Goal: Task Accomplishment & Management: Manage account settings

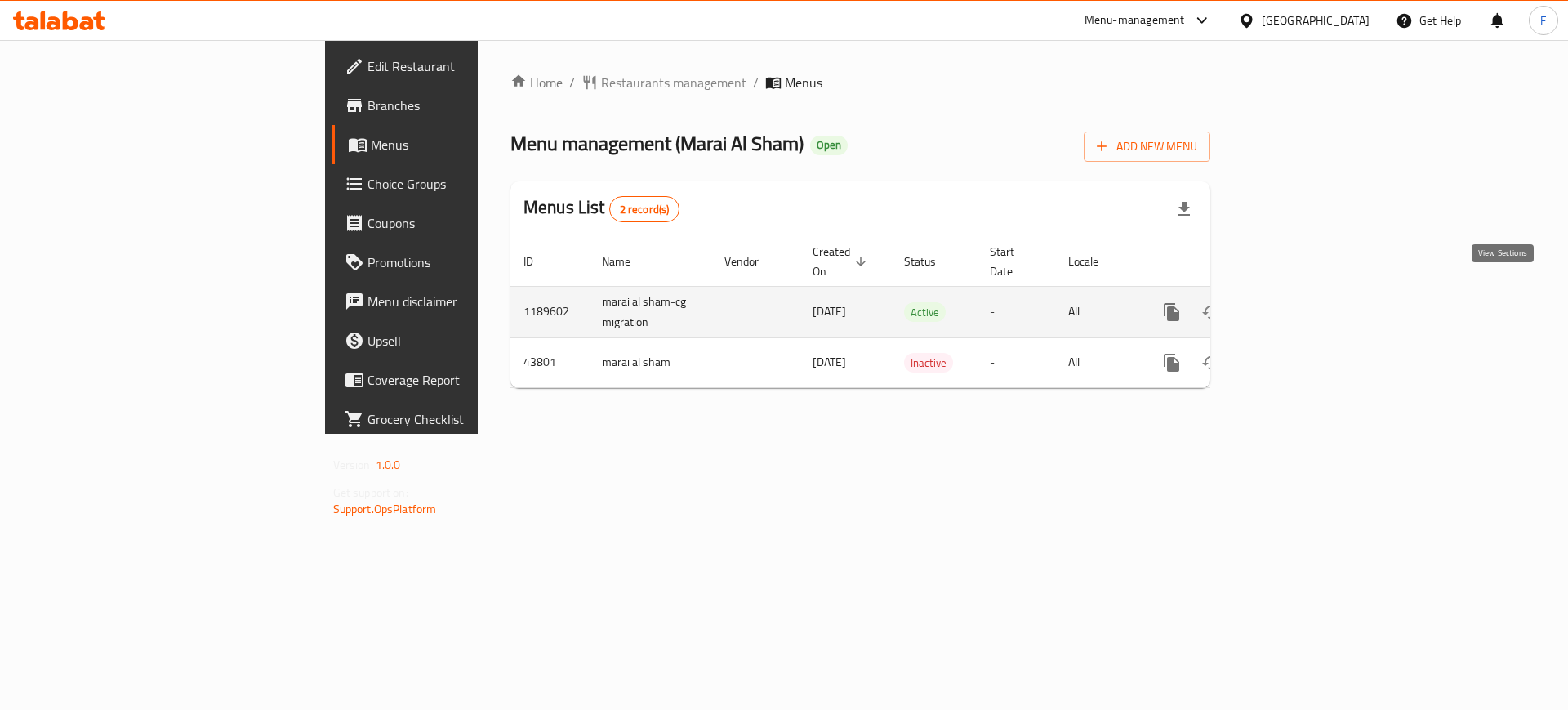
click at [1300, 303] on icon "enhanced table" at bounding box center [1289, 312] width 19 height 19
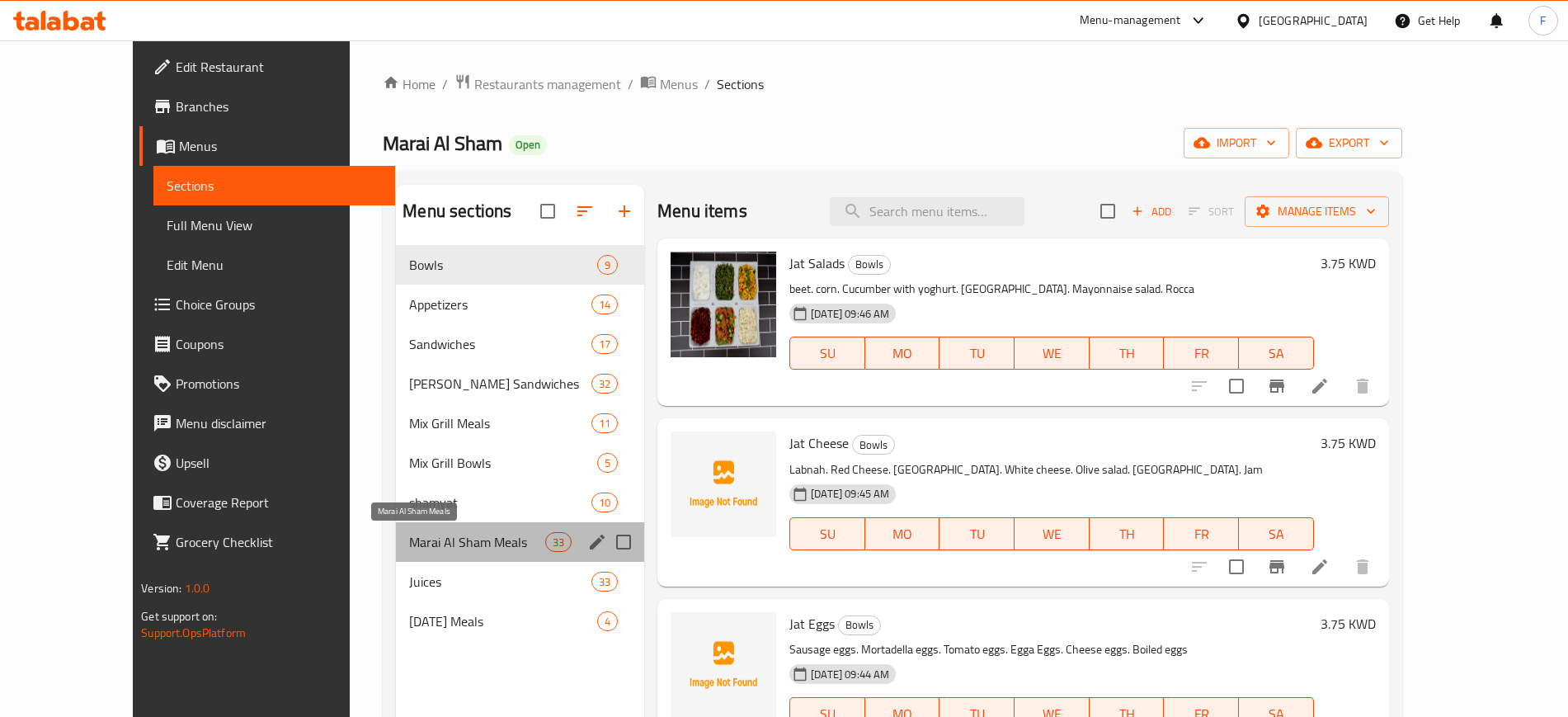
click at [451, 536] on span "Marai Al Sham Meals" at bounding box center [477, 541] width 136 height 19
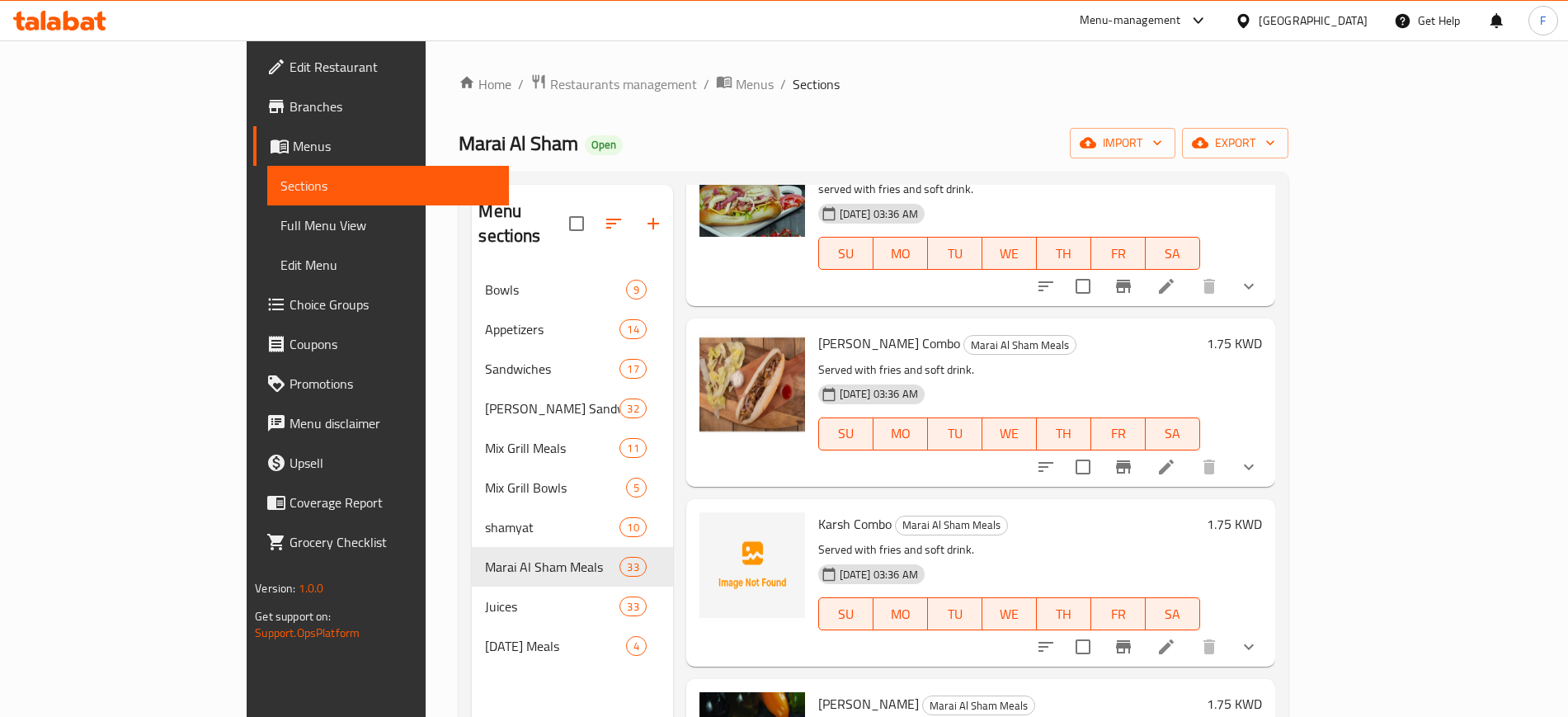
scroll to position [3115, 0]
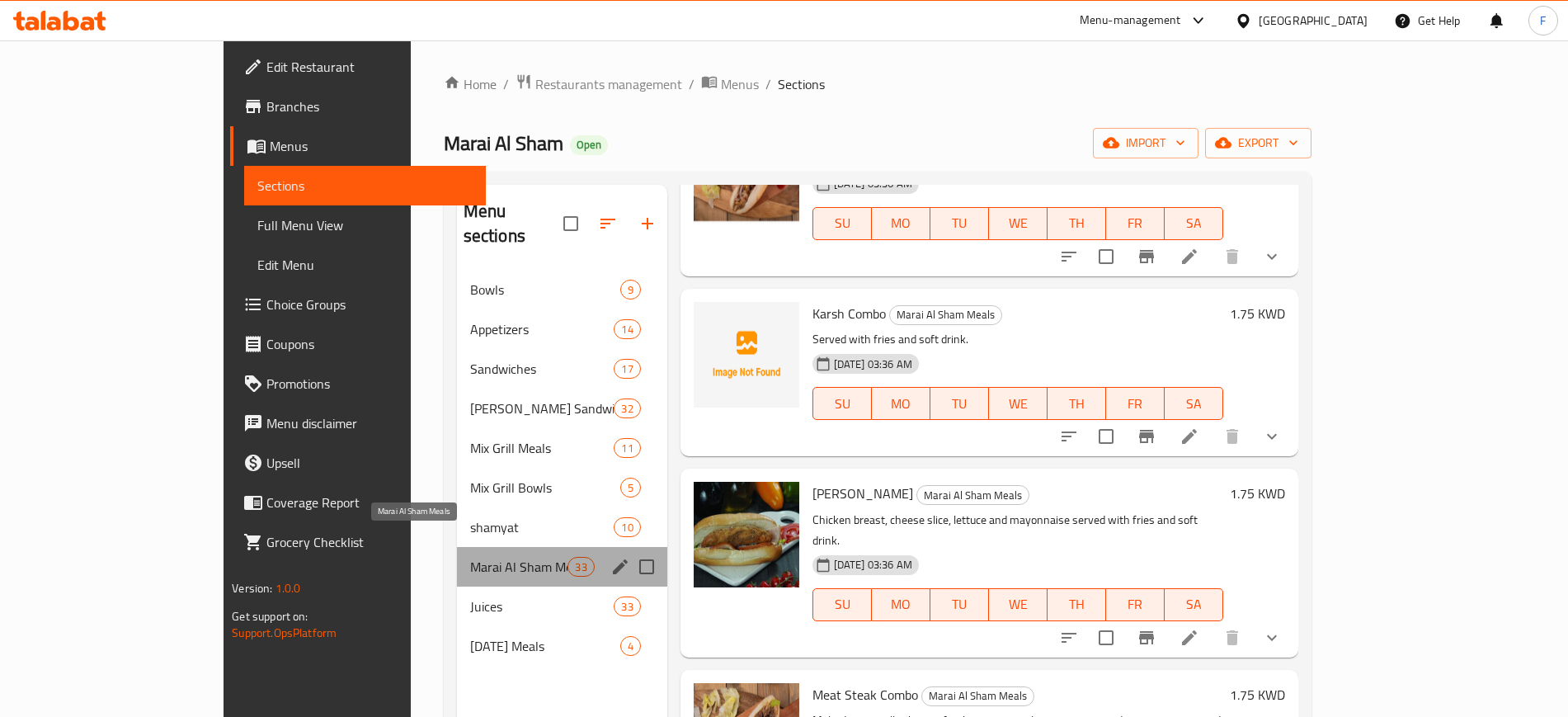
drag, startPoint x: 313, startPoint y: 543, endPoint x: 434, endPoint y: 545, distance: 121.0
click at [457, 547] on div "Marai Al Sham Meals 33" at bounding box center [562, 566] width 210 height 40
click at [608, 555] on div "Menu sections" at bounding box center [620, 567] width 25 height 25
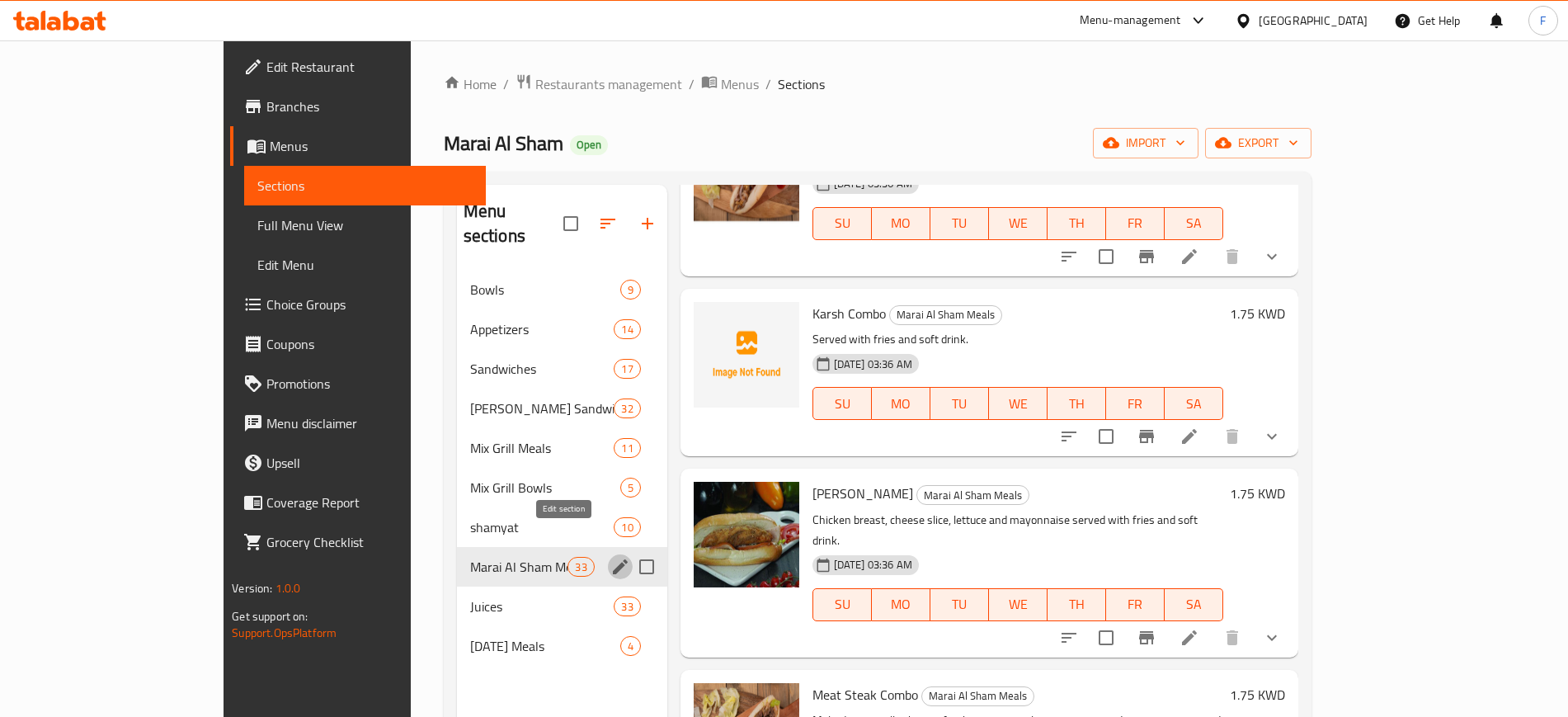
click at [613, 559] on icon "edit" at bounding box center [620, 566] width 15 height 15
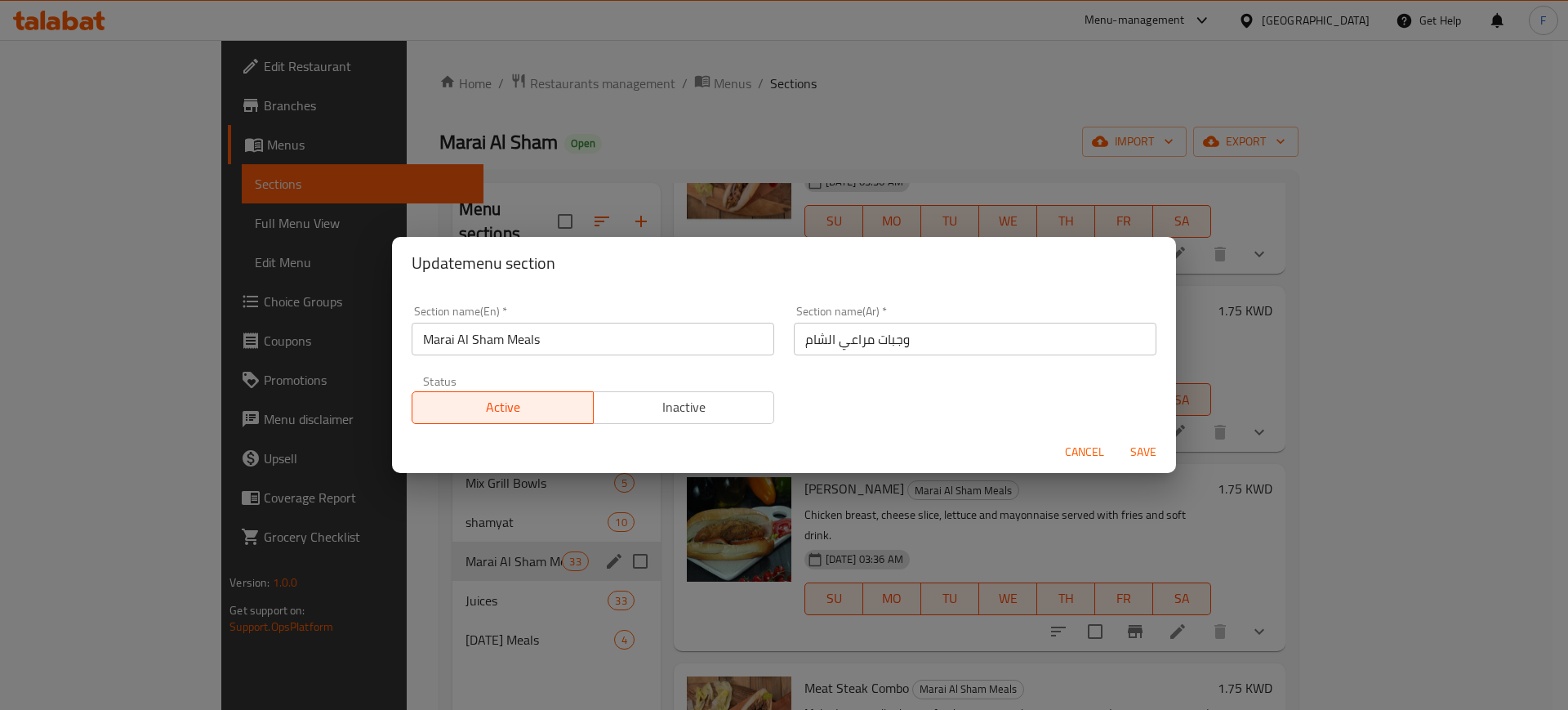
click at [499, 331] on input "Marai Al Sham Meals" at bounding box center [593, 338] width 363 height 32
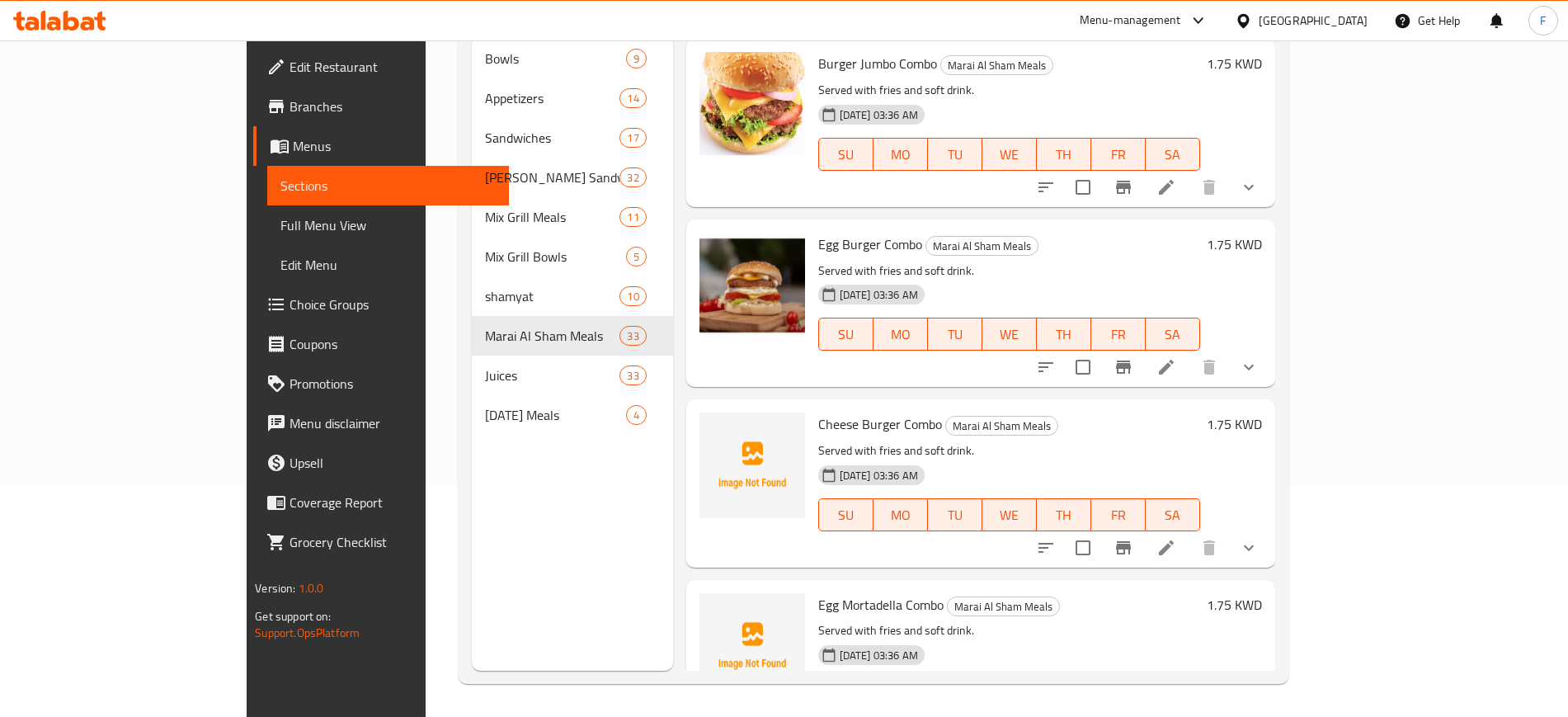
scroll to position [4196, 0]
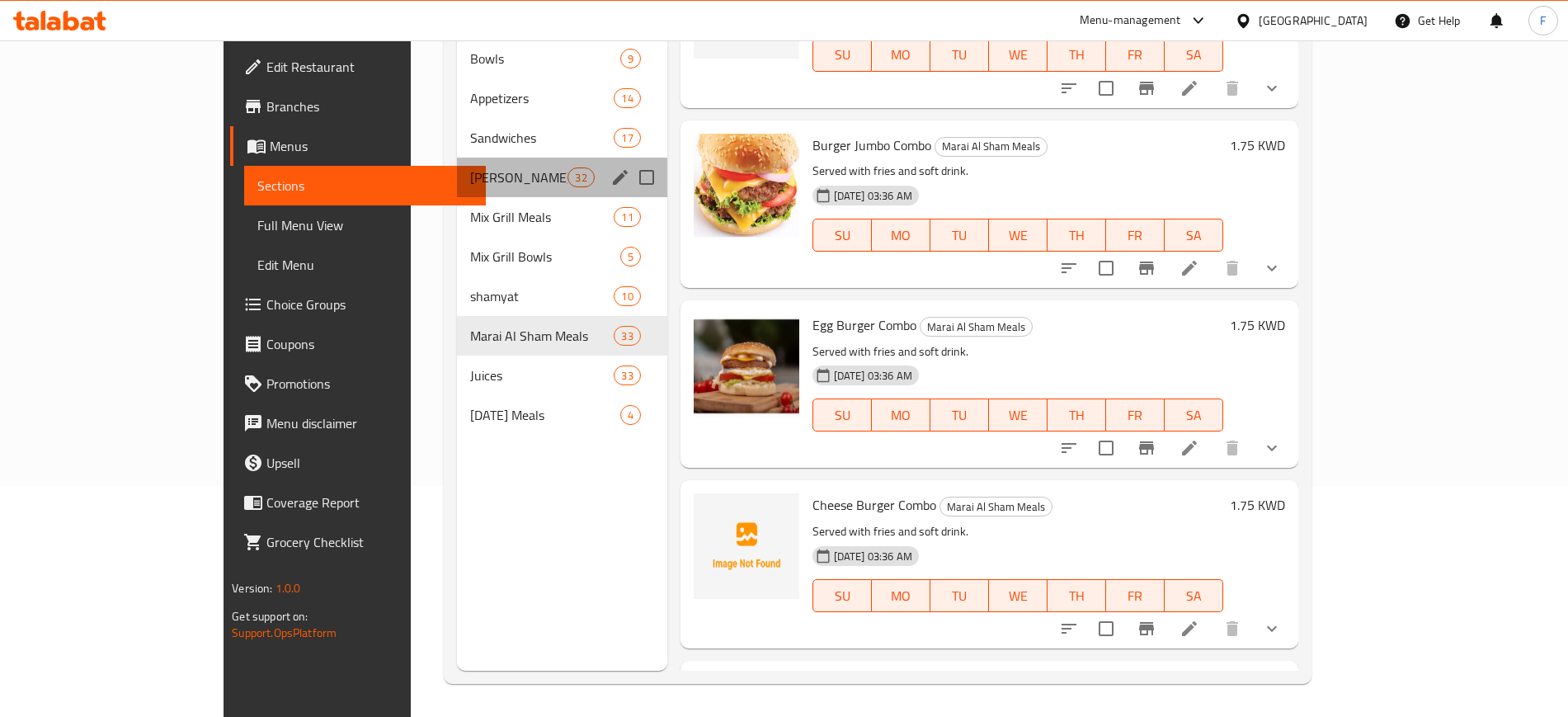
click at [457, 170] on div "[PERSON_NAME] Sandwiches 32" at bounding box center [562, 177] width 210 height 40
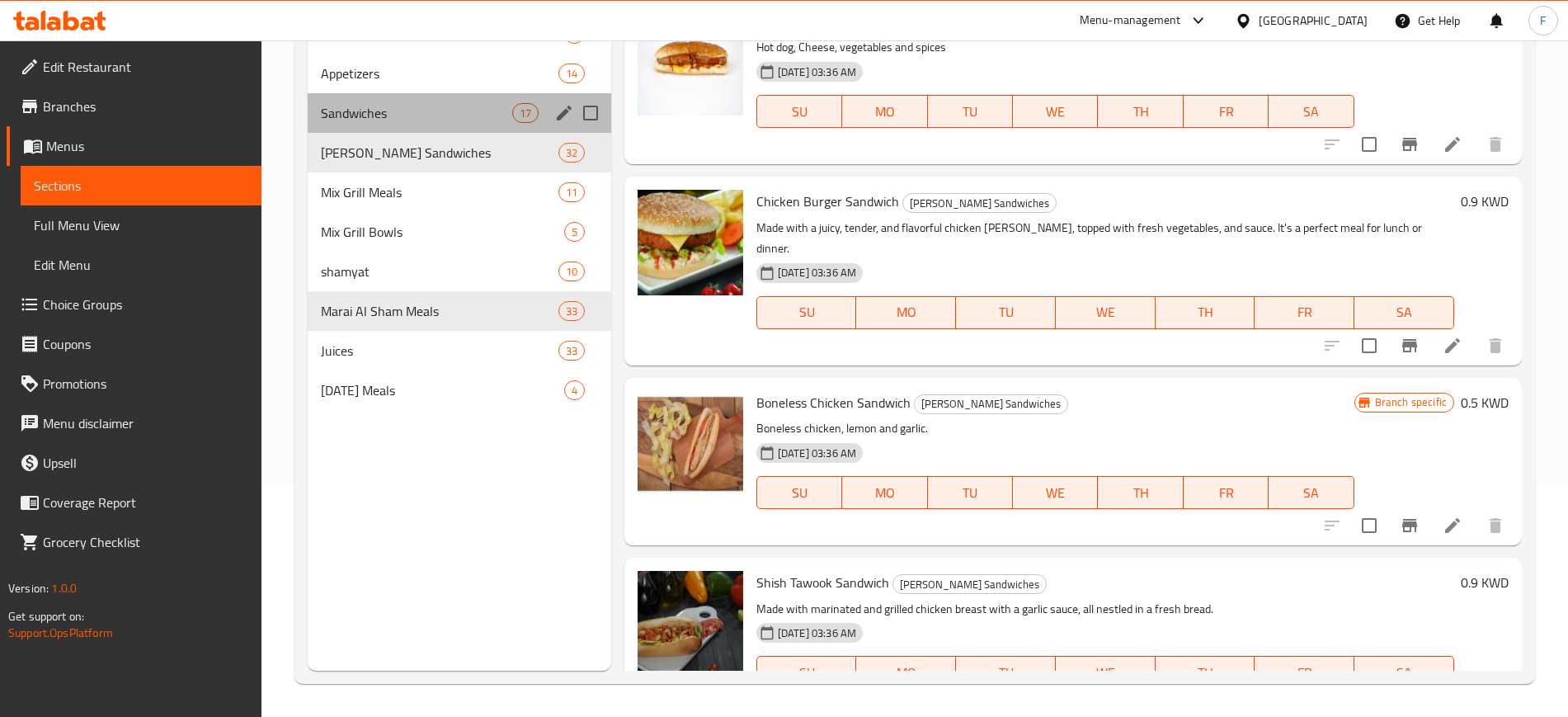
click at [421, 125] on div "Sandwiches 17" at bounding box center [459, 113] width 304 height 40
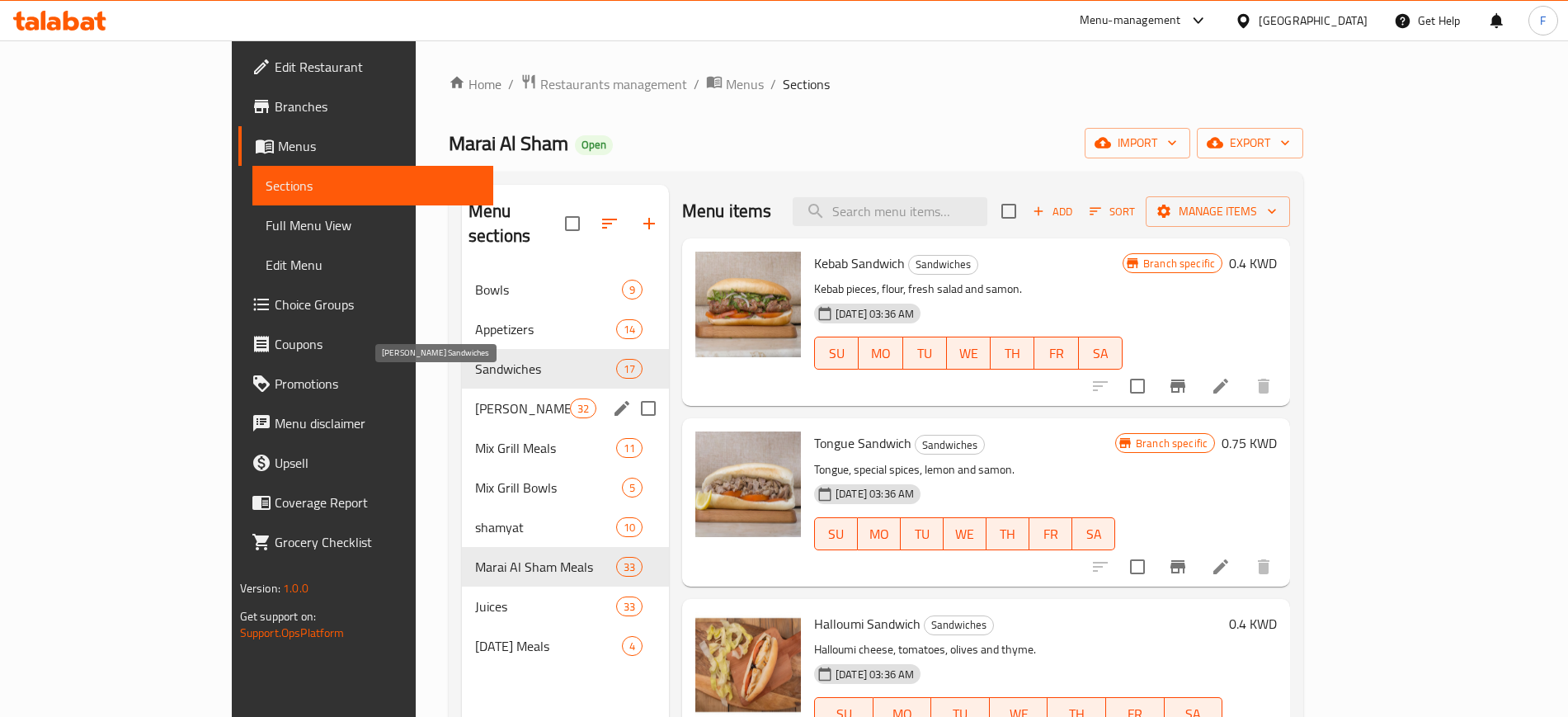
click at [475, 398] on span "[PERSON_NAME] Sandwiches" at bounding box center [522, 408] width 95 height 19
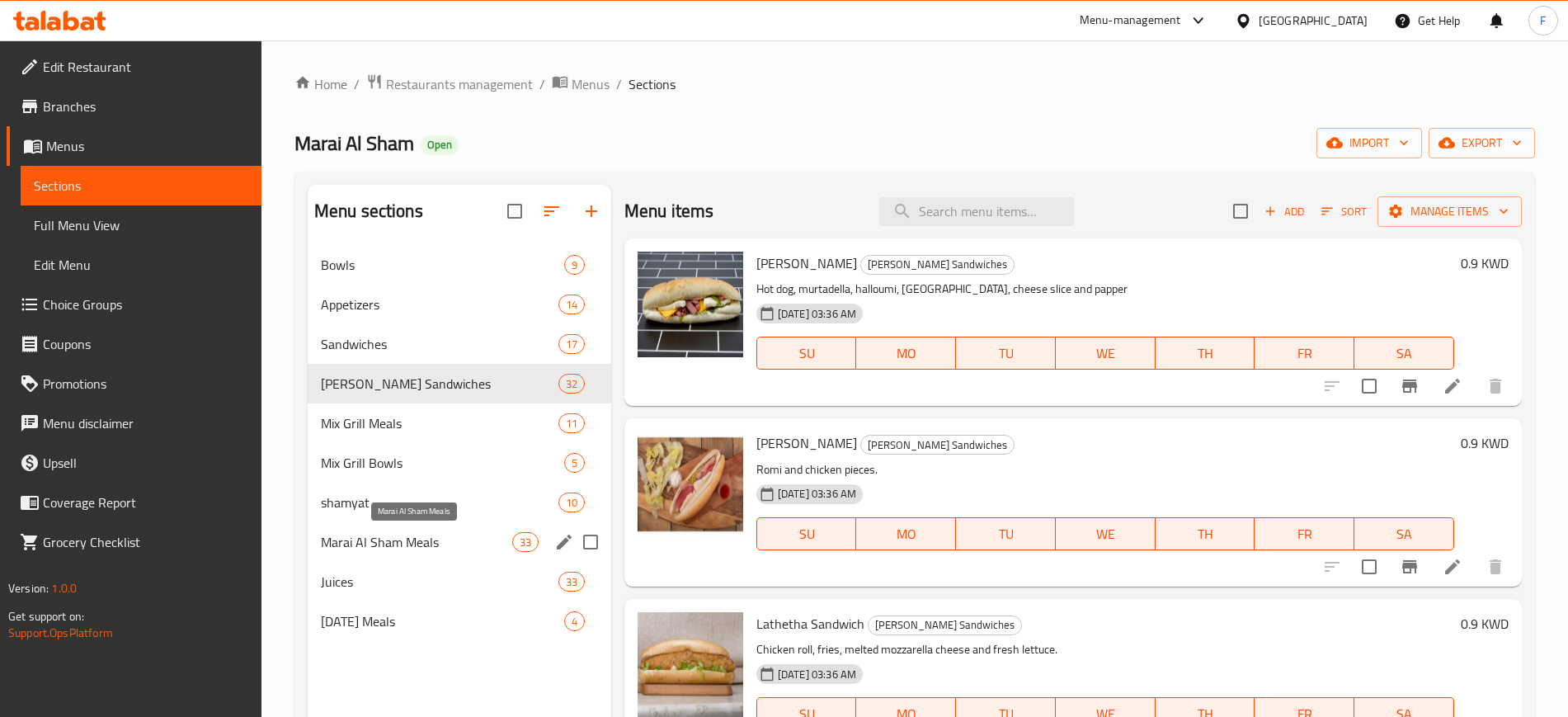
click at [477, 547] on span "Marai Al Sham Meals" at bounding box center [416, 541] width 192 height 19
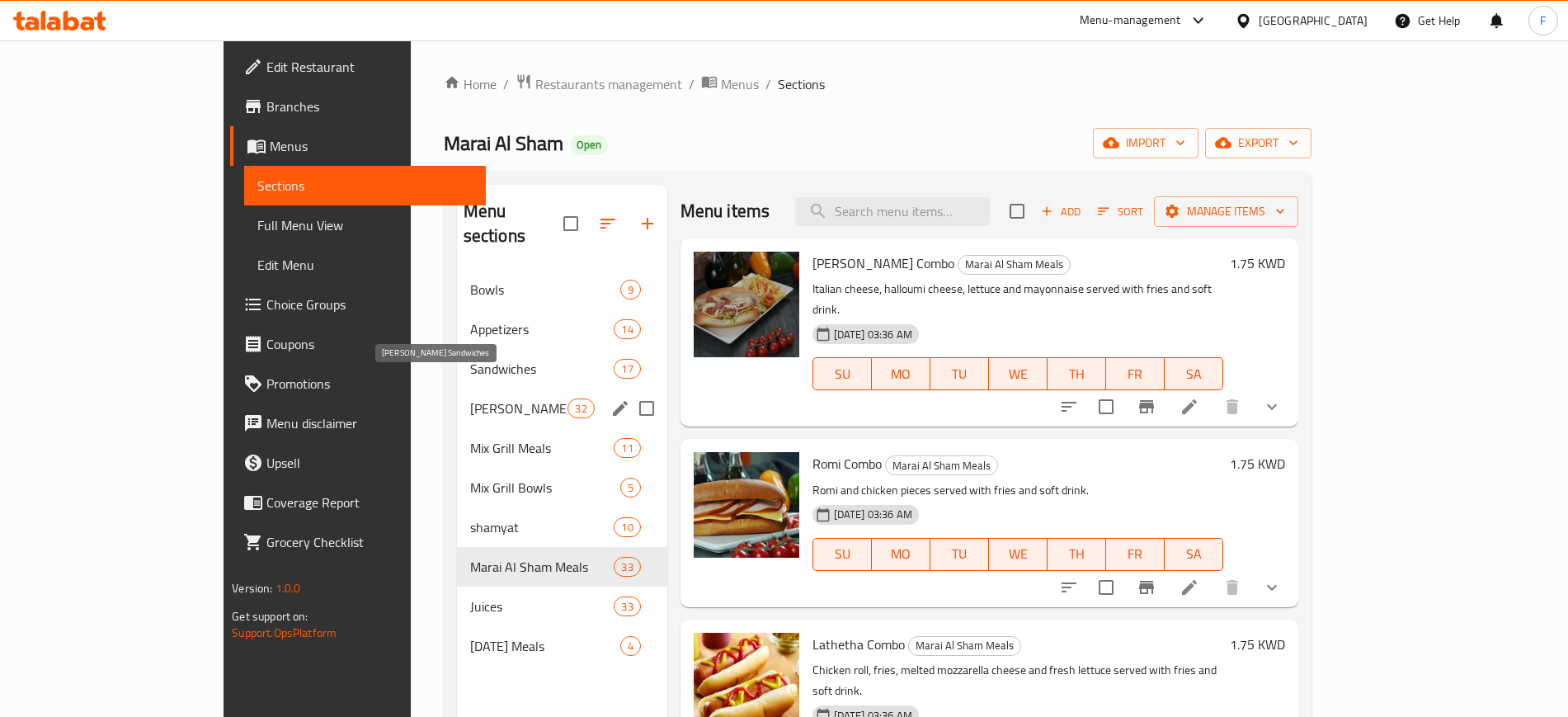
click at [470, 398] on span "[PERSON_NAME] Sandwiches" at bounding box center [519, 408] width 98 height 19
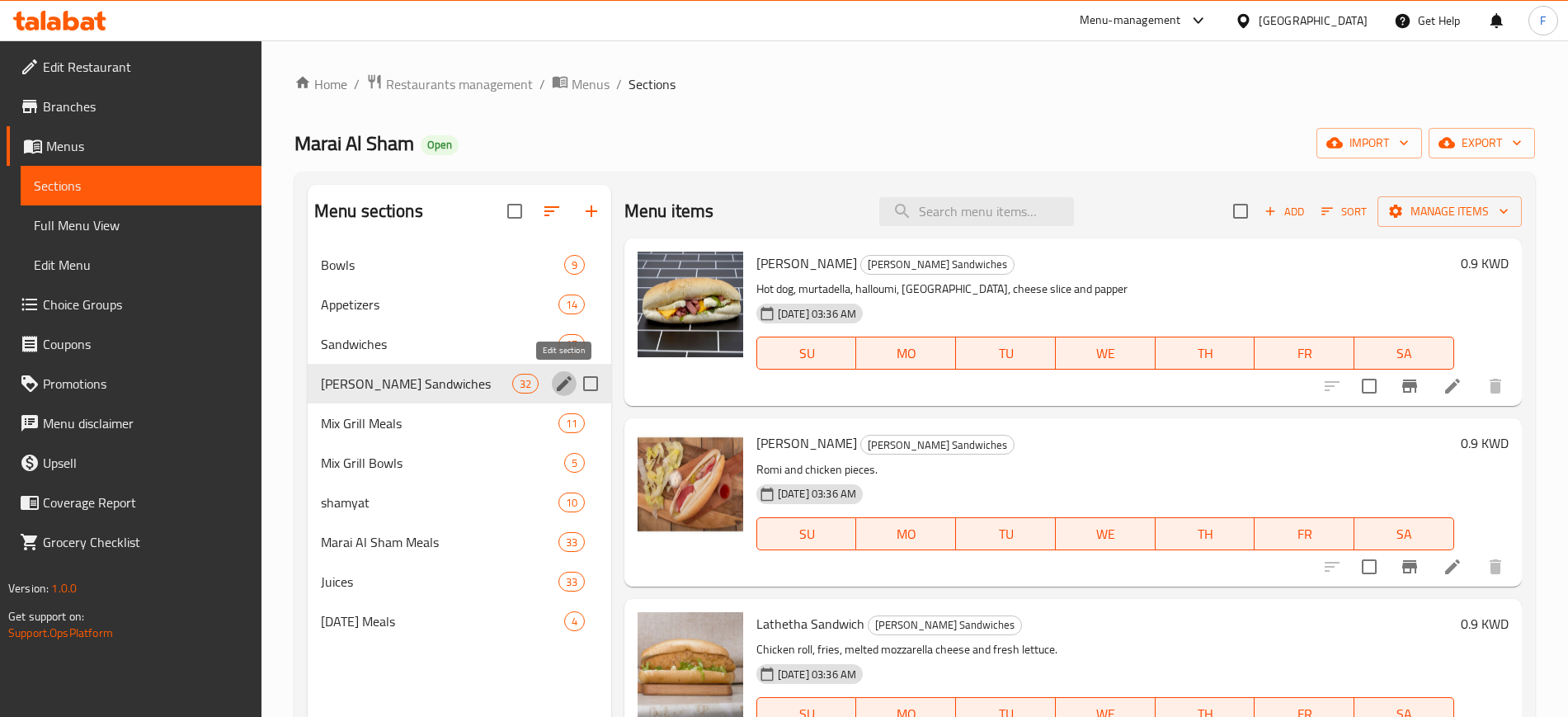
click at [562, 388] on icon "edit" at bounding box center [564, 383] width 15 height 15
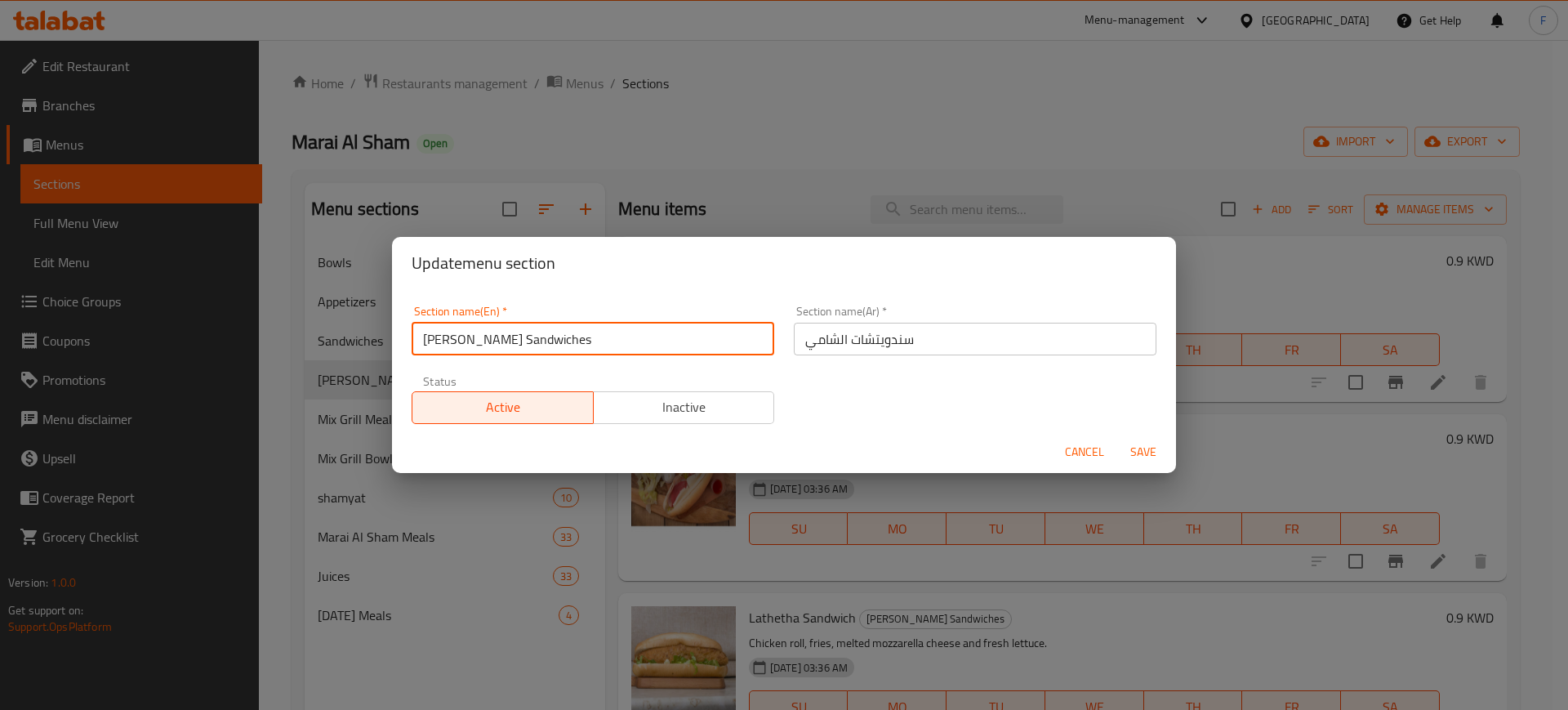
click at [521, 343] on input "[PERSON_NAME] Sandwiches" at bounding box center [593, 338] width 363 height 32
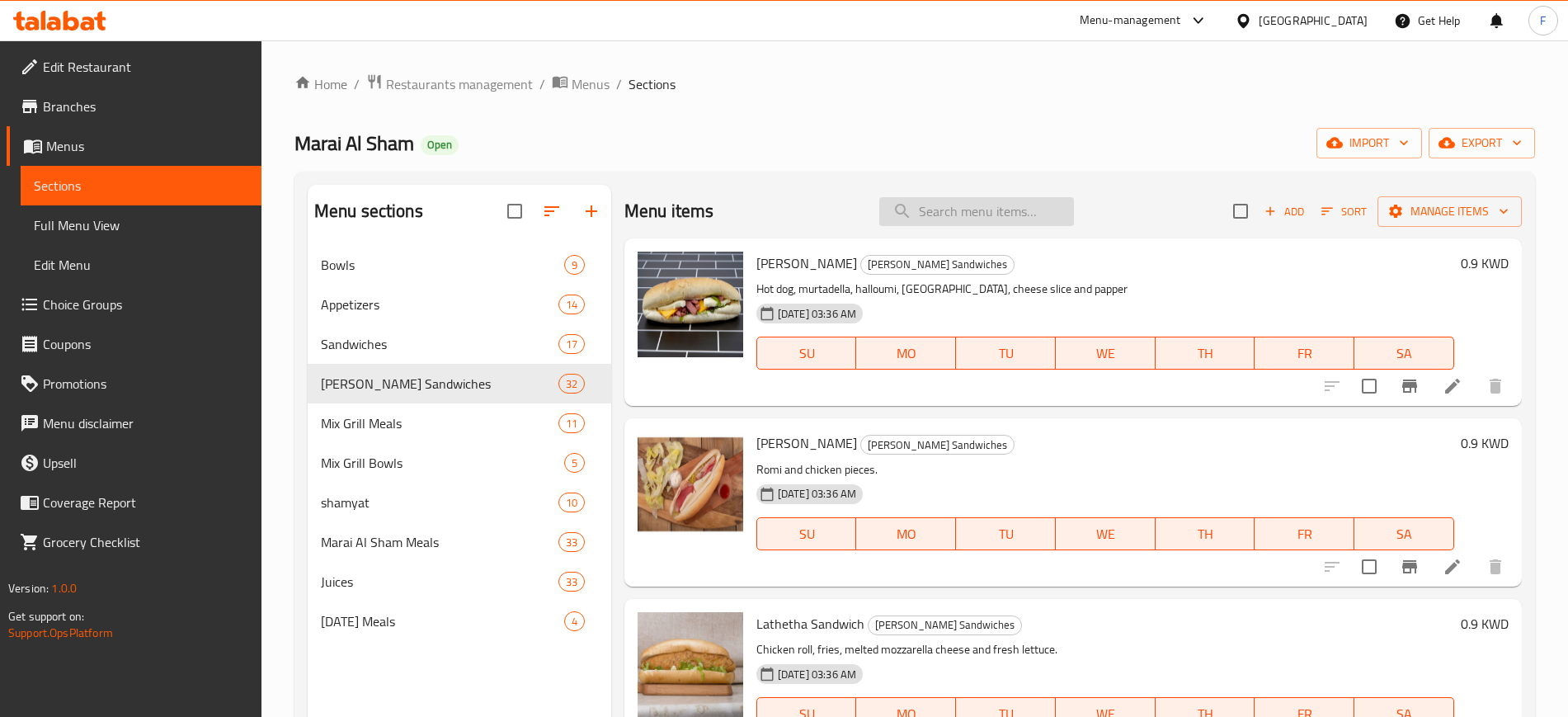
click at [980, 218] on input "search" at bounding box center [977, 211] width 194 height 29
type input "h"
click at [966, 205] on input "search" at bounding box center [977, 211] width 194 height 29
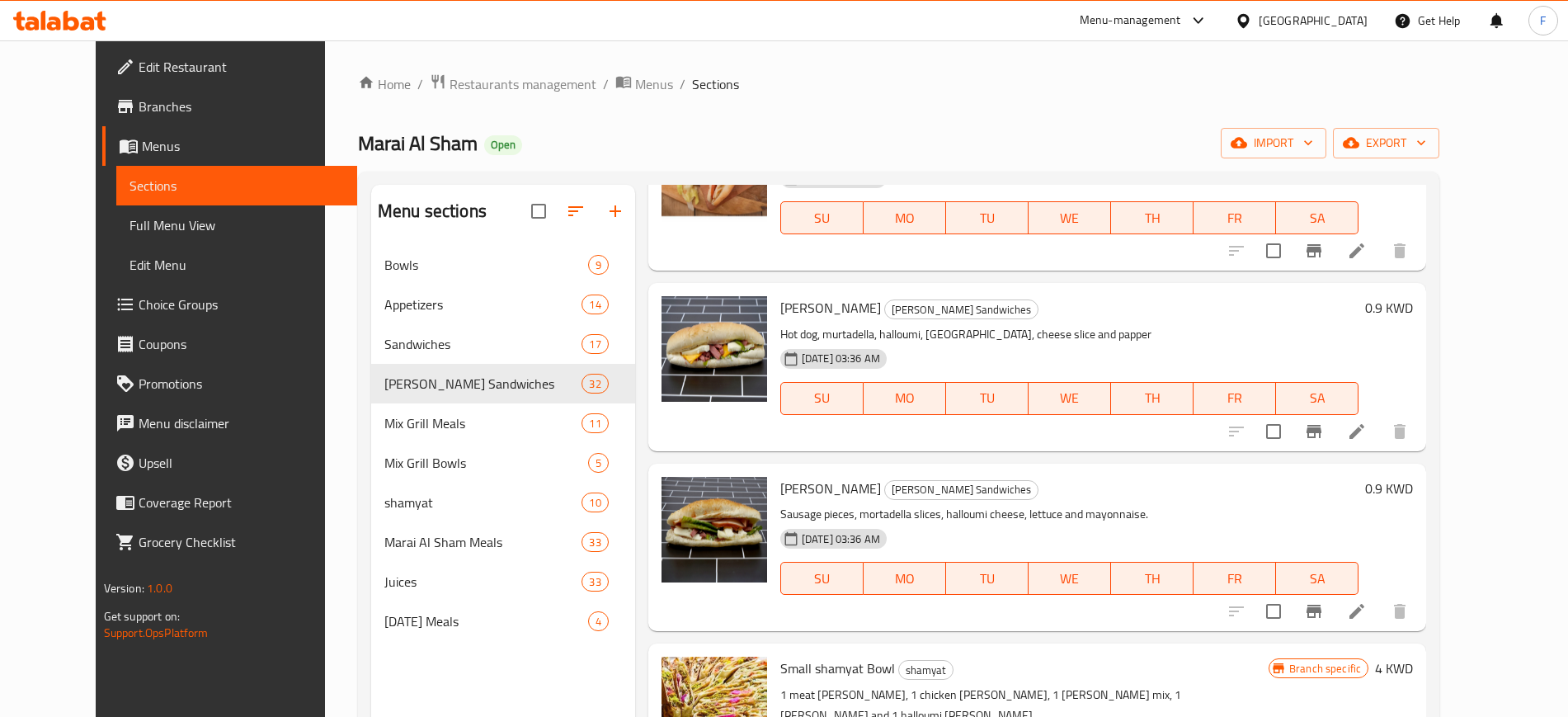
scroll to position [716, 0]
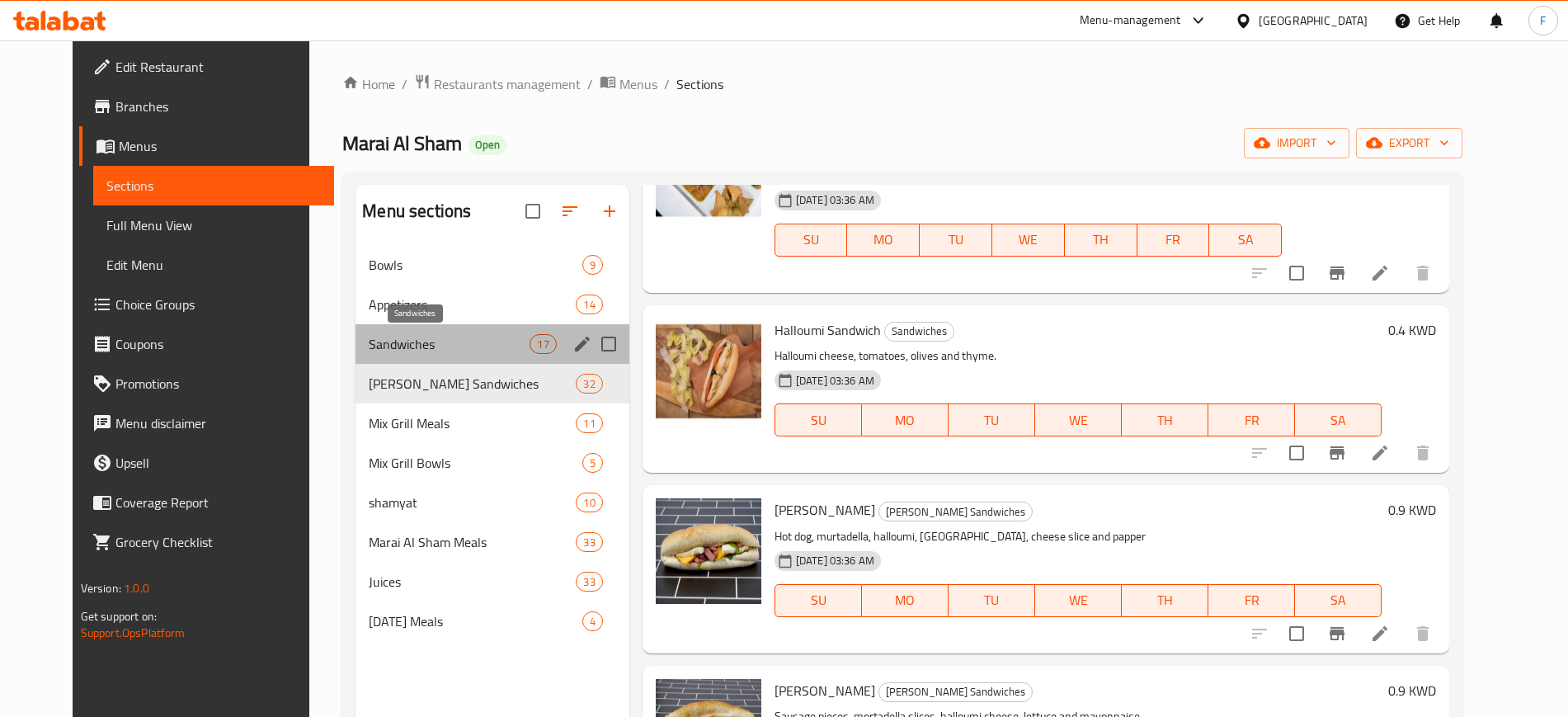
click at [389, 334] on span "Sandwiches" at bounding box center [449, 343] width 161 height 19
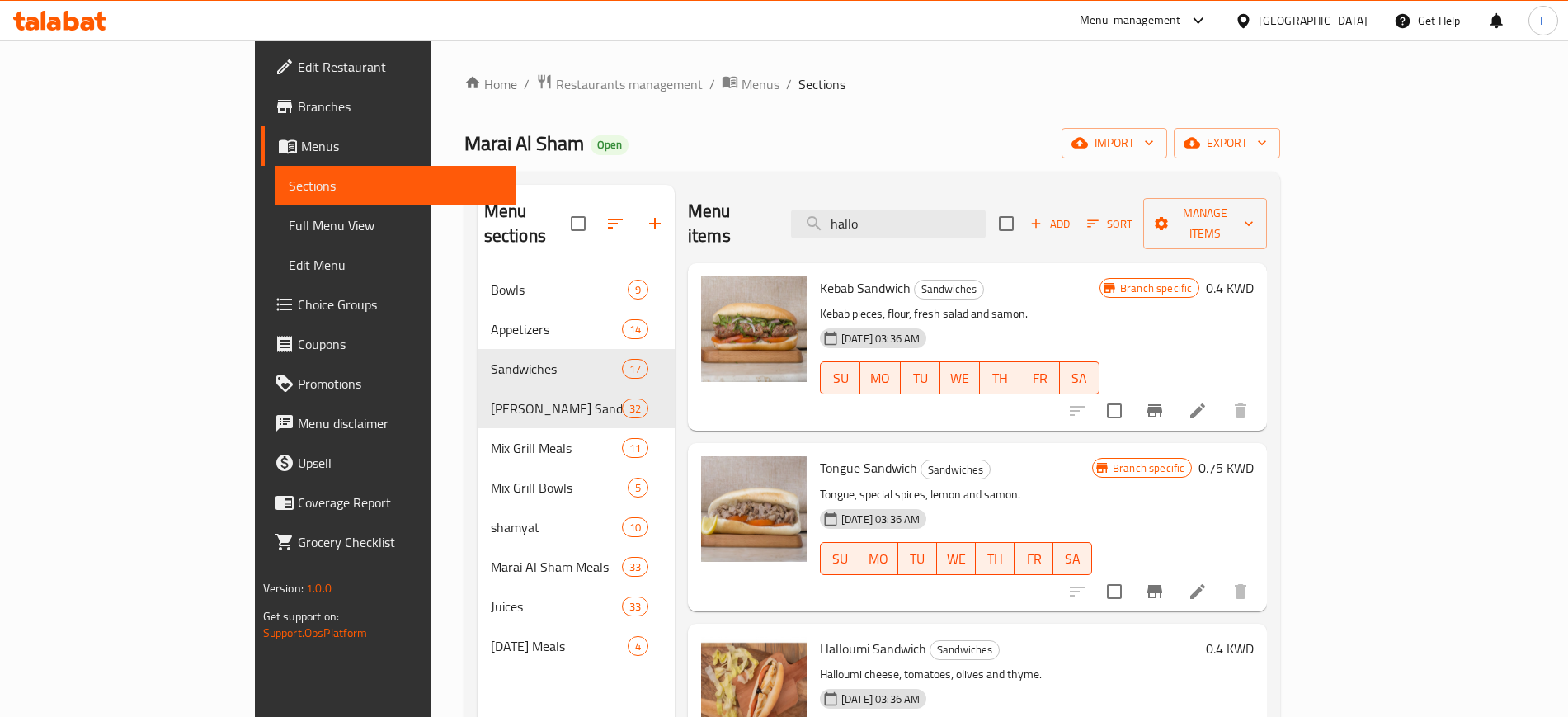
scroll to position [1, 0]
click at [947, 209] on input "hallo" at bounding box center [889, 223] width 194 height 29
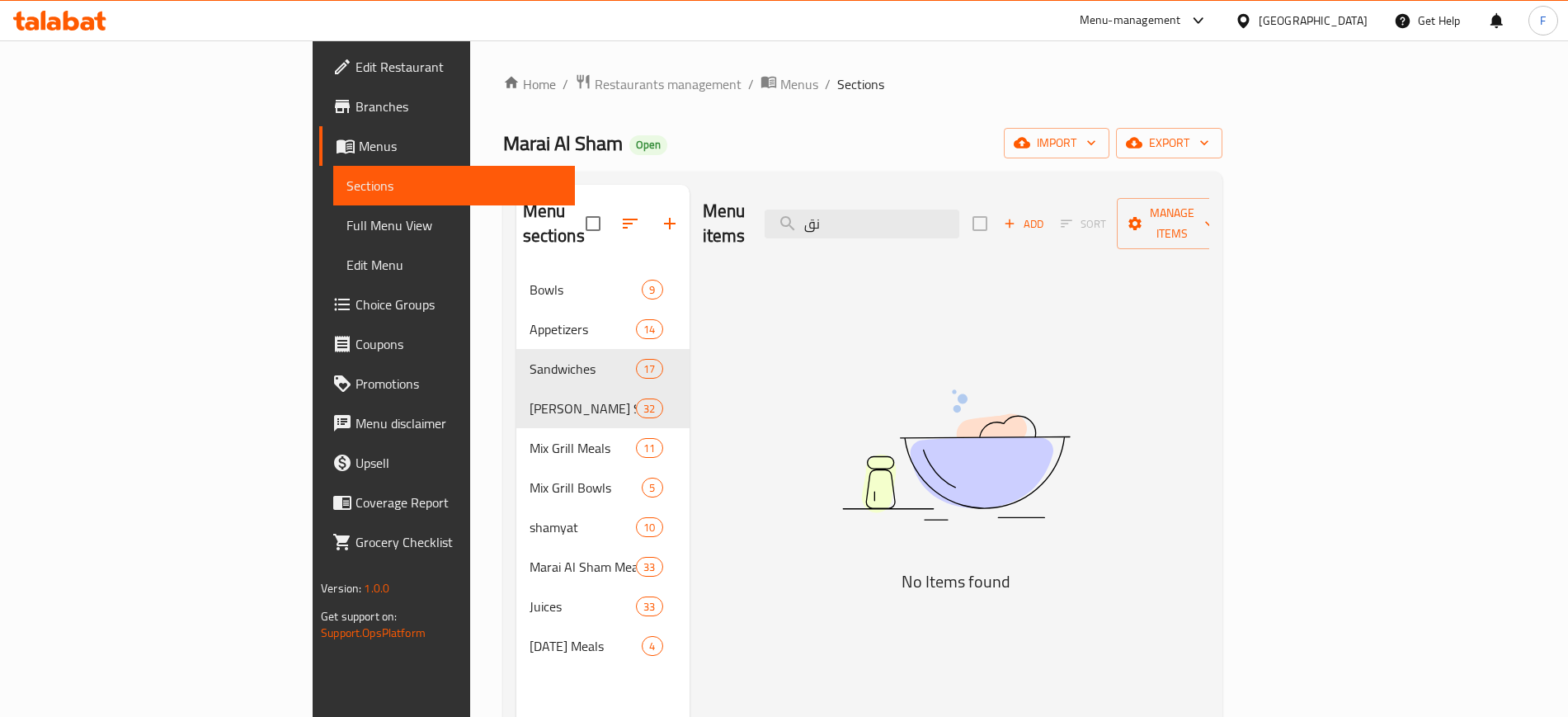
type input "ن"
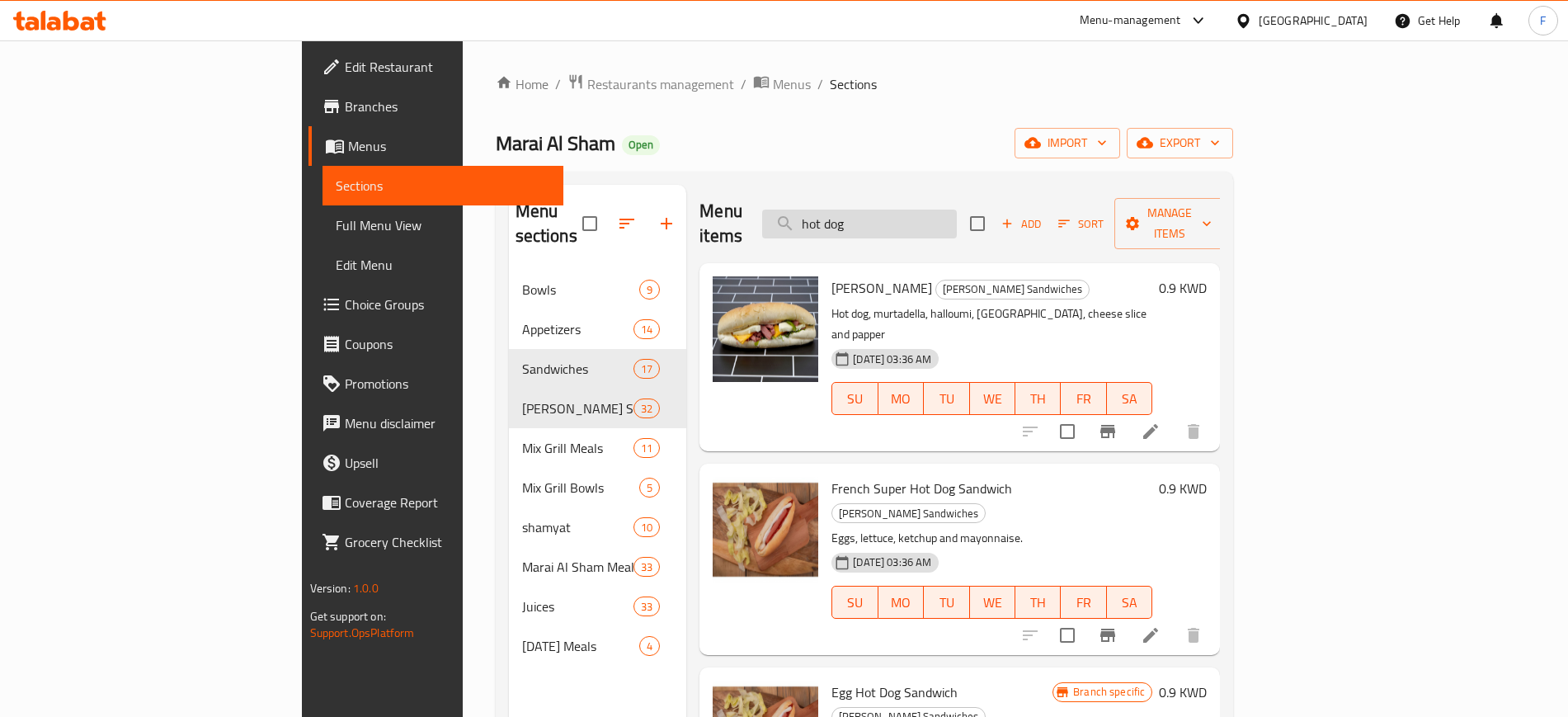
click at [957, 209] on input "hot dog" at bounding box center [860, 223] width 194 height 29
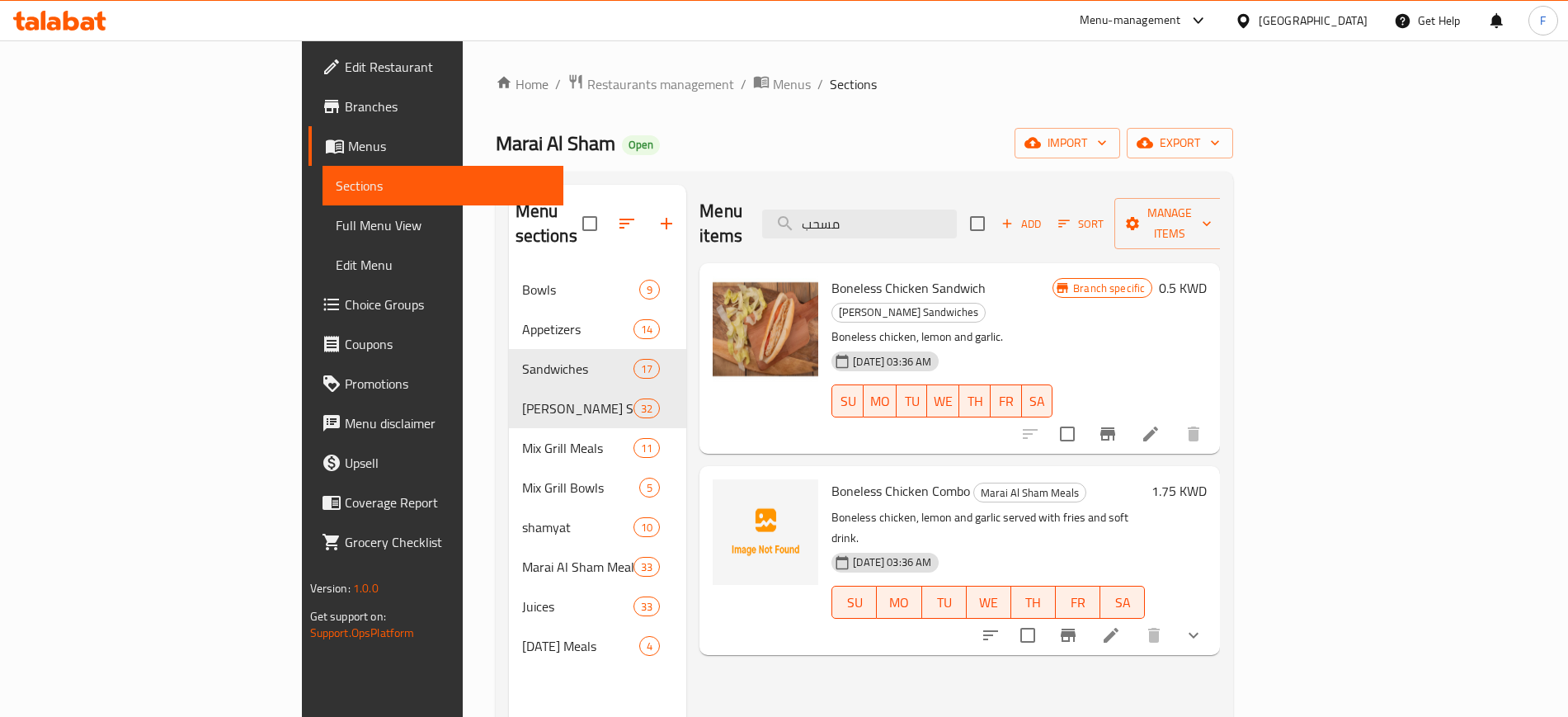
click at [877, 275] on span "Boneless Chicken Sandwich" at bounding box center [908, 288] width 155 height 25
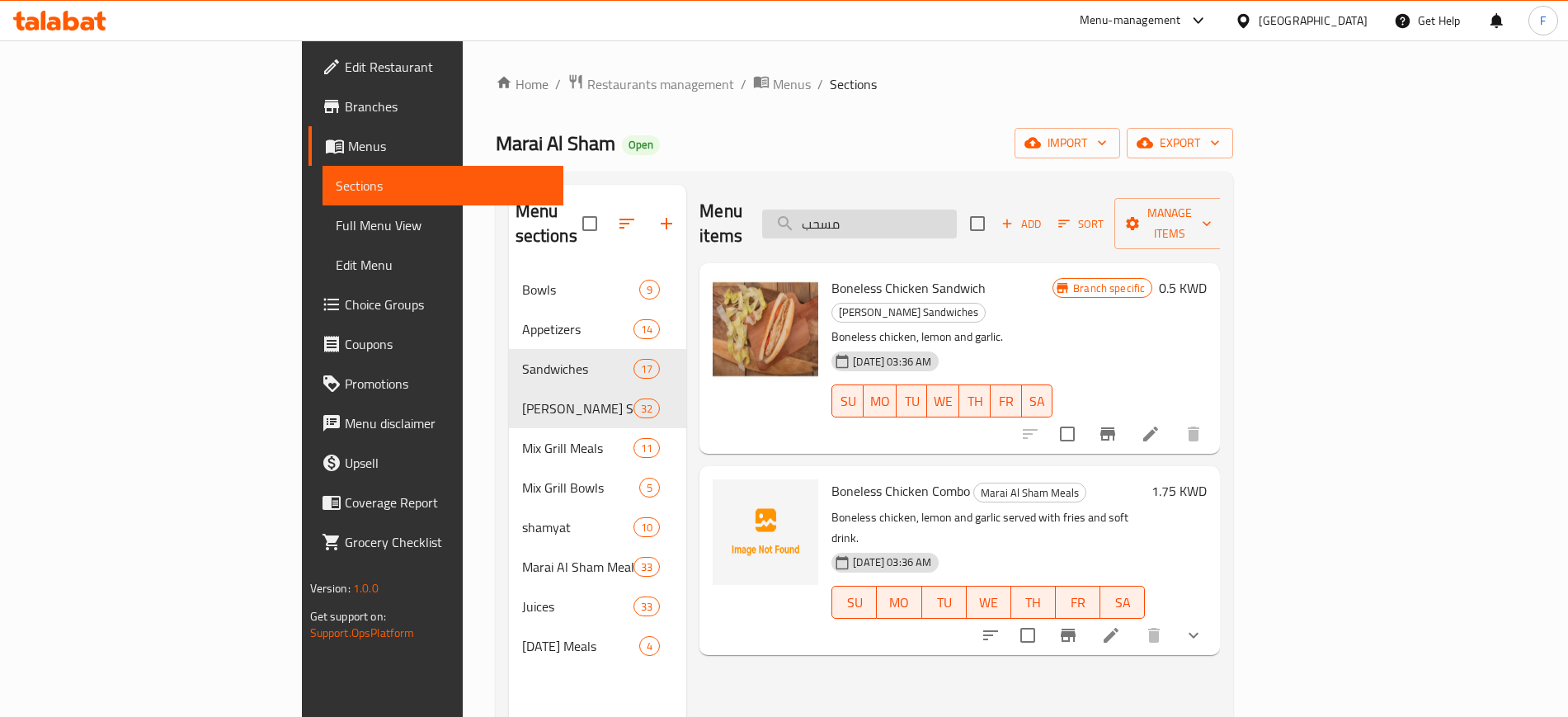
click at [941, 221] on input "مسحب" at bounding box center [860, 223] width 194 height 29
type input "ة"
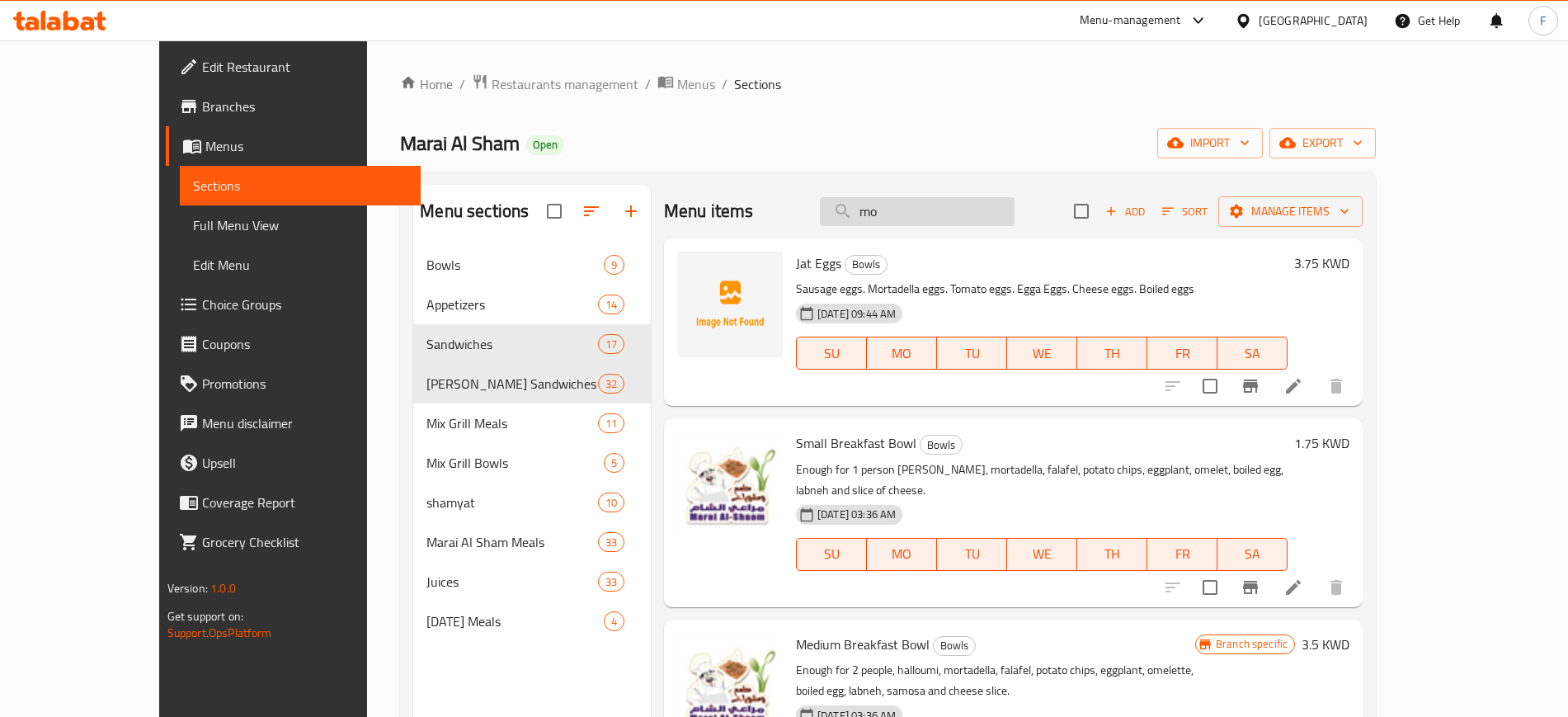
type input "m"
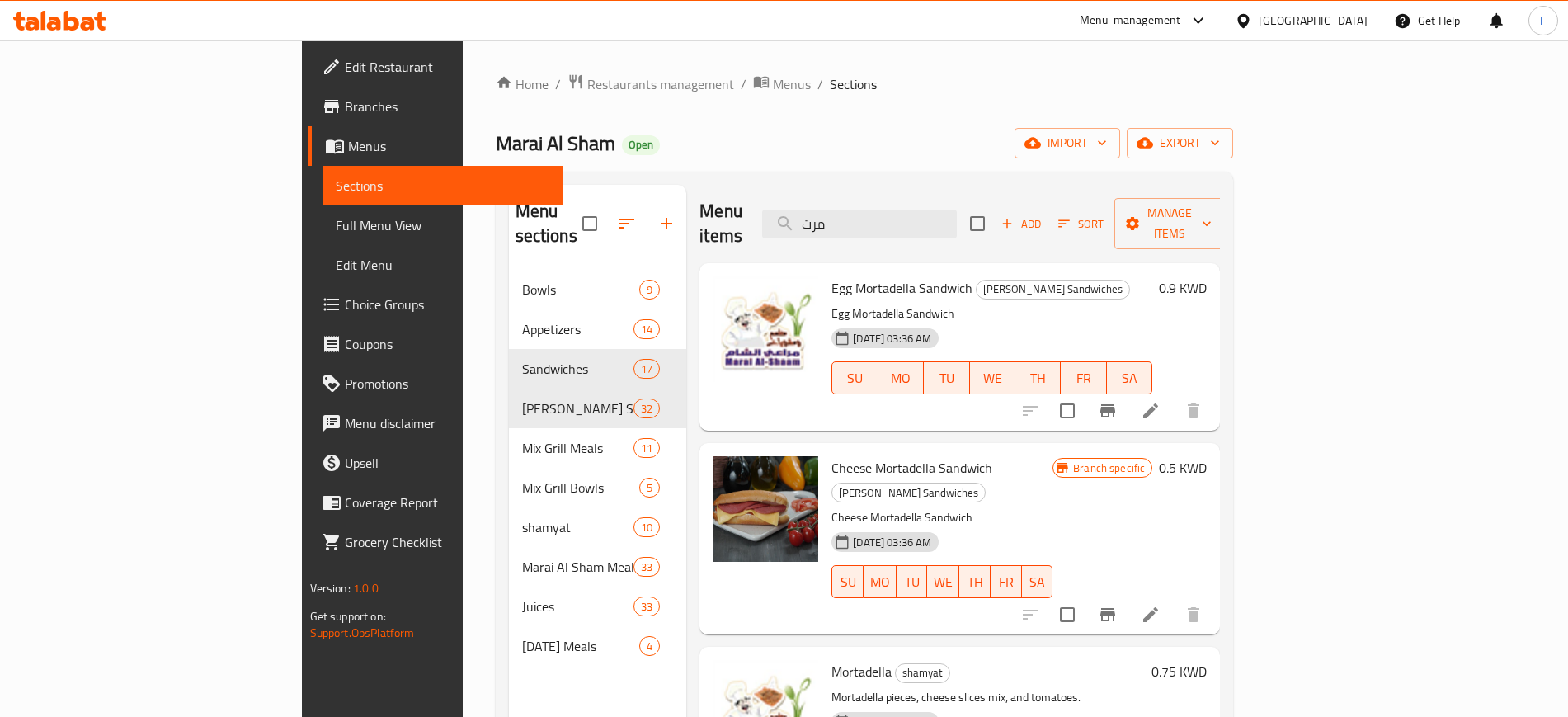
type input "مرت"
click at [855, 456] on span "Cheese Mortadella Sandwich" at bounding box center [912, 468] width 161 height 25
copy h6 "Cheese Mortadella Sandwich"
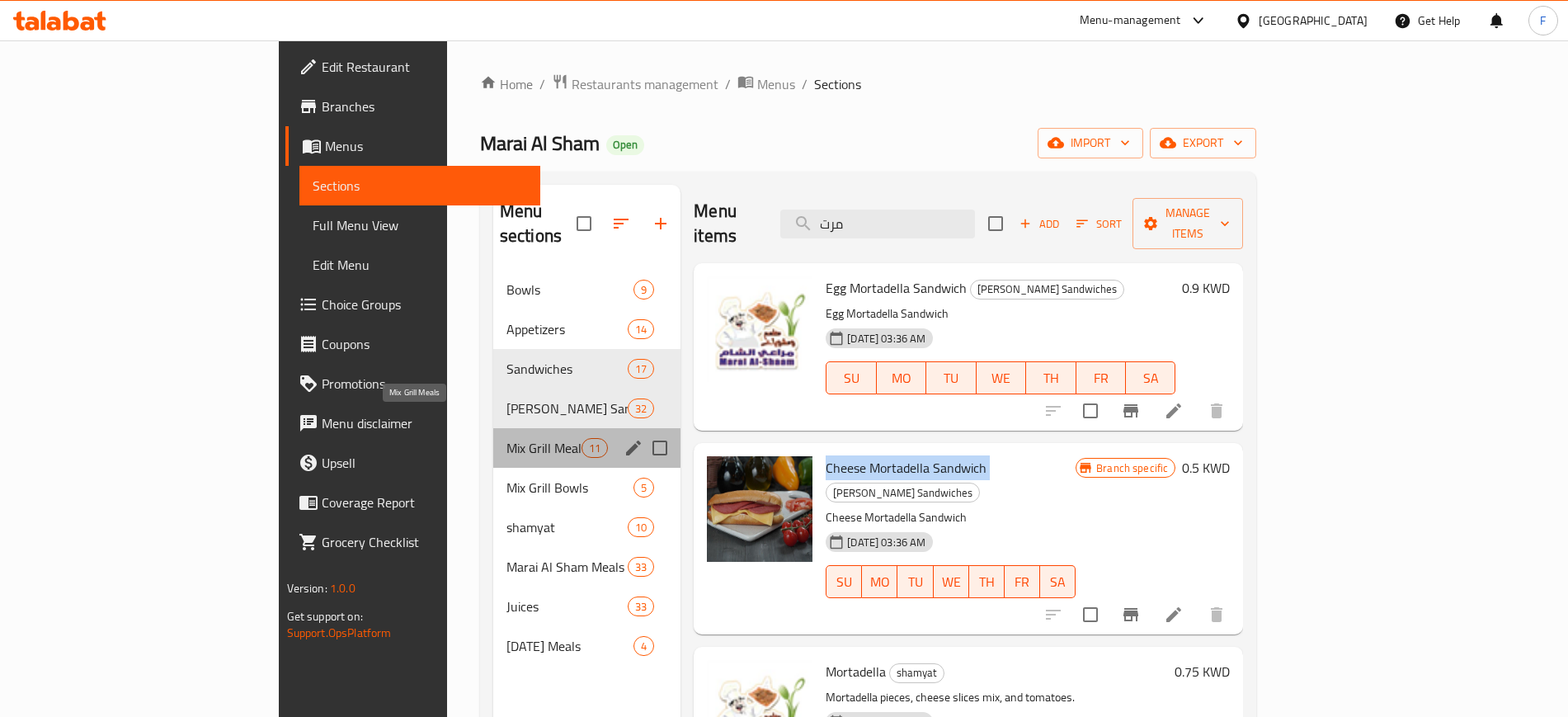
click at [506, 438] on span "Mix Grill Meals" at bounding box center [543, 448] width 75 height 19
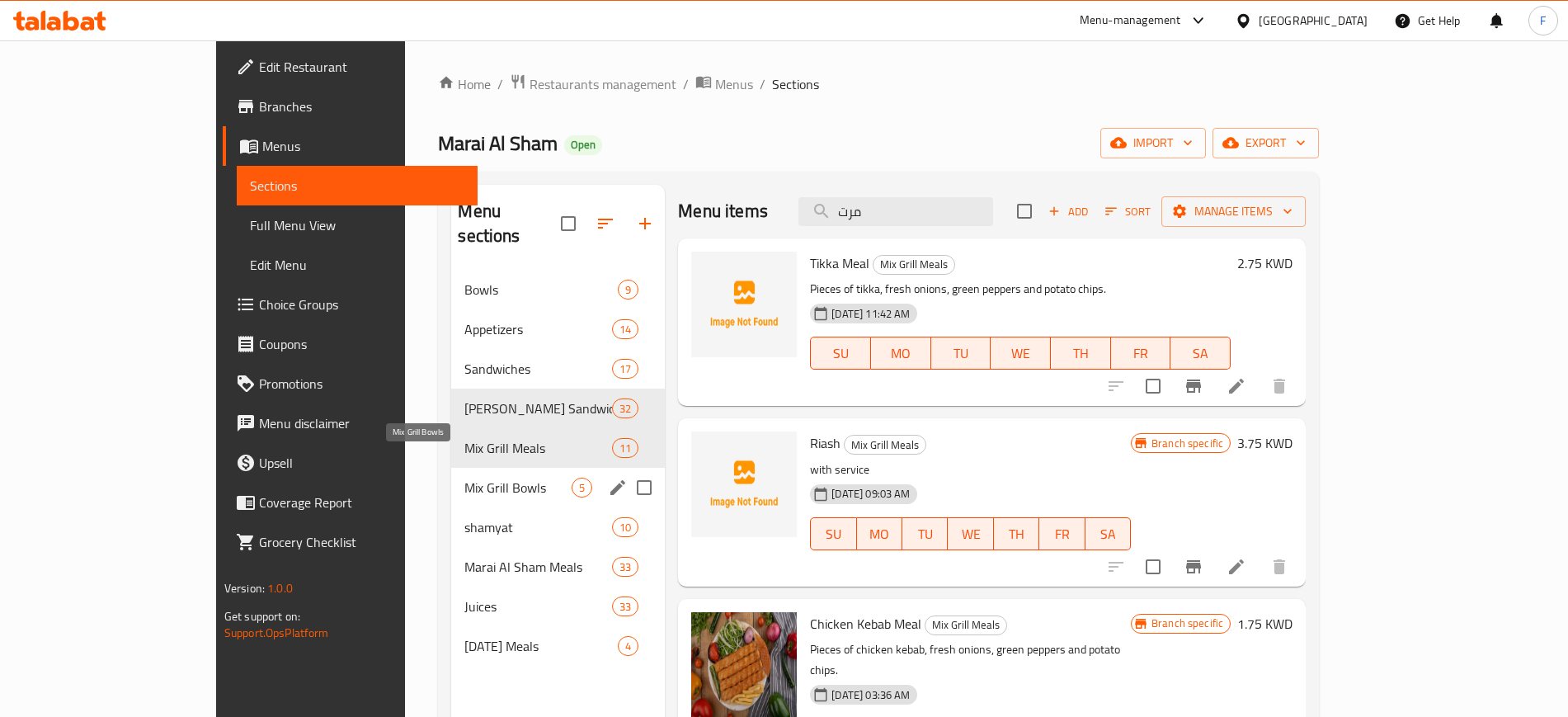
click at [465, 478] on span "Mix Grill Bowls" at bounding box center [518, 487] width 107 height 19
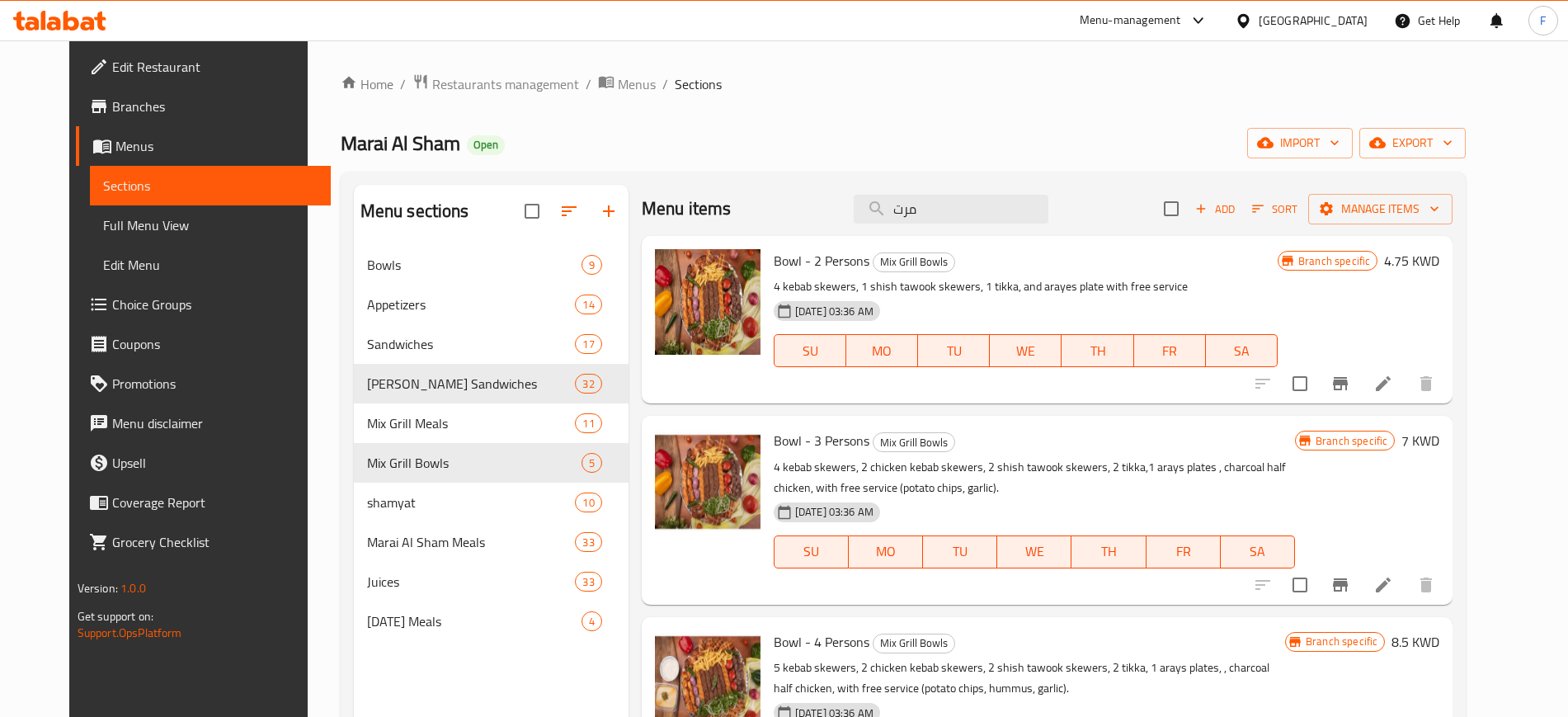
scroll to position [4, 0]
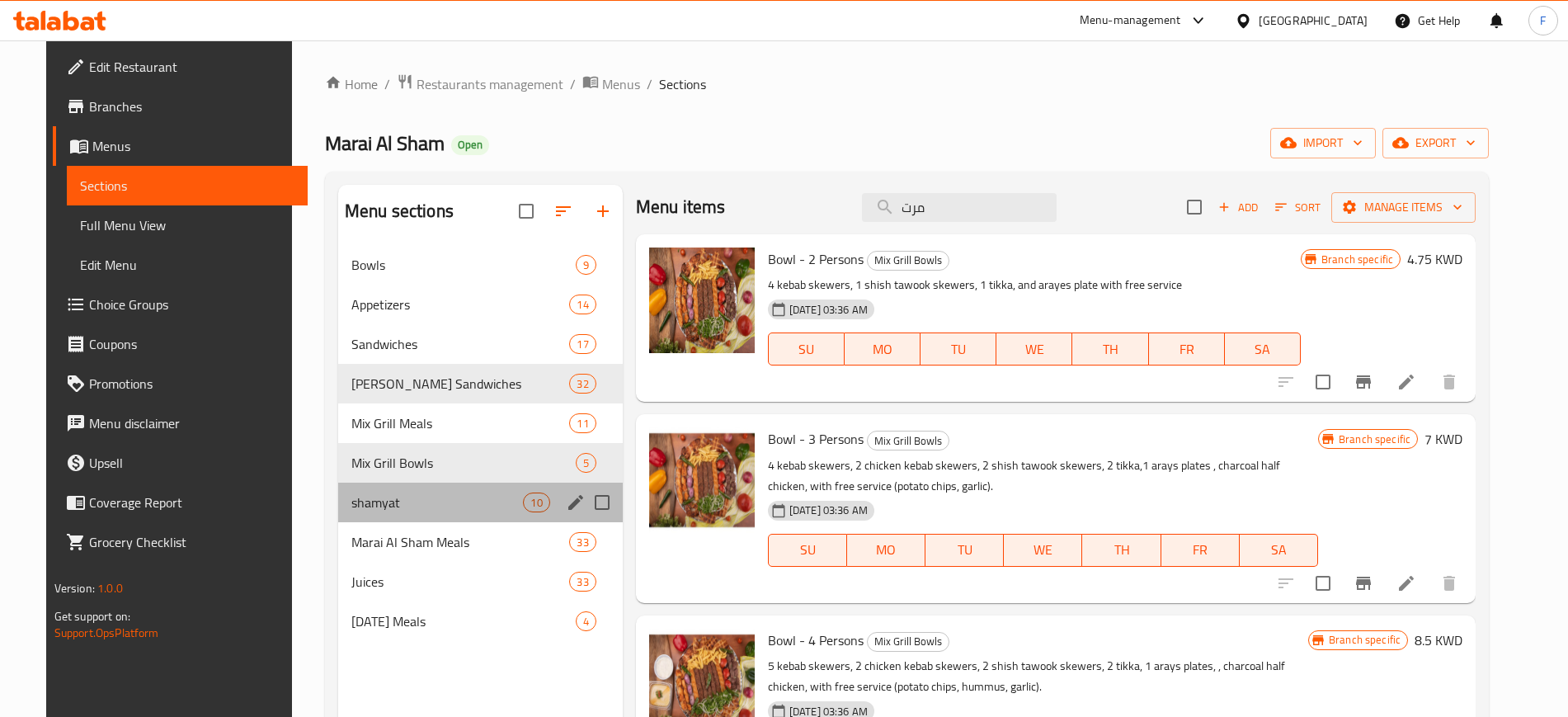
click at [455, 515] on div "shamyat 10" at bounding box center [481, 502] width 284 height 40
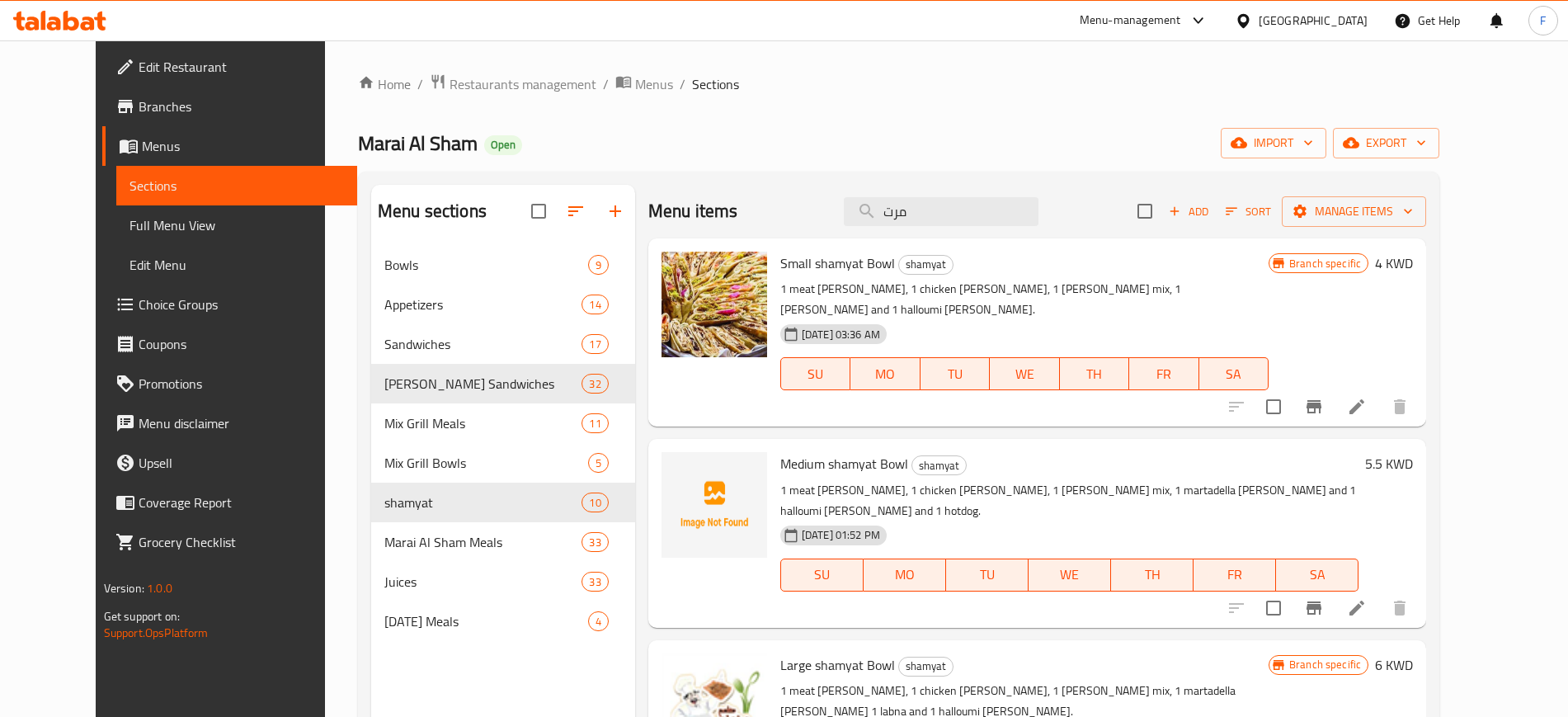
scroll to position [1, 0]
click at [1367, 597] on icon at bounding box center [1357, 607] width 19 height 19
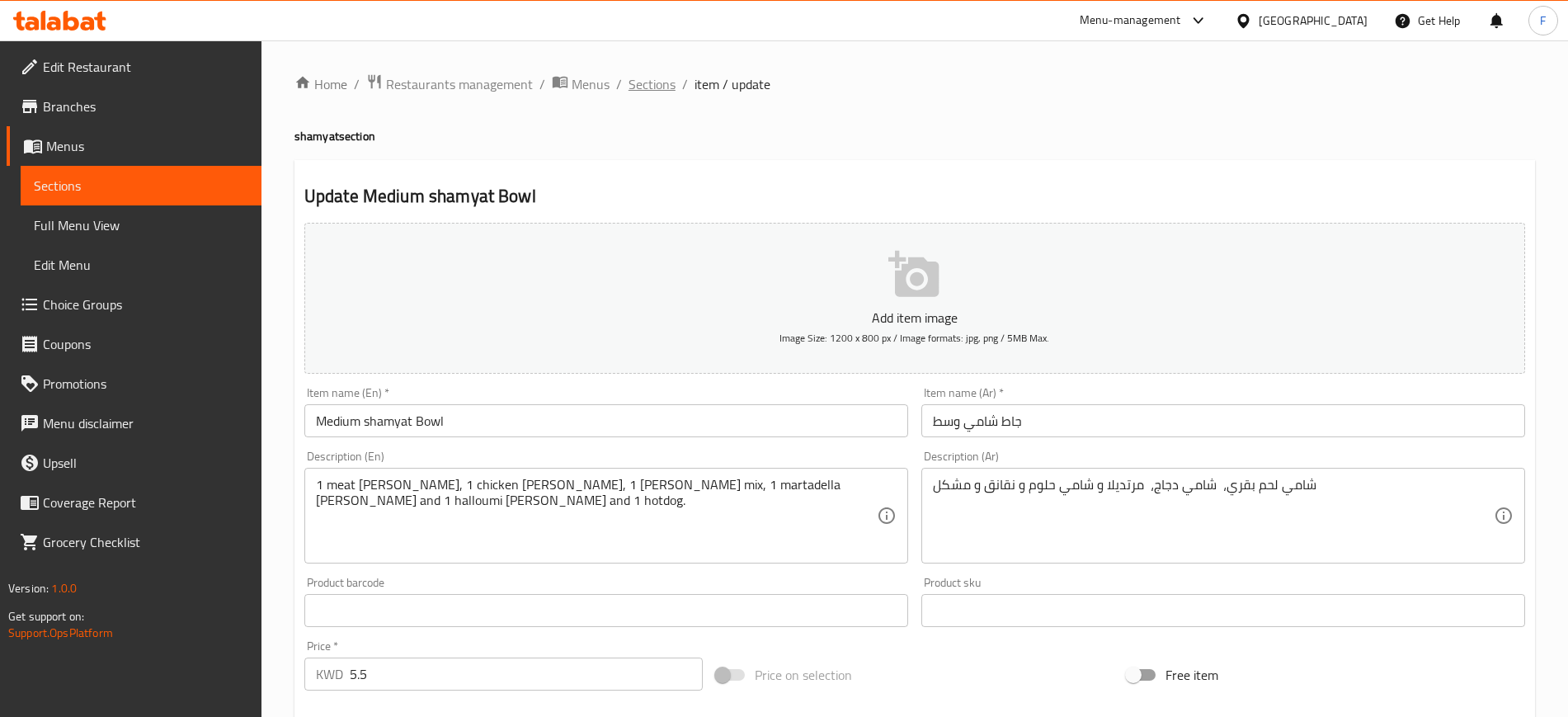
click at [650, 93] on span "Sections" at bounding box center [652, 84] width 47 height 19
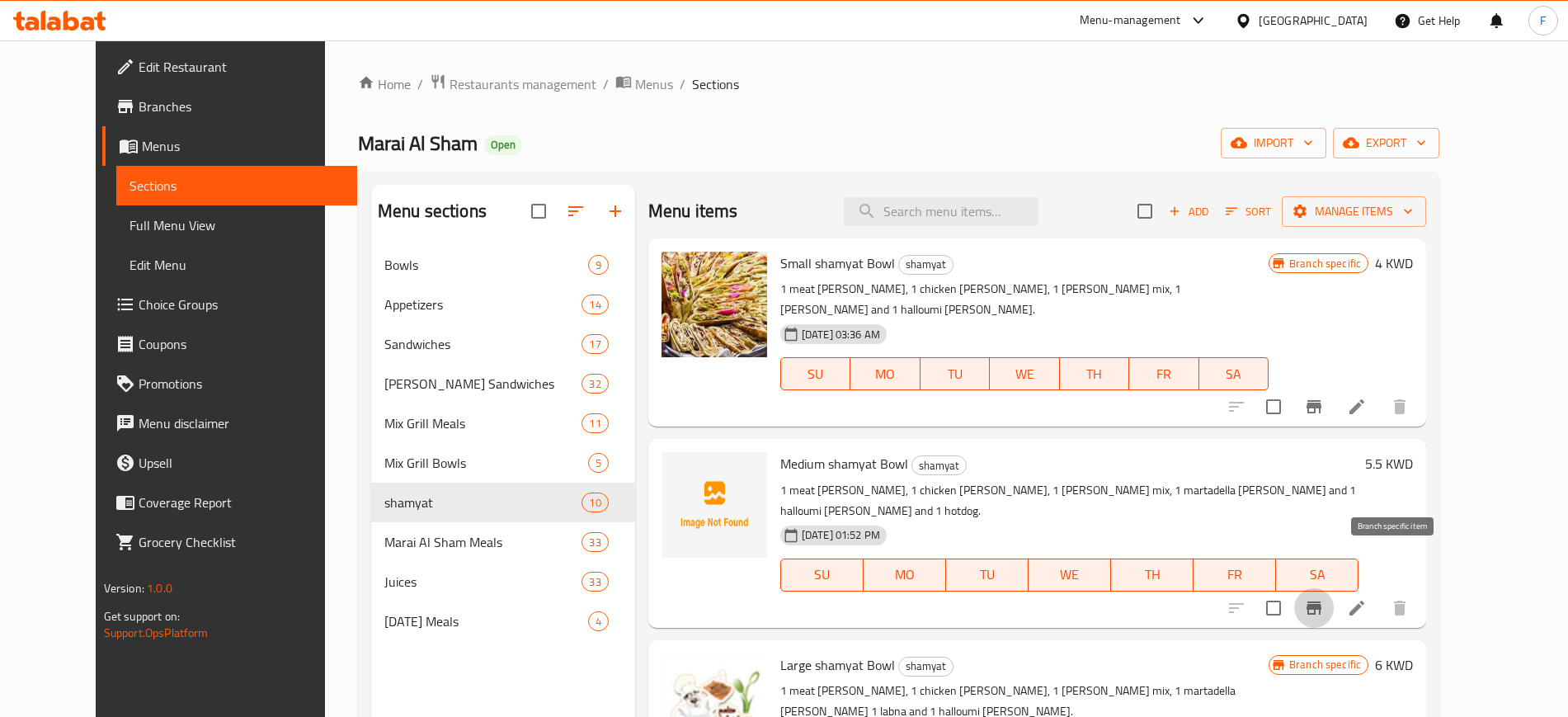
click at [1322, 601] on icon "Branch-specific-item" at bounding box center [1314, 608] width 15 height 13
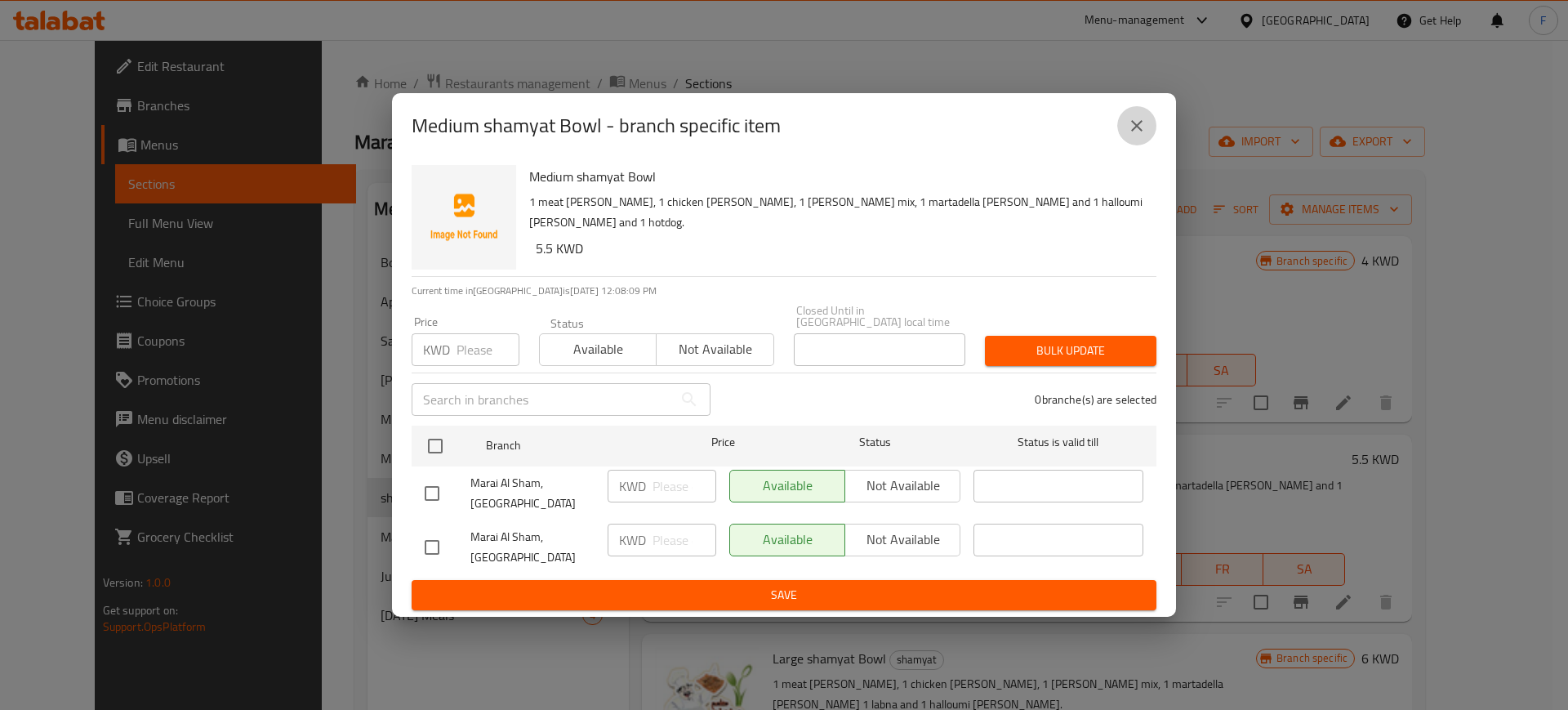
click at [1154, 140] on button "close" at bounding box center [1137, 125] width 39 height 39
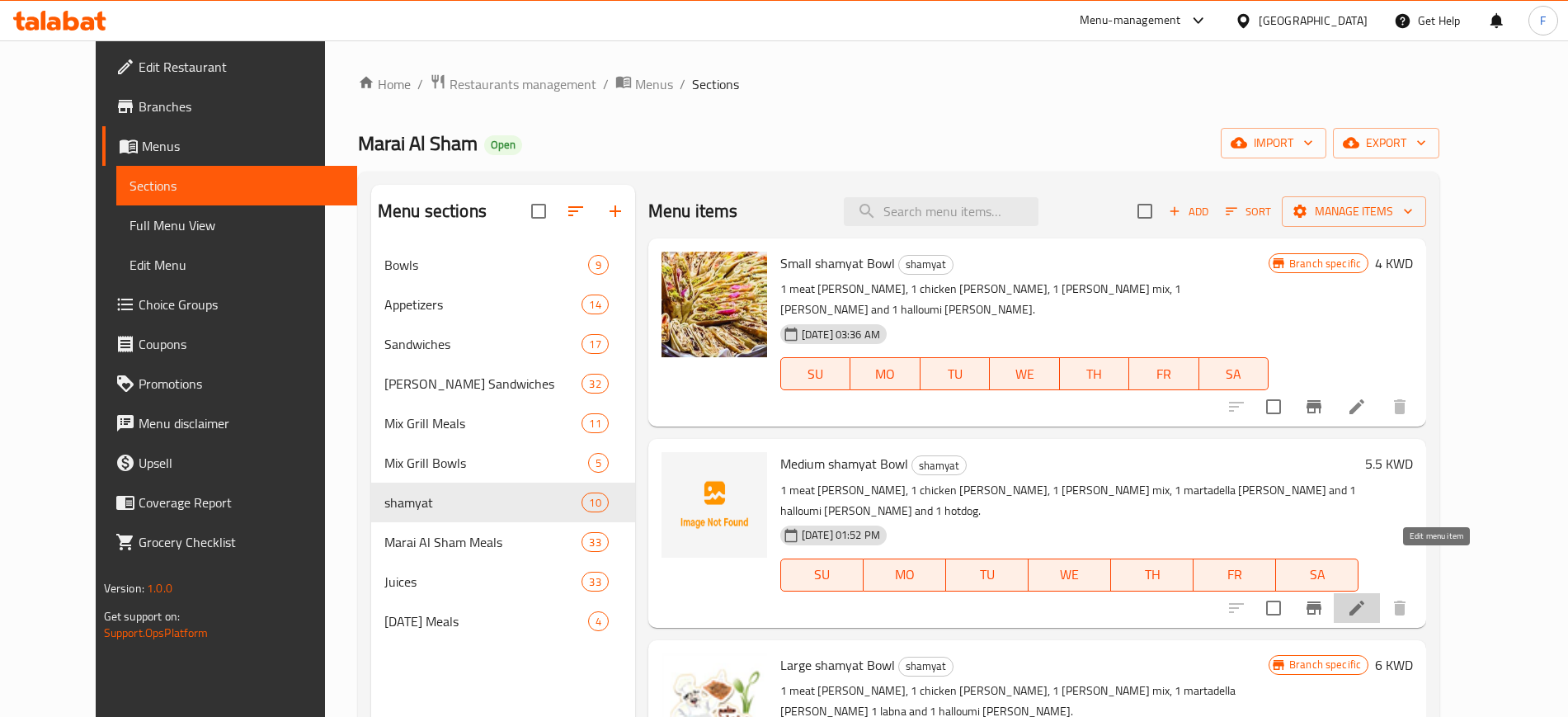
click at [1367, 598] on icon at bounding box center [1357, 608] width 19 height 19
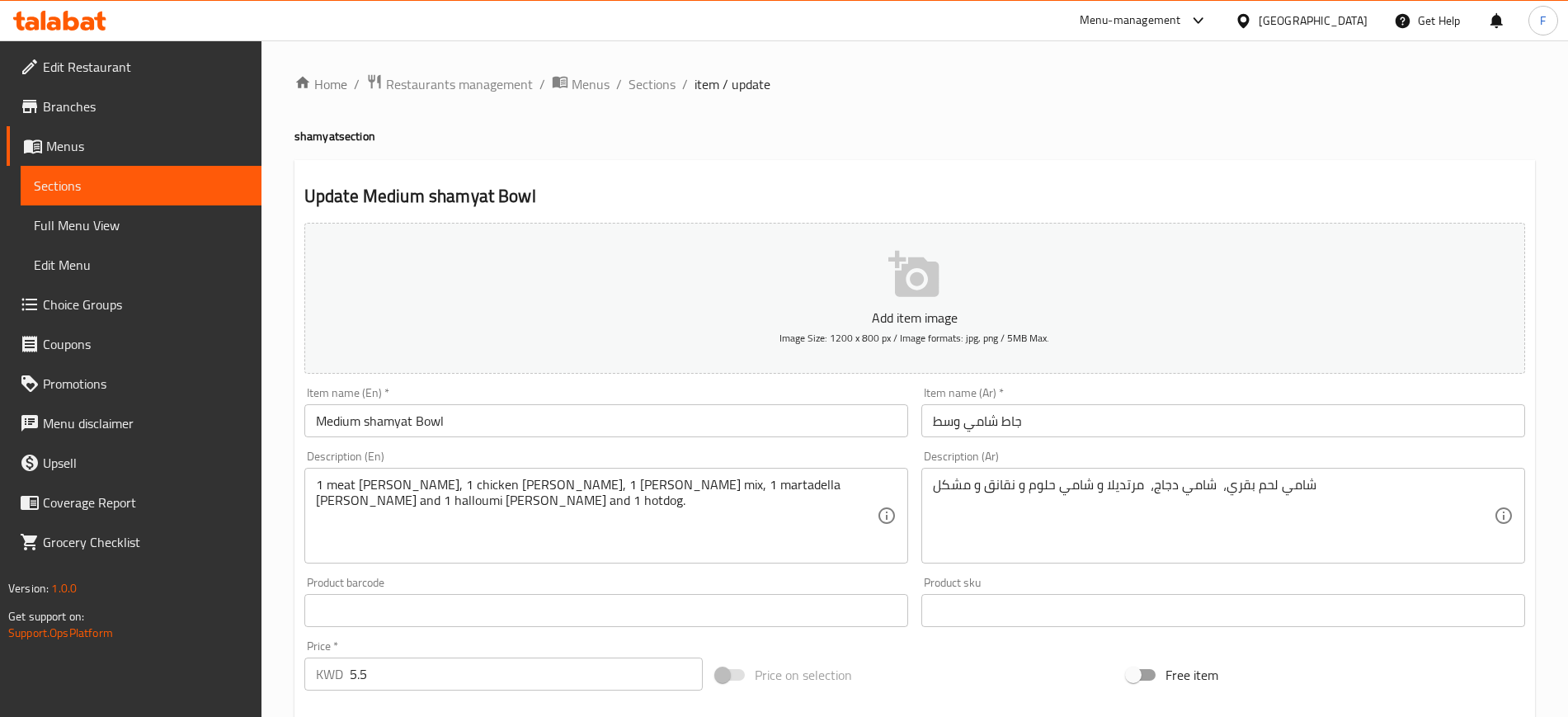
scroll to position [3, 0]
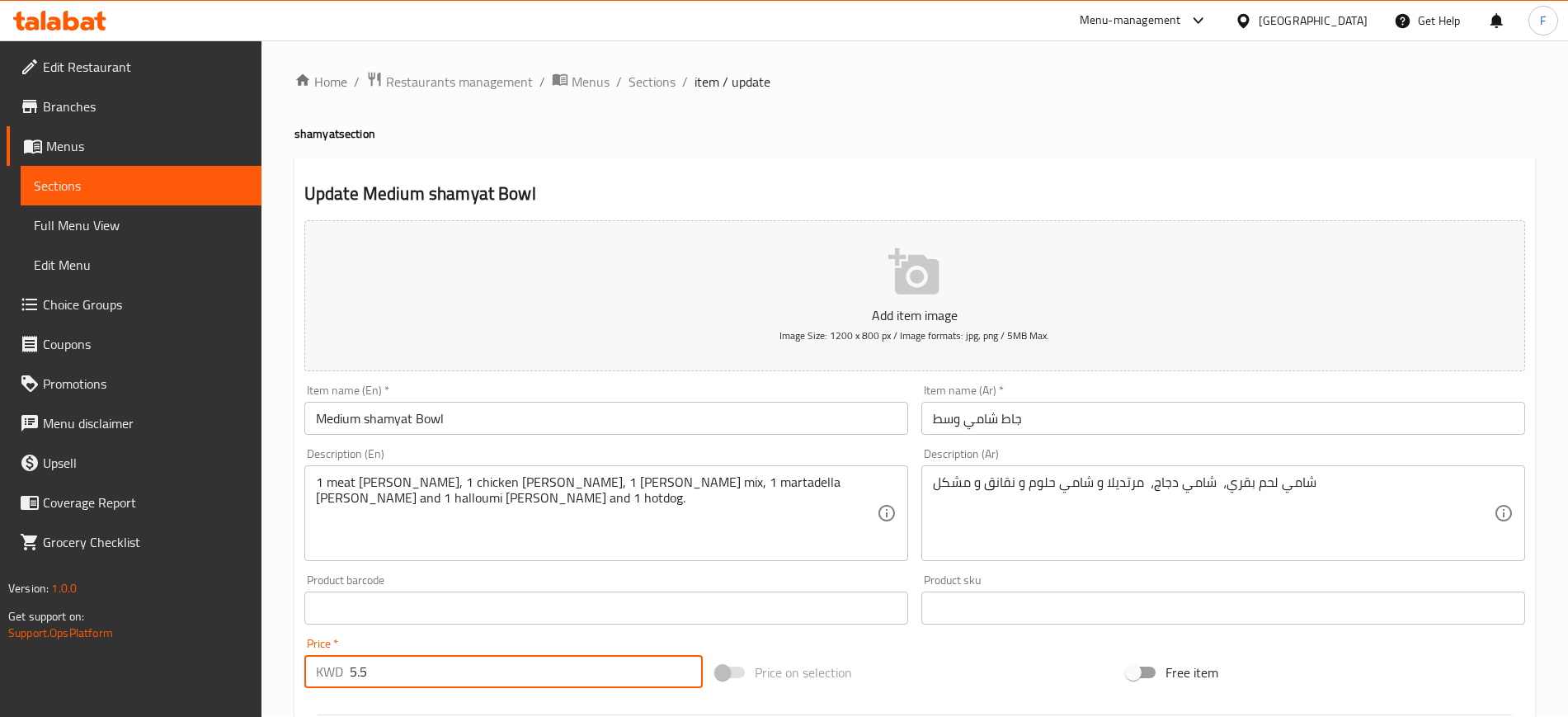
click at [400, 675] on input "5.5" at bounding box center [526, 671] width 353 height 33
click at [641, 92] on span "Sections" at bounding box center [652, 81] width 47 height 19
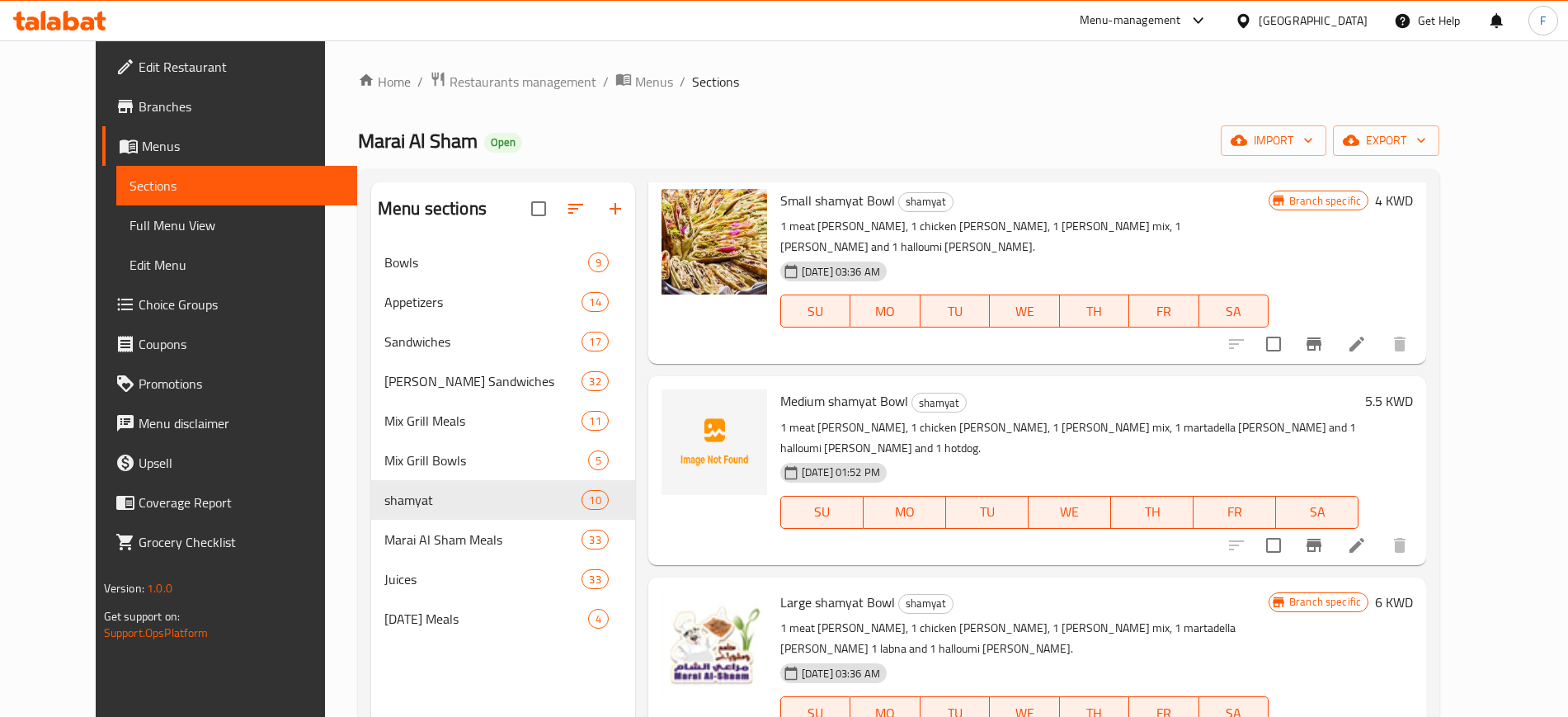
scroll to position [61, 0]
click at [1367, 333] on icon at bounding box center [1357, 343] width 19 height 19
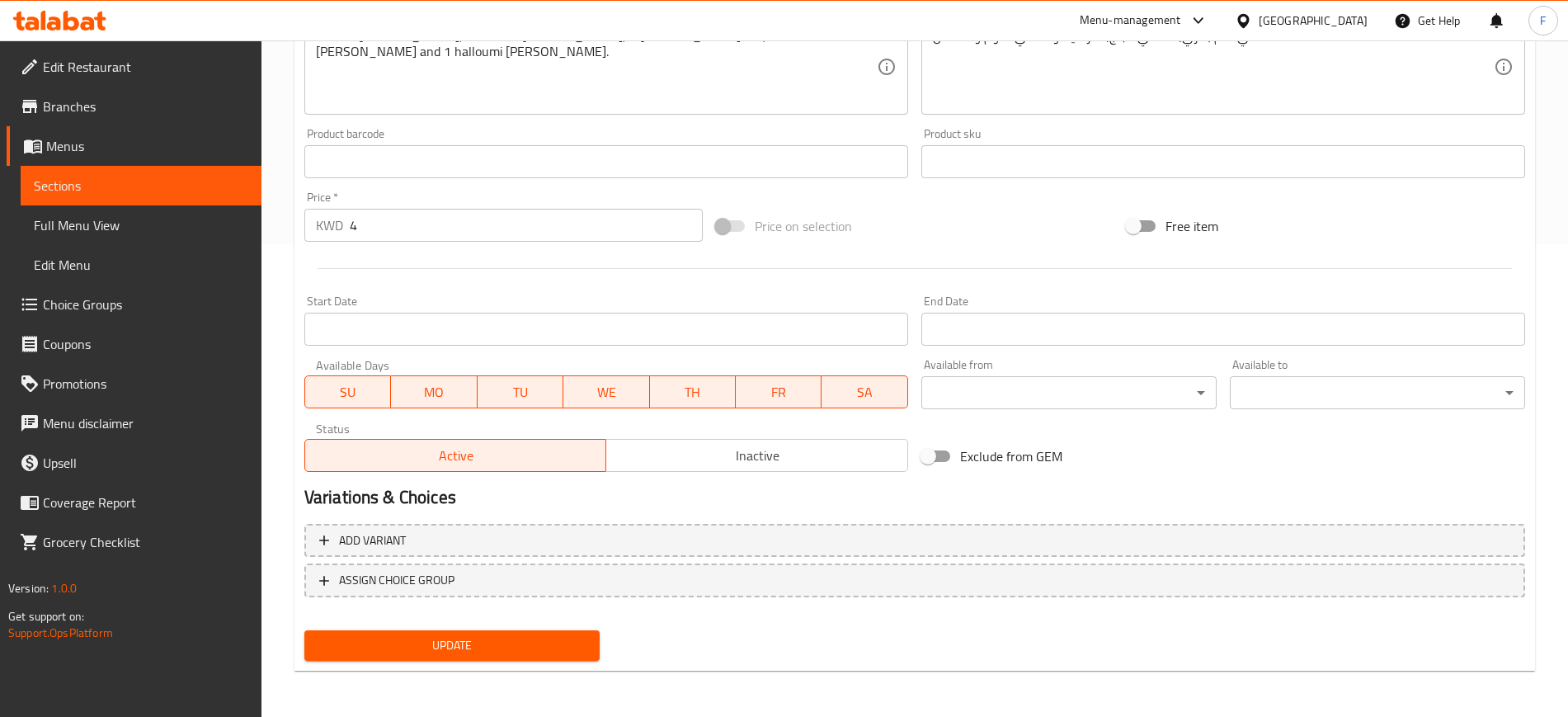
scroll to position [472, 0]
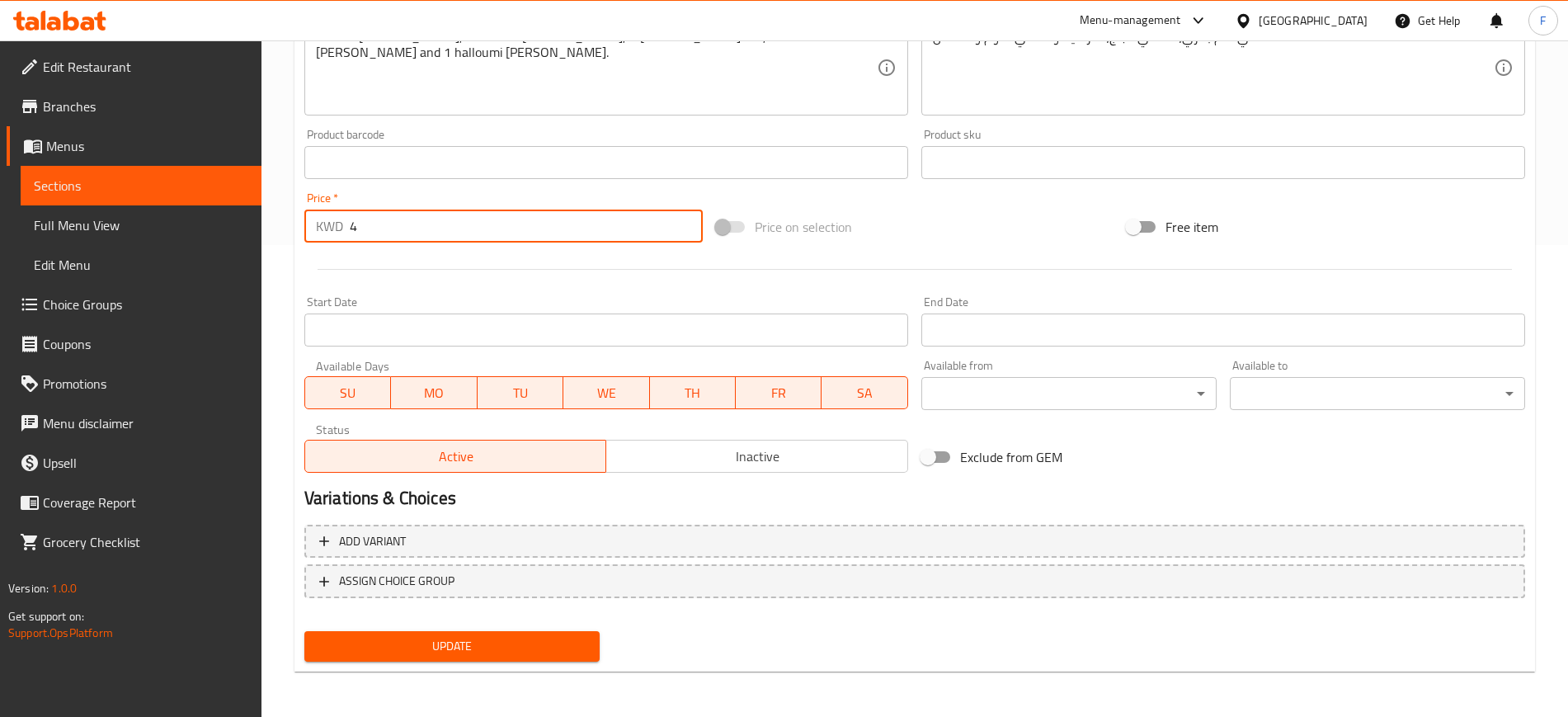
click at [403, 223] on input "4" at bounding box center [526, 225] width 353 height 33
type input "3.5"
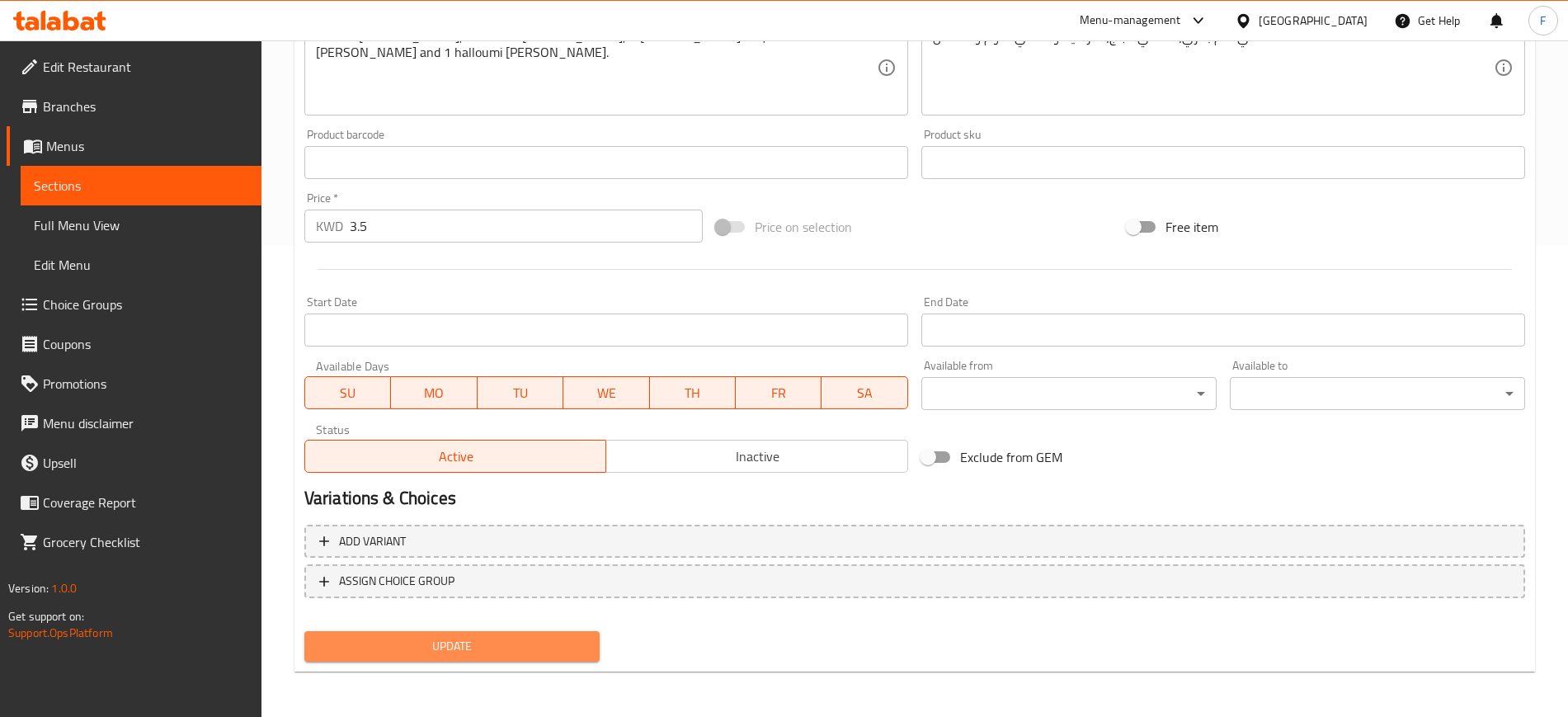
click at [503, 644] on span "Update" at bounding box center [452, 645] width 269 height 20
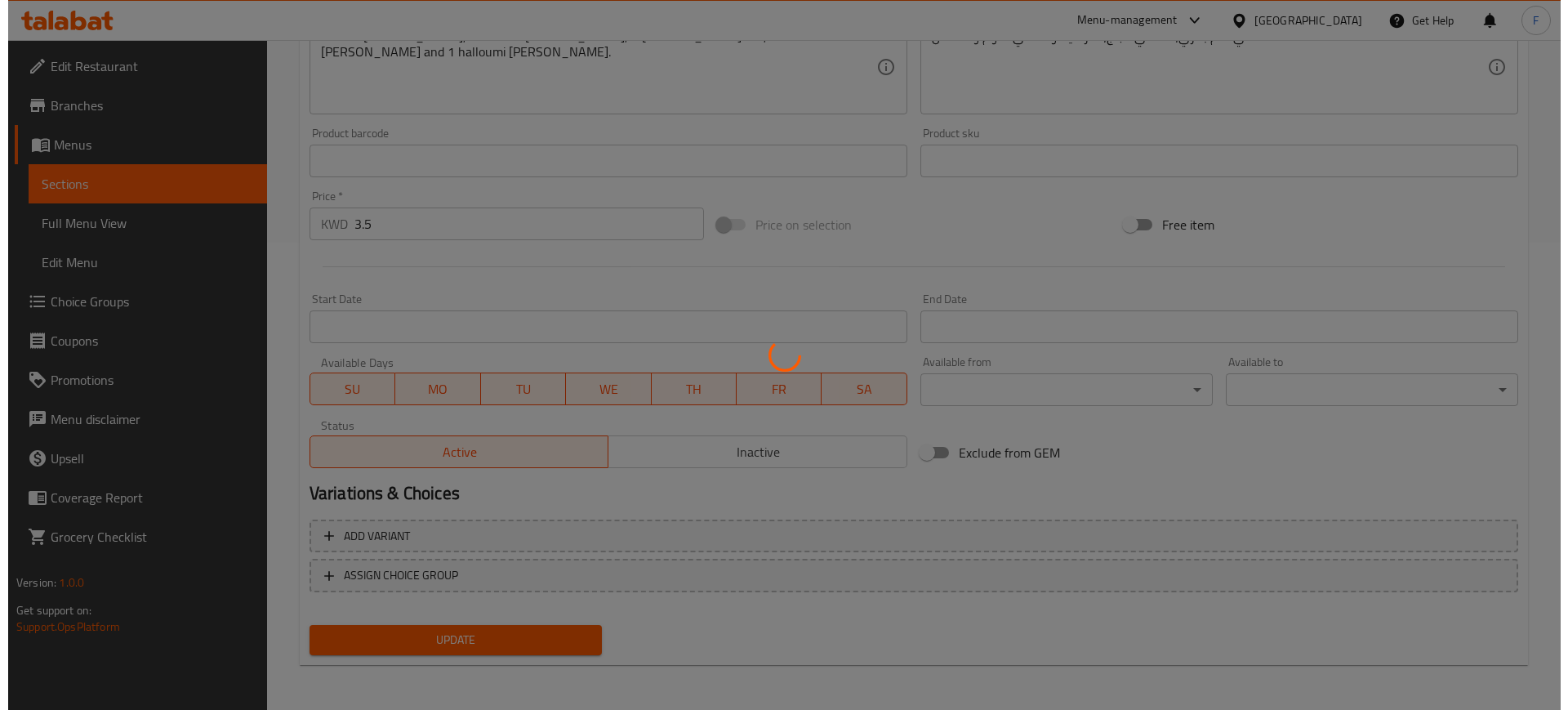
scroll to position [0, 0]
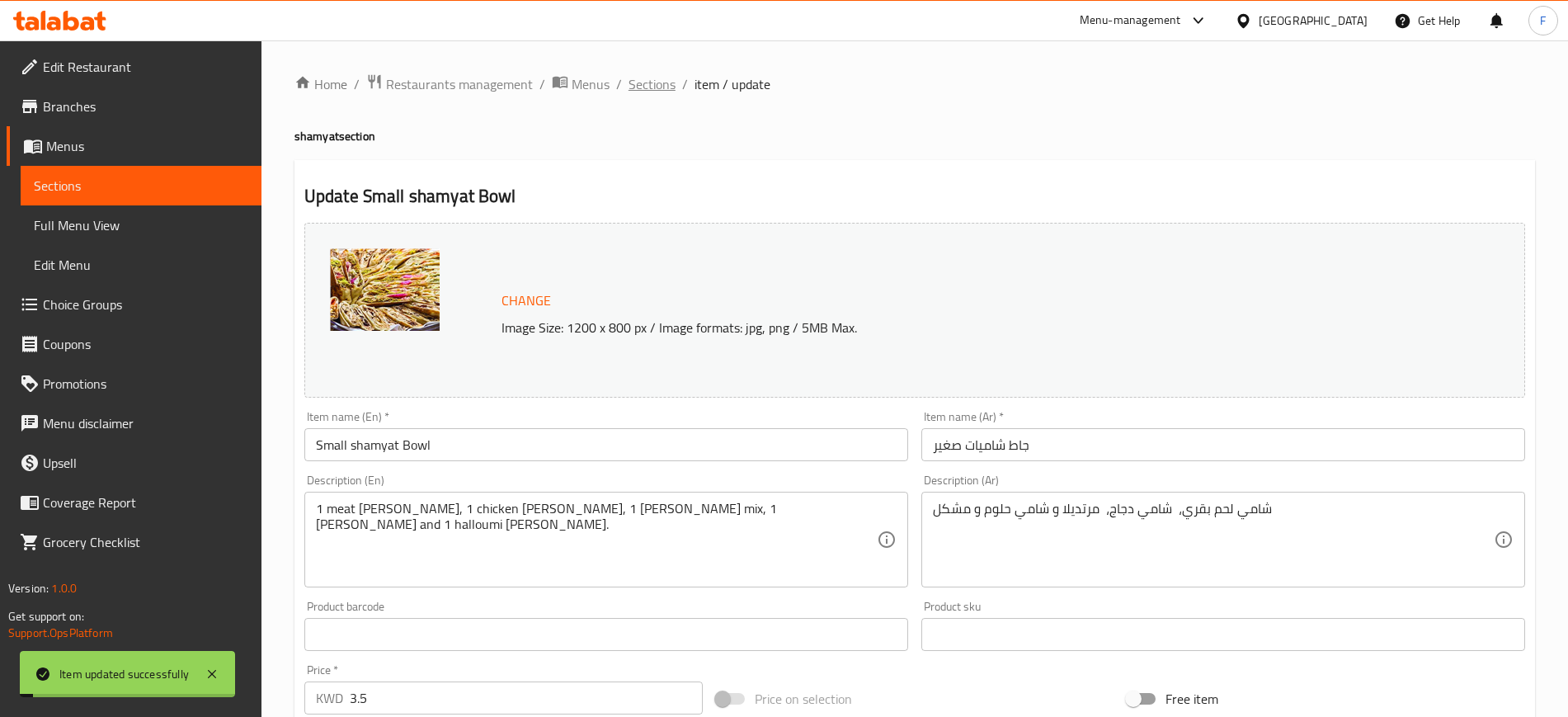
click at [649, 87] on span "Sections" at bounding box center [652, 84] width 47 height 19
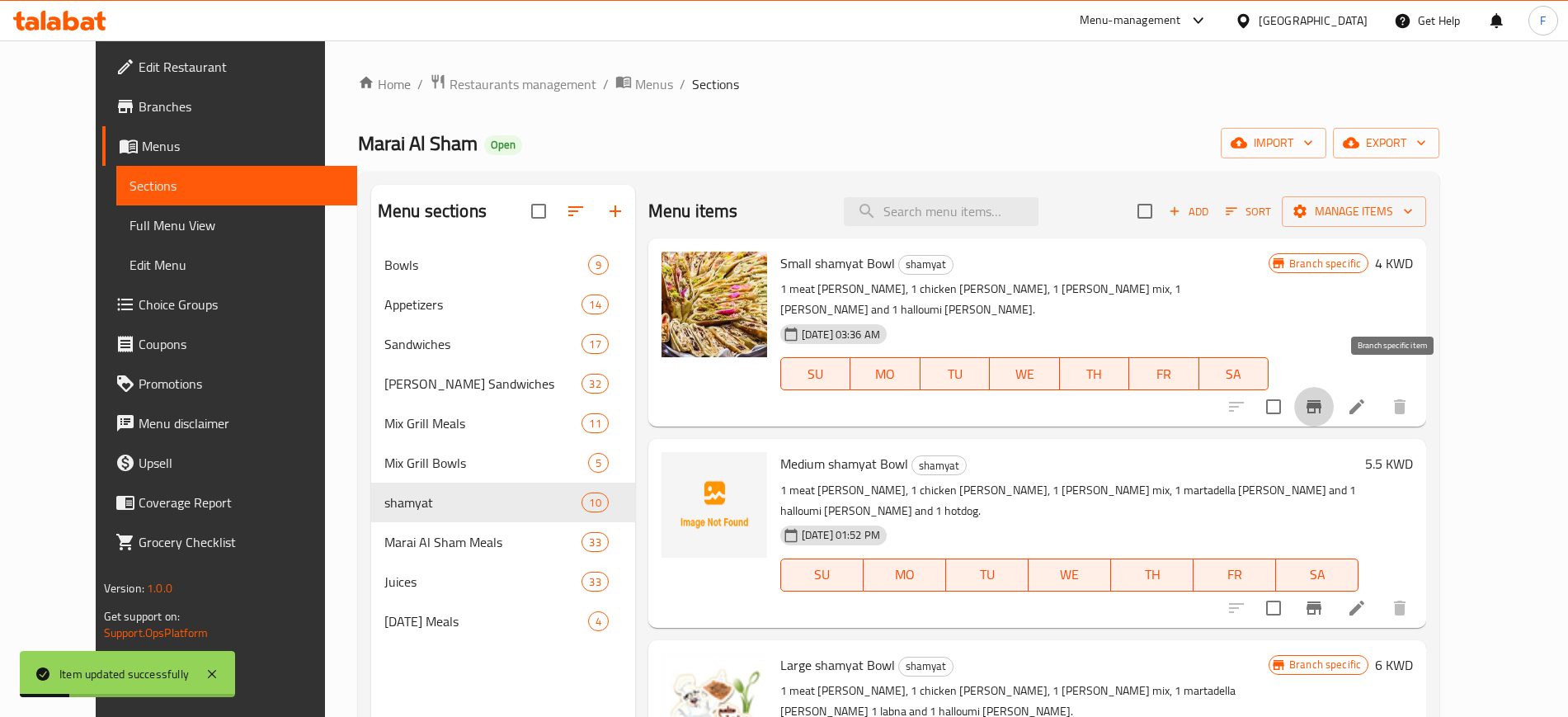
click at [1322, 400] on icon "Branch-specific-item" at bounding box center [1314, 406] width 15 height 13
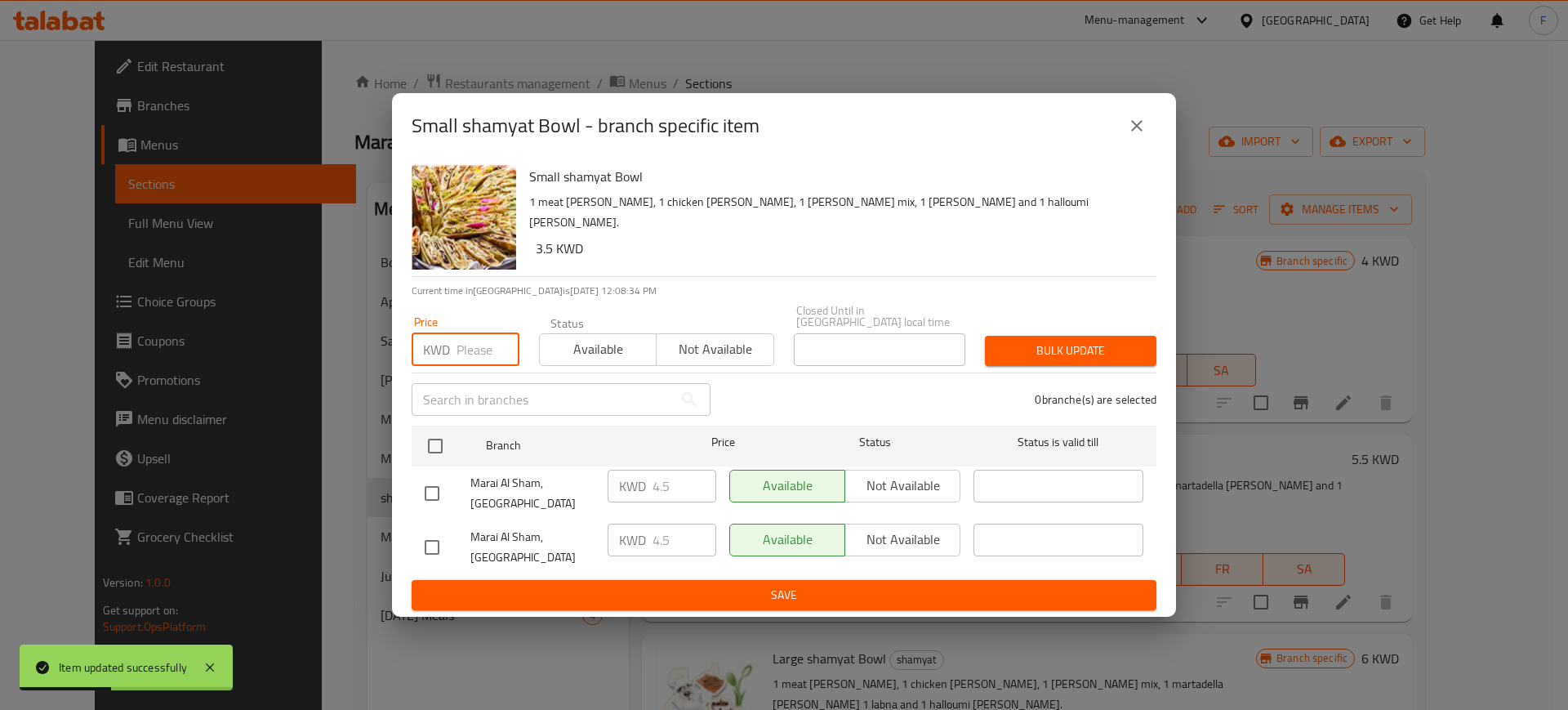
click at [478, 350] on input "number" at bounding box center [488, 349] width 63 height 32
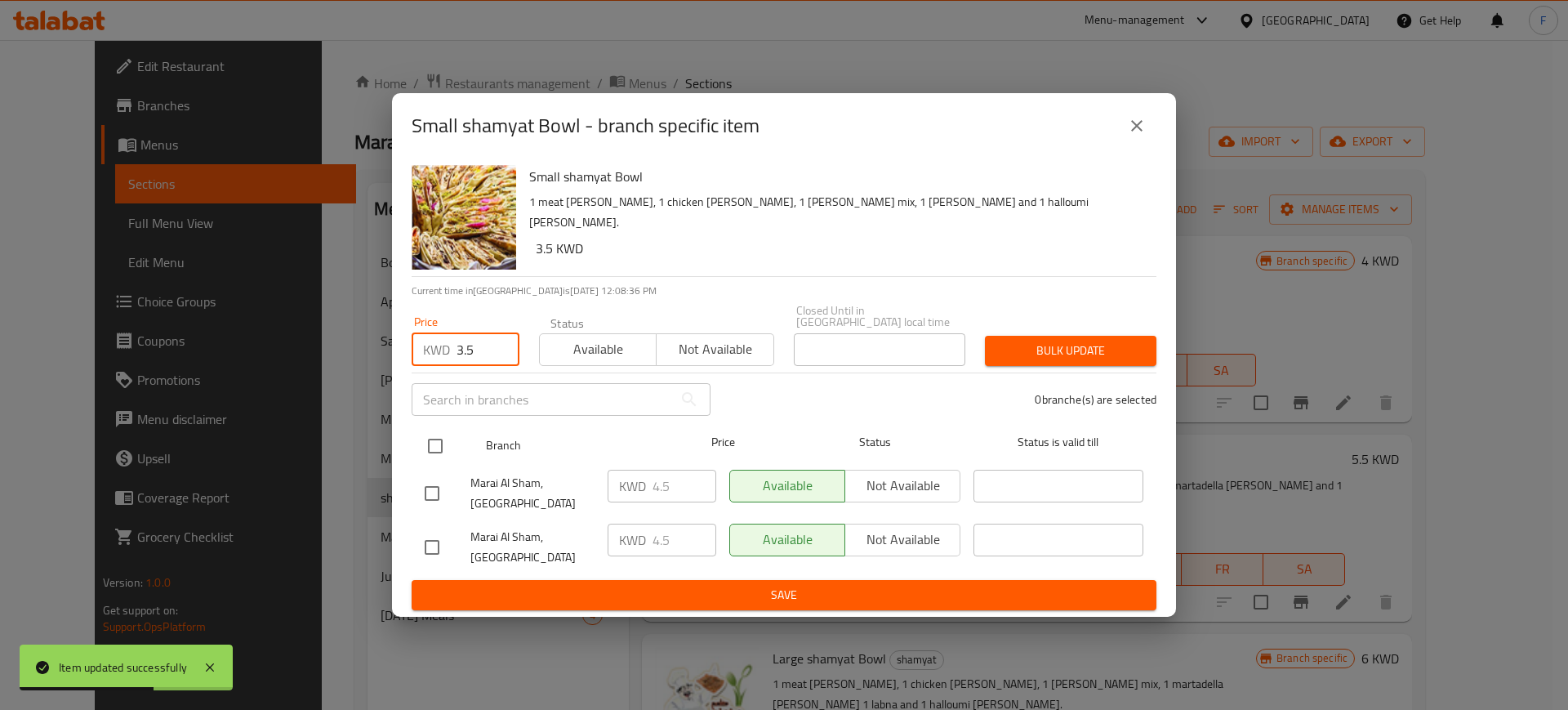
type input "3.5"
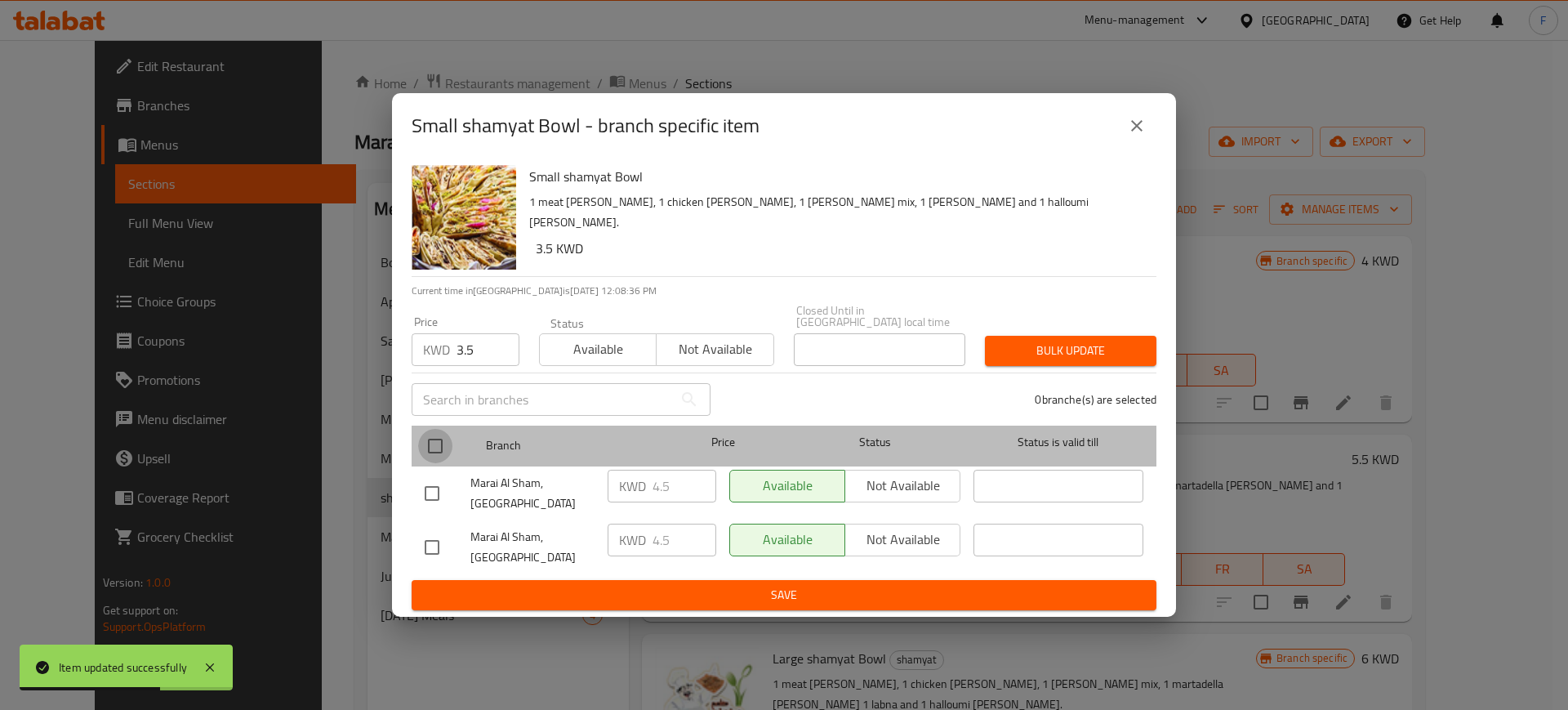
click at [430, 462] on input "checkbox" at bounding box center [435, 445] width 34 height 34
checkbox input "true"
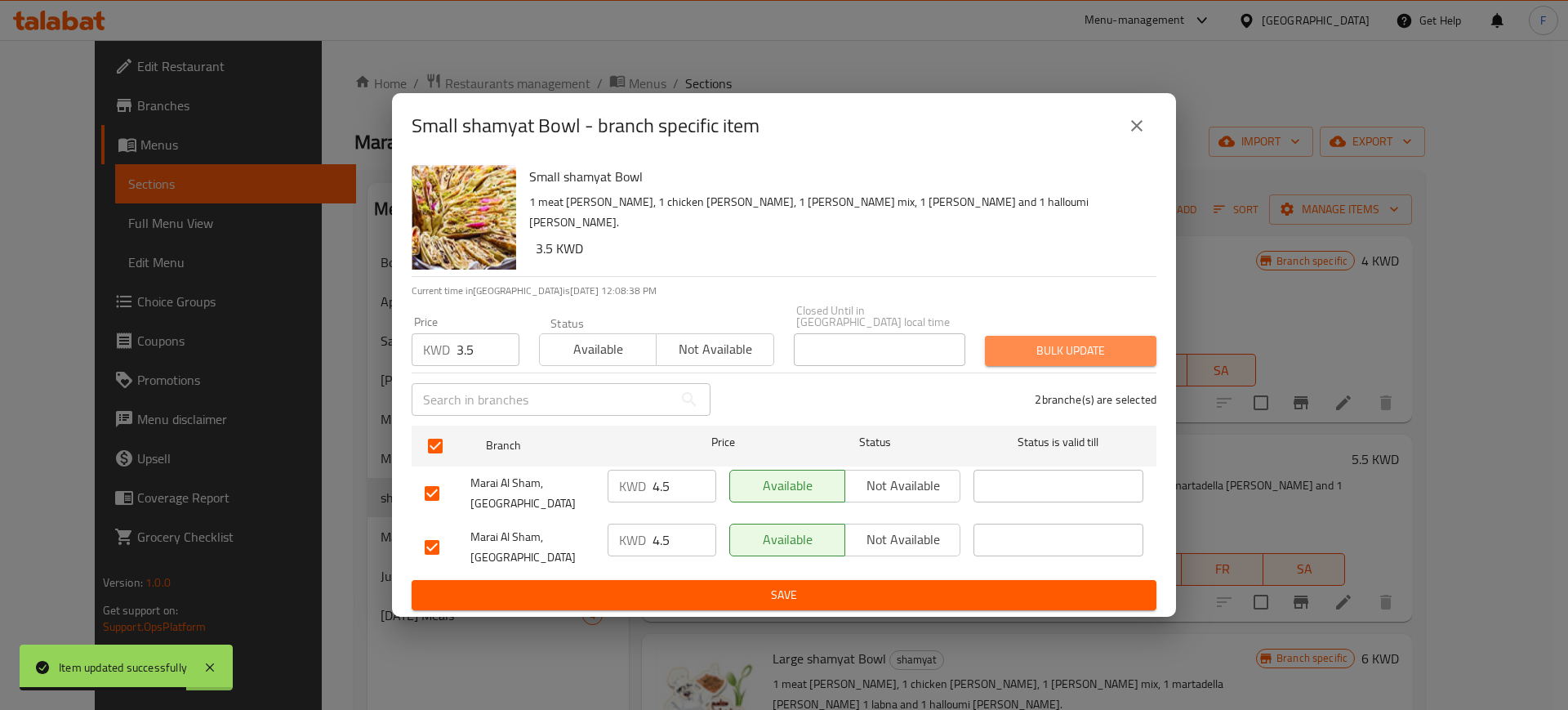
click at [1063, 357] on span "Bulk update" at bounding box center [1070, 350] width 145 height 20
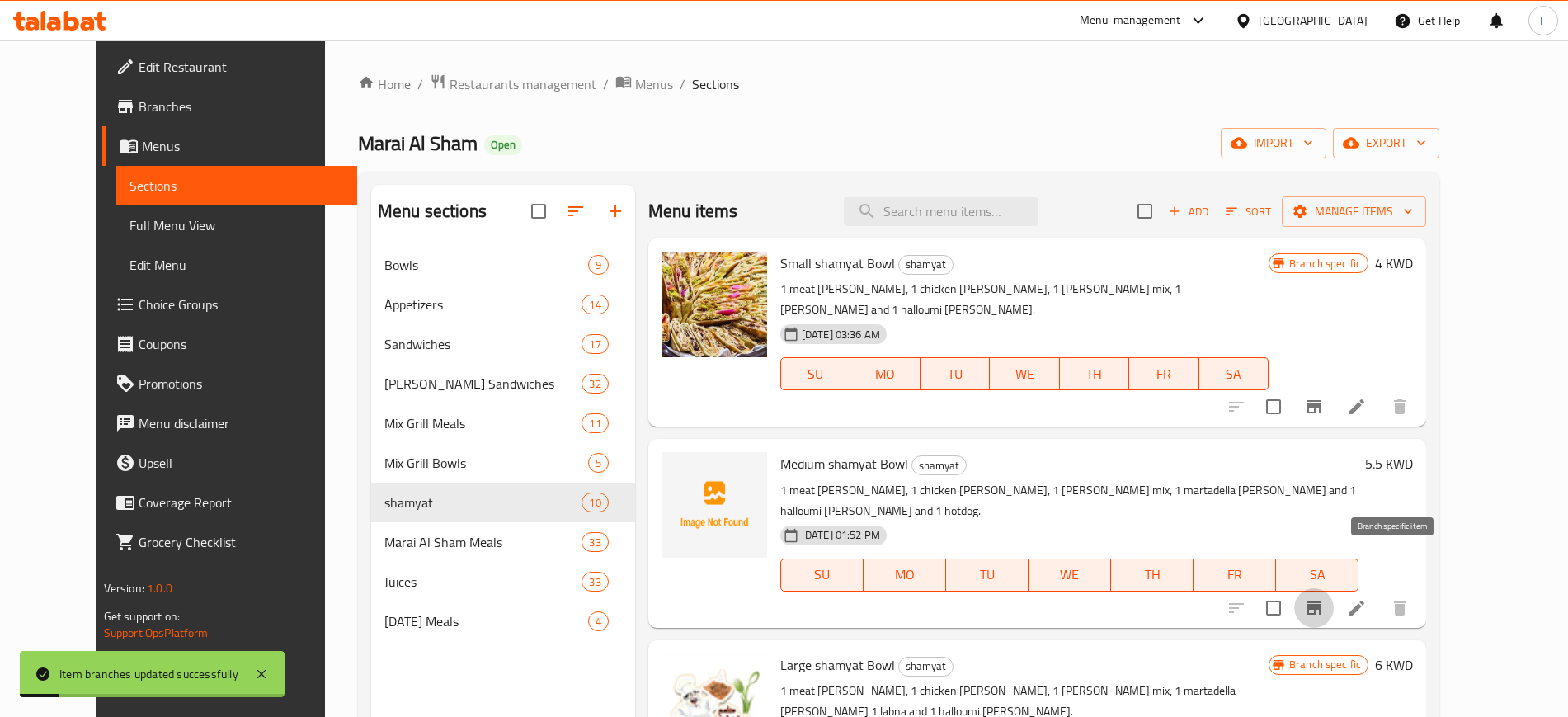
click at [1334, 588] on button "Branch-specific-item" at bounding box center [1314, 608] width 40 height 40
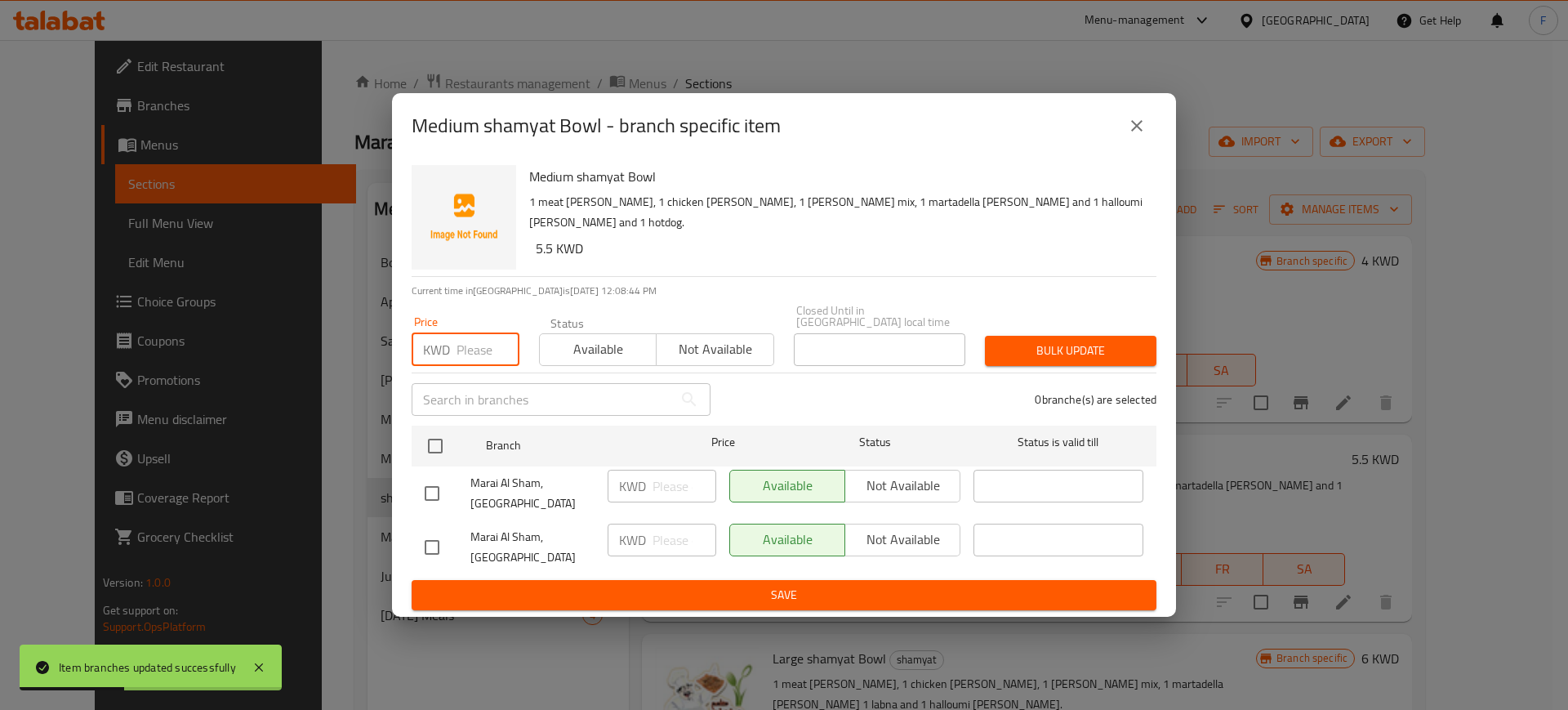
click at [491, 349] on input "number" at bounding box center [488, 349] width 63 height 32
type input "4.75"
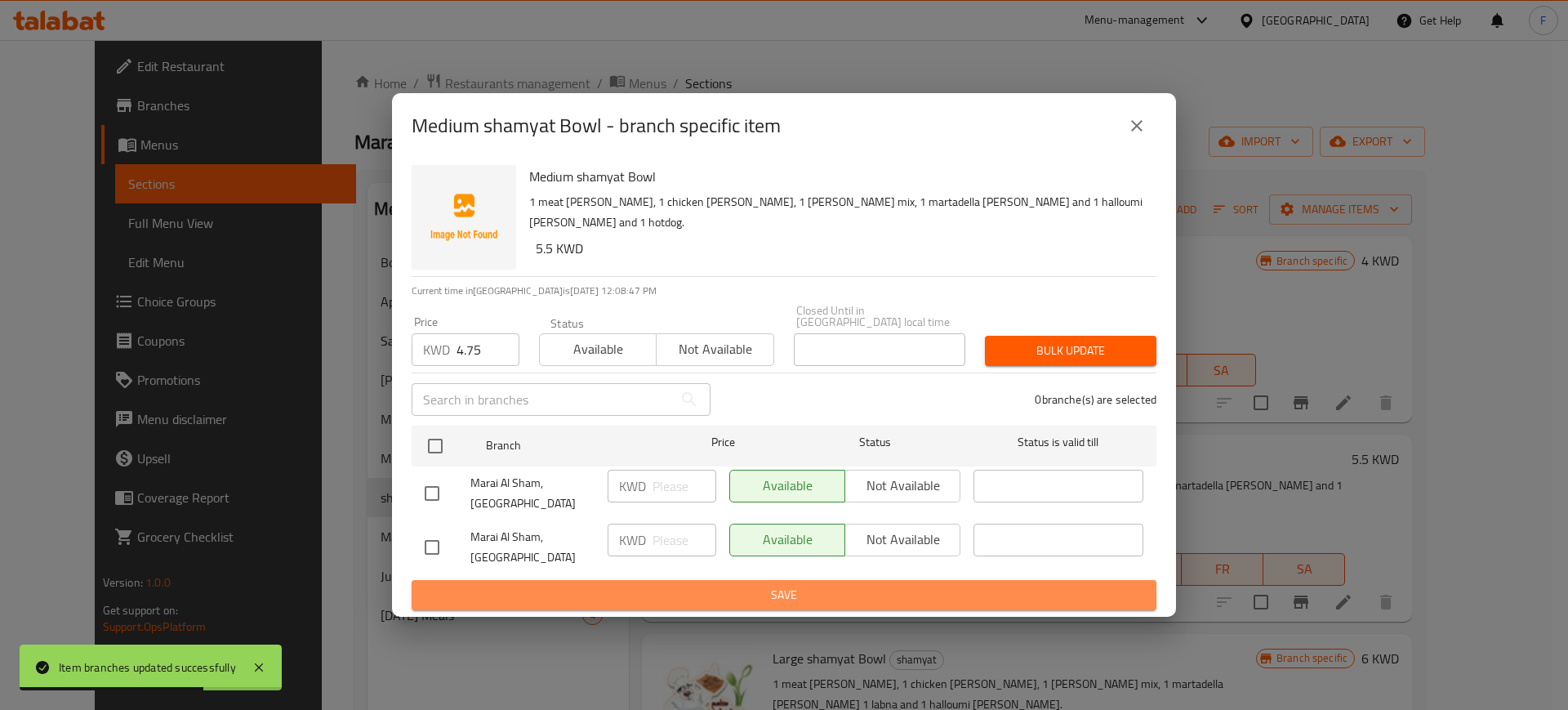
click at [963, 585] on span "Save" at bounding box center [784, 595] width 719 height 20
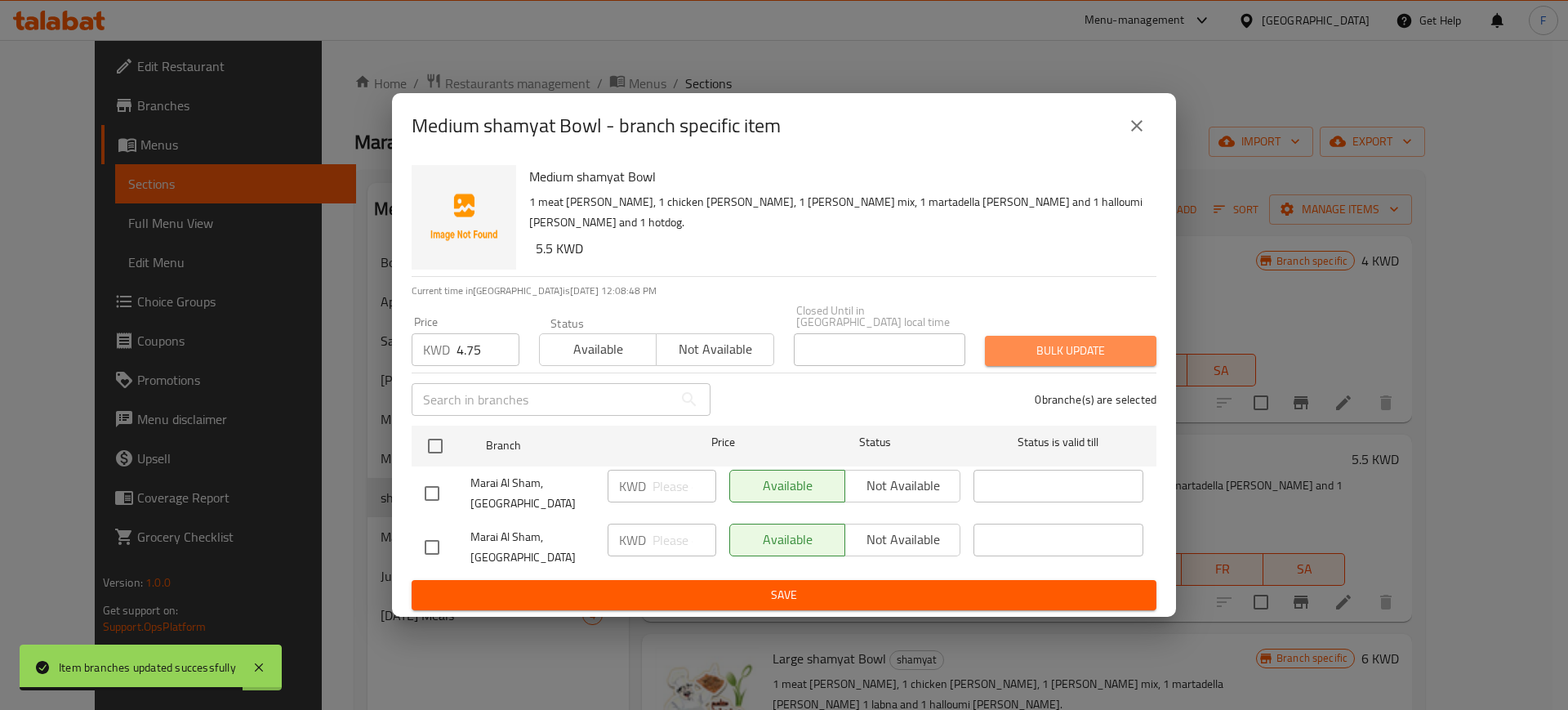
click at [1100, 357] on span "Bulk update" at bounding box center [1070, 350] width 145 height 20
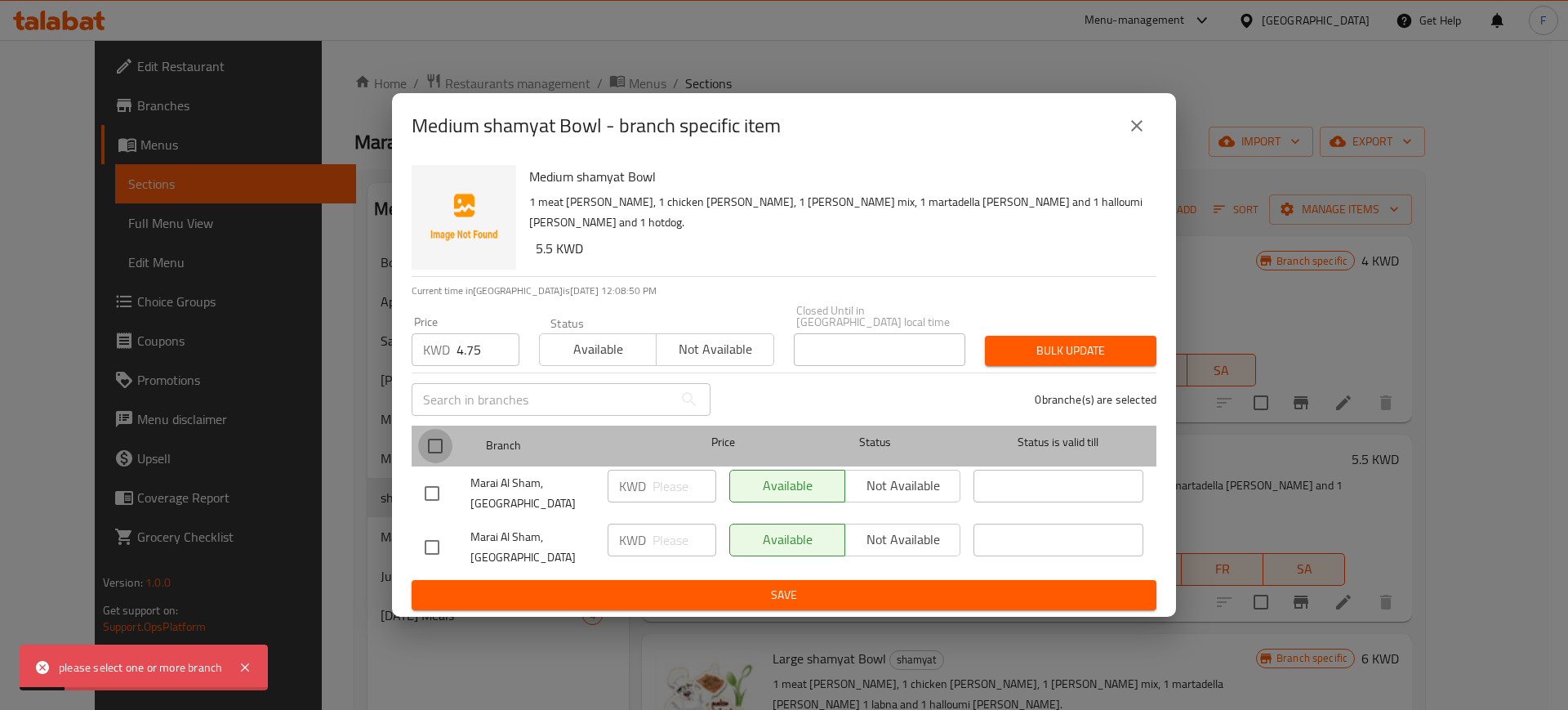
click at [430, 454] on input "checkbox" at bounding box center [435, 445] width 34 height 34
checkbox input "true"
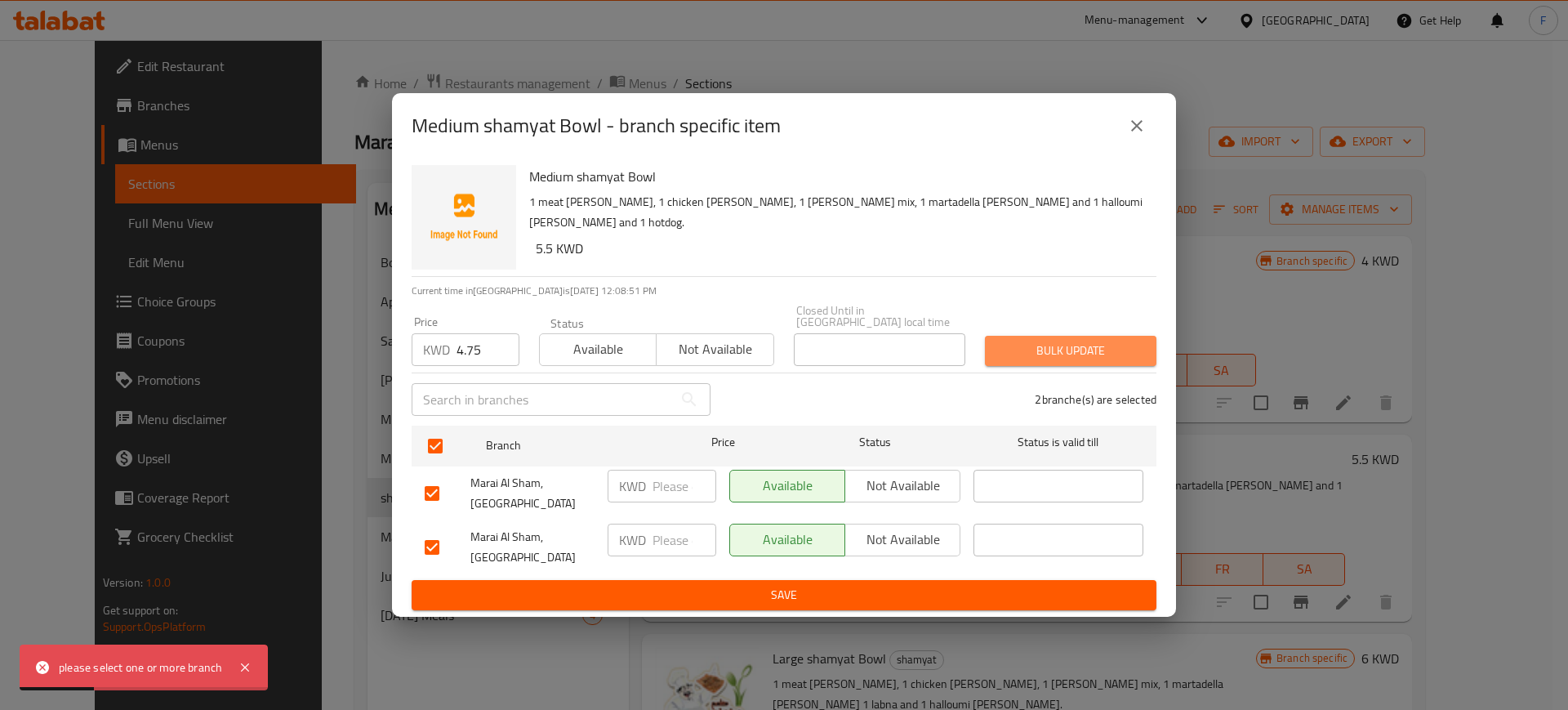
click at [1078, 365] on button "Bulk update" at bounding box center [1070, 351] width 171 height 31
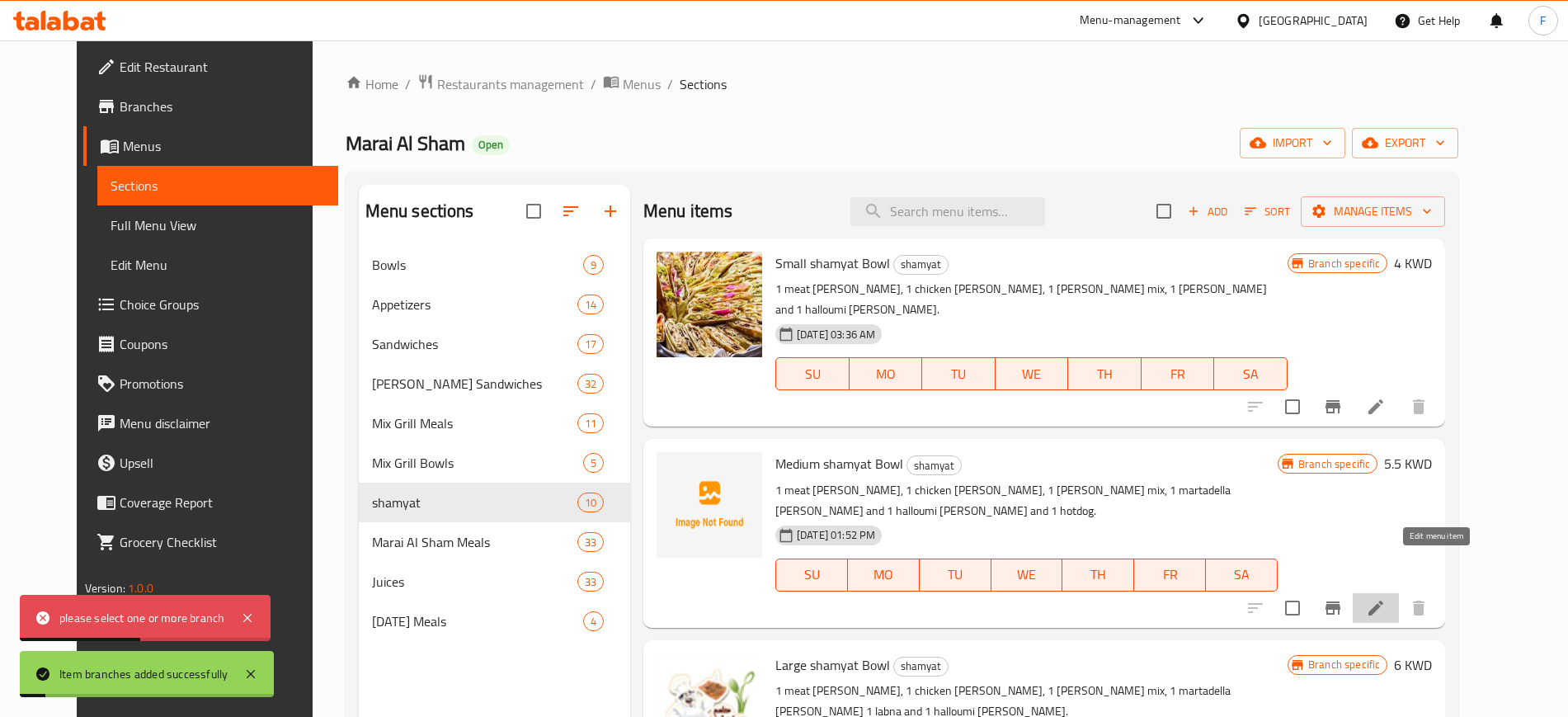
click at [1386, 598] on icon at bounding box center [1376, 608] width 19 height 19
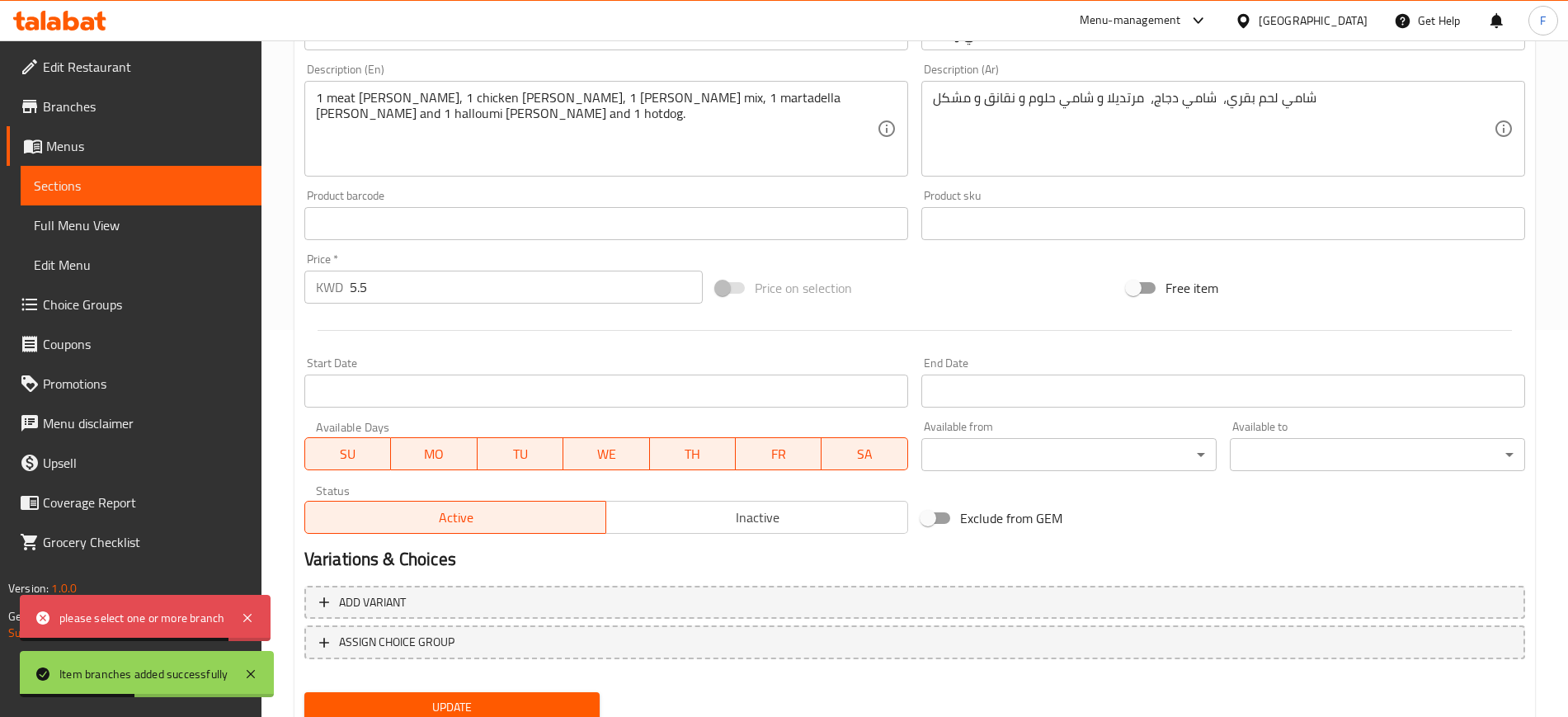
scroll to position [388, 0]
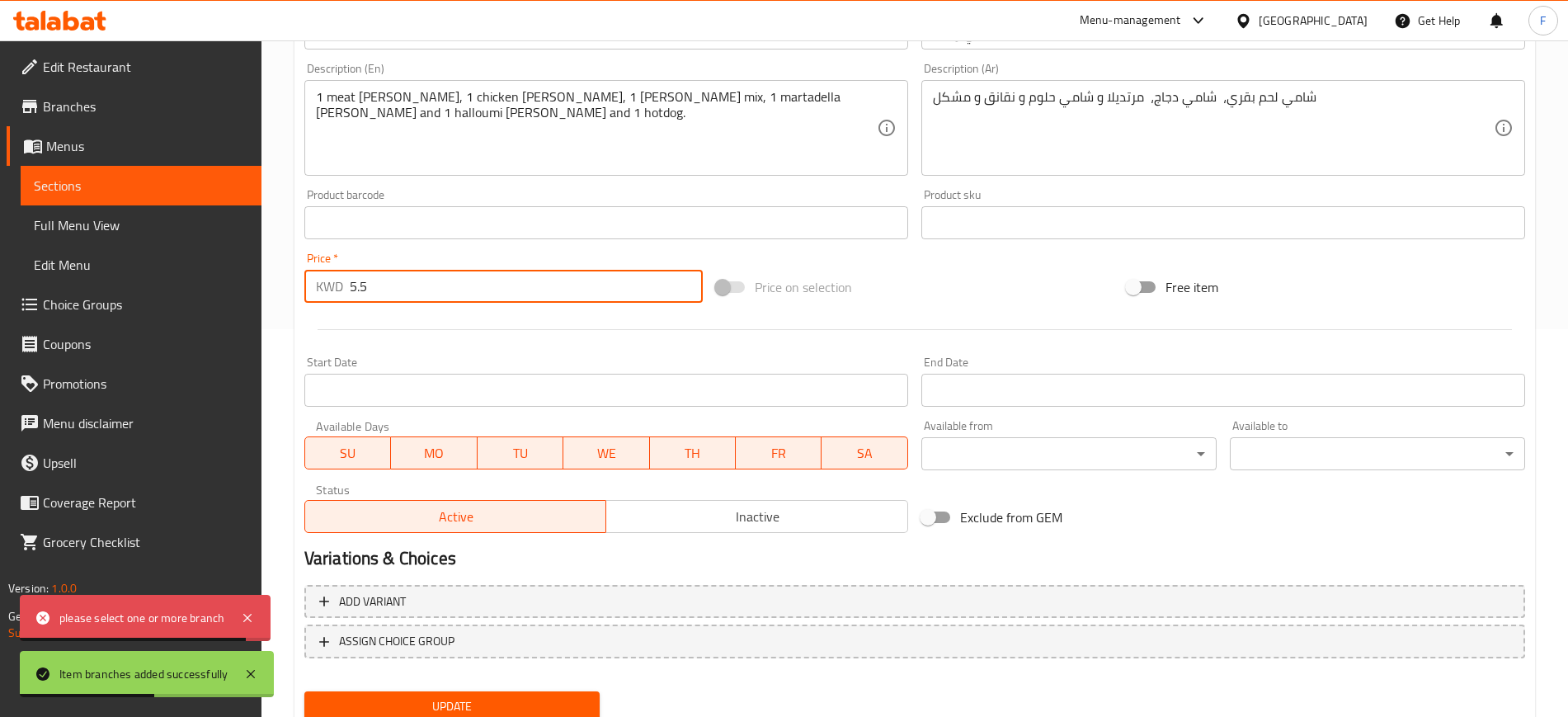
click at [374, 294] on input "5.5" at bounding box center [526, 285] width 353 height 33
type input "5"
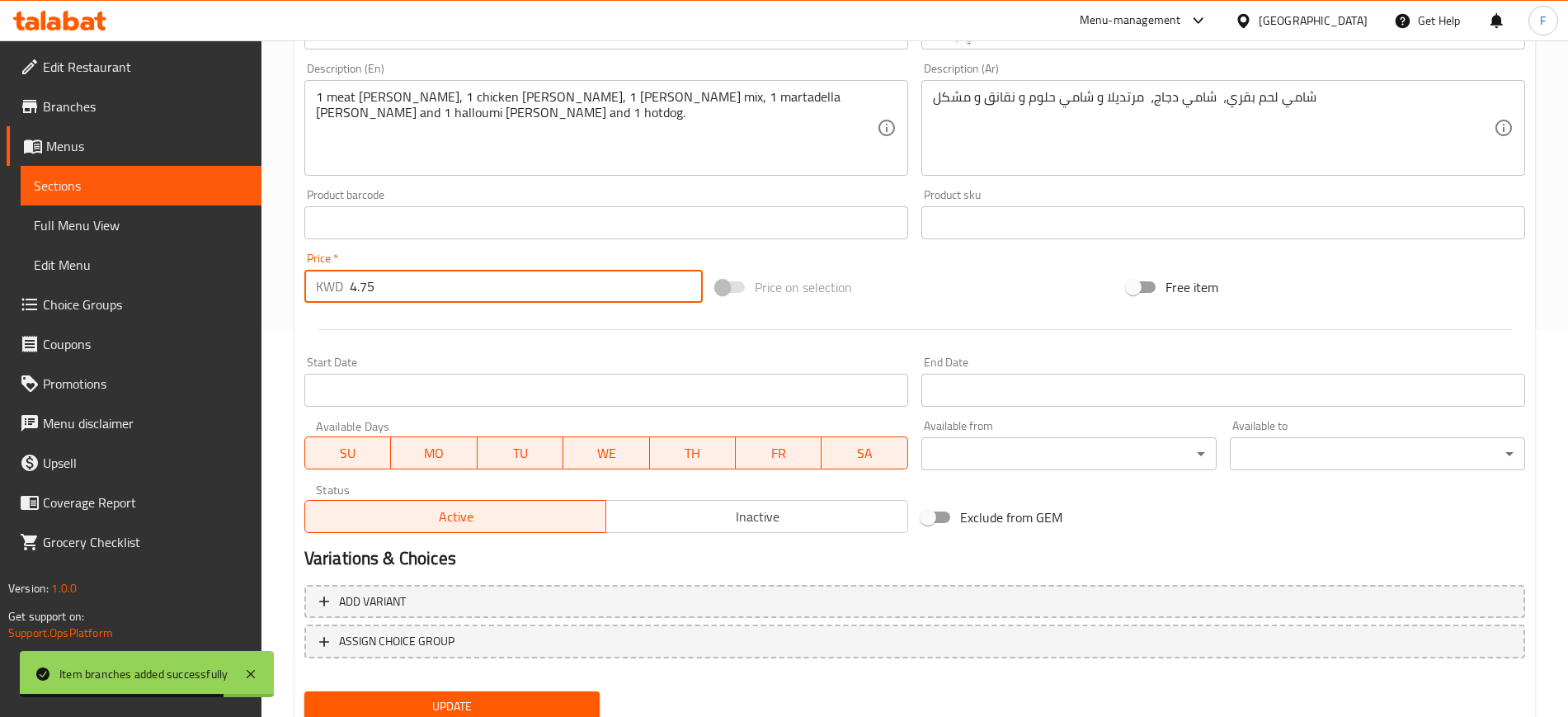
type input "4.75"
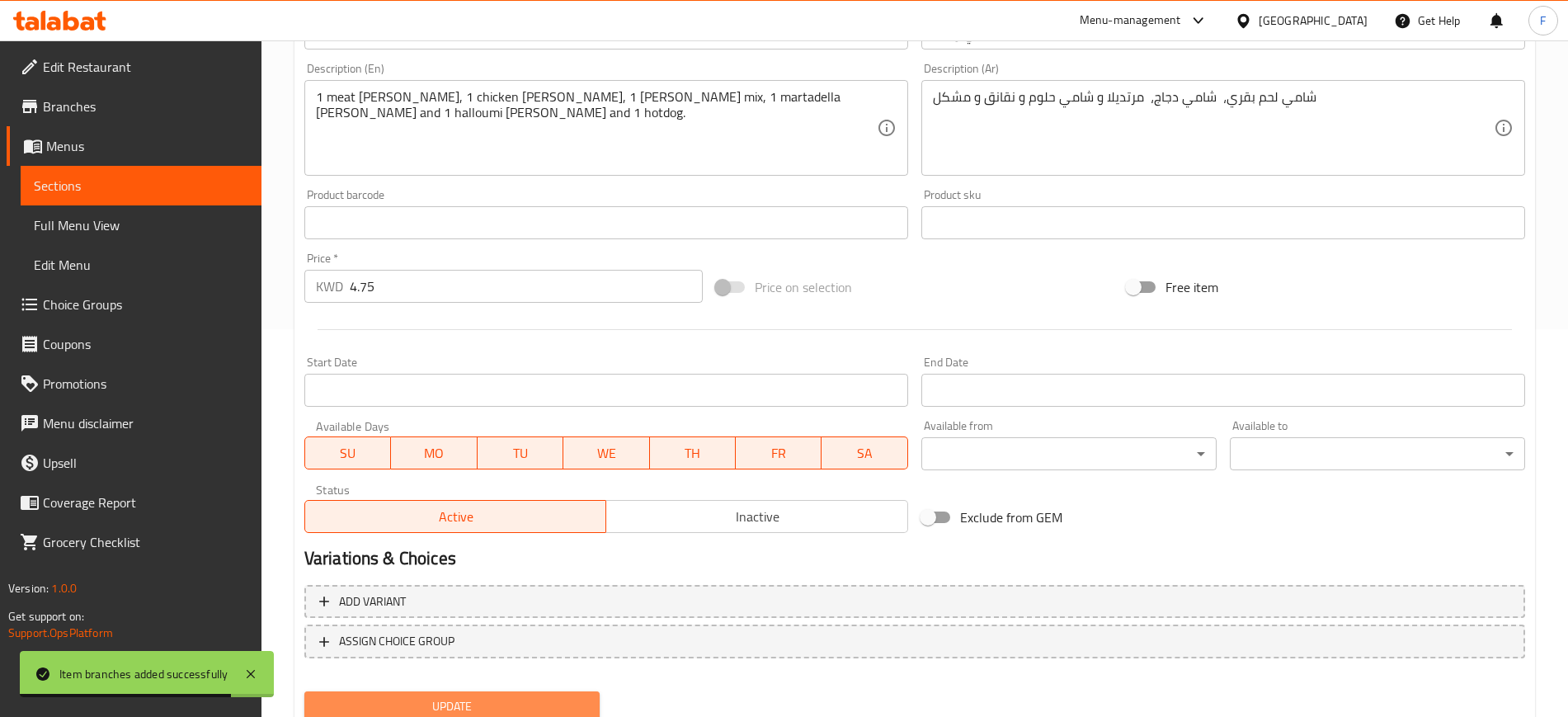
click at [415, 711] on span "Update" at bounding box center [452, 706] width 269 height 20
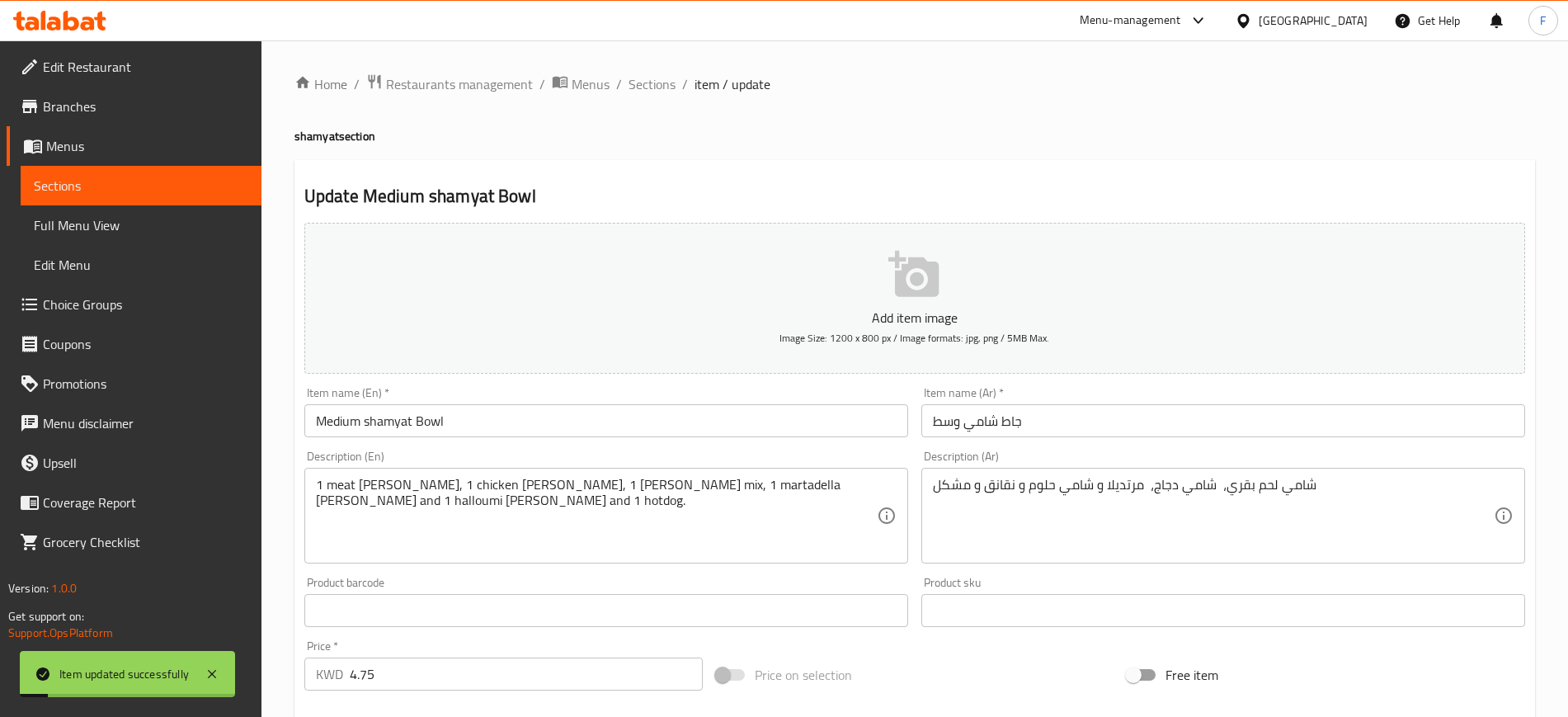
scroll to position [1, 0]
click at [657, 81] on span "Sections" at bounding box center [652, 83] width 47 height 19
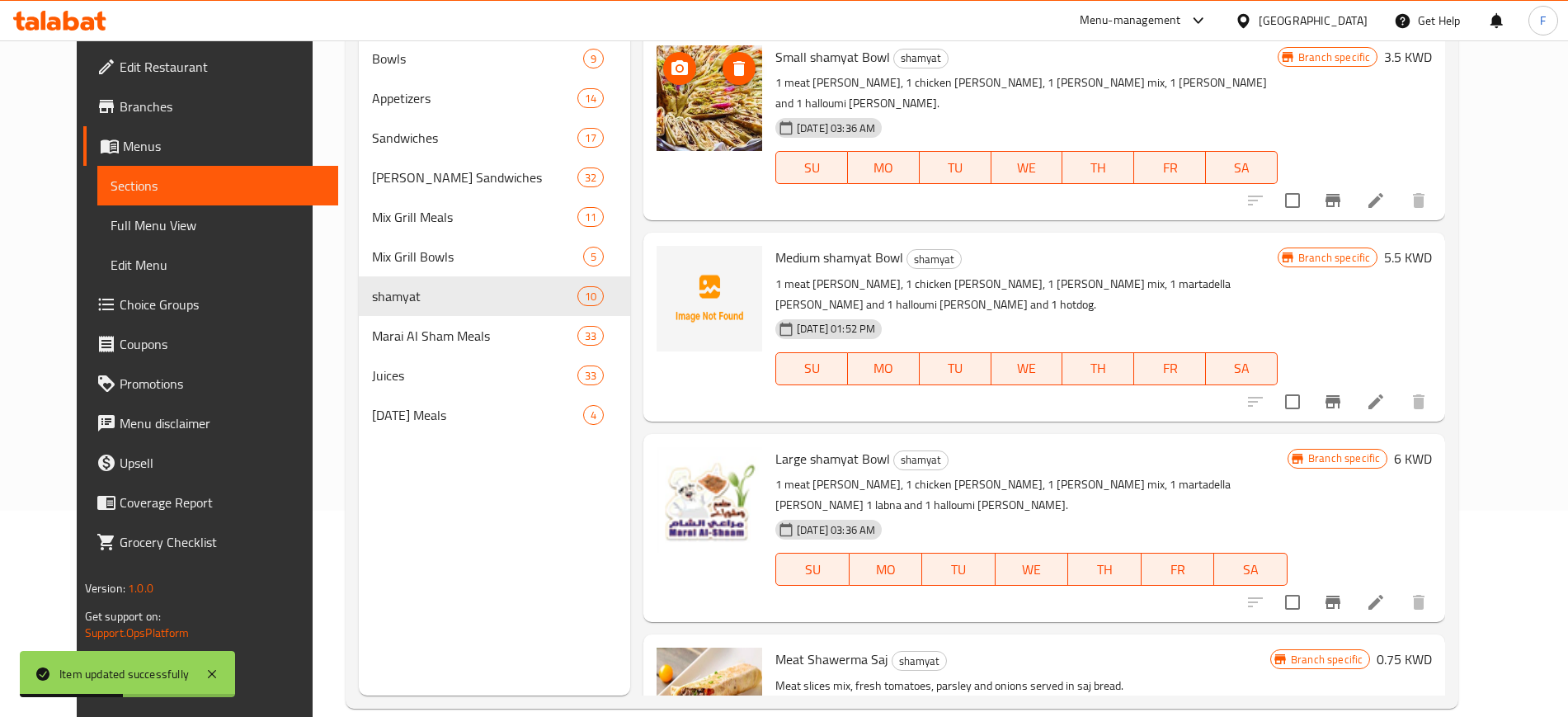
scroll to position [215, 0]
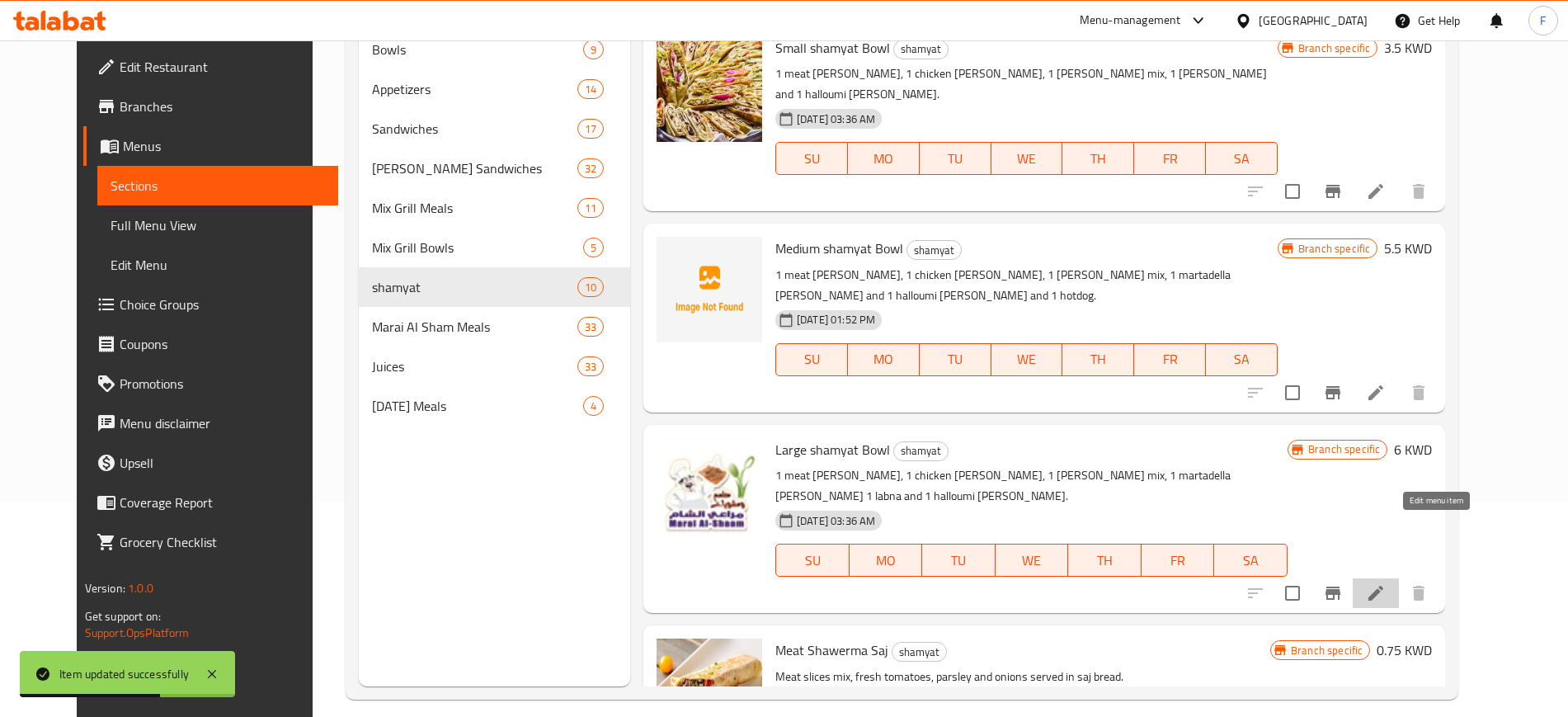
click at [1386, 583] on icon at bounding box center [1376, 592] width 19 height 19
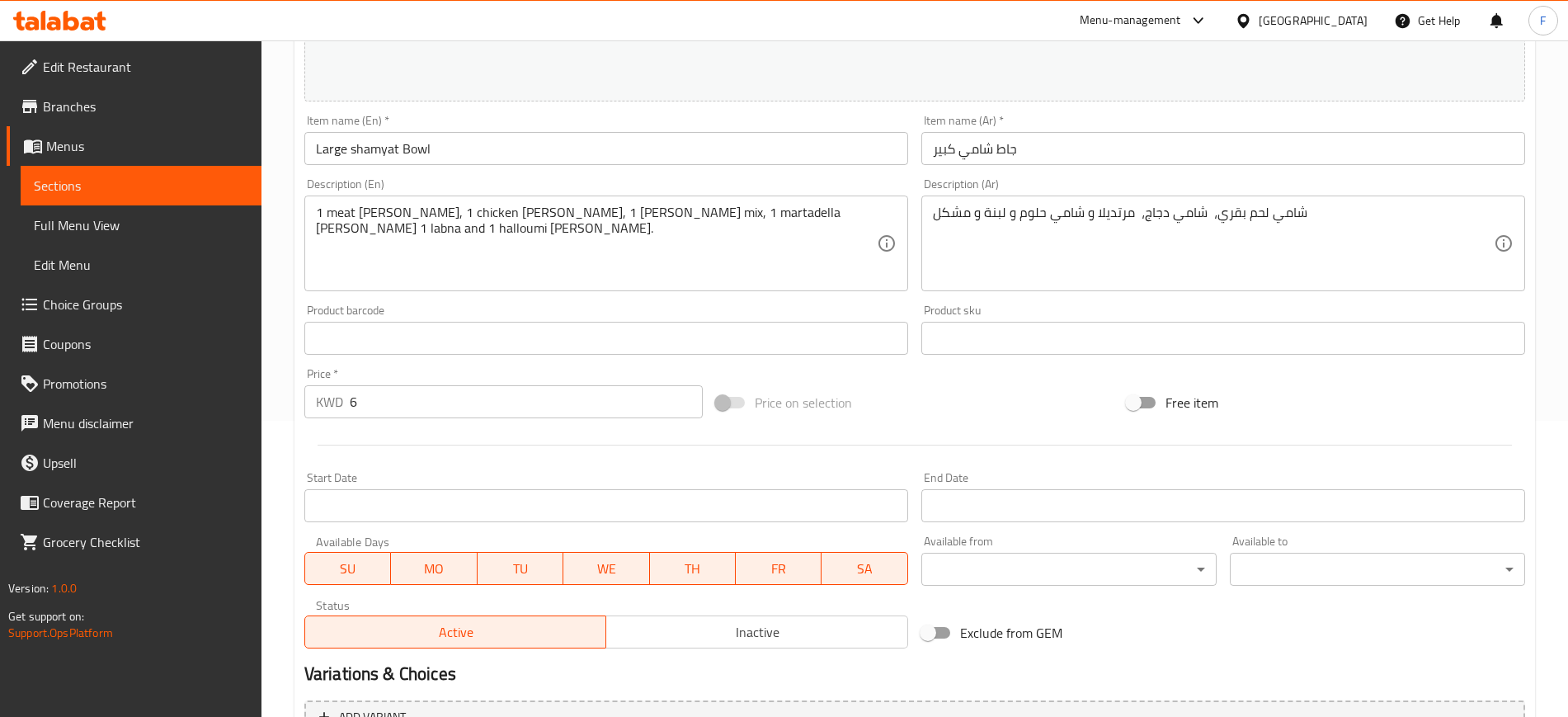
scroll to position [297, 0]
click at [602, 398] on input "6" at bounding box center [526, 400] width 353 height 33
type input "4.75"
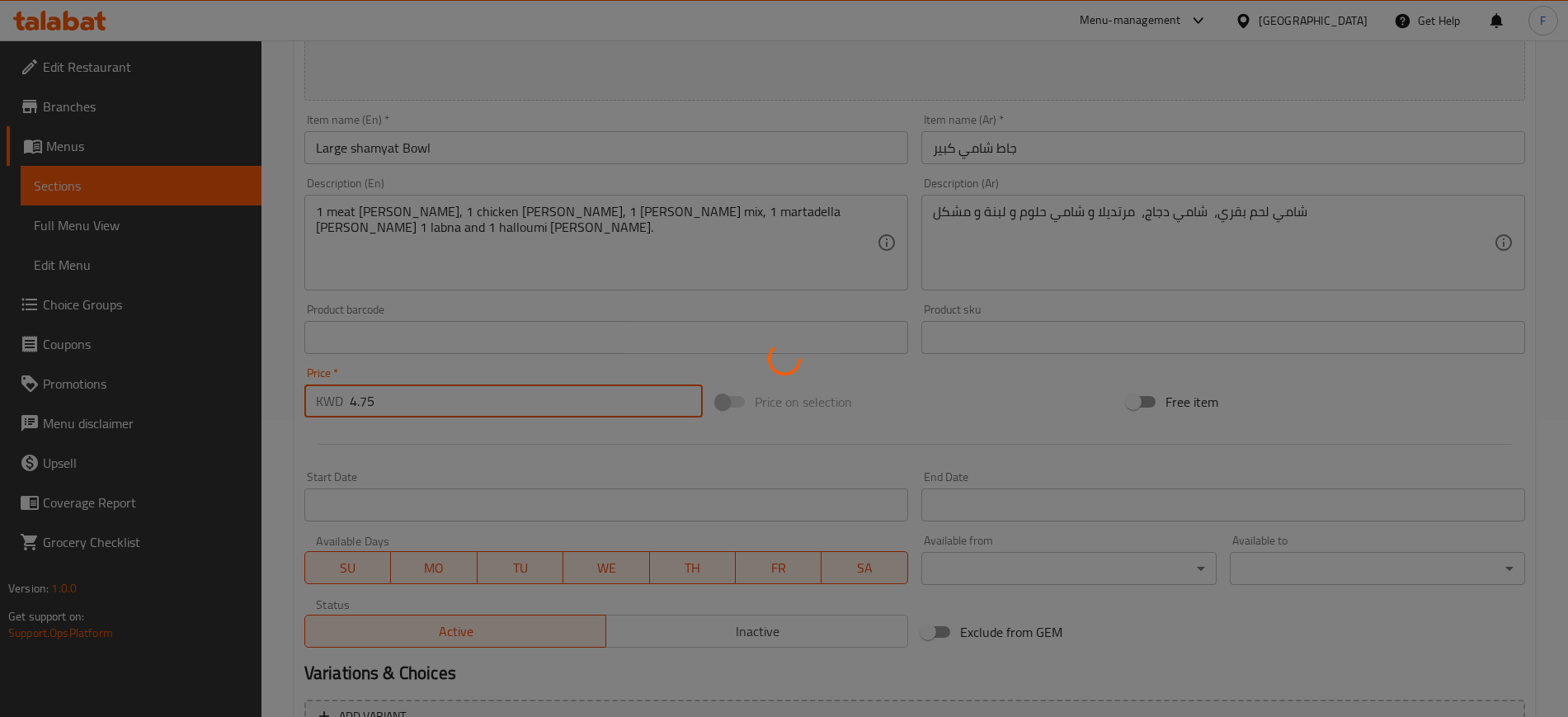
scroll to position [0, 0]
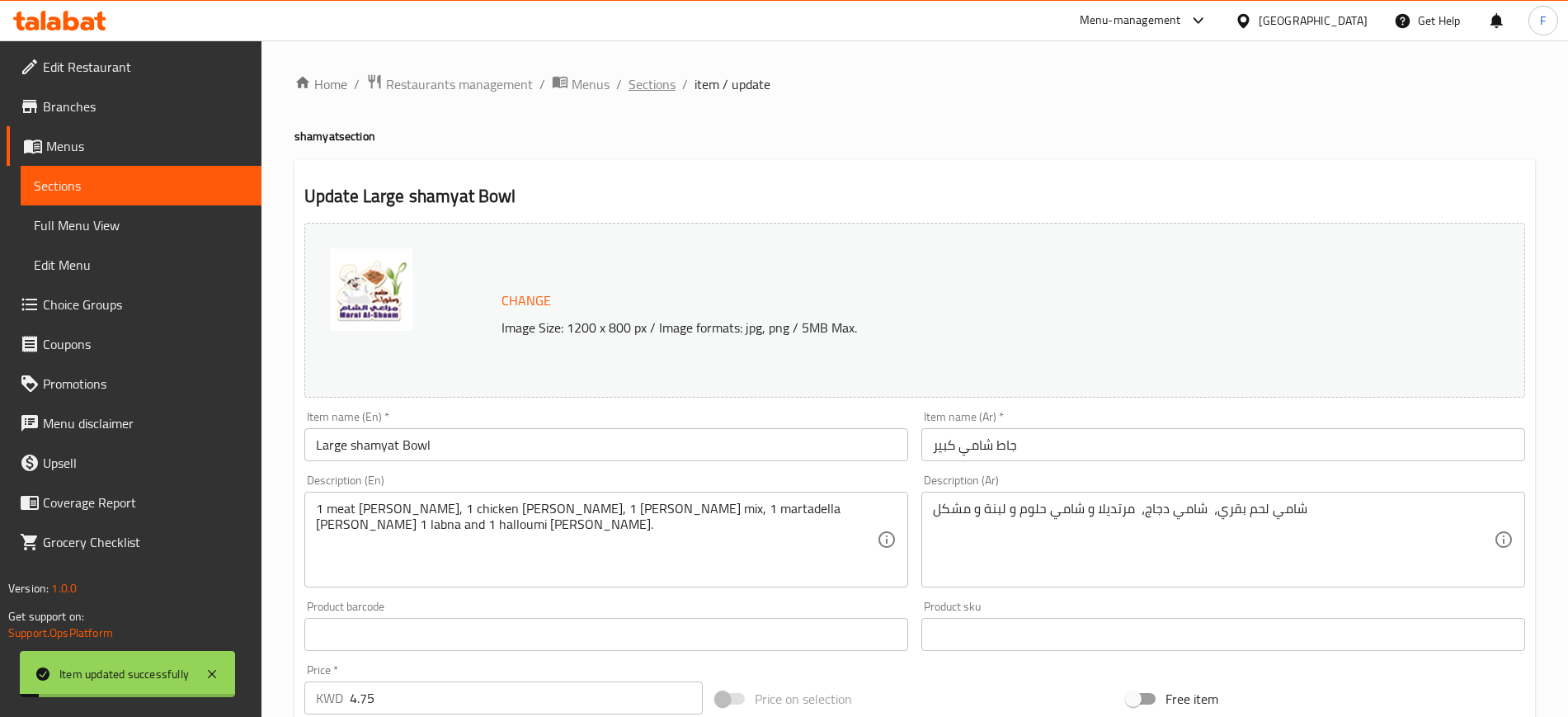
click at [640, 82] on span "Sections" at bounding box center [652, 84] width 47 height 19
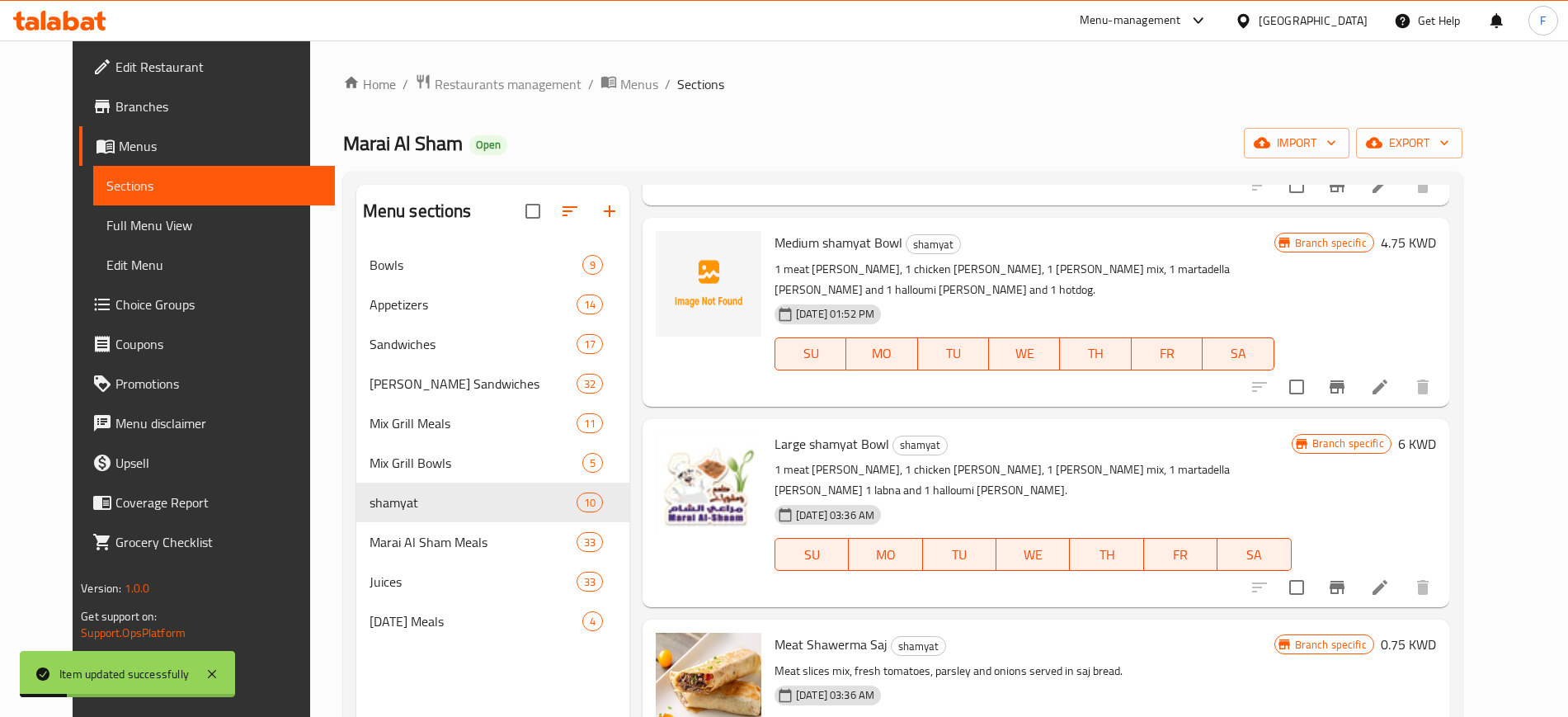
scroll to position [223, 0]
click at [1345, 579] on icon "Branch-specific-item" at bounding box center [1337, 585] width 15 height 13
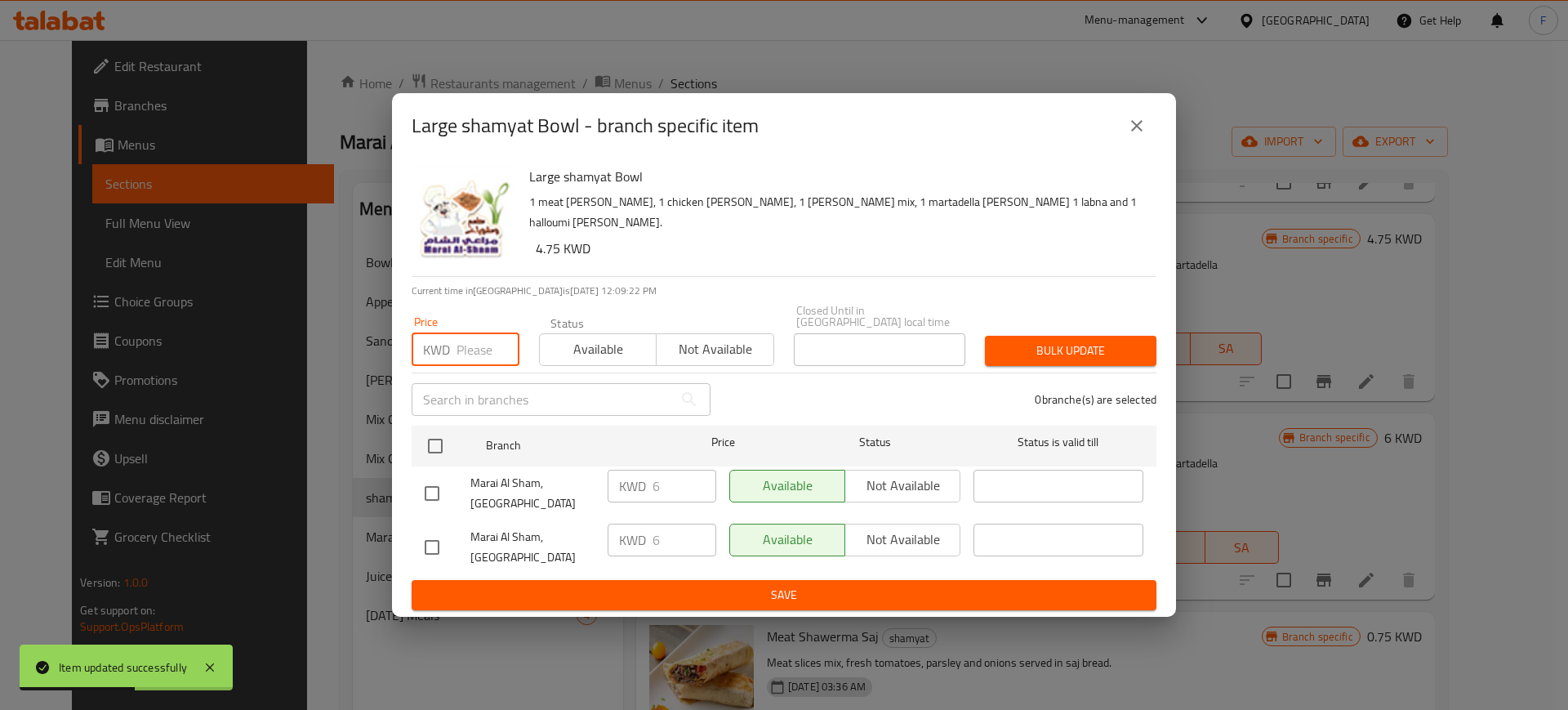
click at [472, 361] on input "number" at bounding box center [488, 349] width 63 height 32
type input "4.75"
click at [638, 586] on span "Save" at bounding box center [784, 595] width 719 height 20
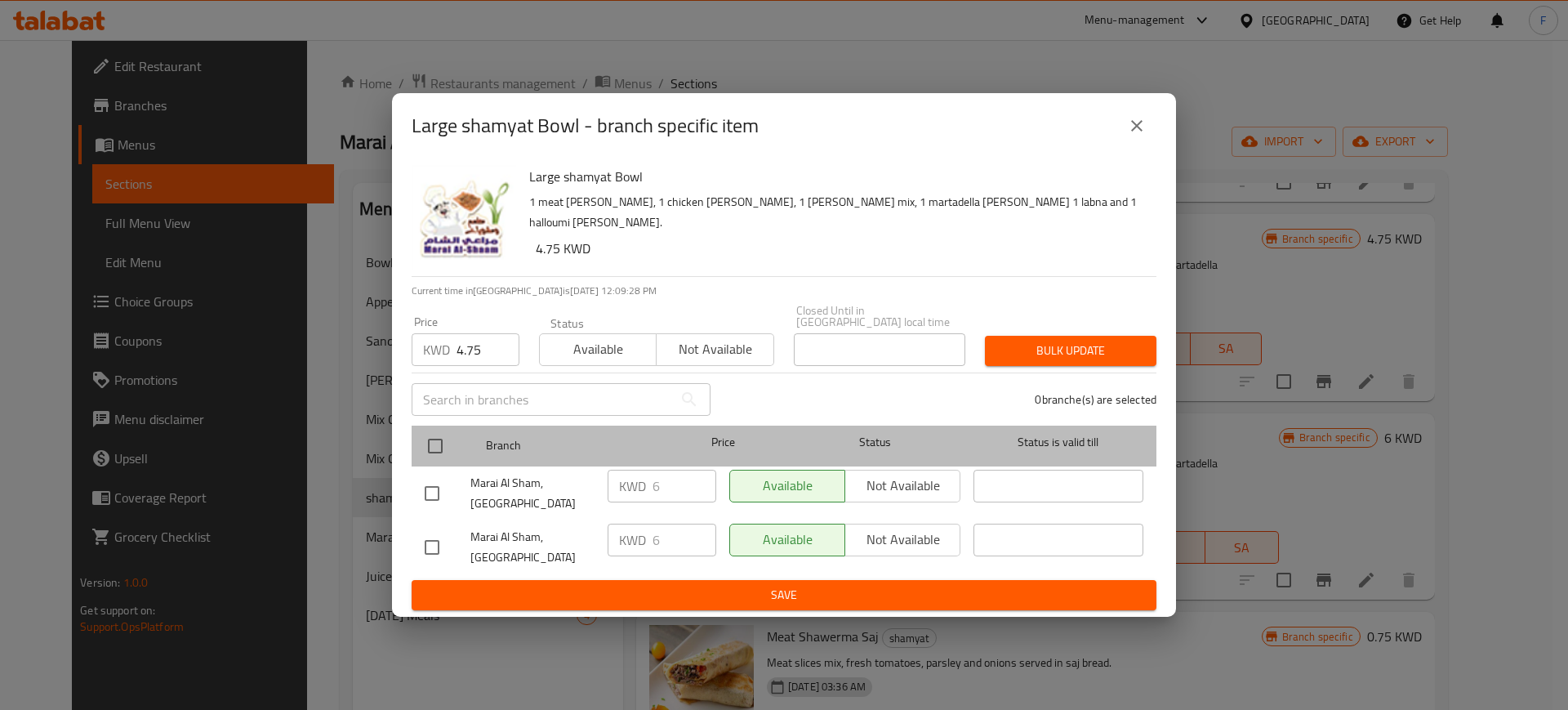
click at [463, 444] on div at bounding box center [449, 446] width 61 height 47
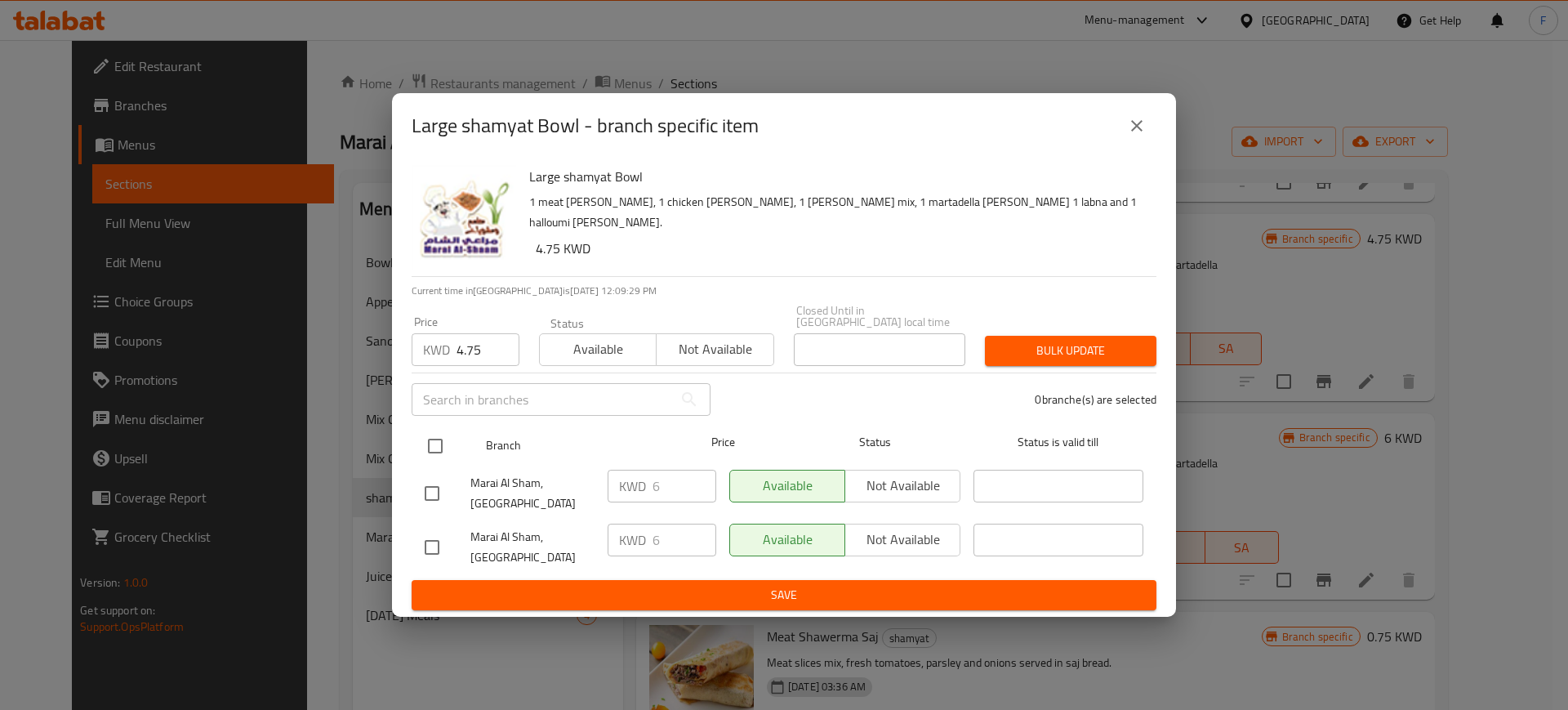
click at [436, 448] on input "checkbox" at bounding box center [435, 445] width 34 height 34
checkbox input "true"
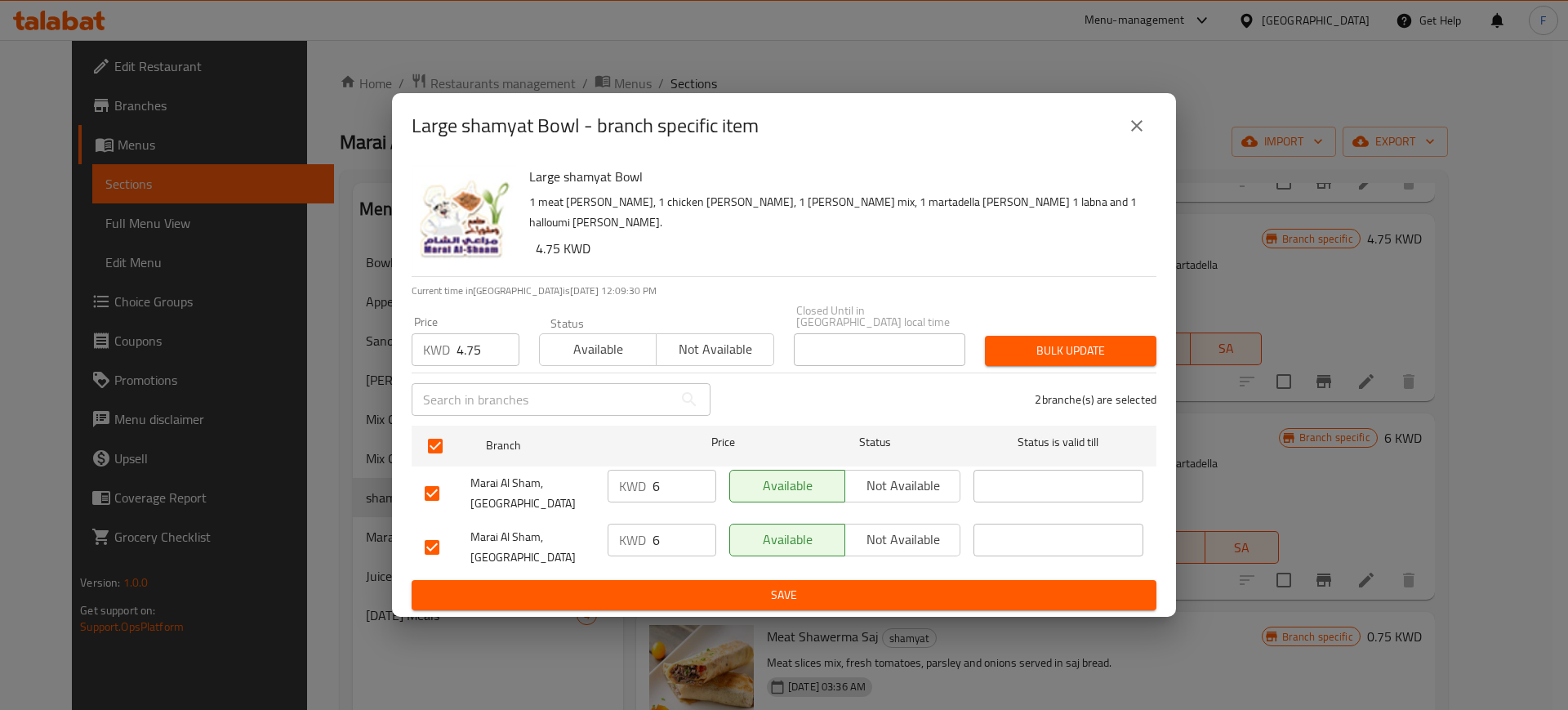
click at [1112, 361] on span "Bulk update" at bounding box center [1070, 350] width 145 height 20
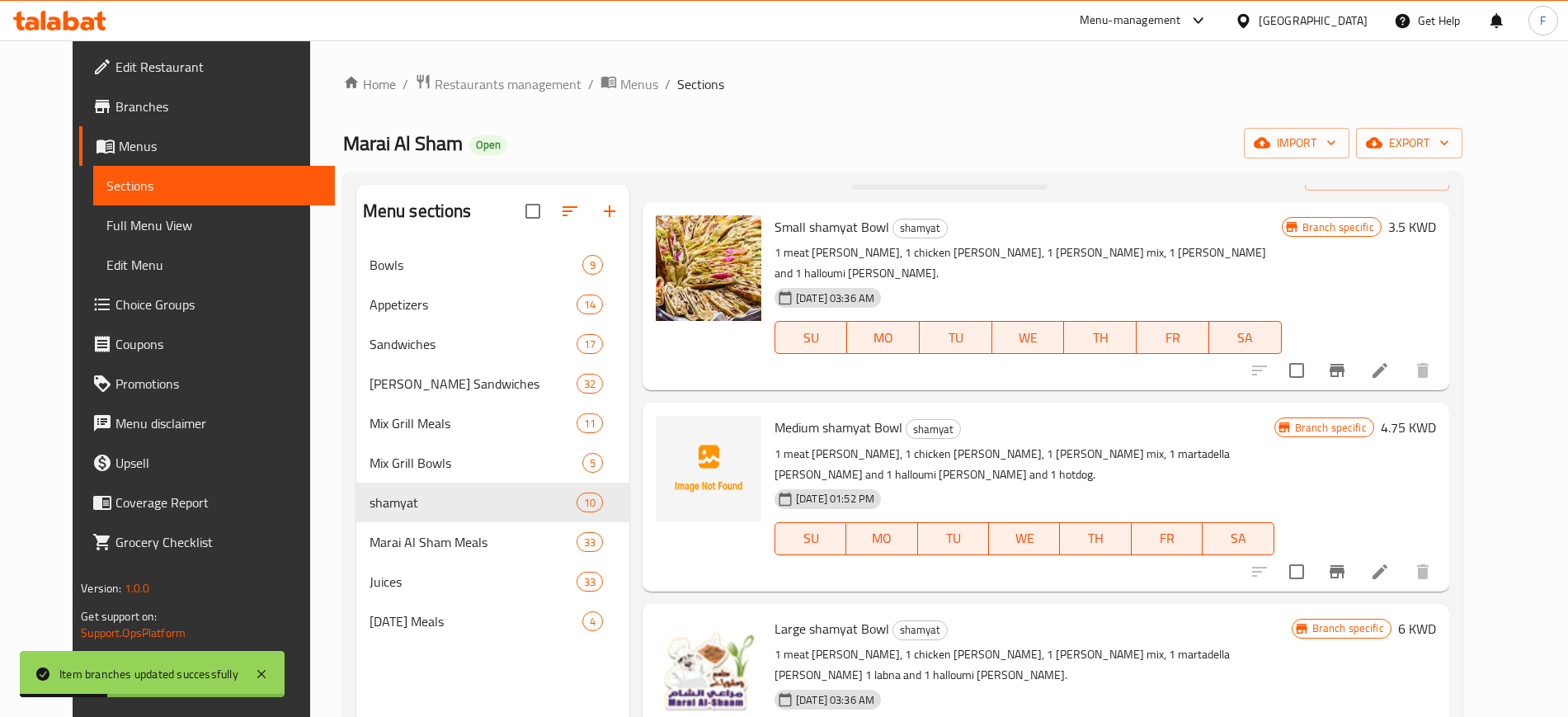
scroll to position [35, 0]
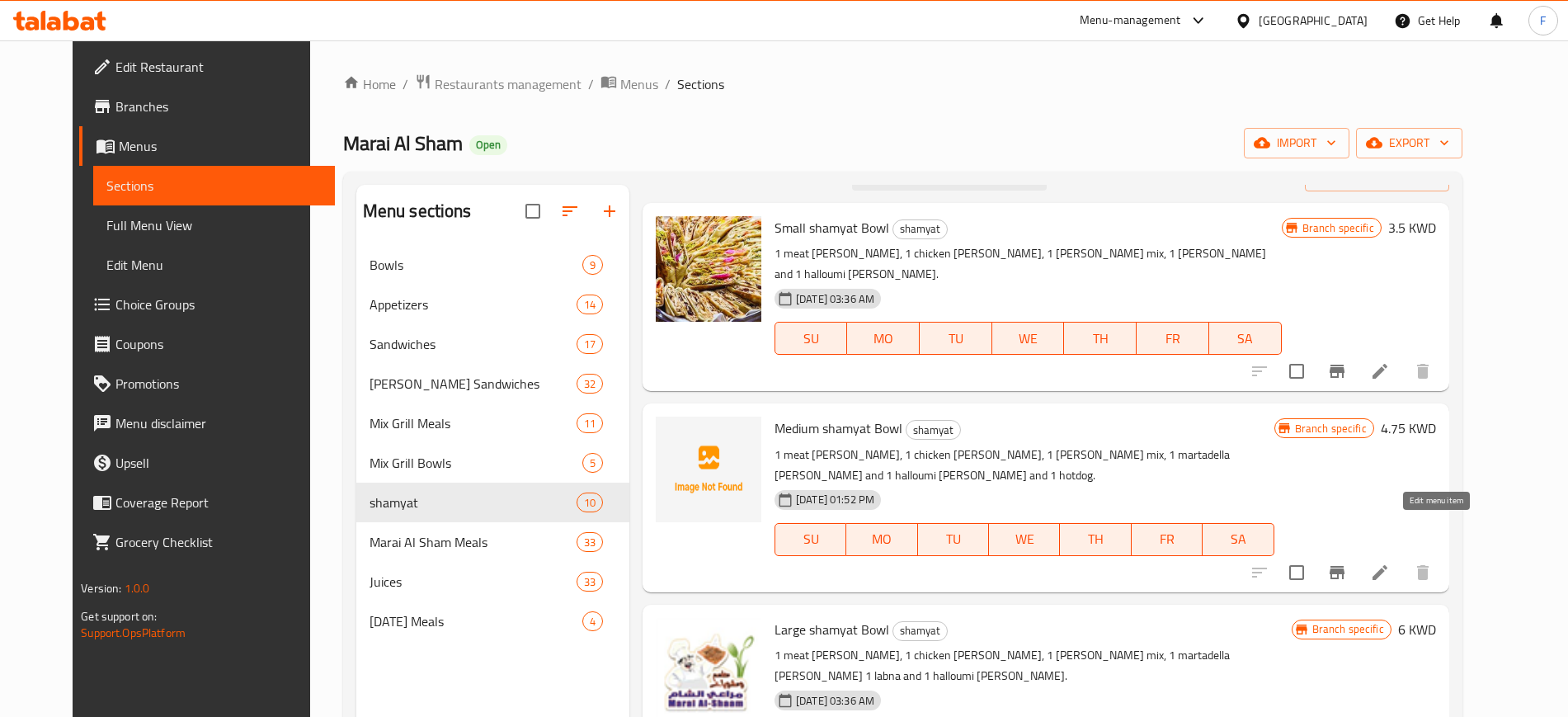
click at [1390, 562] on icon at bounding box center [1380, 572] width 19 height 19
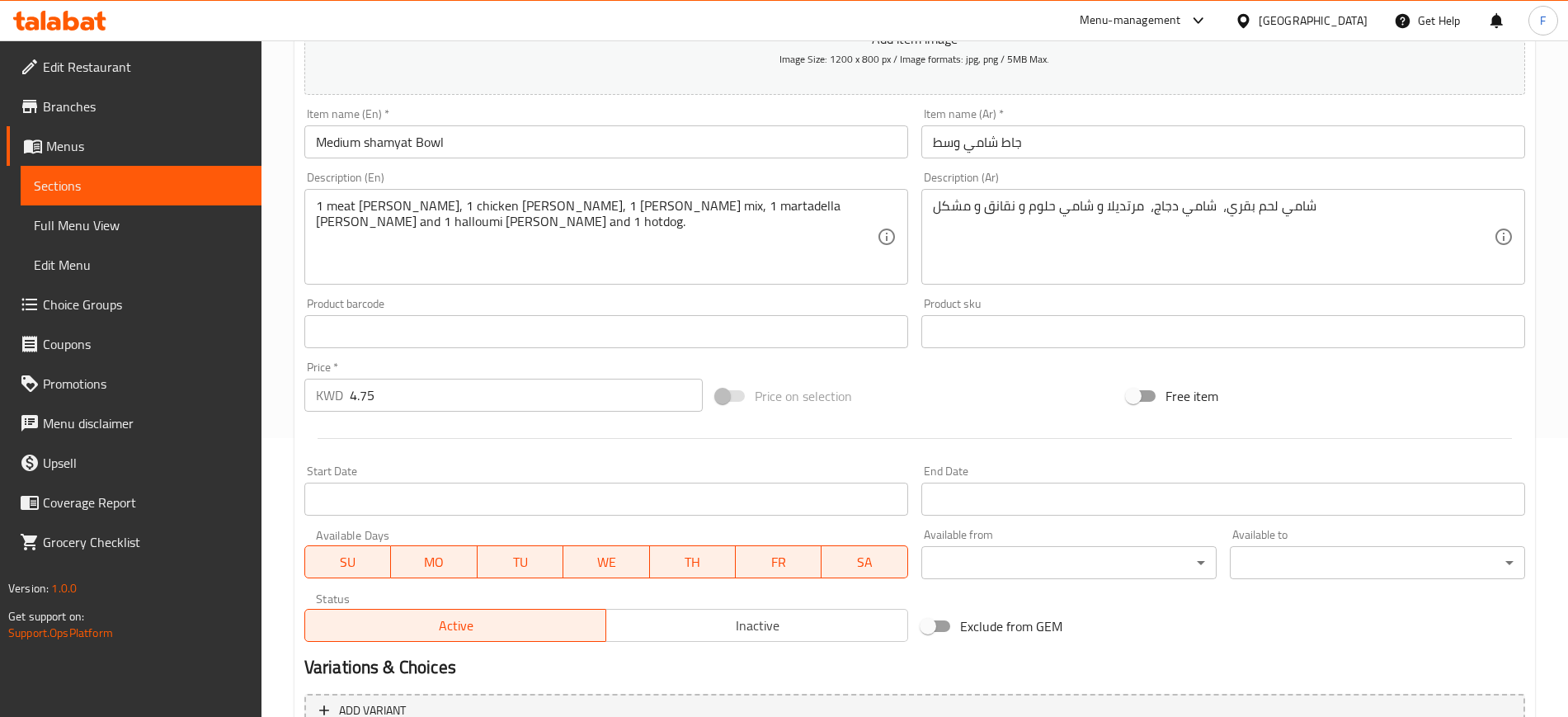
scroll to position [280, 0]
drag, startPoint x: 386, startPoint y: 396, endPoint x: 153, endPoint y: 458, distance: 241.1
click at [153, 458] on div "Edit Restaurant Branches Menus Sections Full Menu View Edit Menu Choice Groups …" at bounding box center [784, 323] width 1568 height 1125
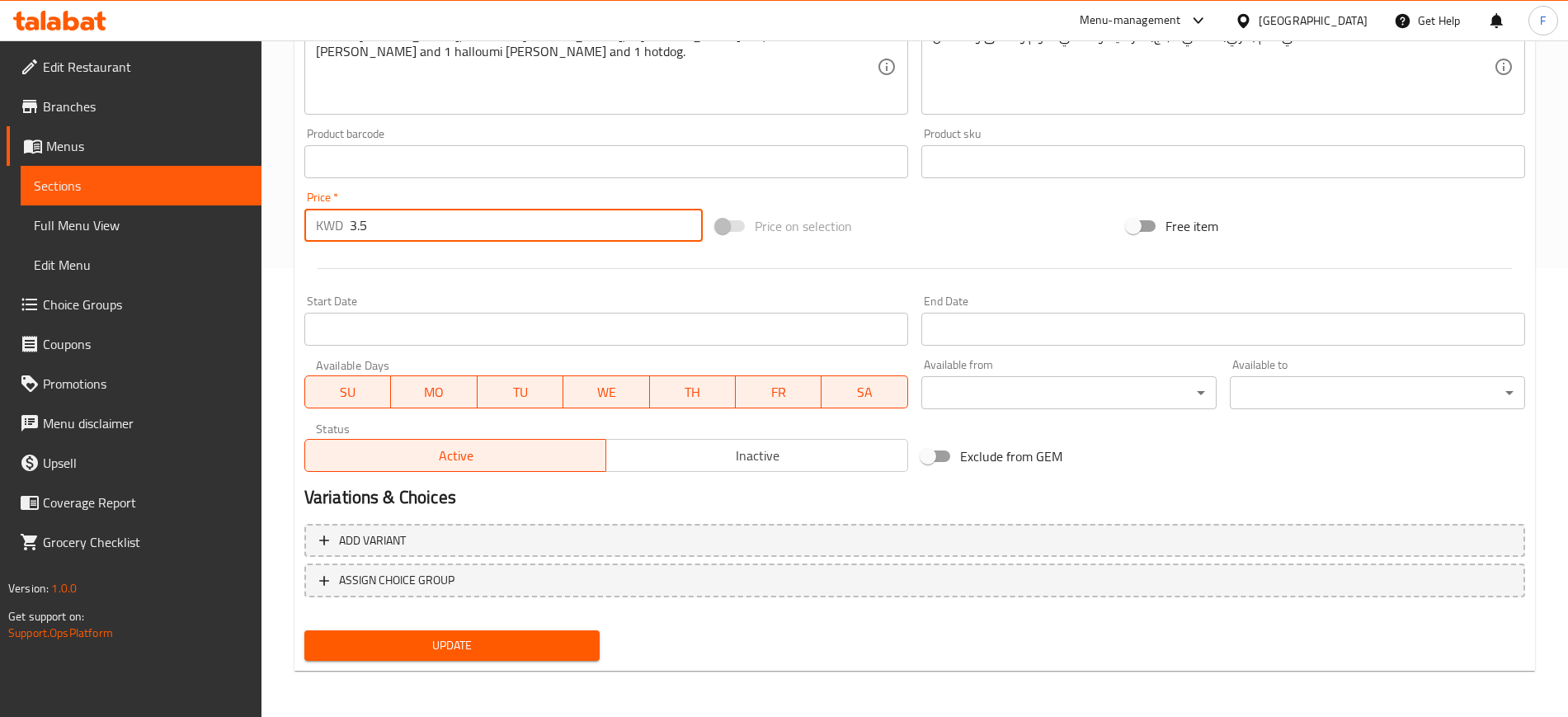
type input "3.5"
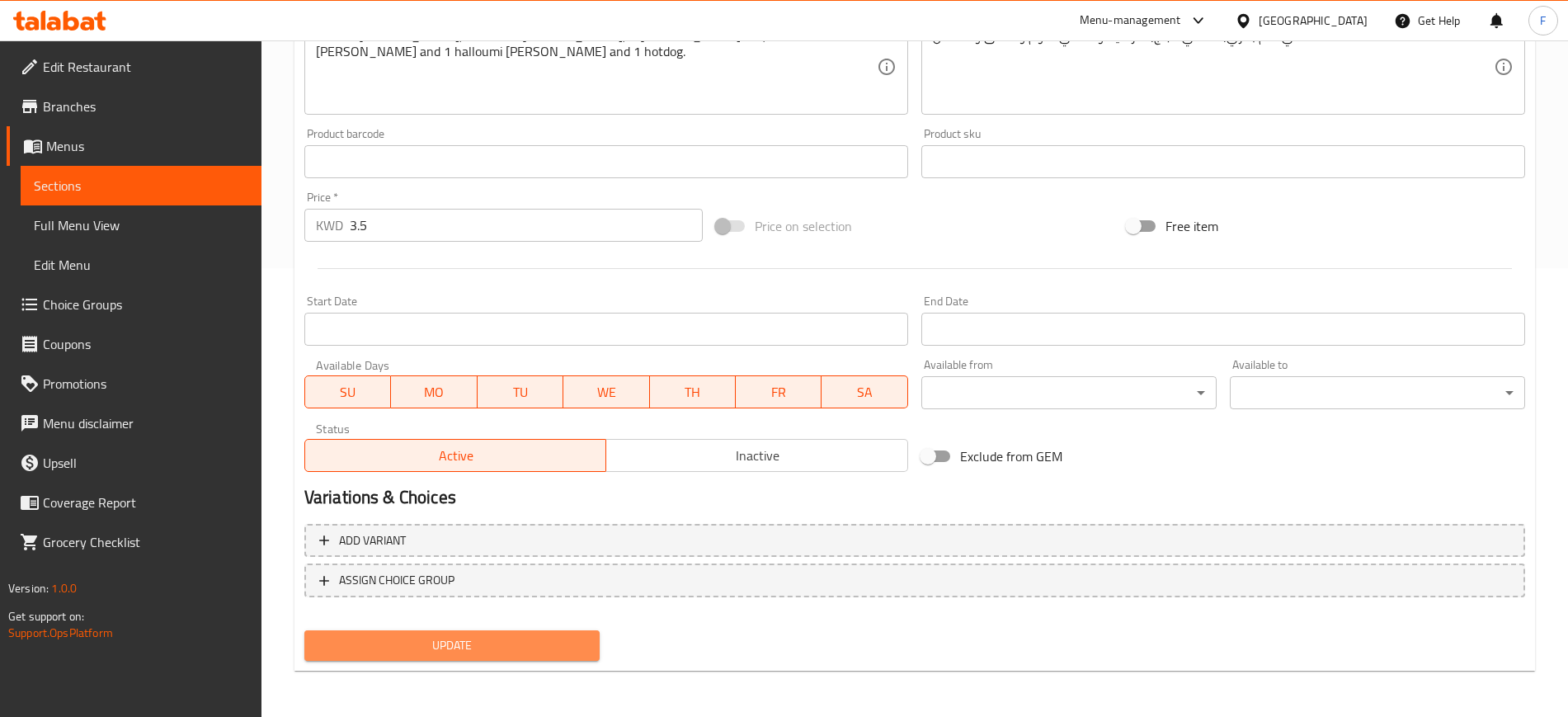
click at [492, 653] on span "Update" at bounding box center [452, 645] width 269 height 20
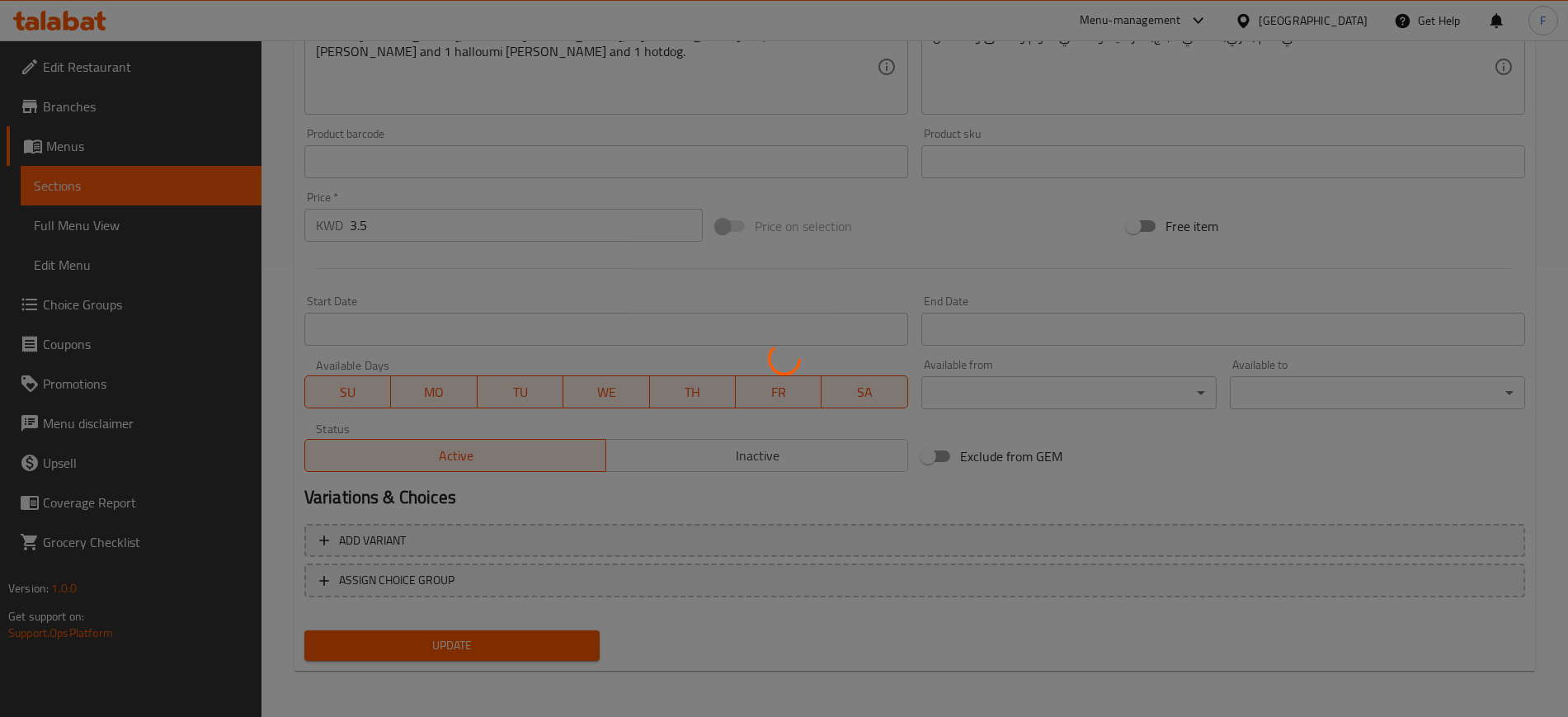
scroll to position [0, 0]
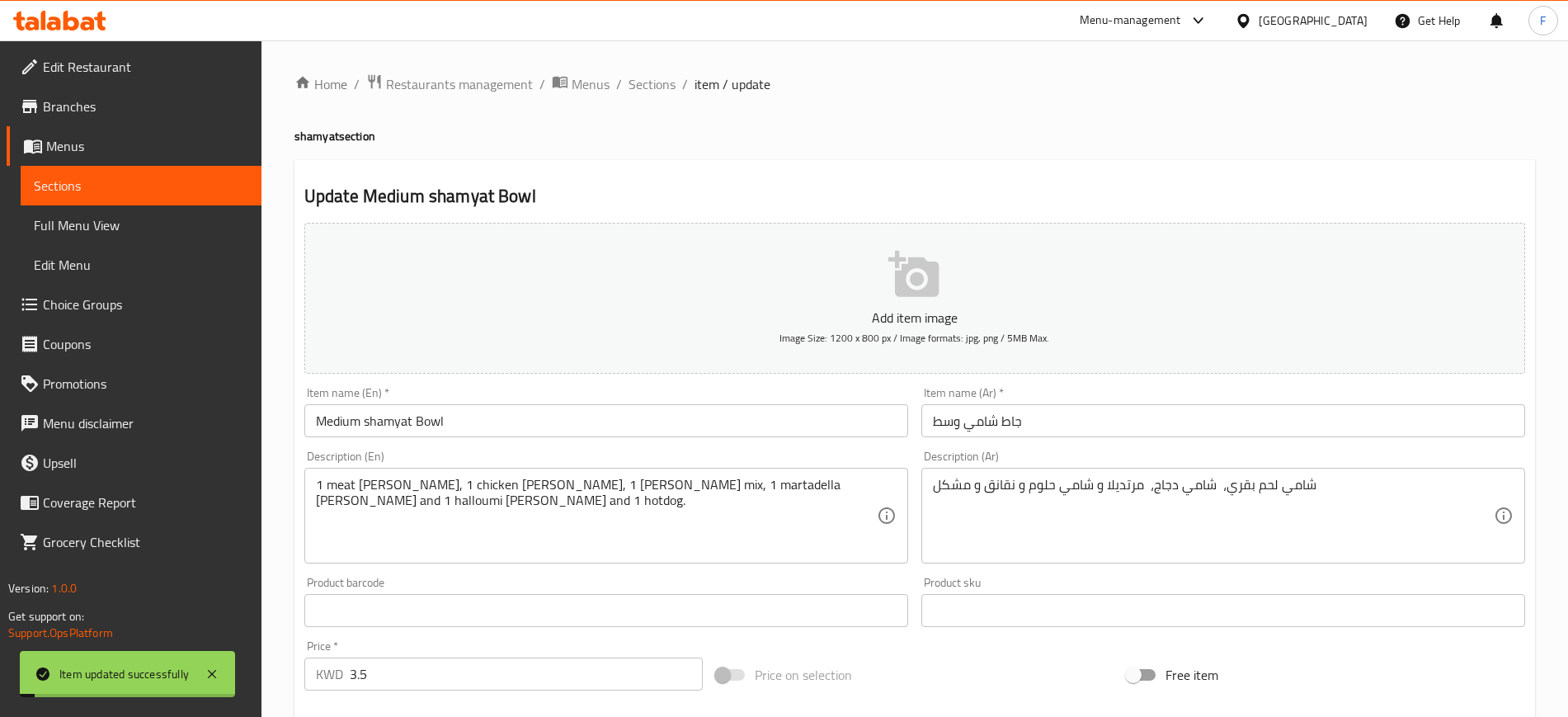
click at [658, 87] on span "Sections" at bounding box center [652, 84] width 47 height 19
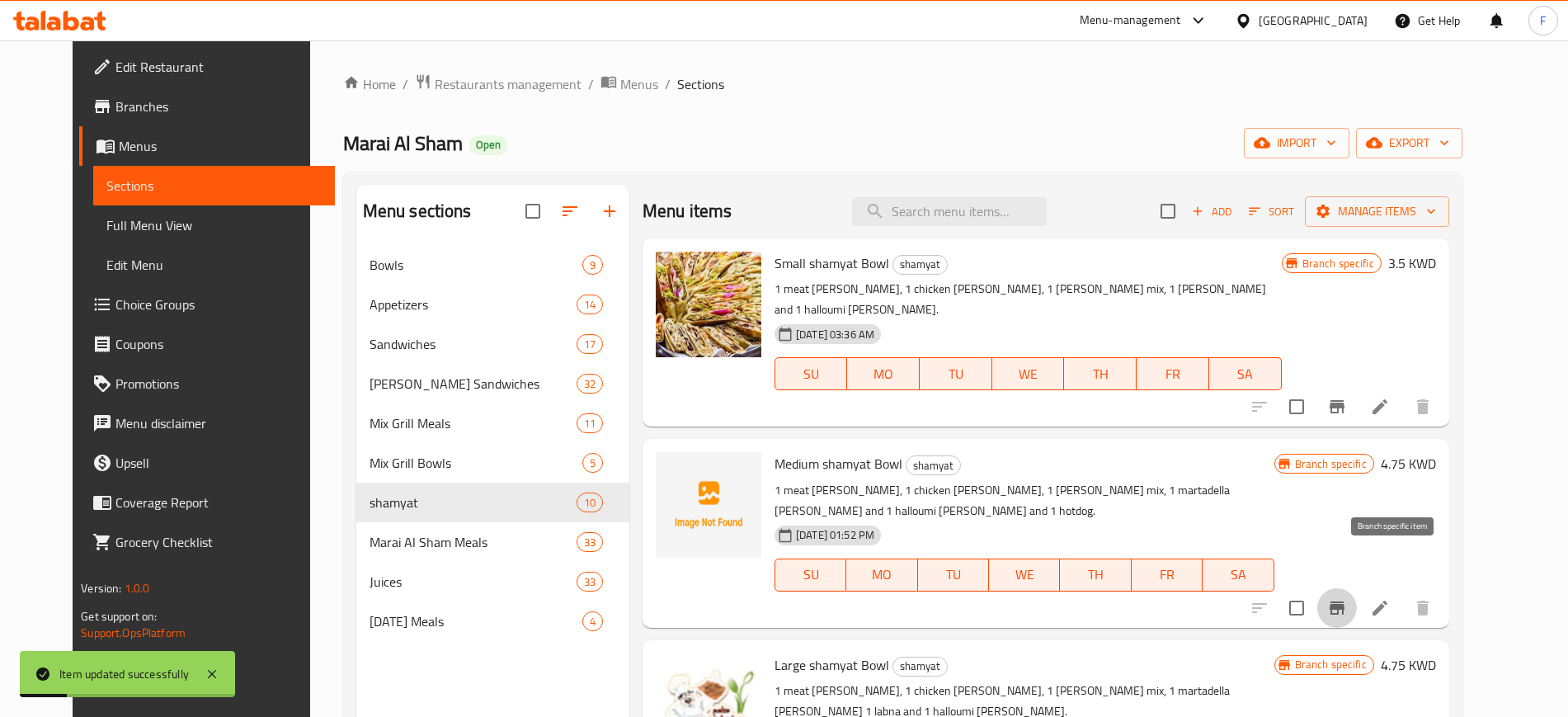
click at [1357, 588] on button "Branch-specific-item" at bounding box center [1337, 608] width 40 height 40
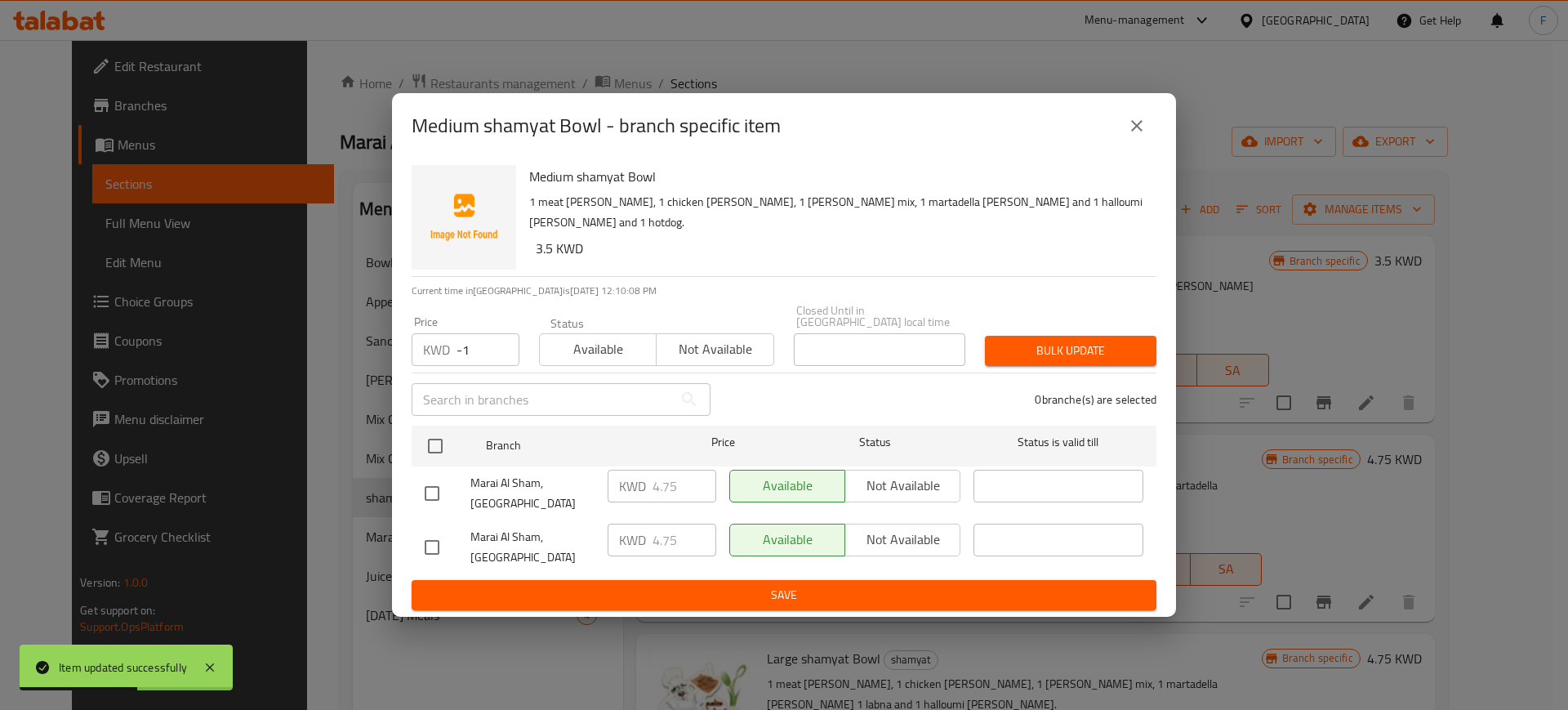
type input "-1"
click at [499, 360] on input "-1" at bounding box center [488, 349] width 63 height 32
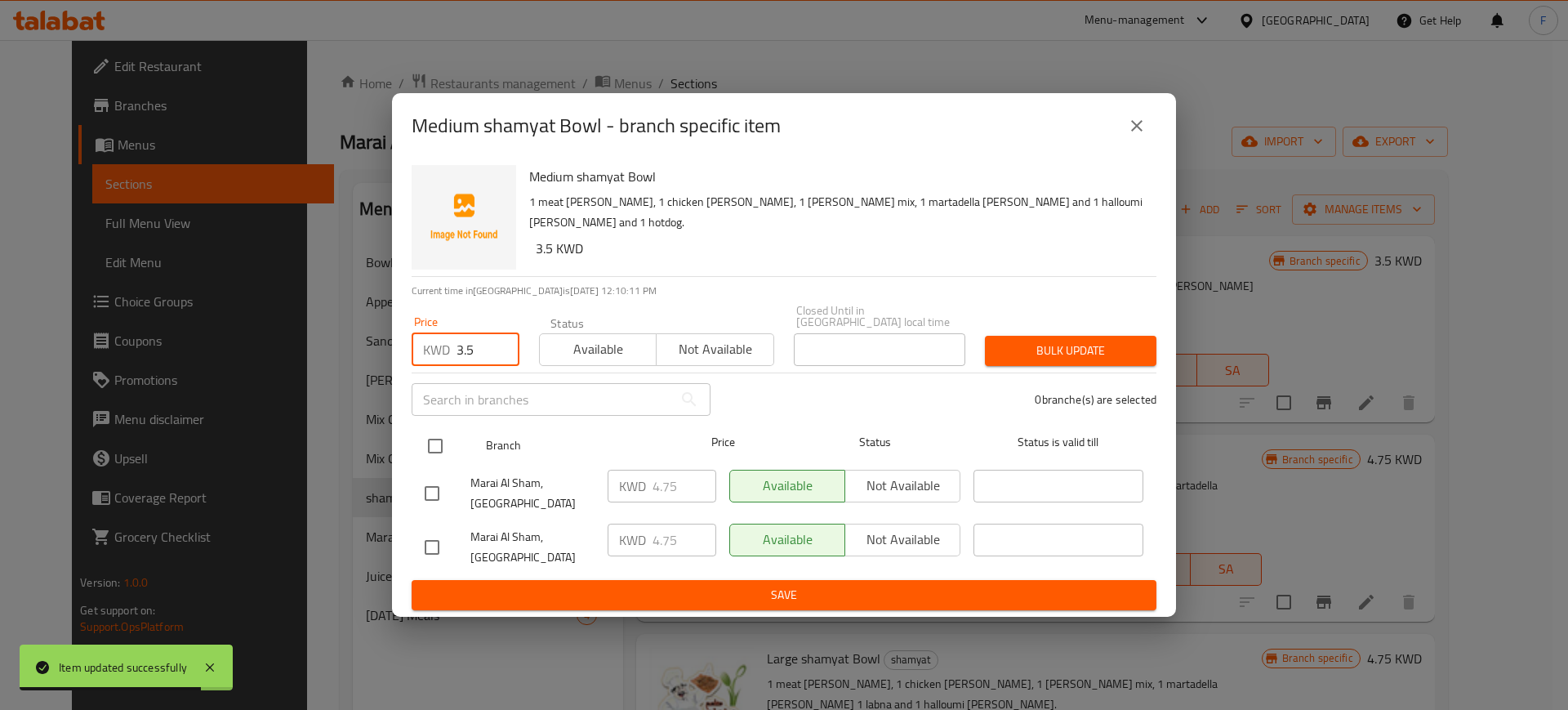
type input "3.5"
click at [436, 452] on input "checkbox" at bounding box center [435, 445] width 34 height 34
checkbox input "true"
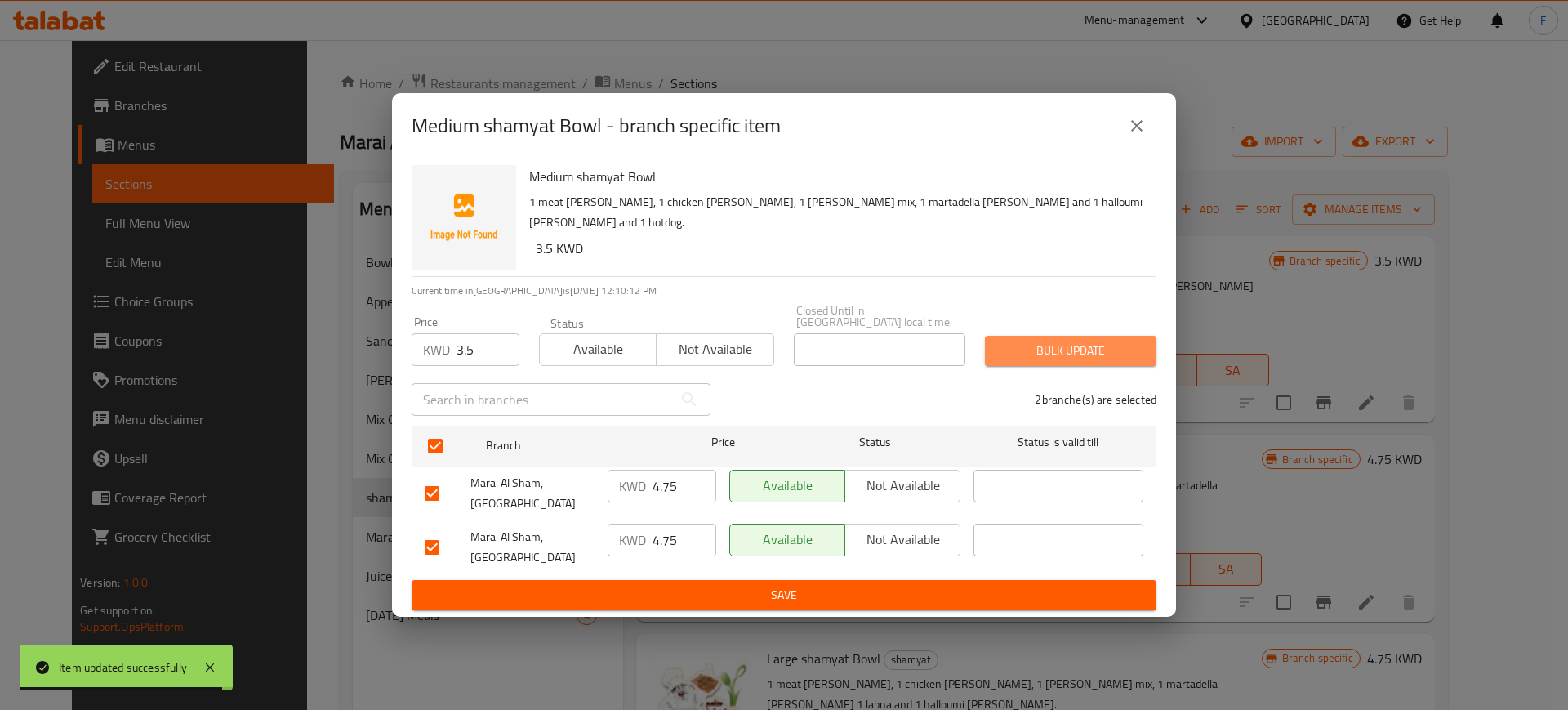
click at [1067, 361] on span "Bulk update" at bounding box center [1070, 350] width 145 height 20
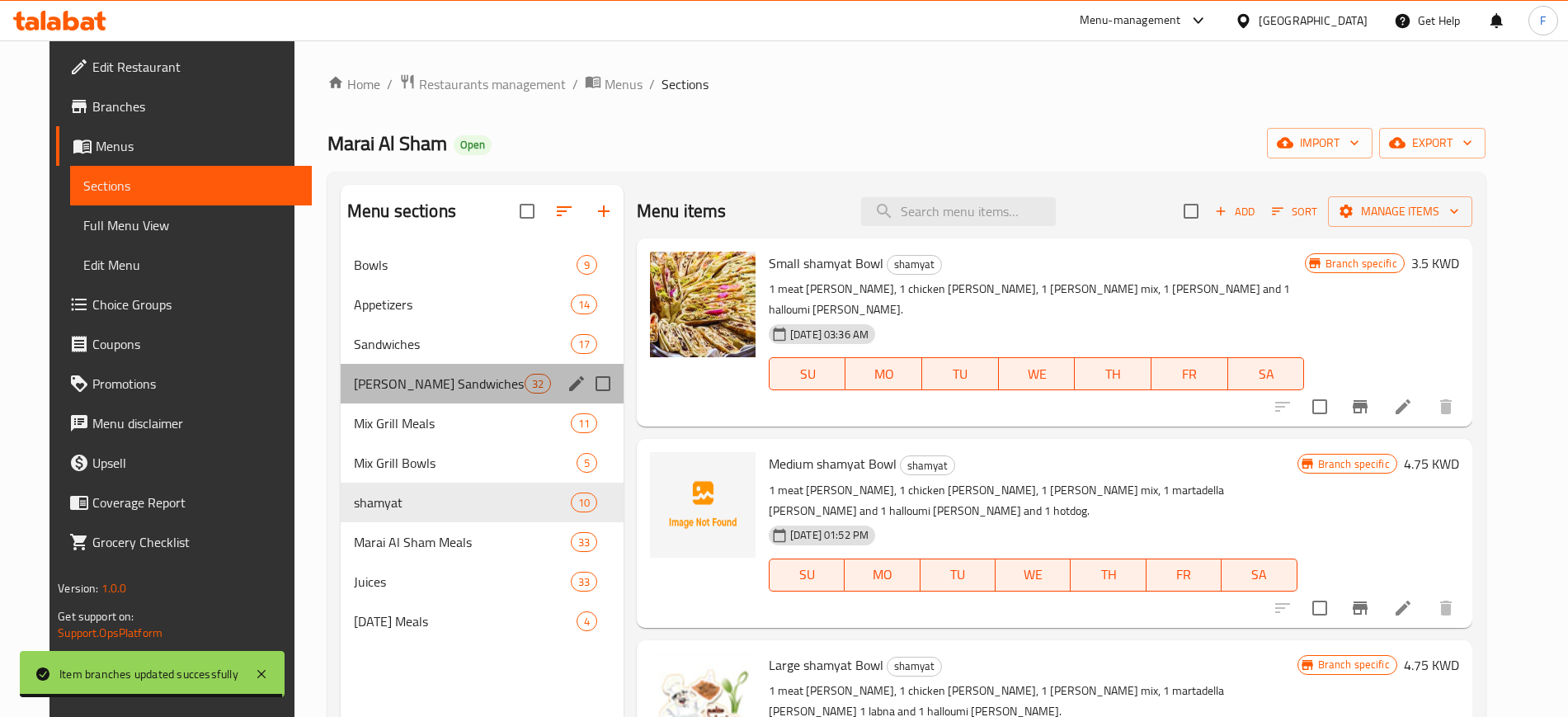
click at [436, 364] on div "[PERSON_NAME] Sandwiches 32" at bounding box center [482, 383] width 283 height 40
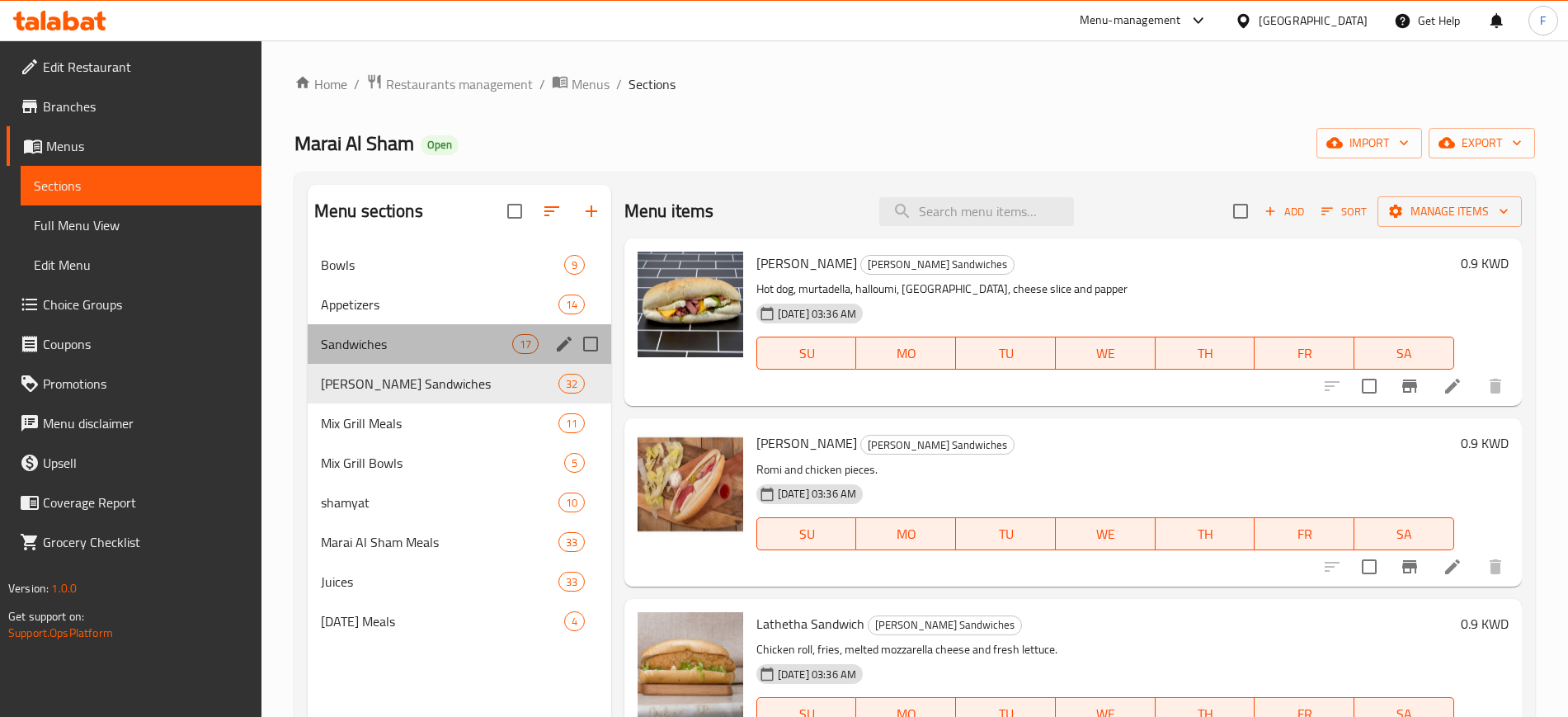
click at [437, 331] on div "Sandwiches 17" at bounding box center [459, 343] width 304 height 40
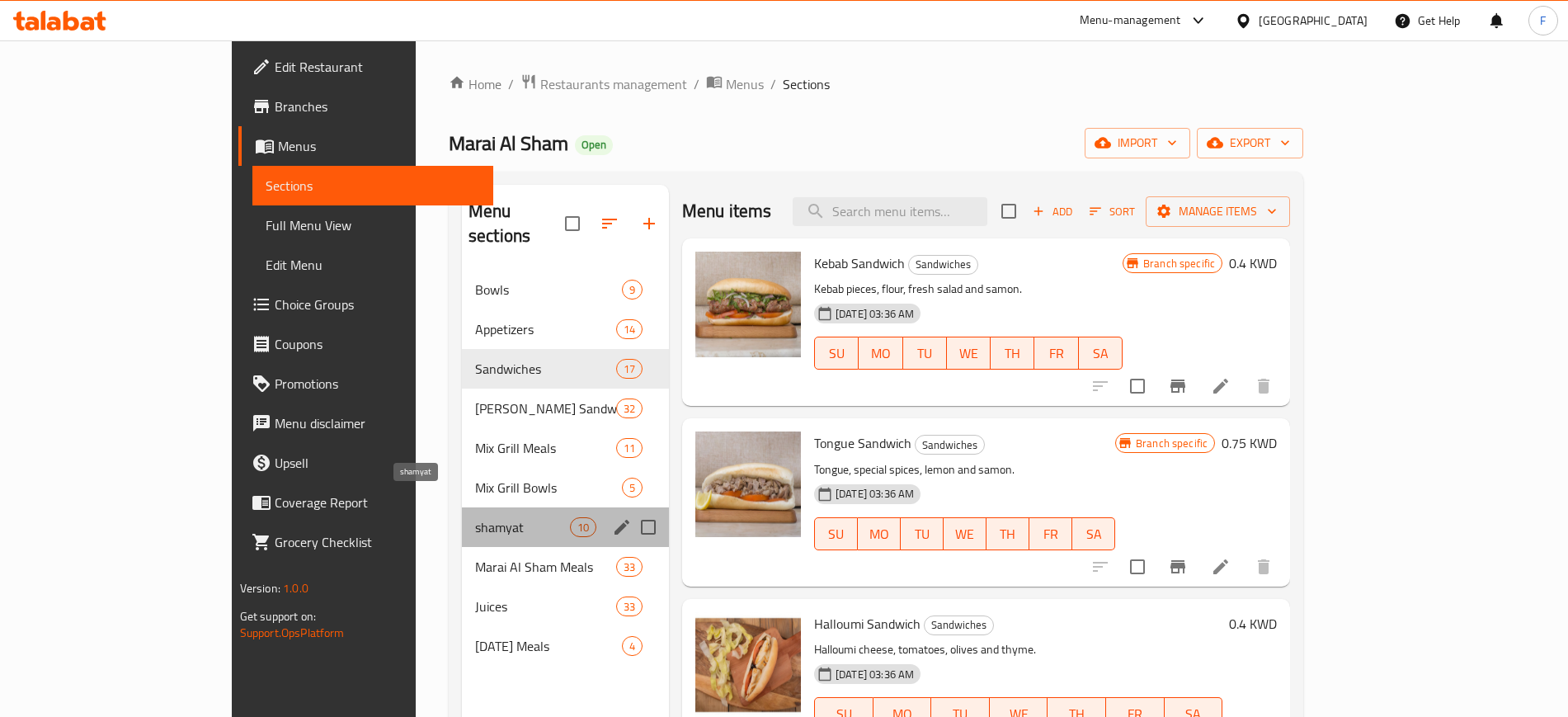
click at [475, 517] on span "shamyat" at bounding box center [522, 527] width 95 height 19
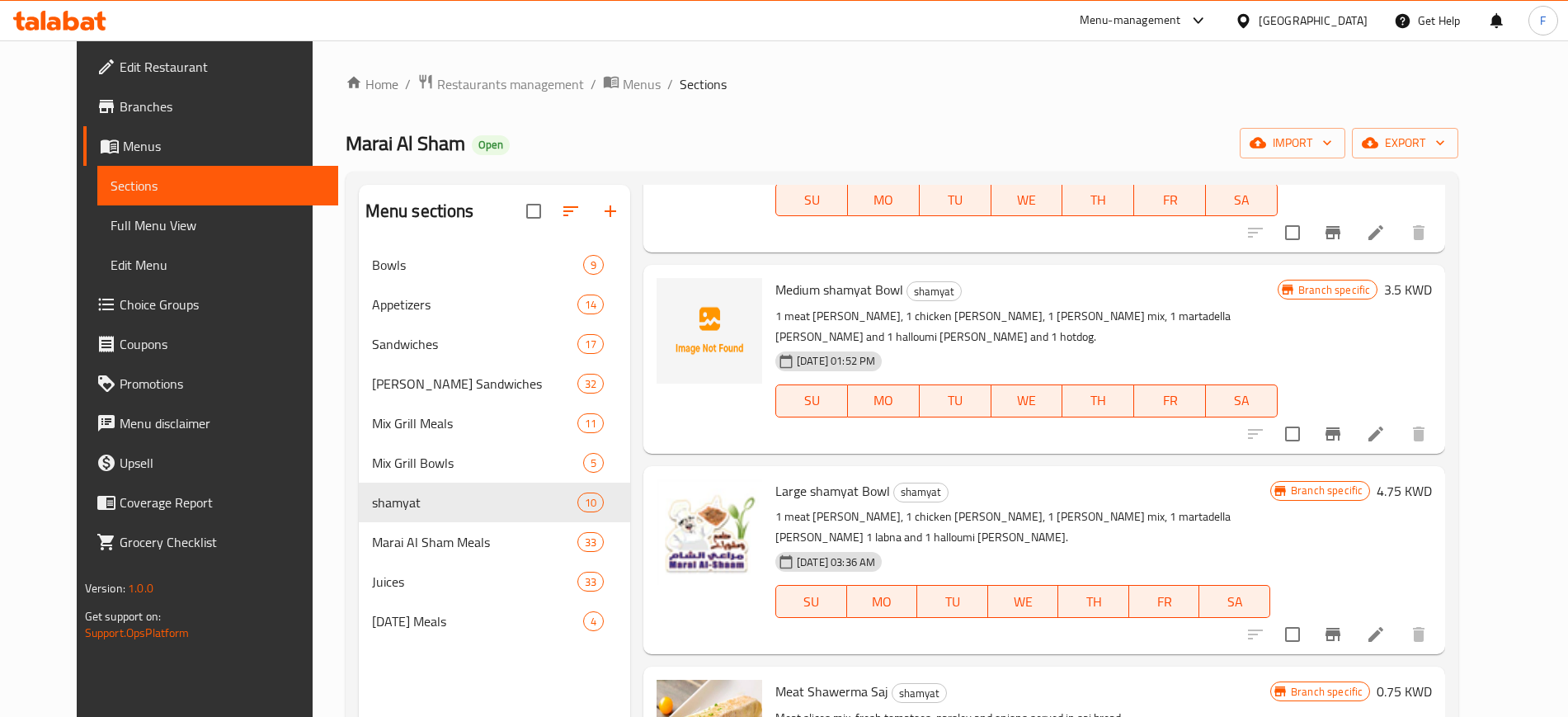
scroll to position [176, 0]
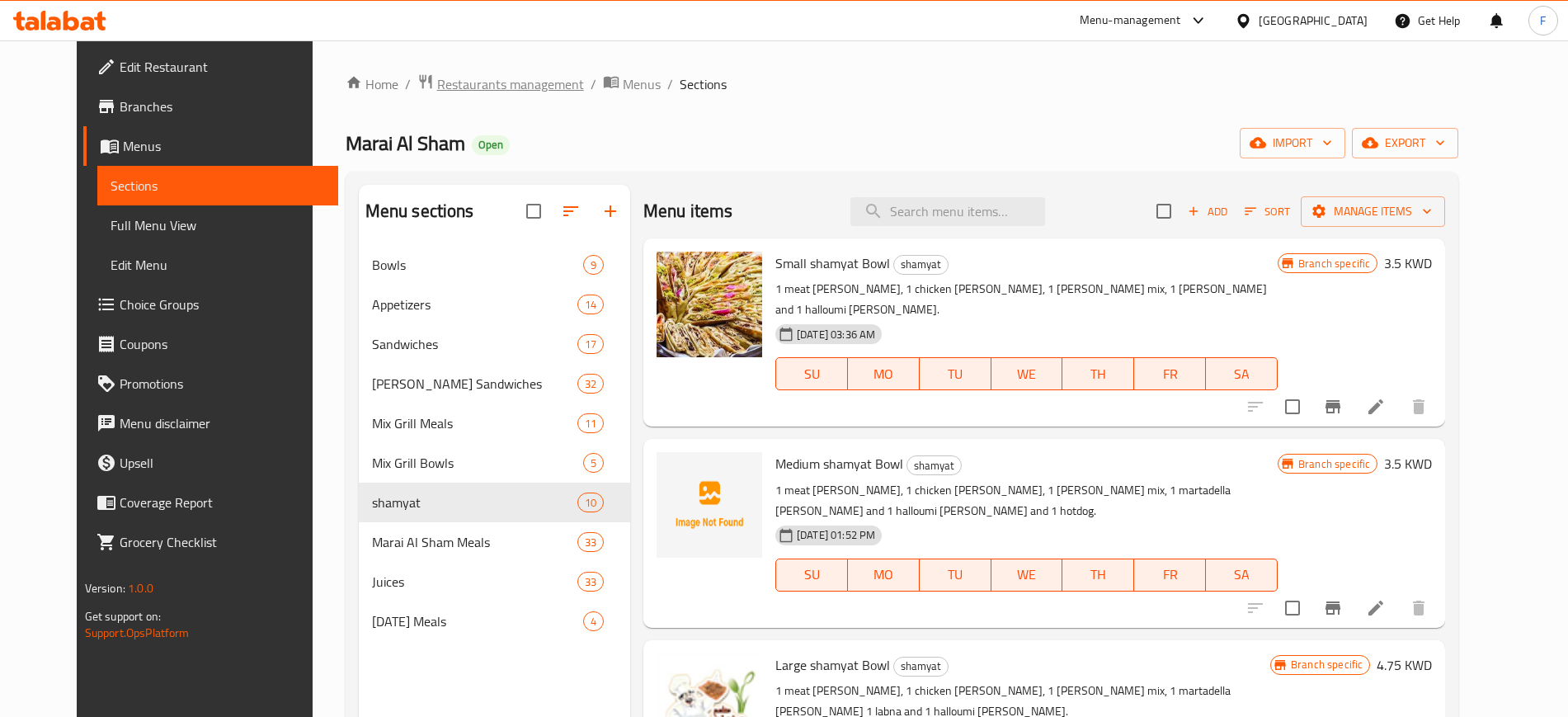
click at [467, 92] on span "Restaurants management" at bounding box center [511, 84] width 147 height 19
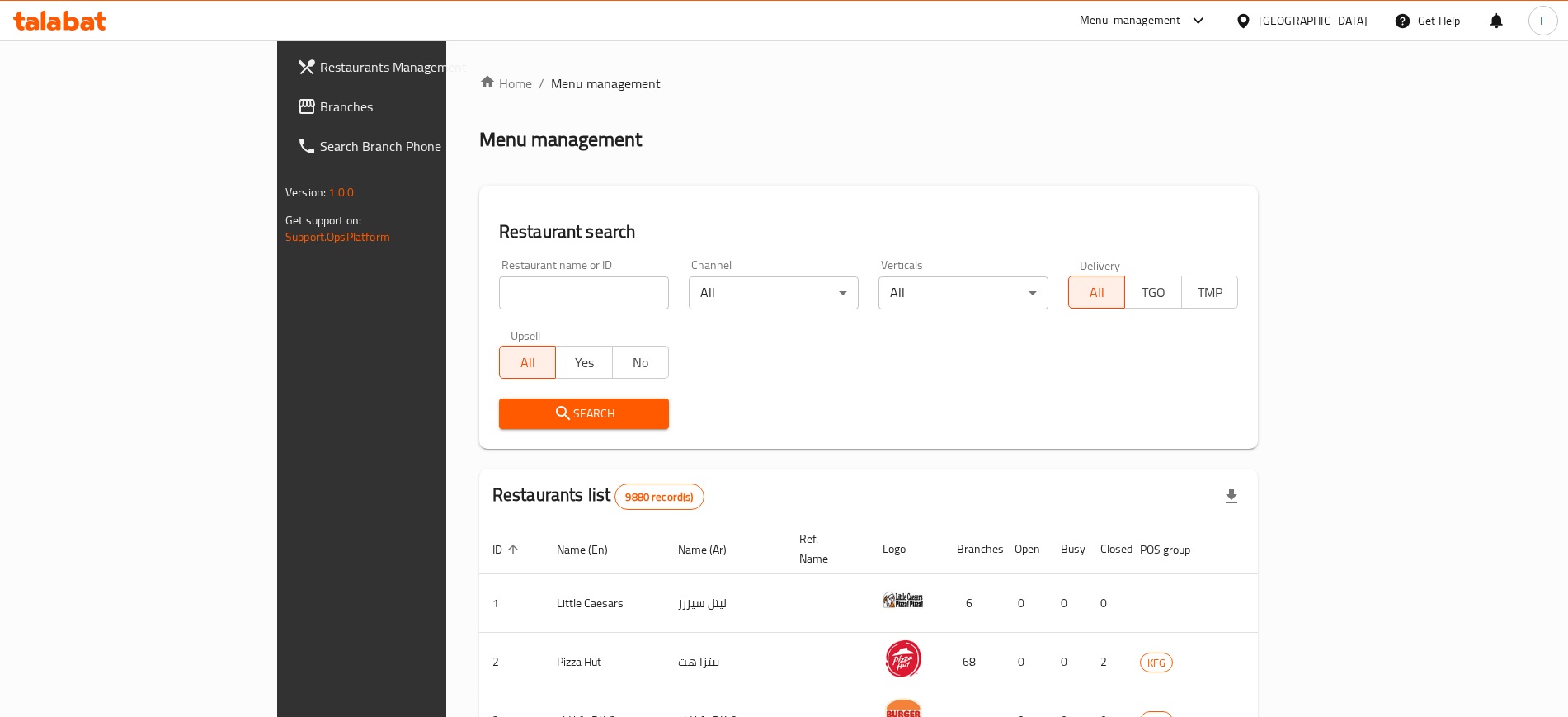
click at [499, 281] on input "search" at bounding box center [584, 292] width 170 height 33
type input "Marai Al Sham"
click button "Search" at bounding box center [584, 413] width 170 height 31
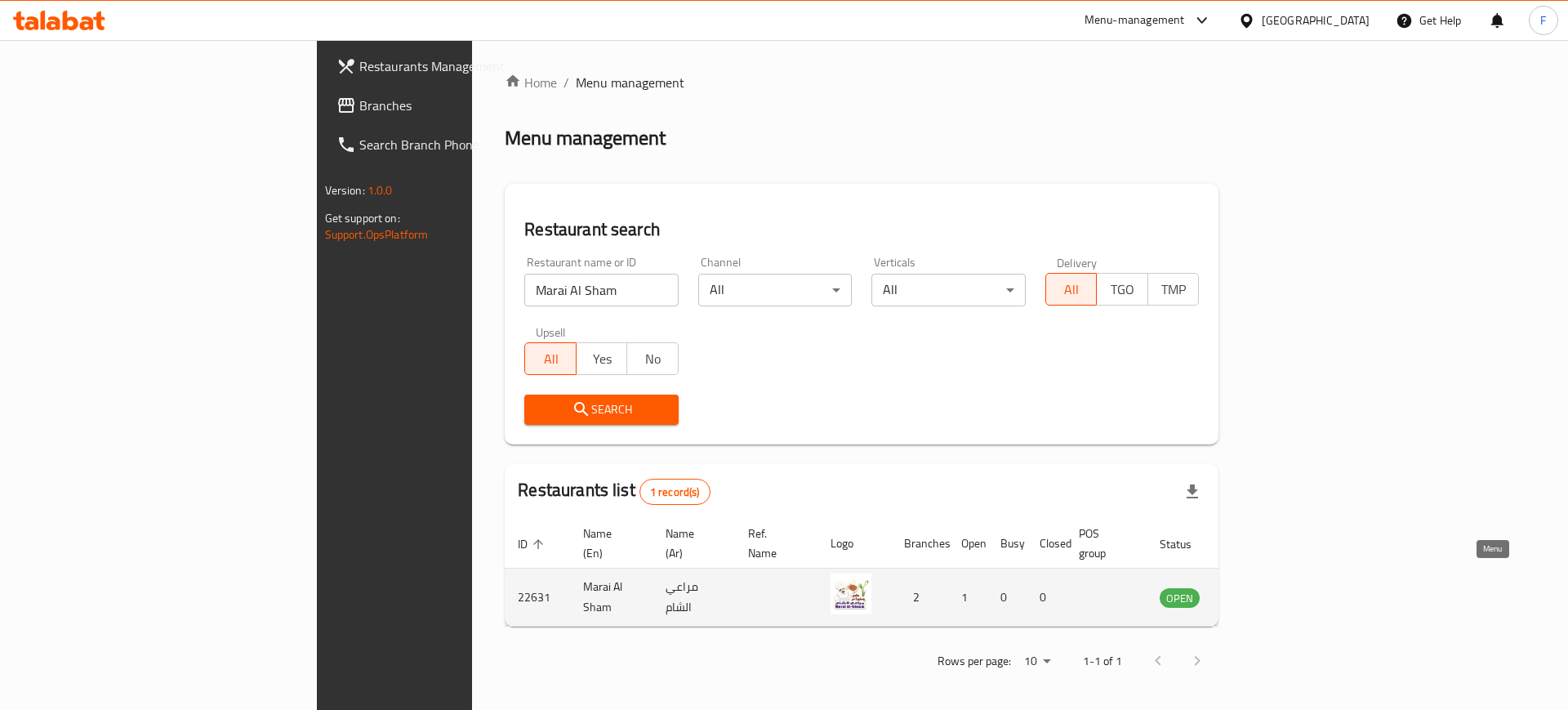
click at [1262, 595] on icon "enhanced table" at bounding box center [1258, 597] width 6 height 6
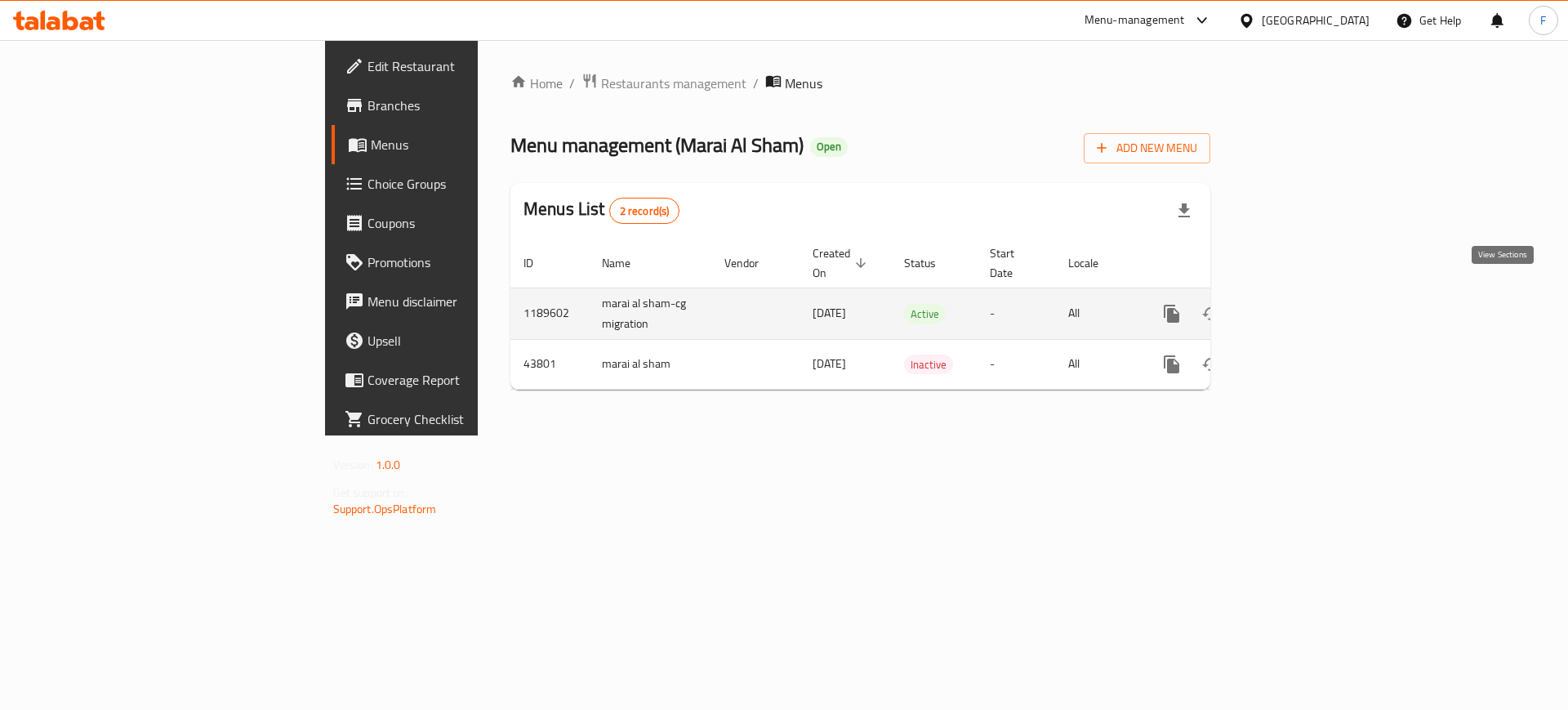
click at [1297, 306] on icon "enhanced table" at bounding box center [1289, 313] width 15 height 15
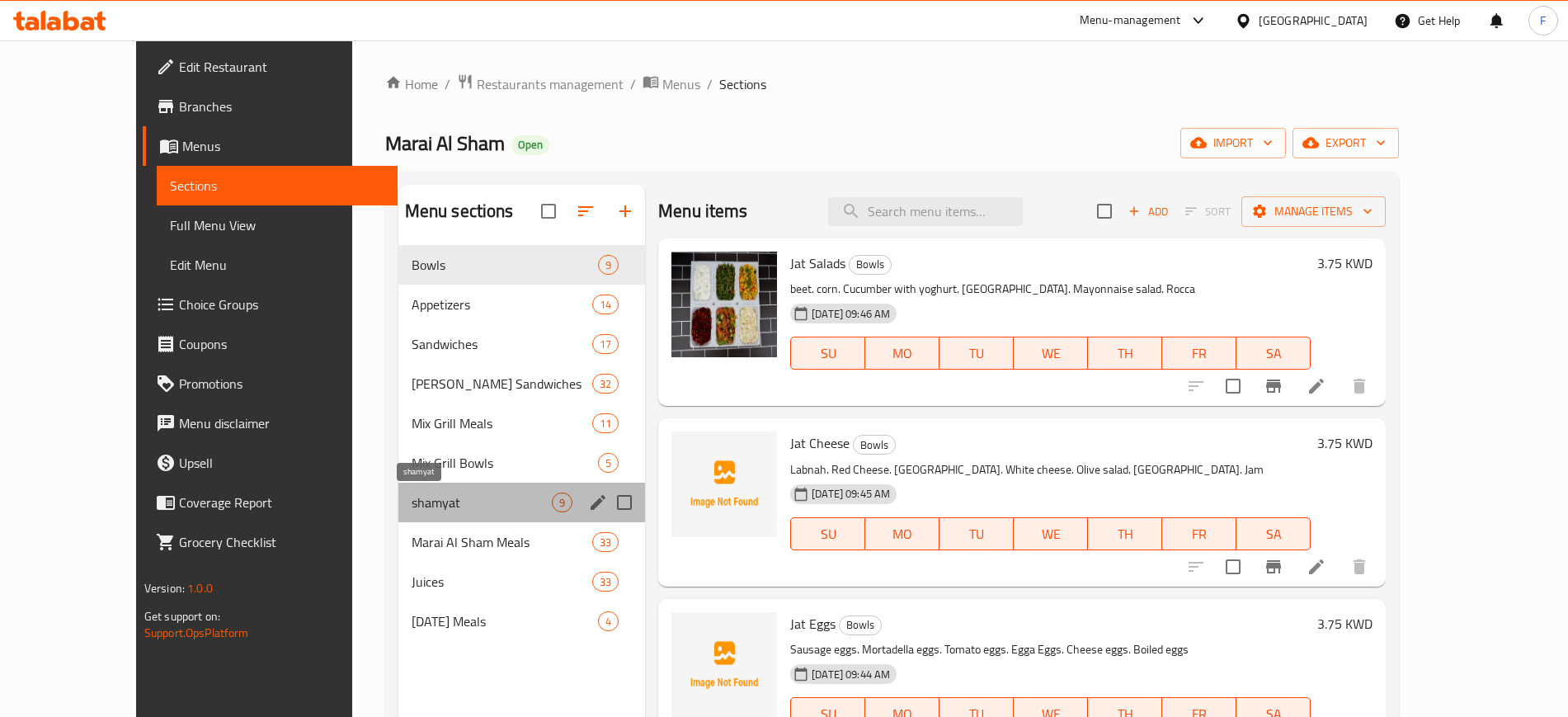
click at [412, 498] on span "shamyat" at bounding box center [481, 502] width 140 height 19
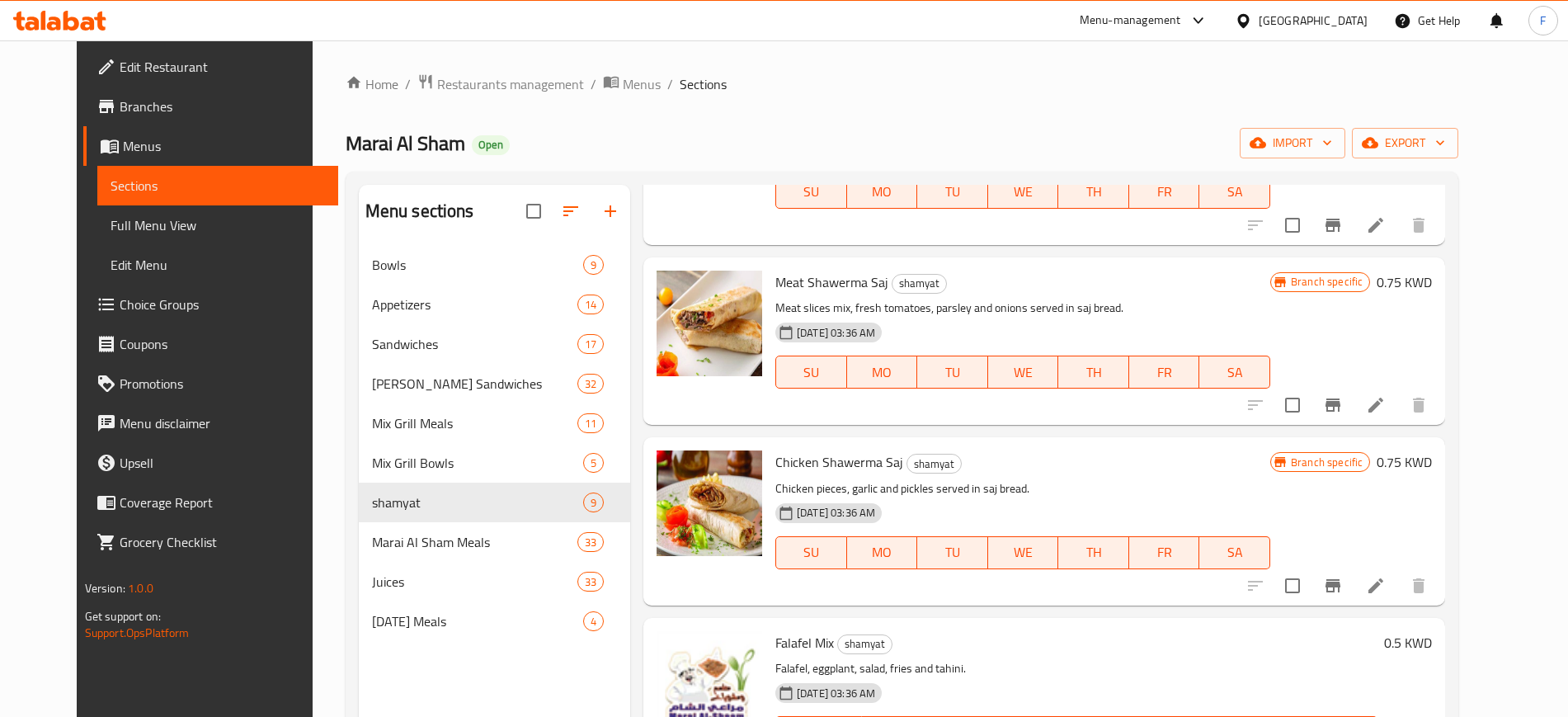
scroll to position [374, 0]
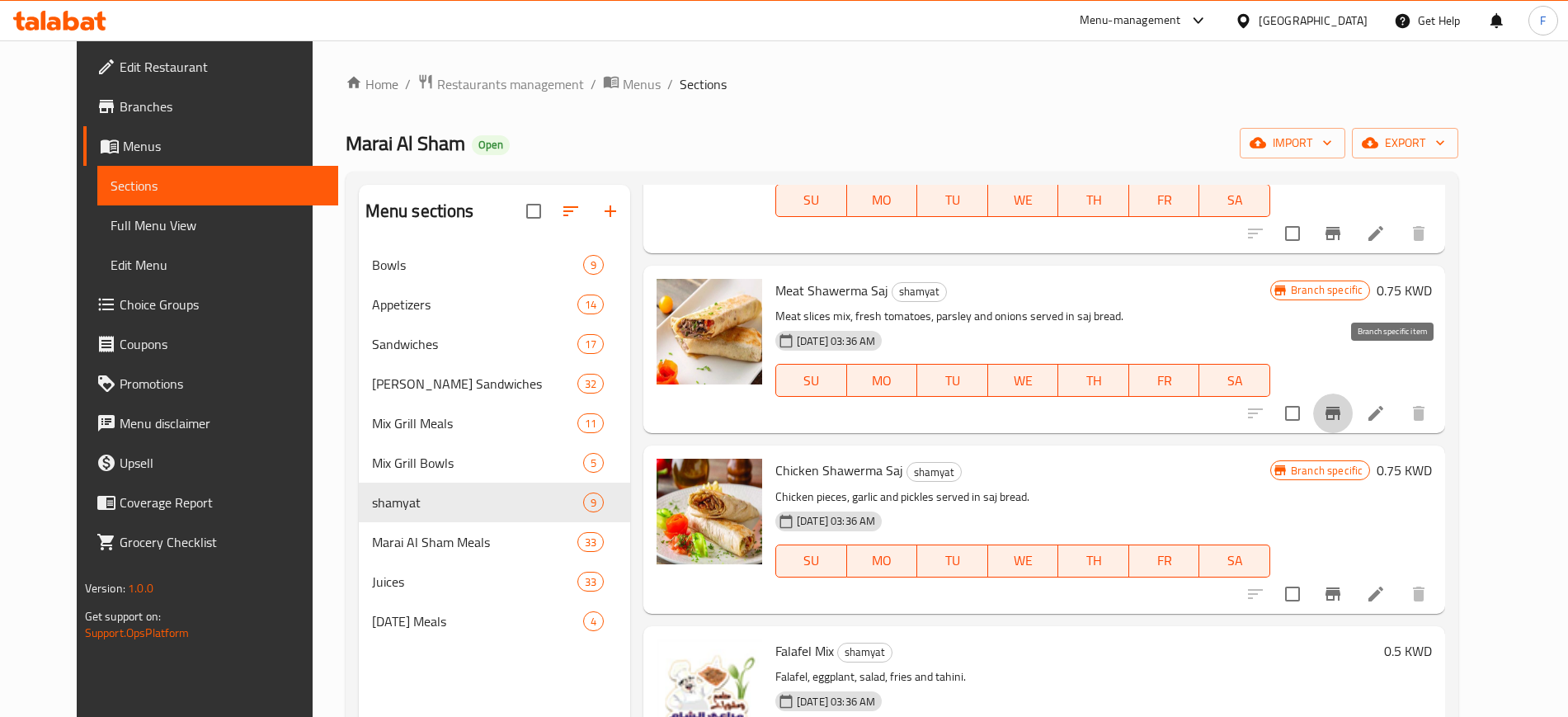
click at [1343, 404] on icon "Branch-specific-item" at bounding box center [1333, 413] width 19 height 19
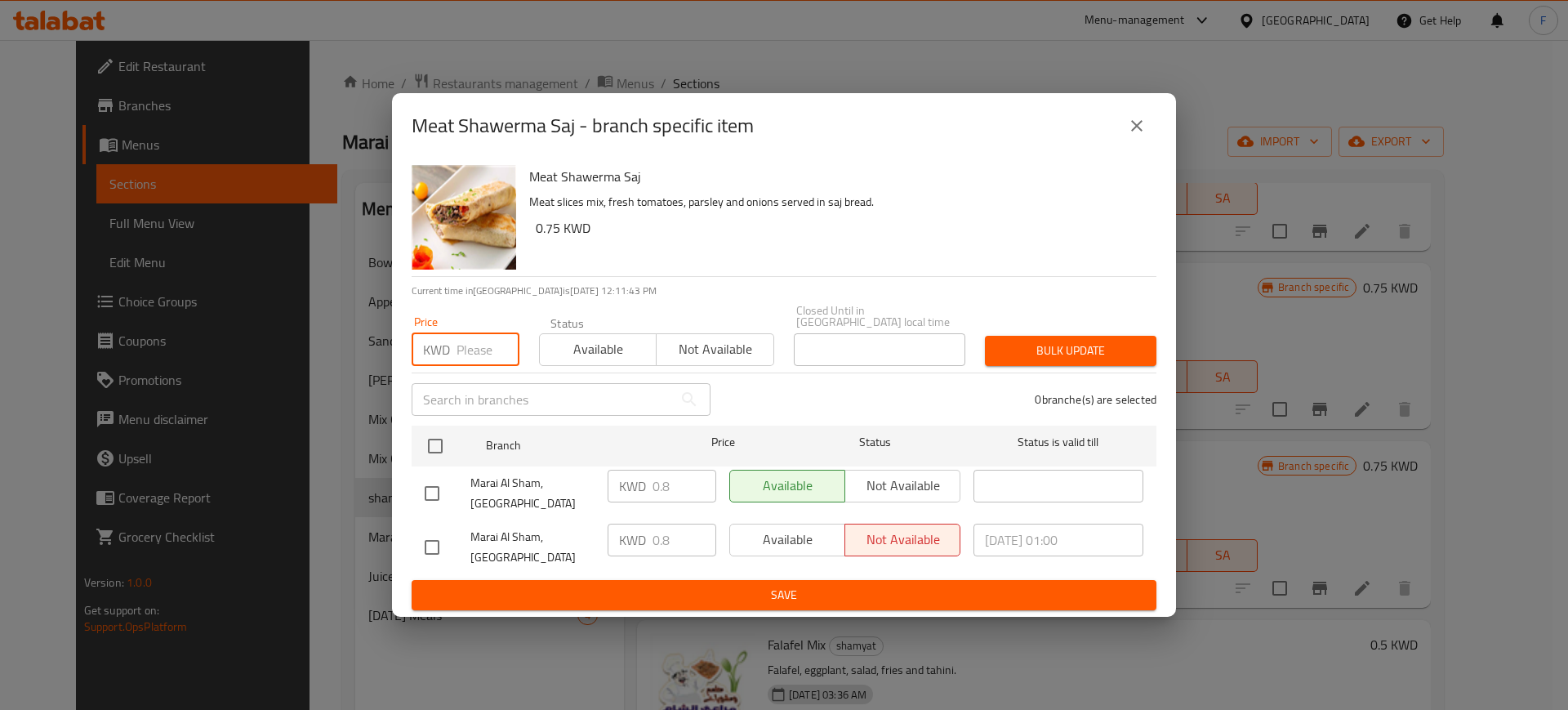
click at [476, 347] on input "number" at bounding box center [488, 349] width 63 height 32
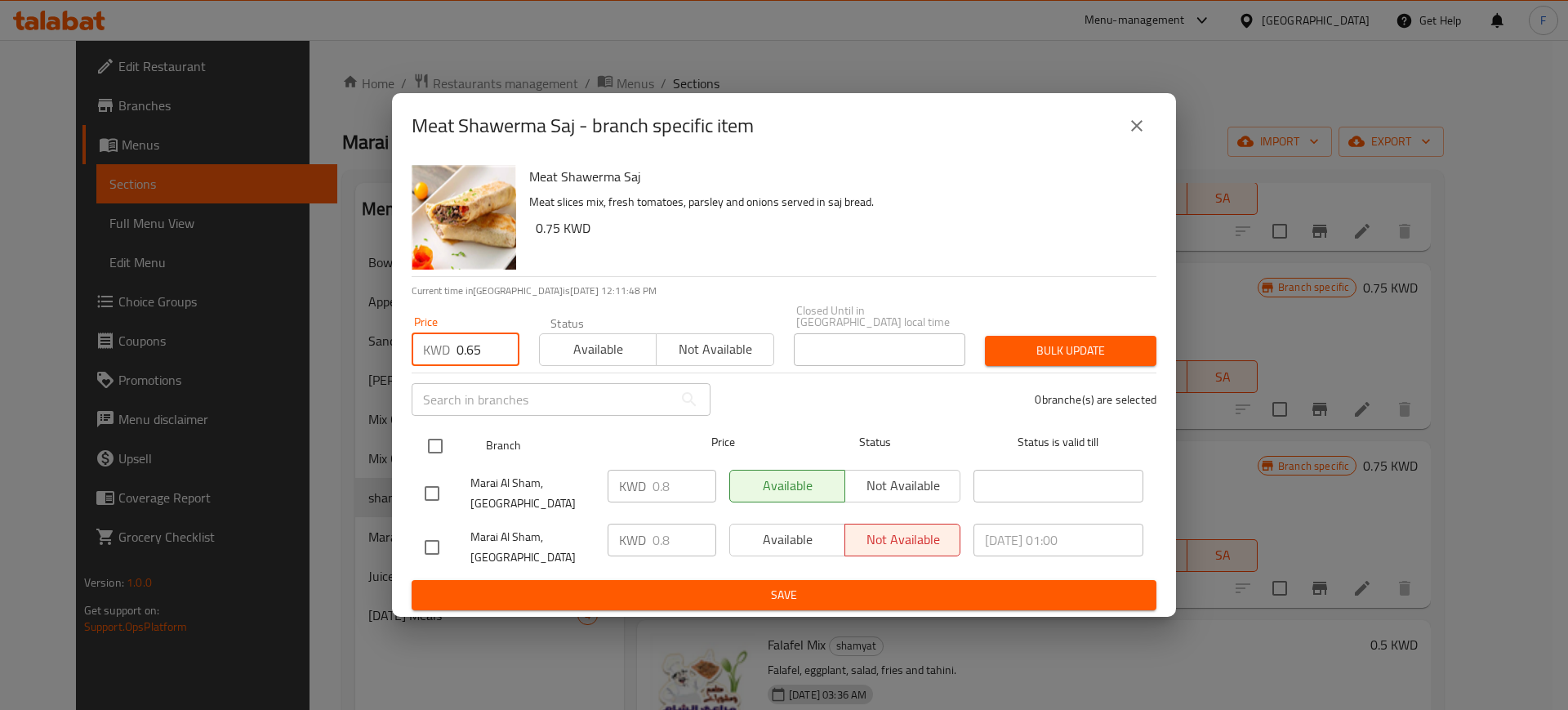
type input "0.65"
click at [442, 446] on input "checkbox" at bounding box center [435, 445] width 34 height 34
checkbox input "true"
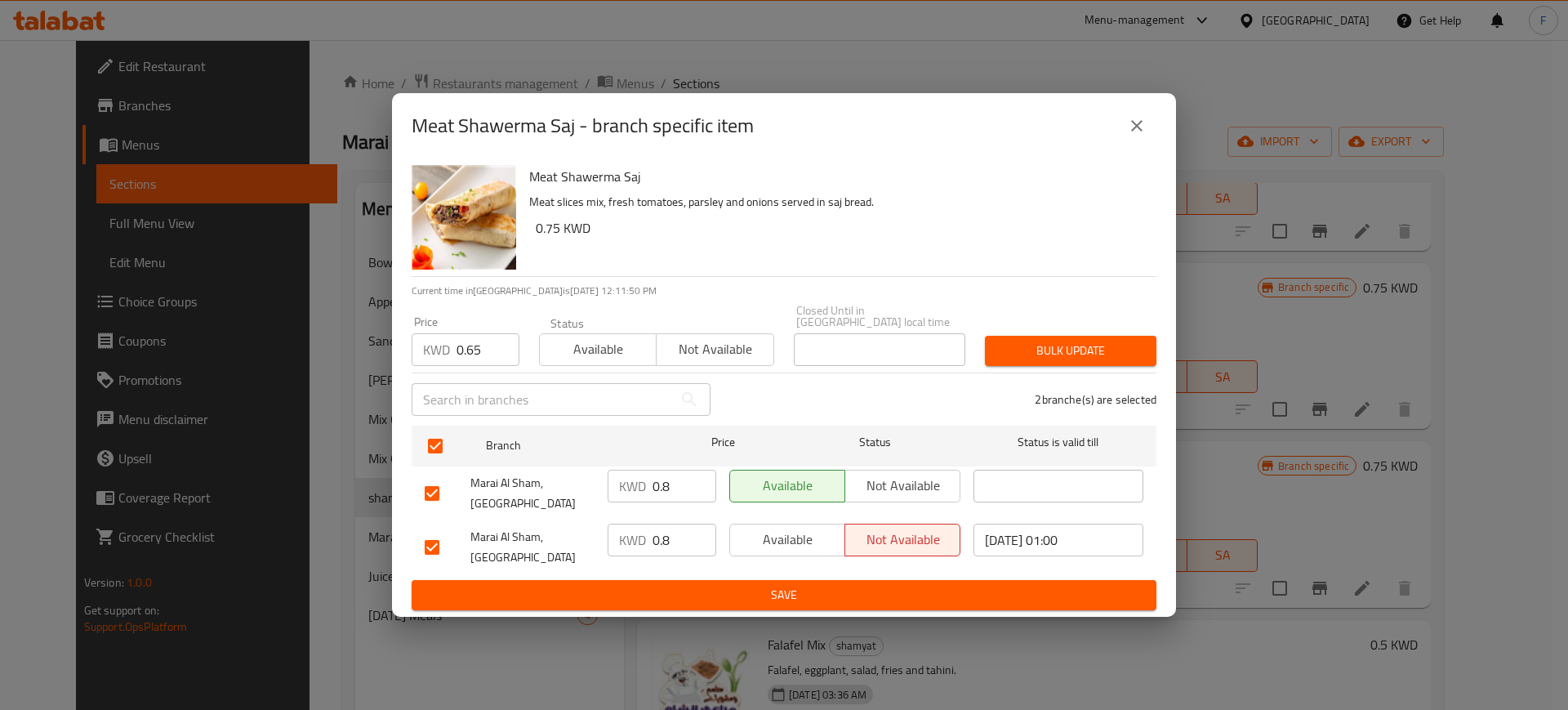
click at [477, 357] on input "0.65" at bounding box center [488, 349] width 63 height 32
click at [1110, 350] on span "Bulk update" at bounding box center [1070, 350] width 145 height 20
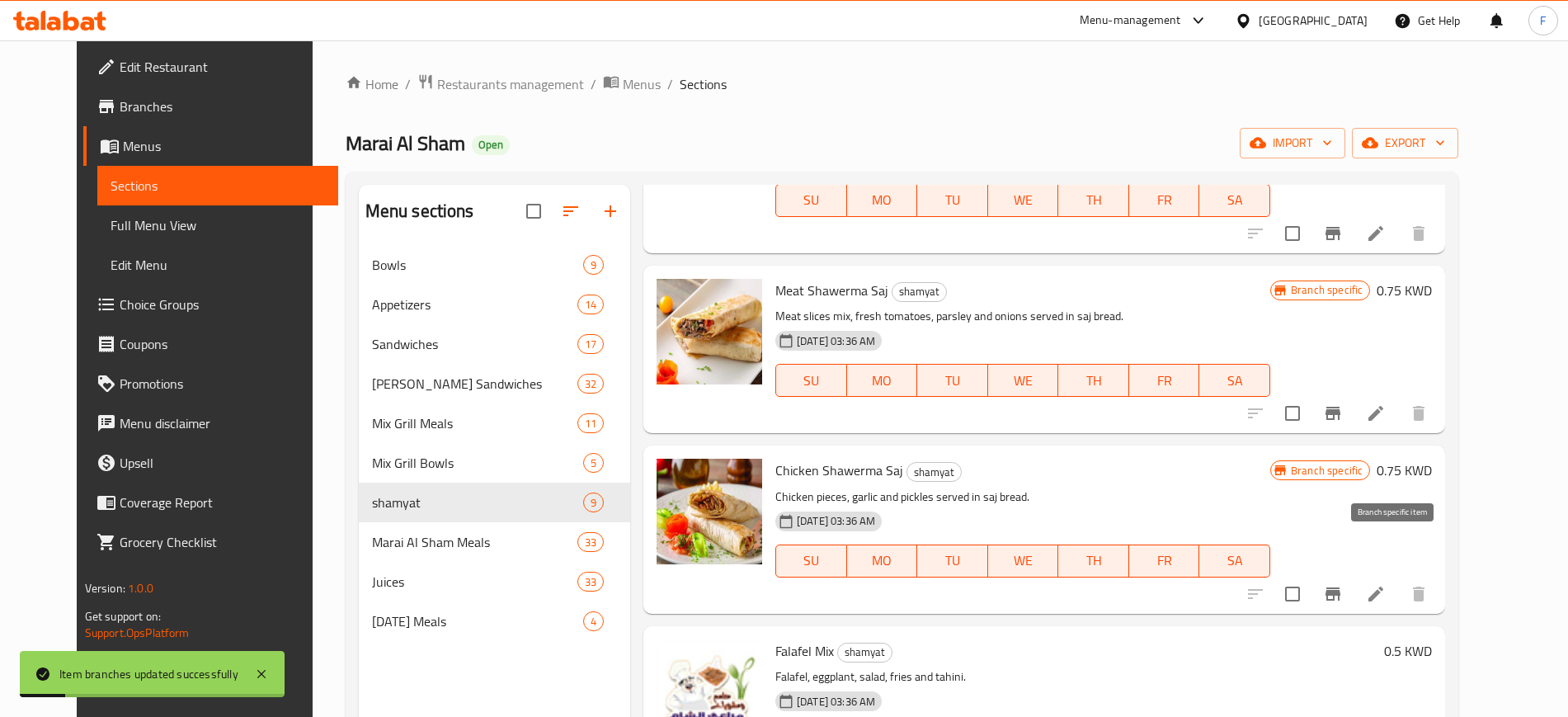
click at [1353, 574] on button "Branch-specific-item" at bounding box center [1333, 593] width 40 height 40
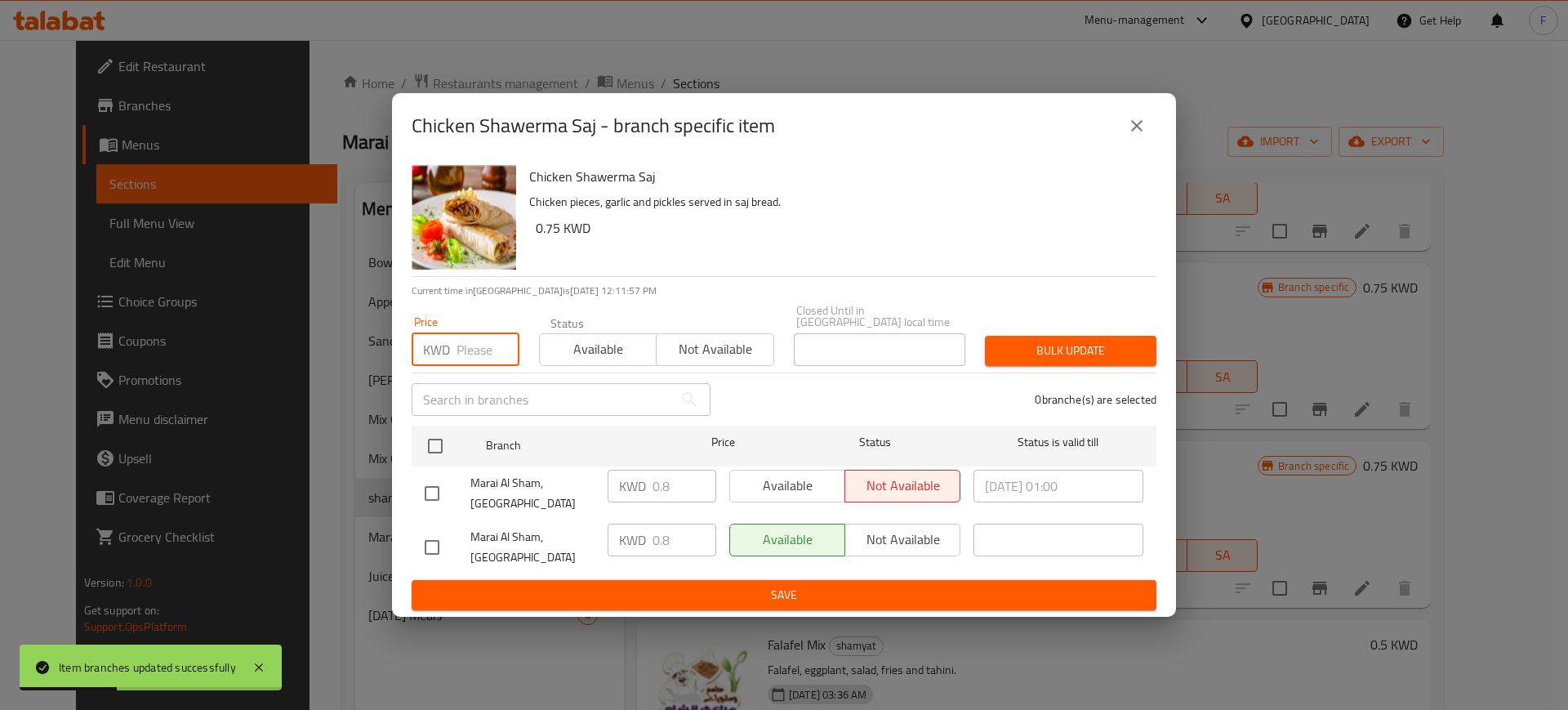
paste input "0.65"
click at [481, 350] on input "0.65" at bounding box center [488, 349] width 63 height 32
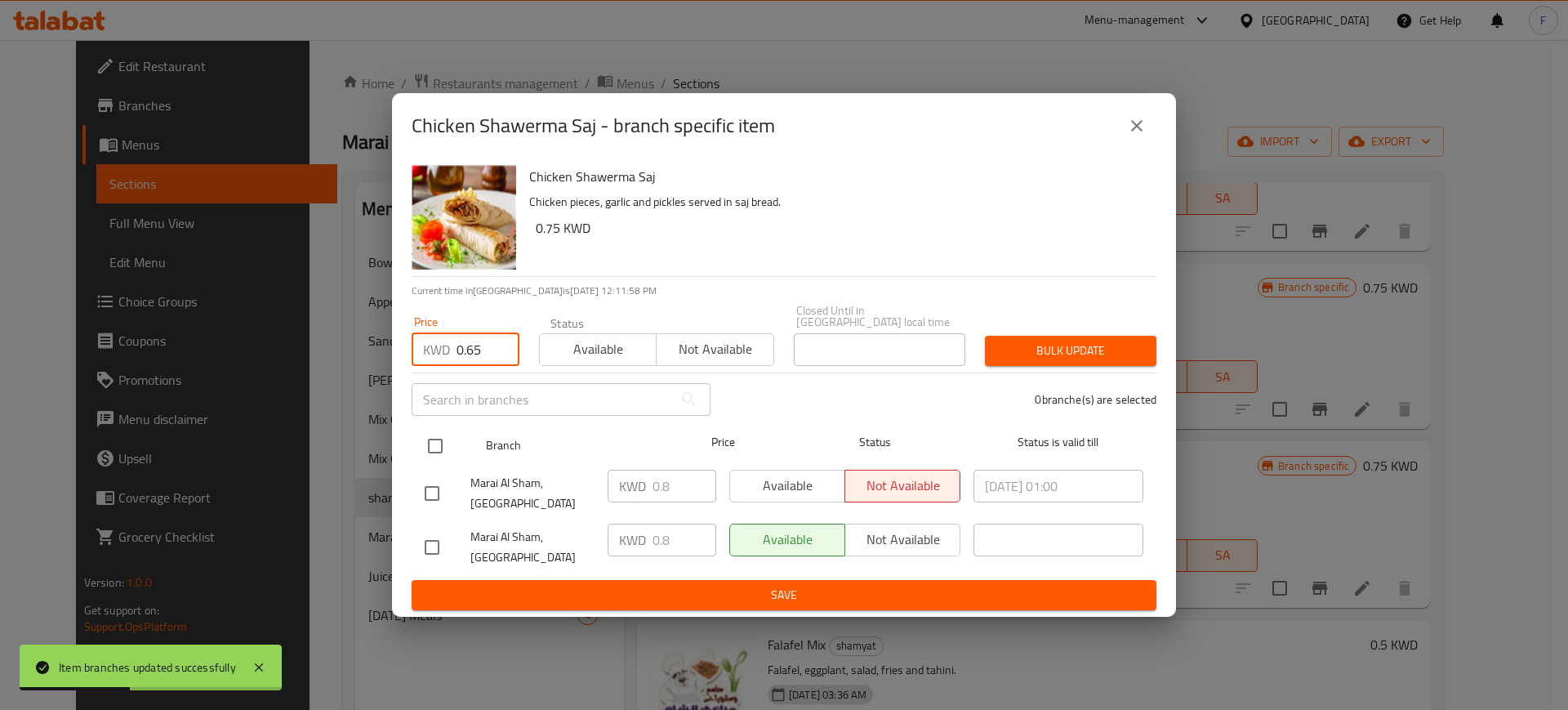
type input "0.65"
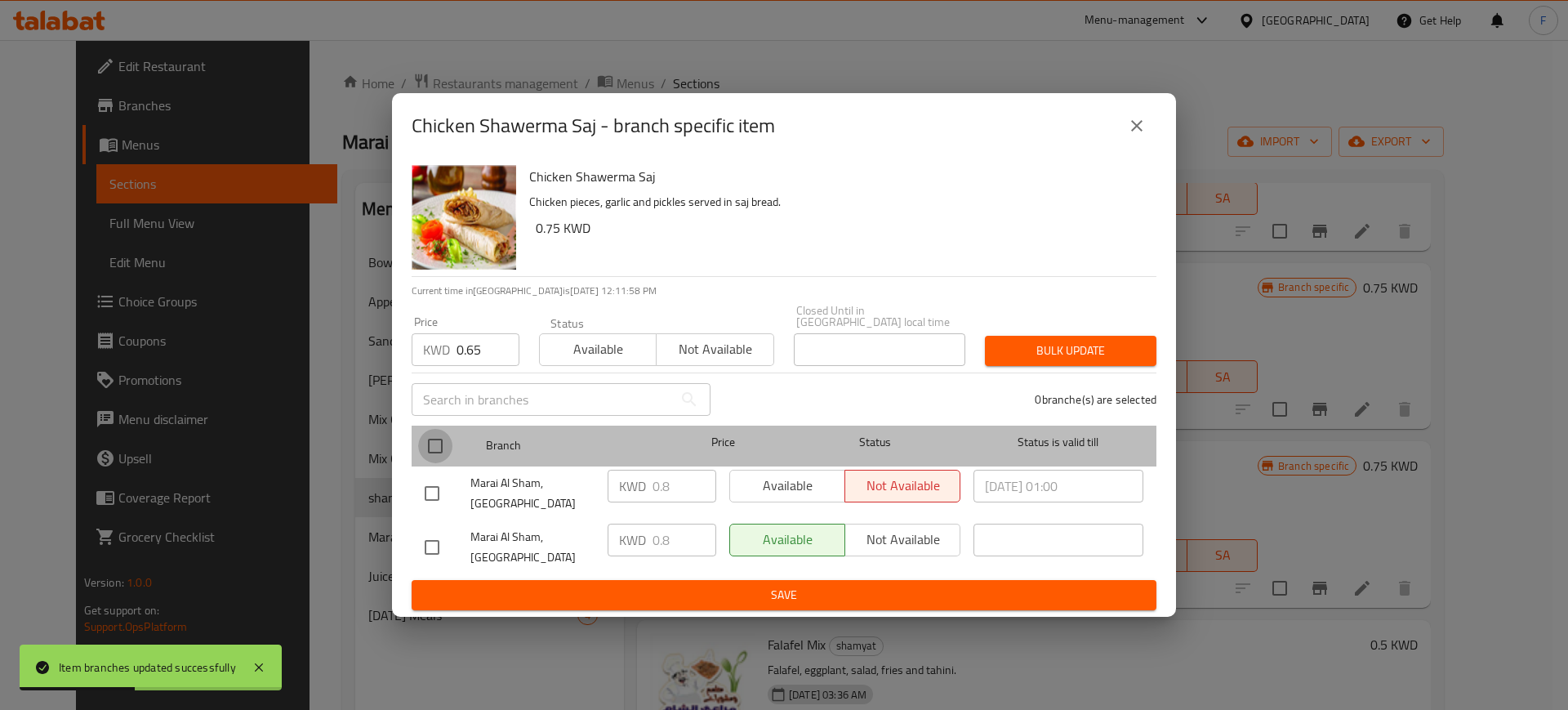
click at [436, 450] on input "checkbox" at bounding box center [435, 445] width 34 height 34
checkbox input "true"
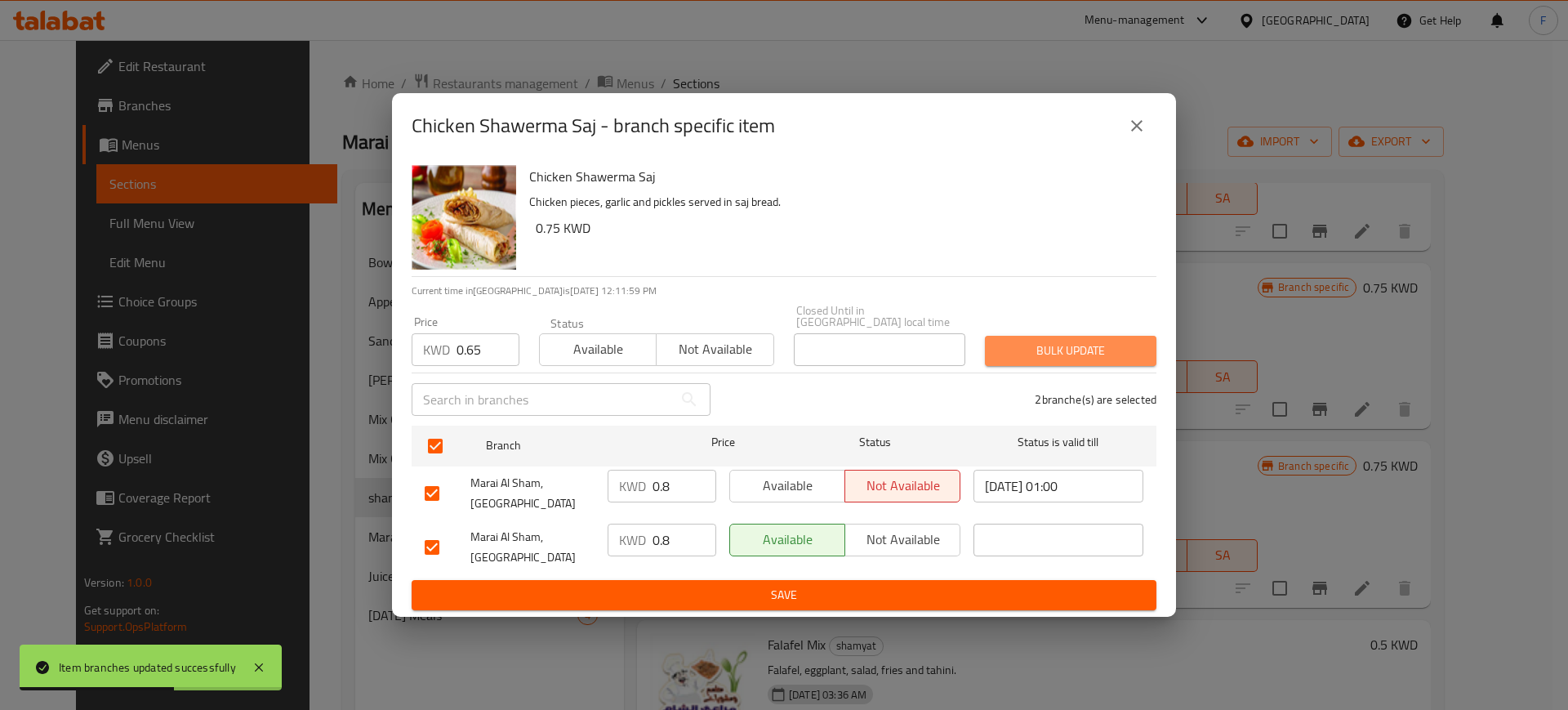
click at [1077, 361] on span "Bulk update" at bounding box center [1070, 350] width 145 height 20
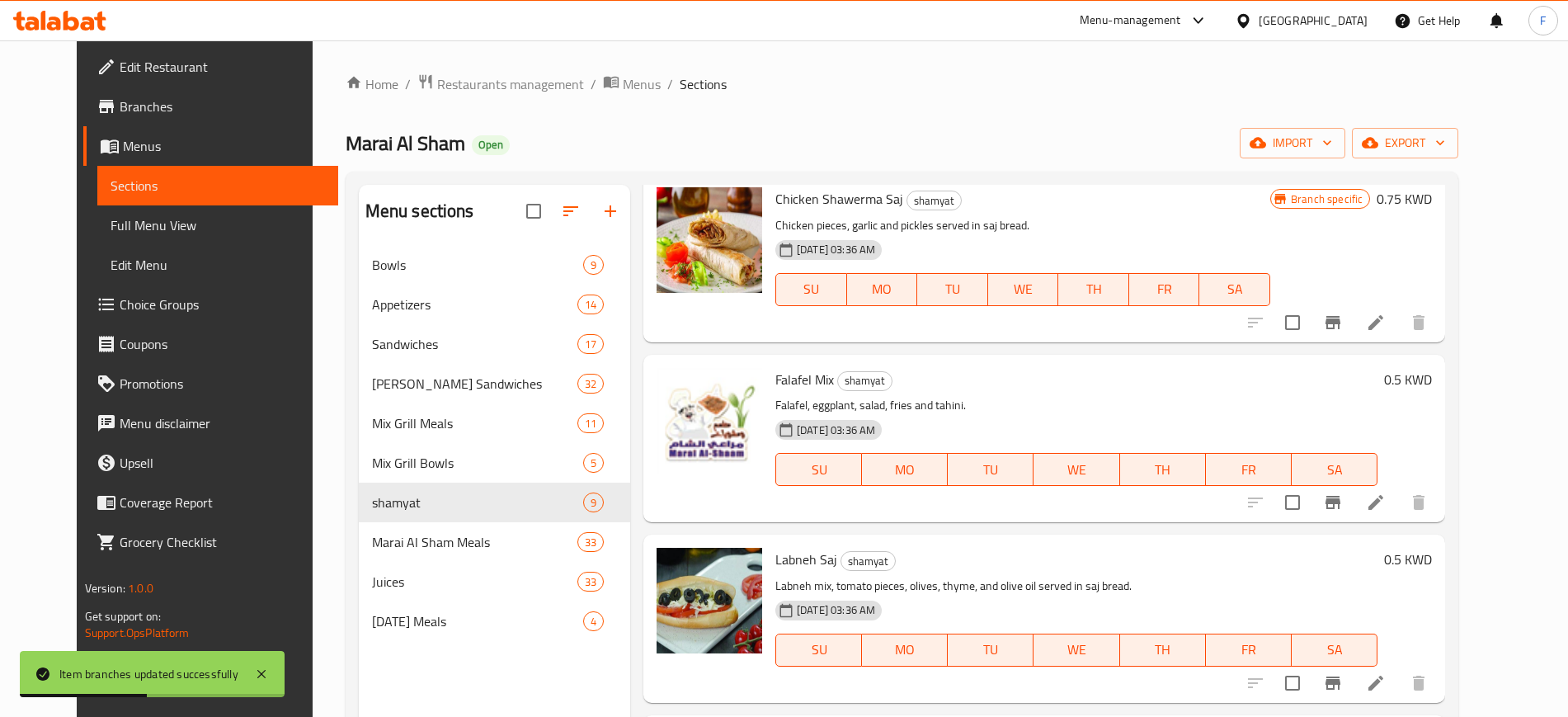
scroll to position [647, 0]
click at [1341, 494] on icon "Branch-specific-item" at bounding box center [1333, 500] width 15 height 13
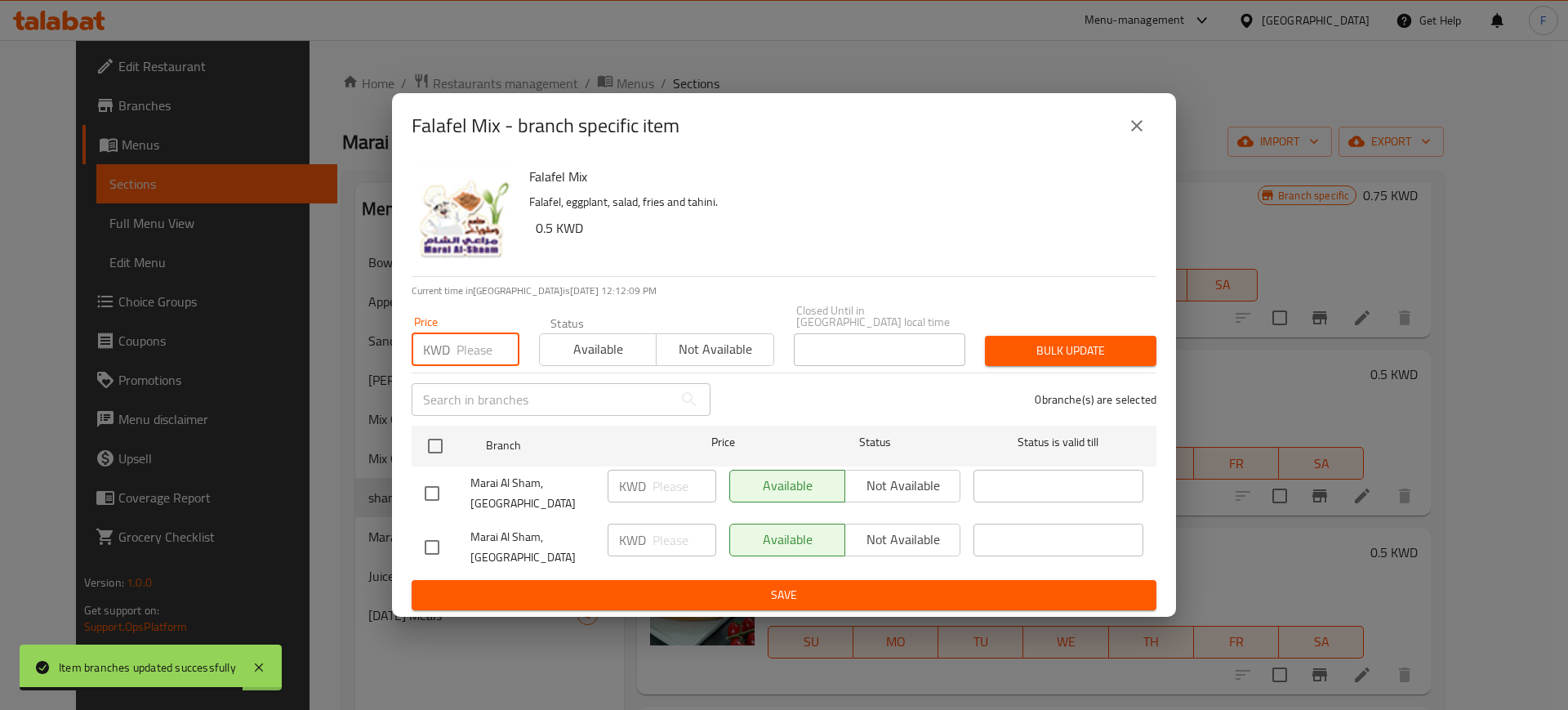
click at [473, 348] on input "number" at bounding box center [488, 349] width 63 height 32
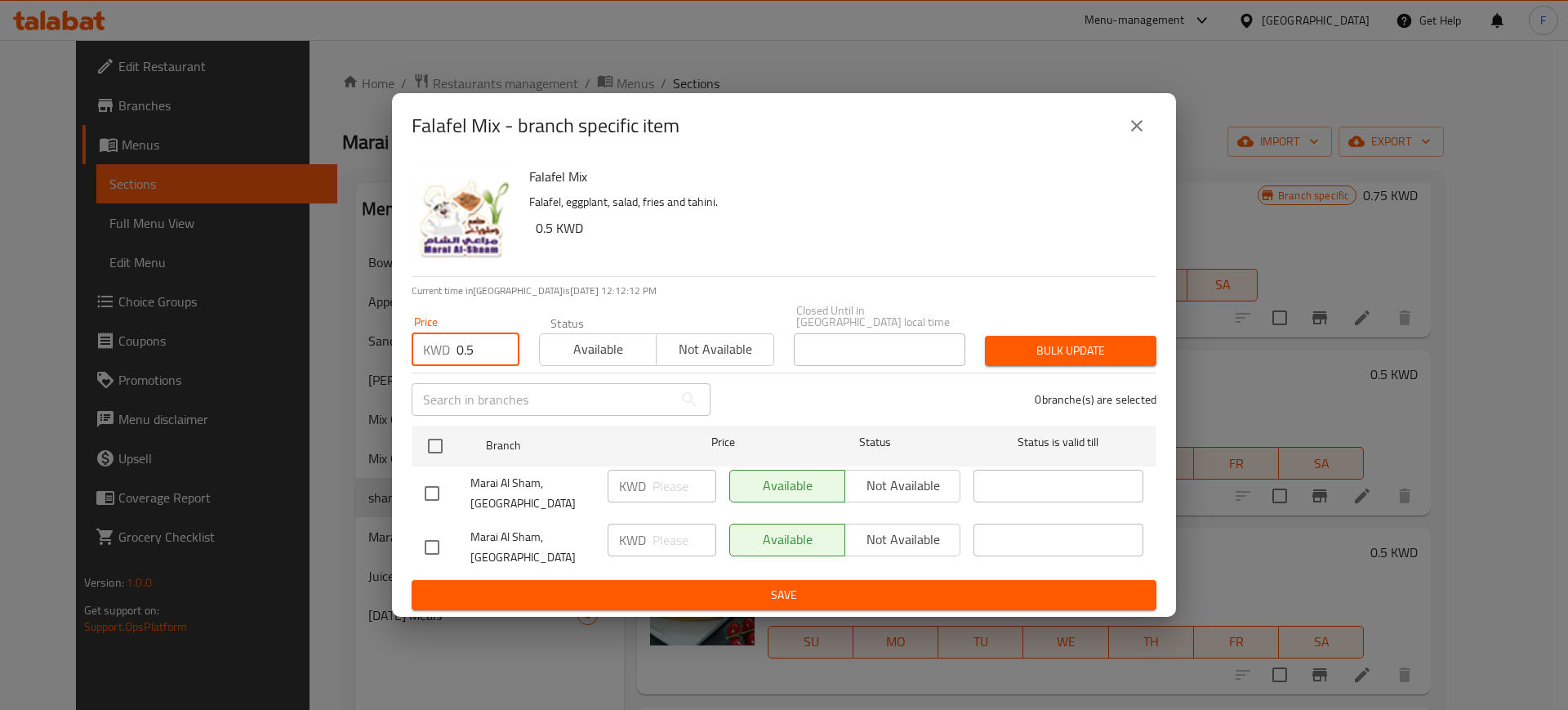
type input "0.5"
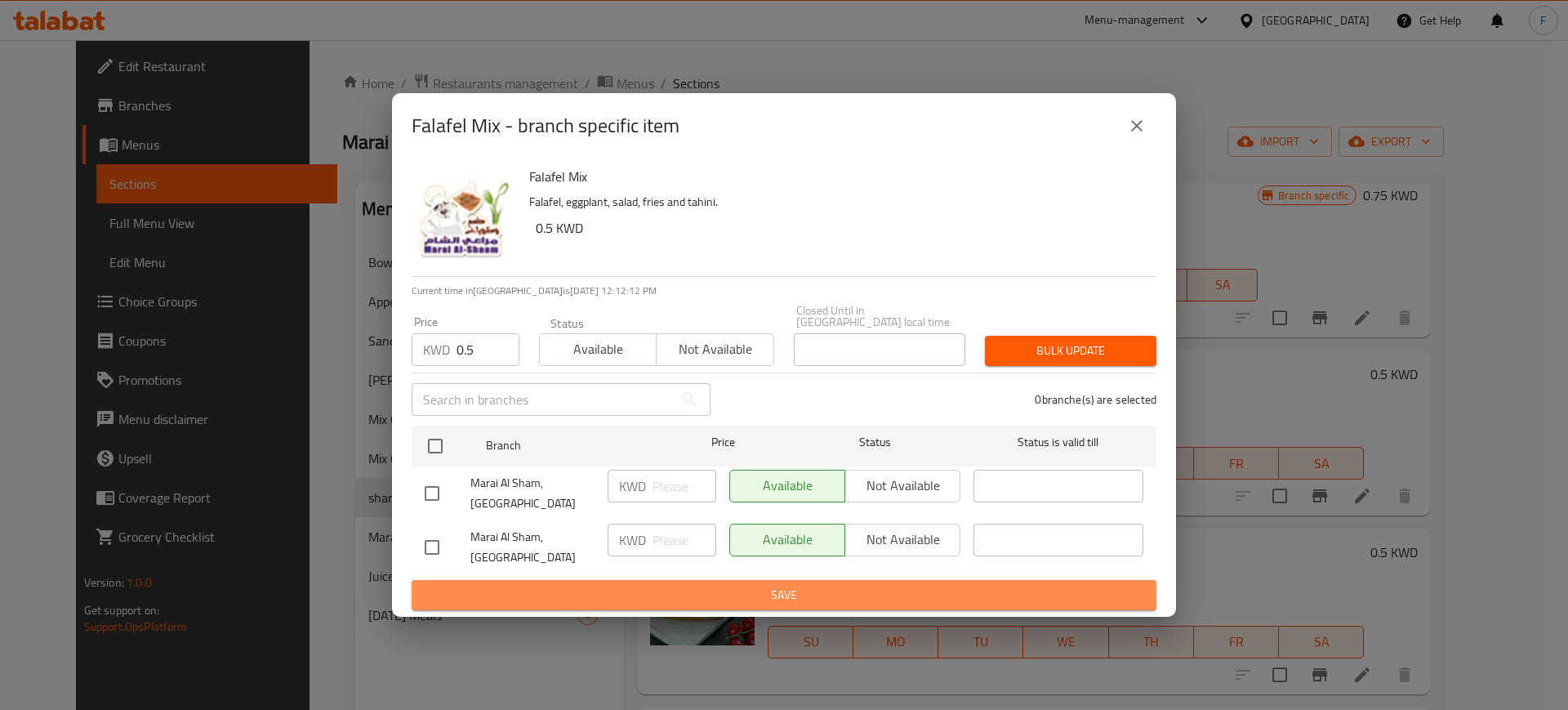
click at [624, 585] on span "Save" at bounding box center [784, 595] width 719 height 20
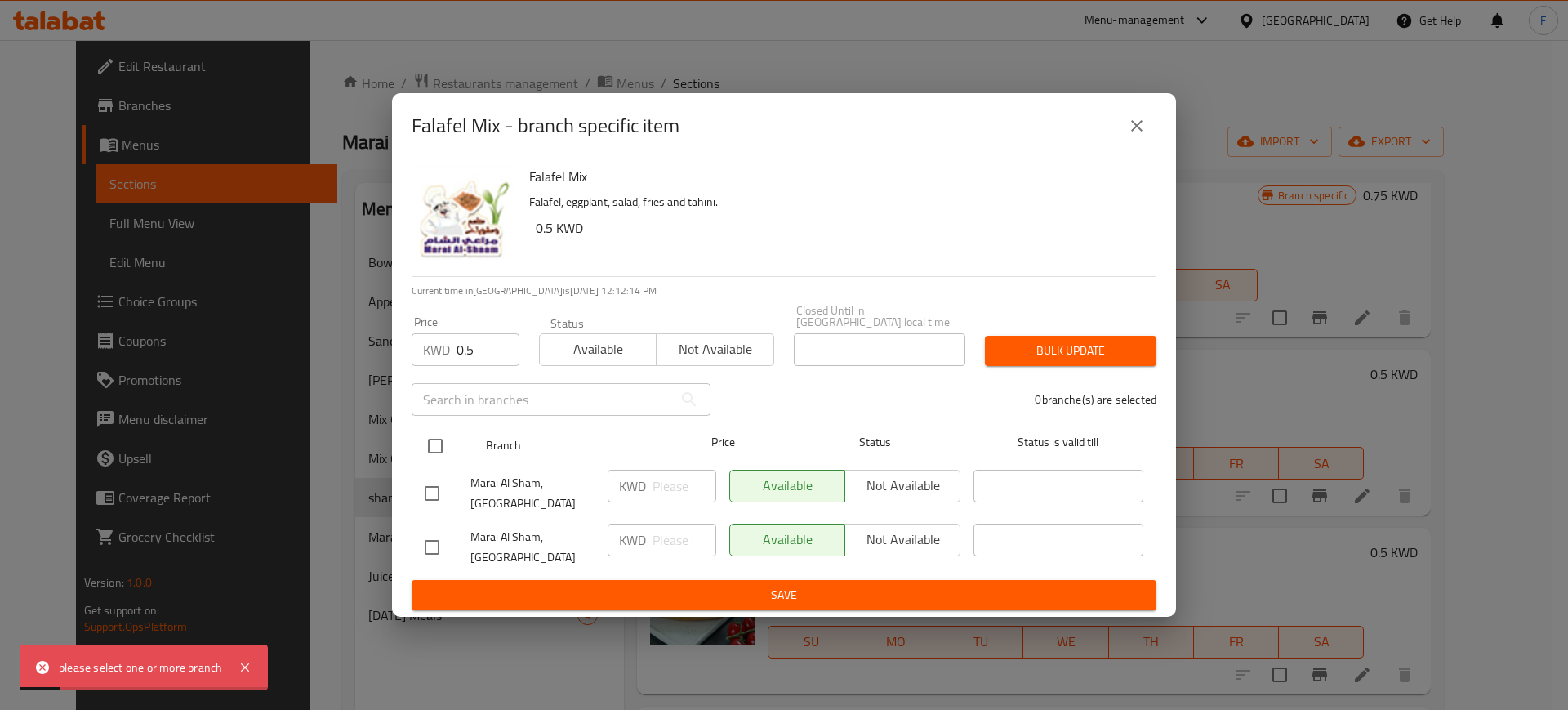
click at [431, 447] on input "checkbox" at bounding box center [435, 445] width 34 height 34
checkbox input "true"
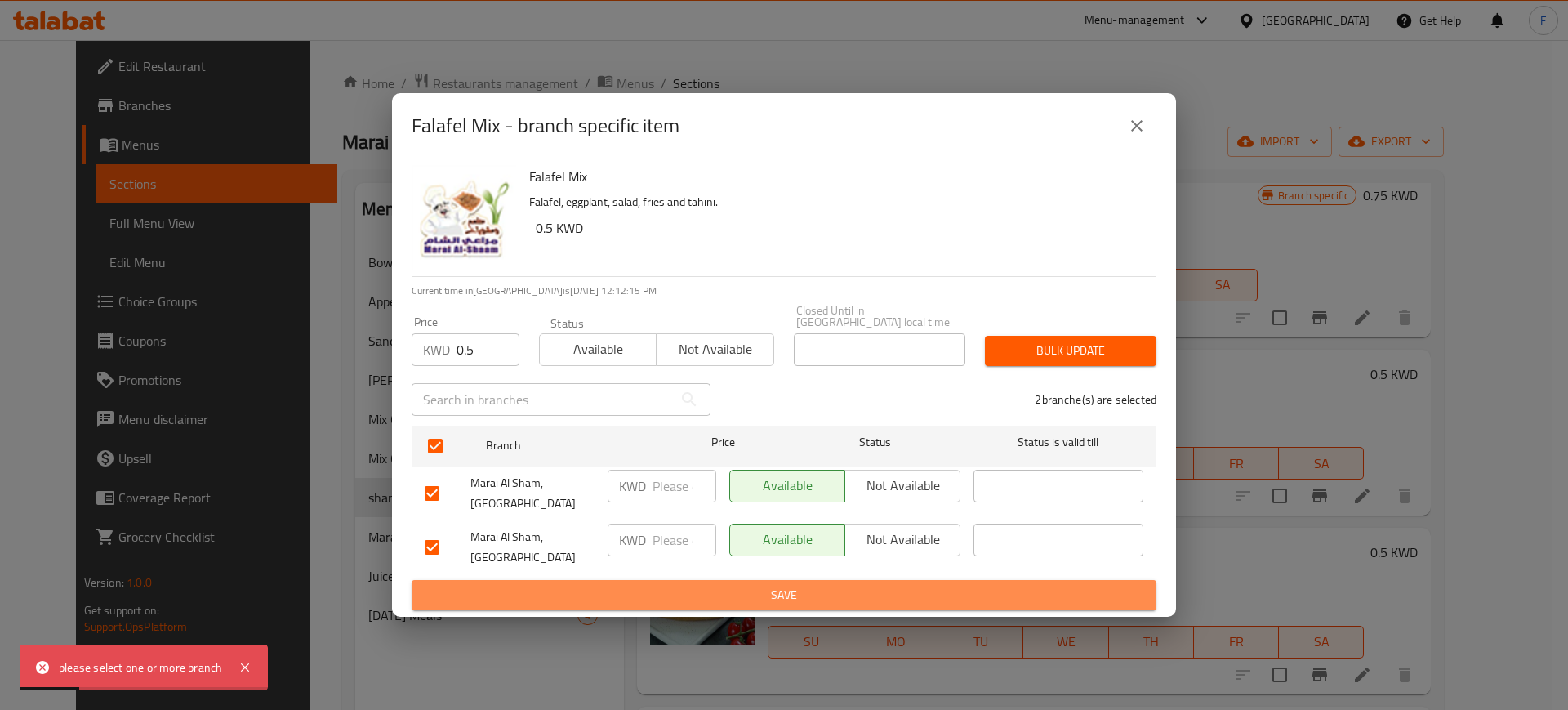
click at [624, 585] on span "Save" at bounding box center [784, 595] width 719 height 20
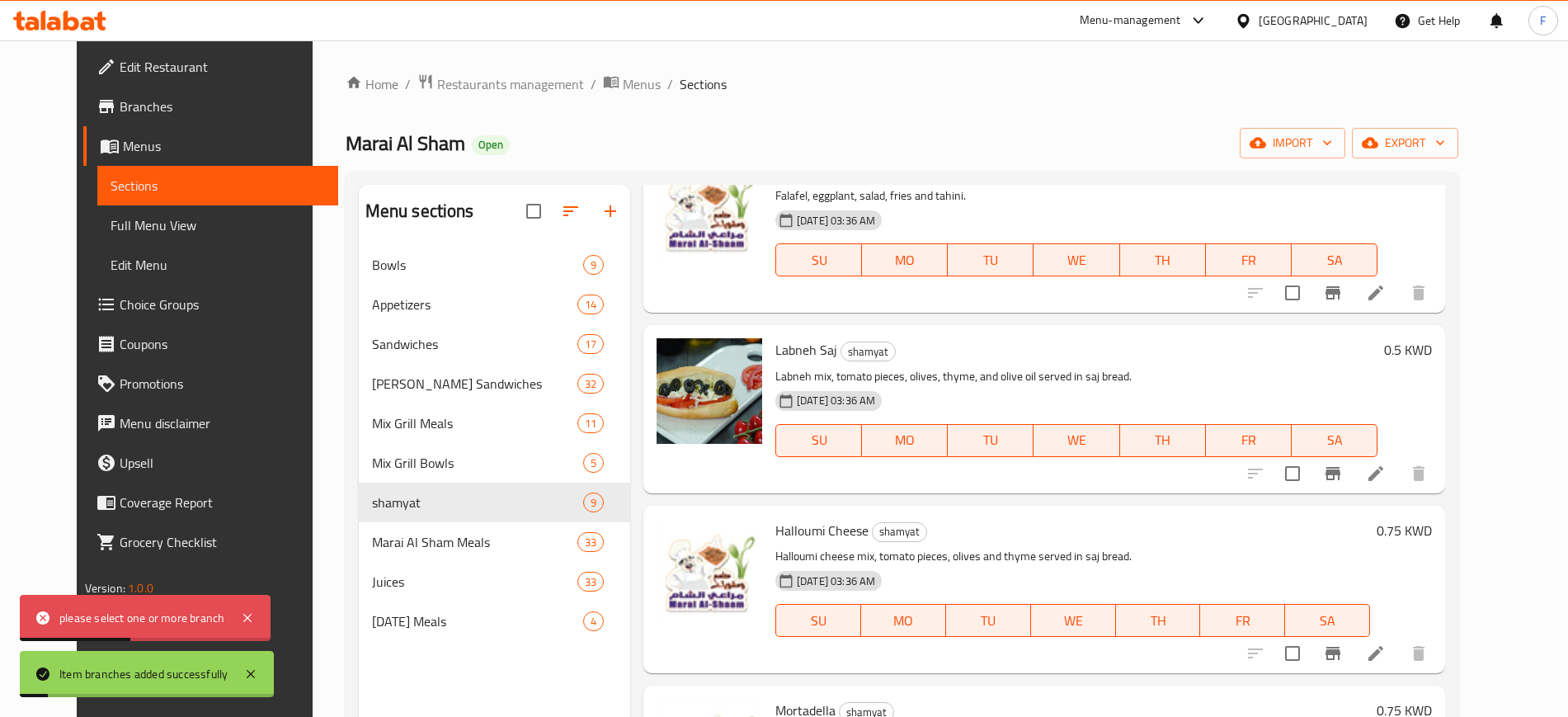
scroll to position [855, 0]
click at [1343, 464] on icon "Branch-specific-item" at bounding box center [1333, 473] width 19 height 19
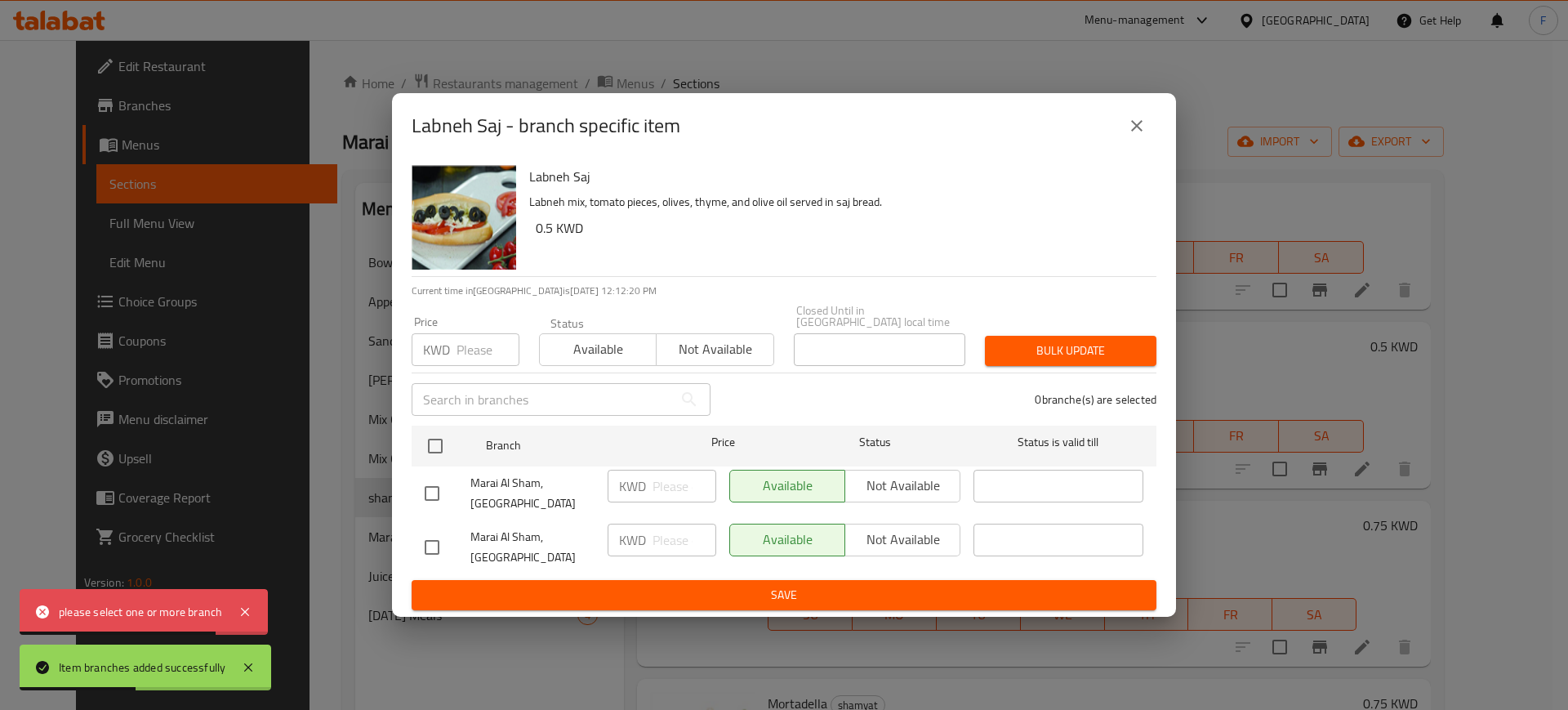
click at [472, 362] on input "number" at bounding box center [488, 349] width 63 height 32
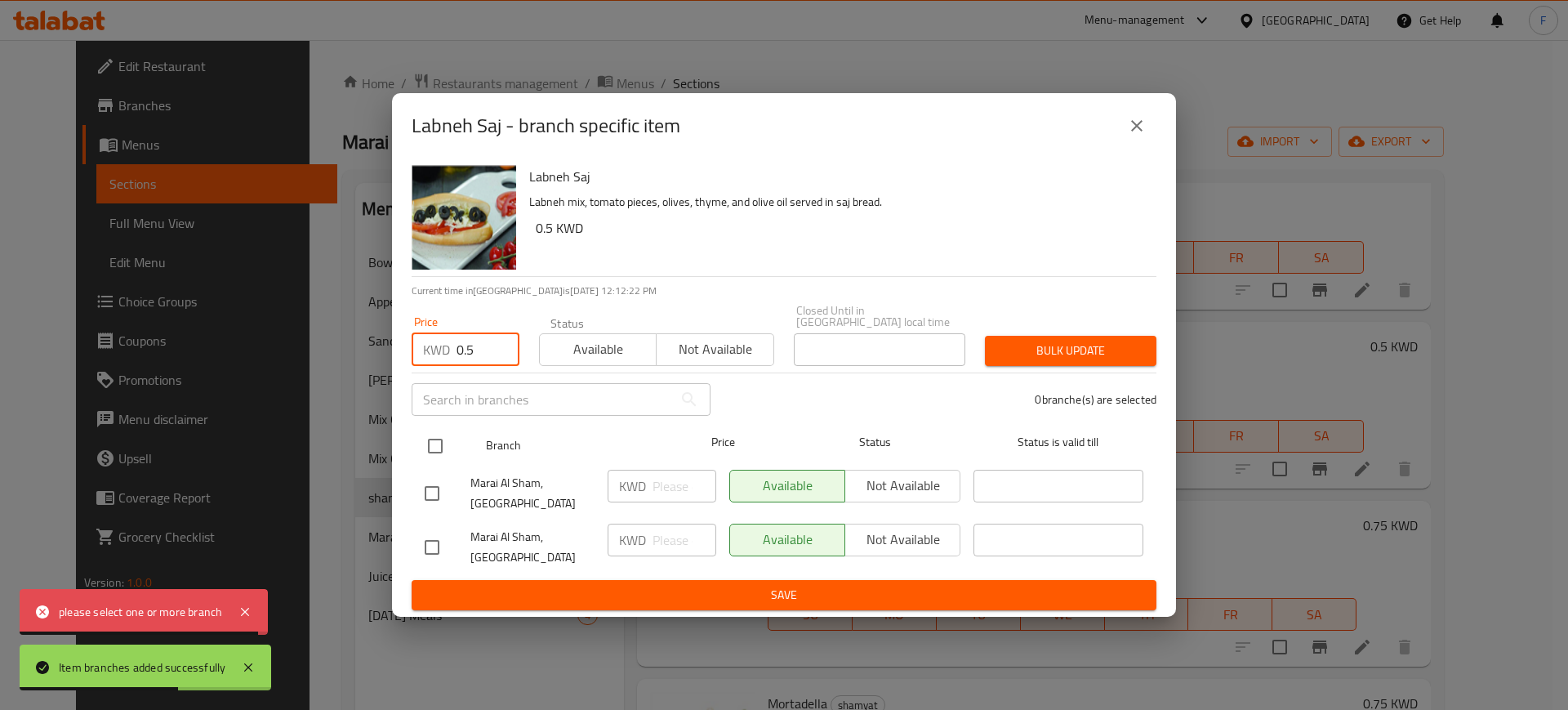
type input "0.5"
click at [430, 447] on input "checkbox" at bounding box center [435, 445] width 34 height 34
checkbox input "true"
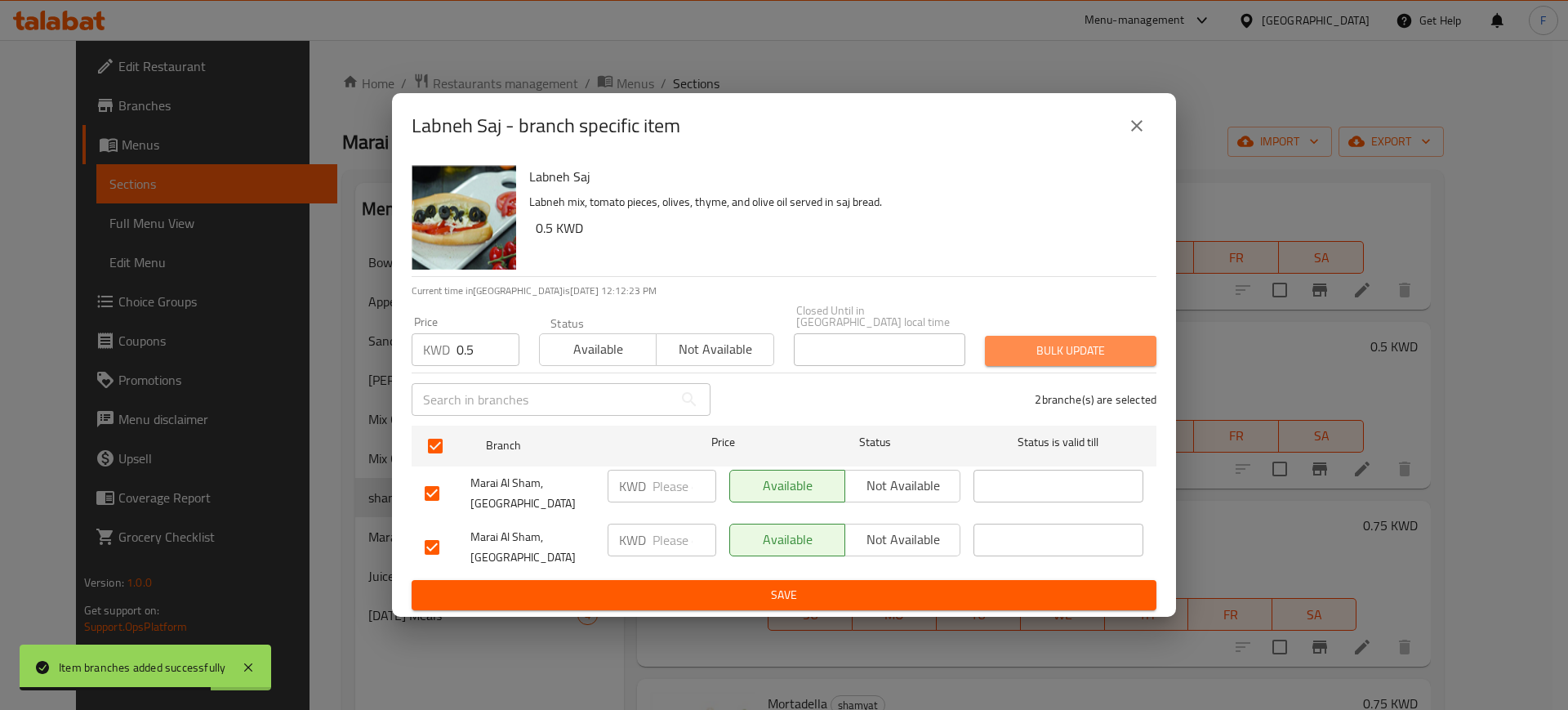
click at [1092, 361] on span "Bulk update" at bounding box center [1070, 350] width 145 height 20
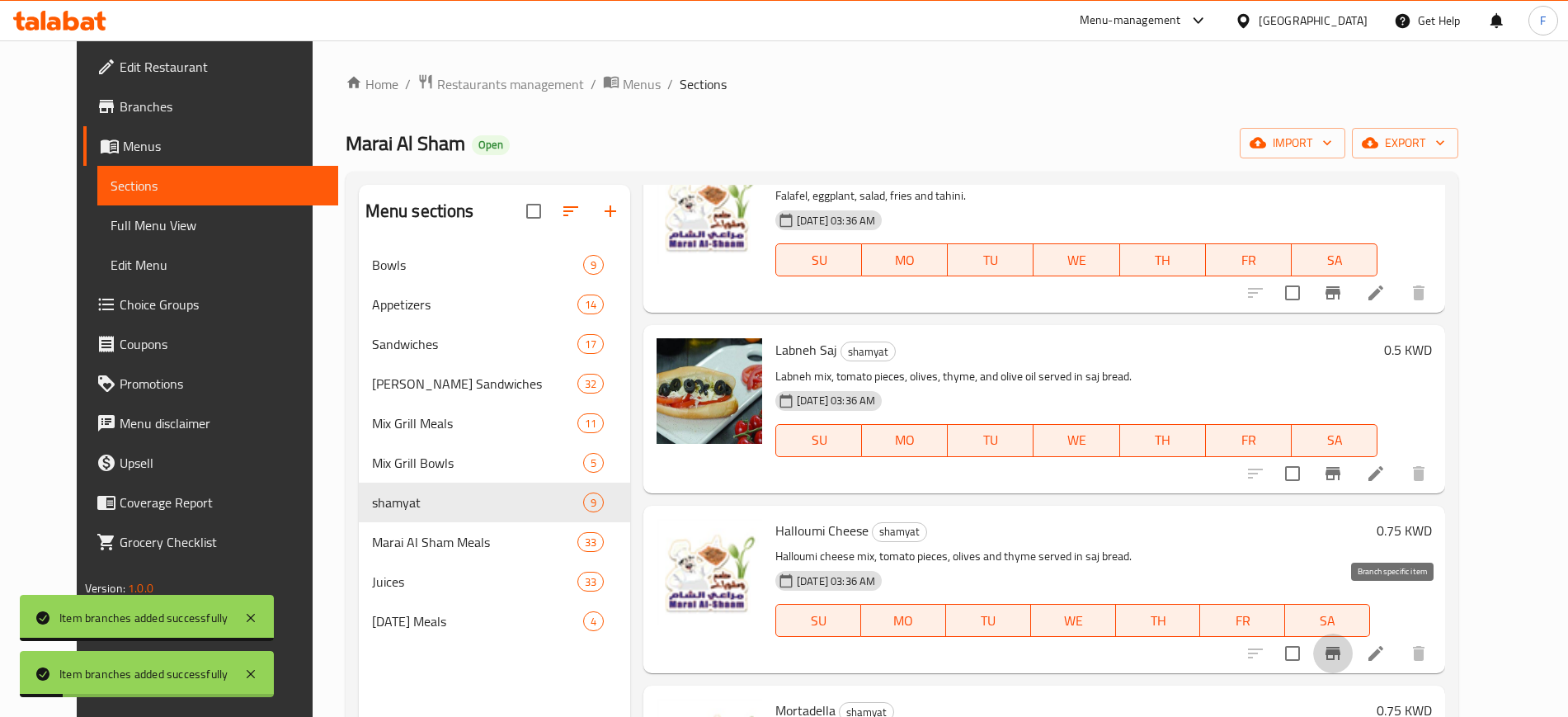
click at [1343, 643] on icon "Branch-specific-item" at bounding box center [1333, 653] width 19 height 19
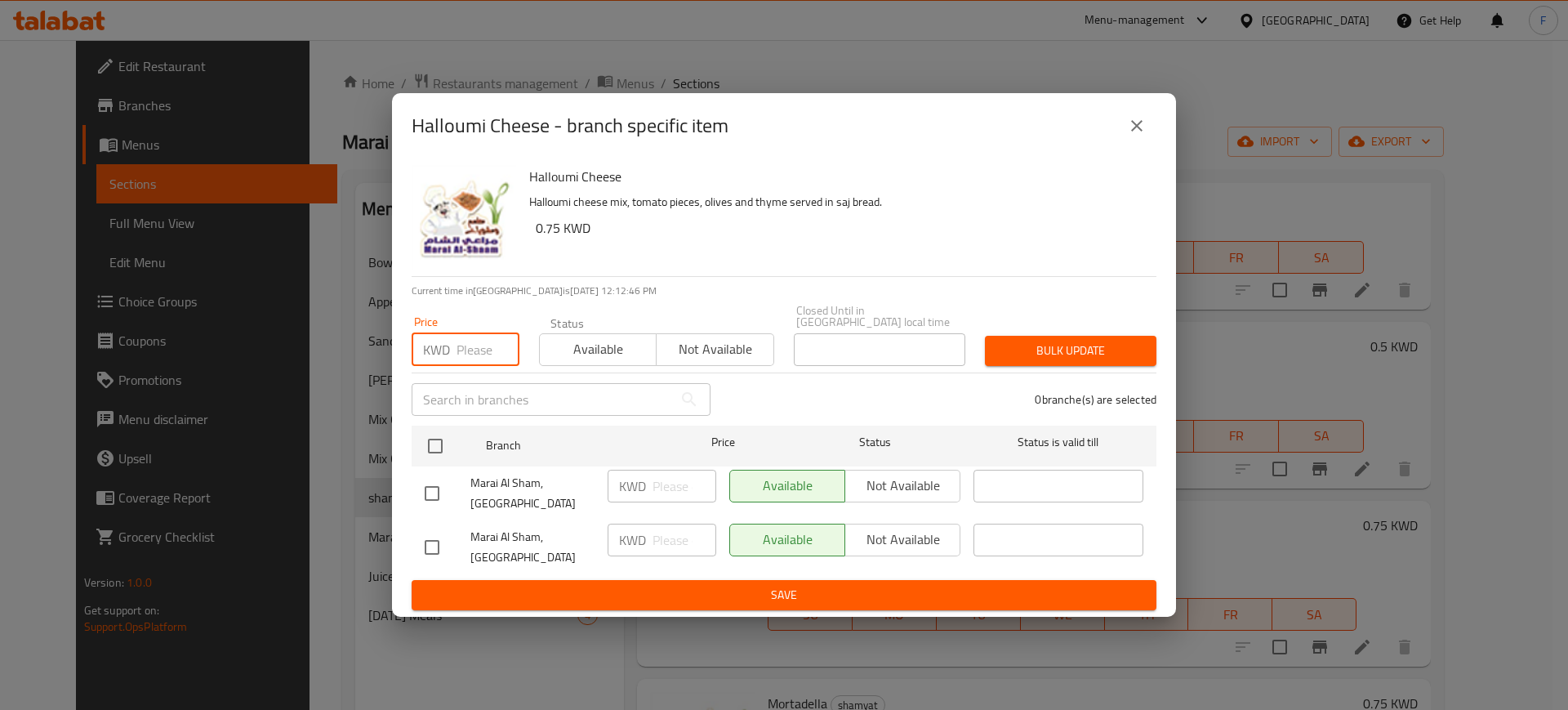
click at [508, 353] on input "number" at bounding box center [488, 349] width 63 height 32
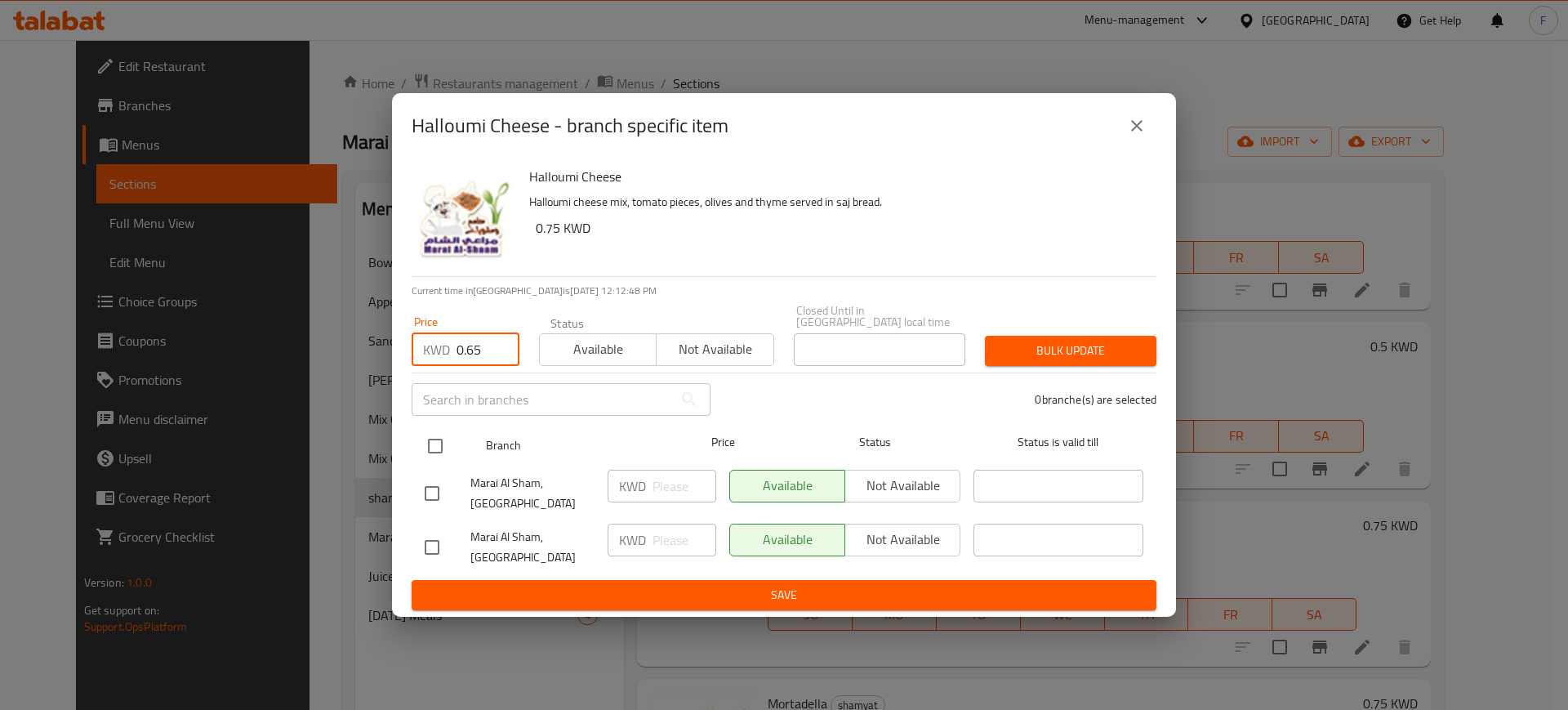
type input "0.65"
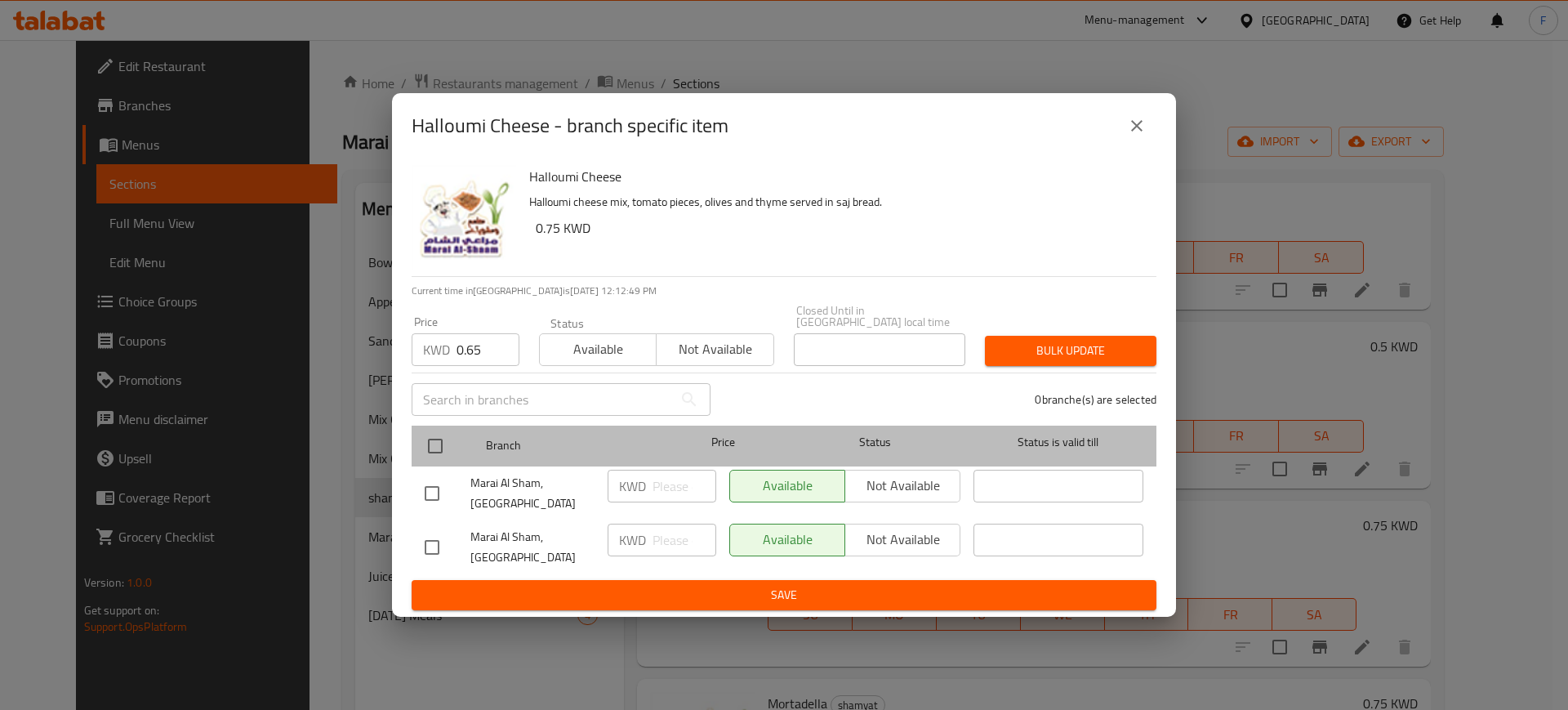
click at [462, 449] on div at bounding box center [449, 446] width 61 height 47
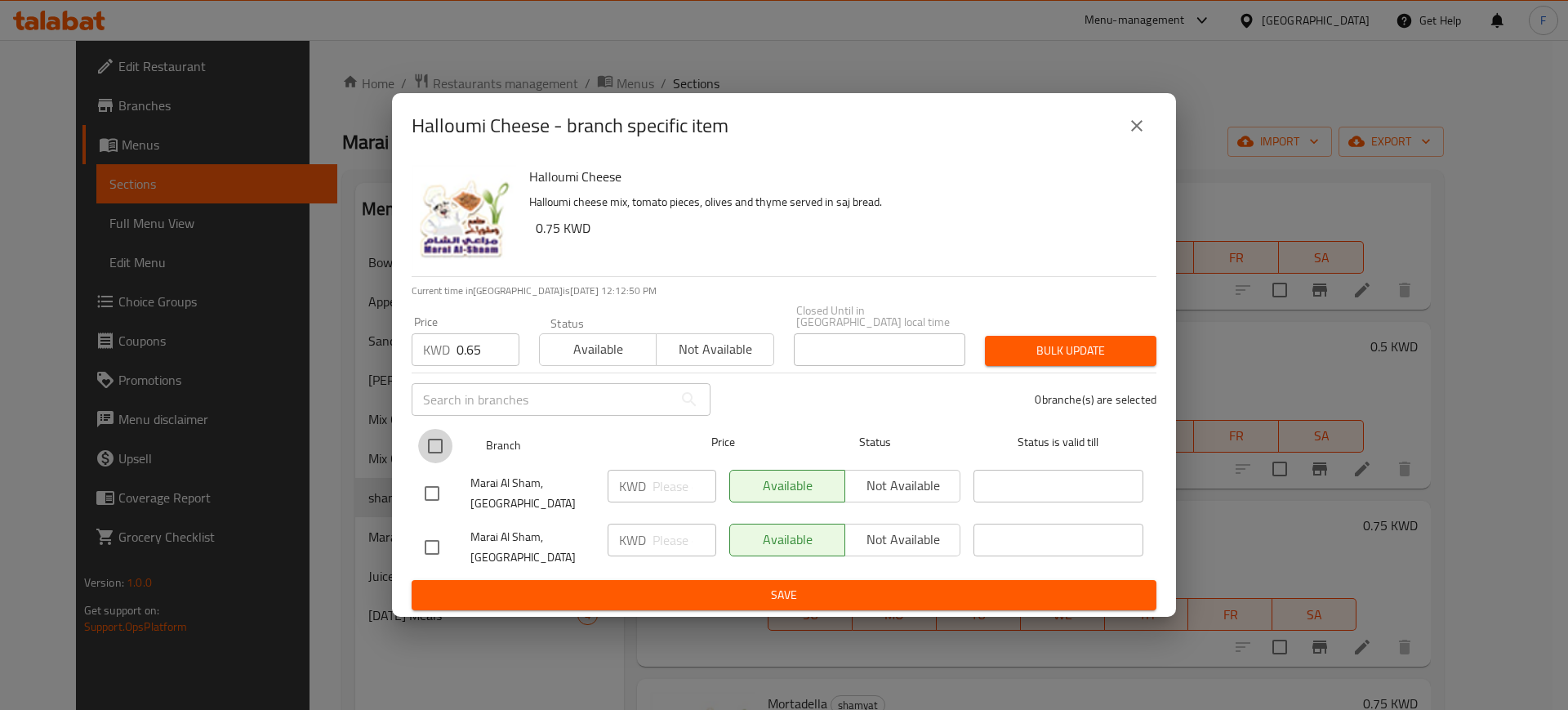
click at [430, 449] on input "checkbox" at bounding box center [435, 445] width 34 height 34
checkbox input "true"
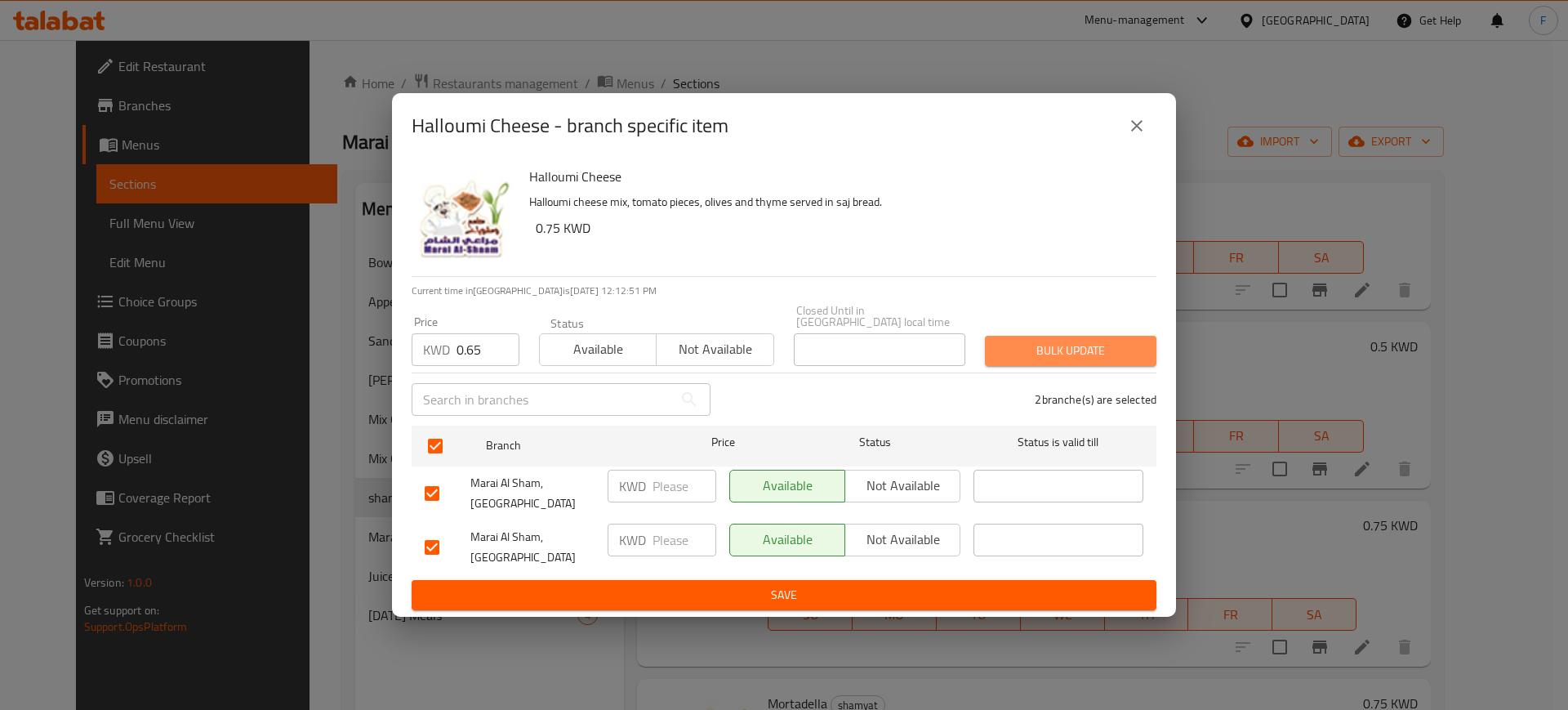
click at [1102, 365] on button "Bulk update" at bounding box center [1070, 351] width 171 height 31
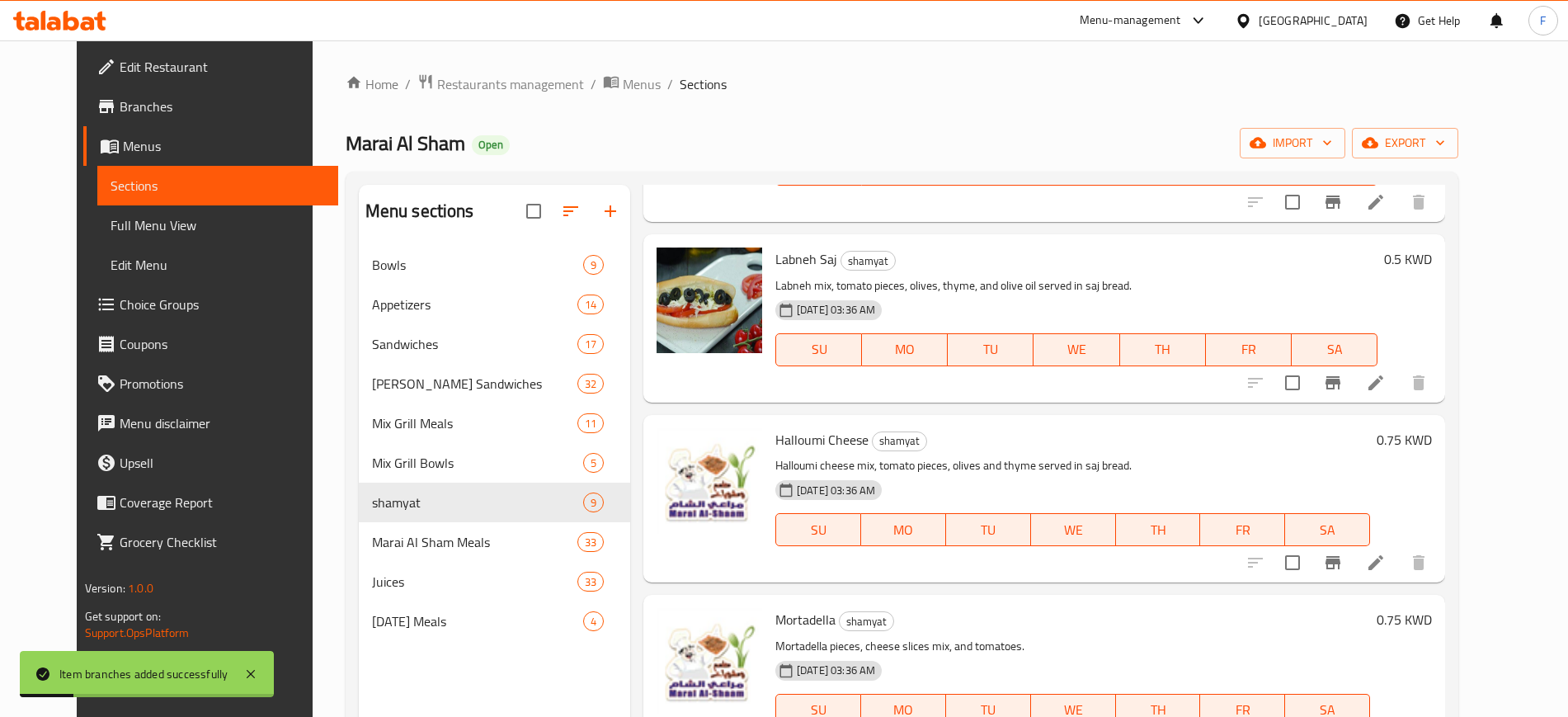
scroll to position [231, 0]
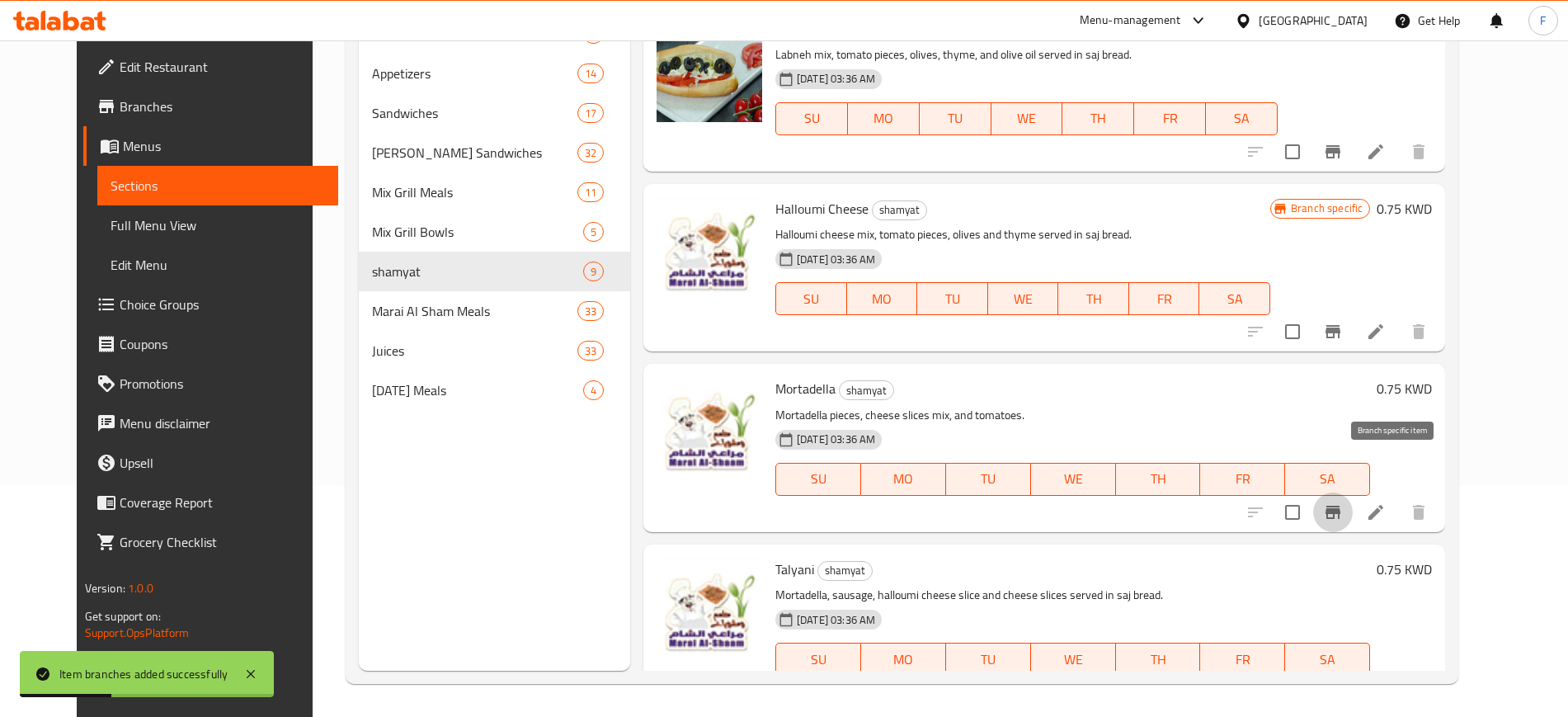
click at [1341, 506] on icon "Branch-specific-item" at bounding box center [1333, 512] width 15 height 13
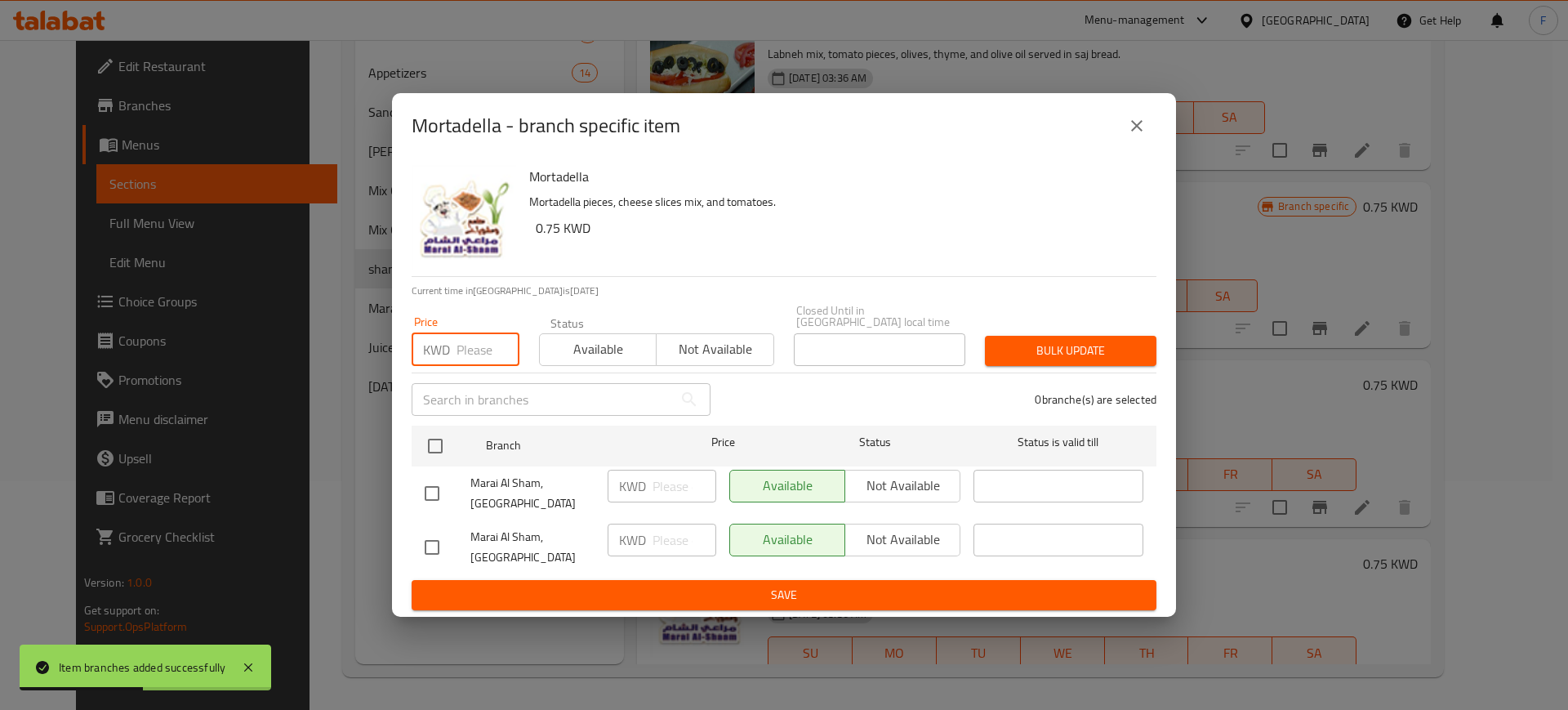
click at [491, 360] on input "number" at bounding box center [488, 349] width 63 height 32
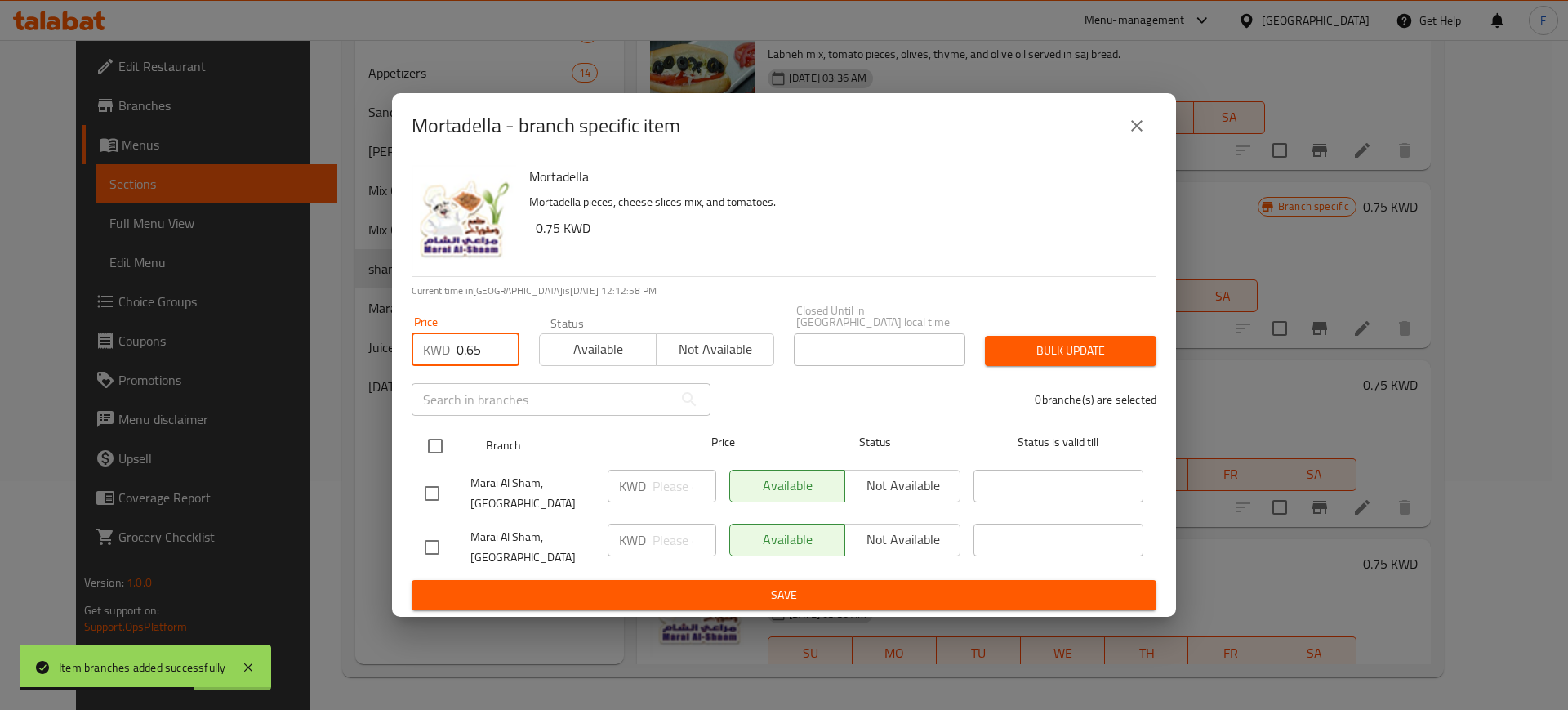
type input "0.65"
click at [429, 449] on input "checkbox" at bounding box center [435, 445] width 34 height 34
checkbox input "true"
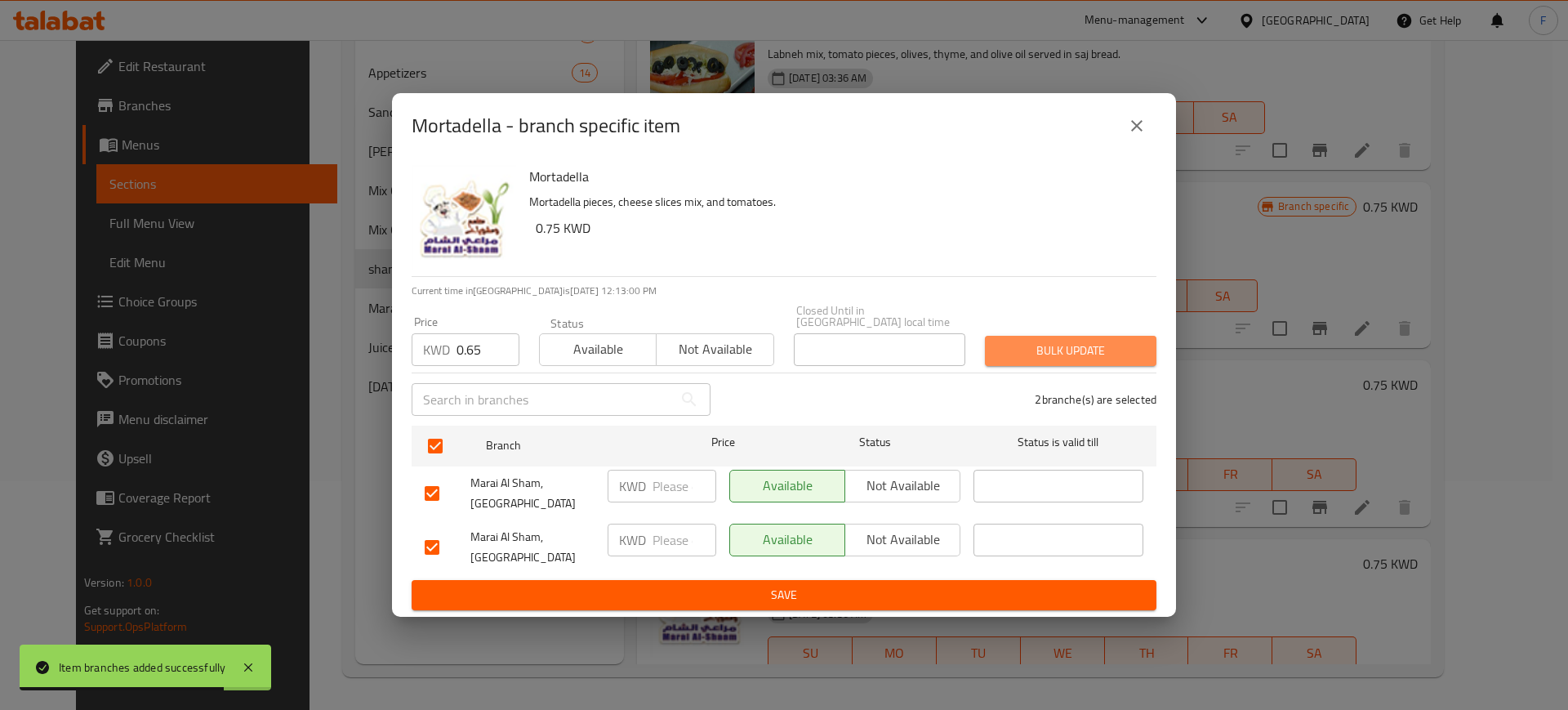
click at [1064, 352] on span "Bulk update" at bounding box center [1070, 350] width 145 height 20
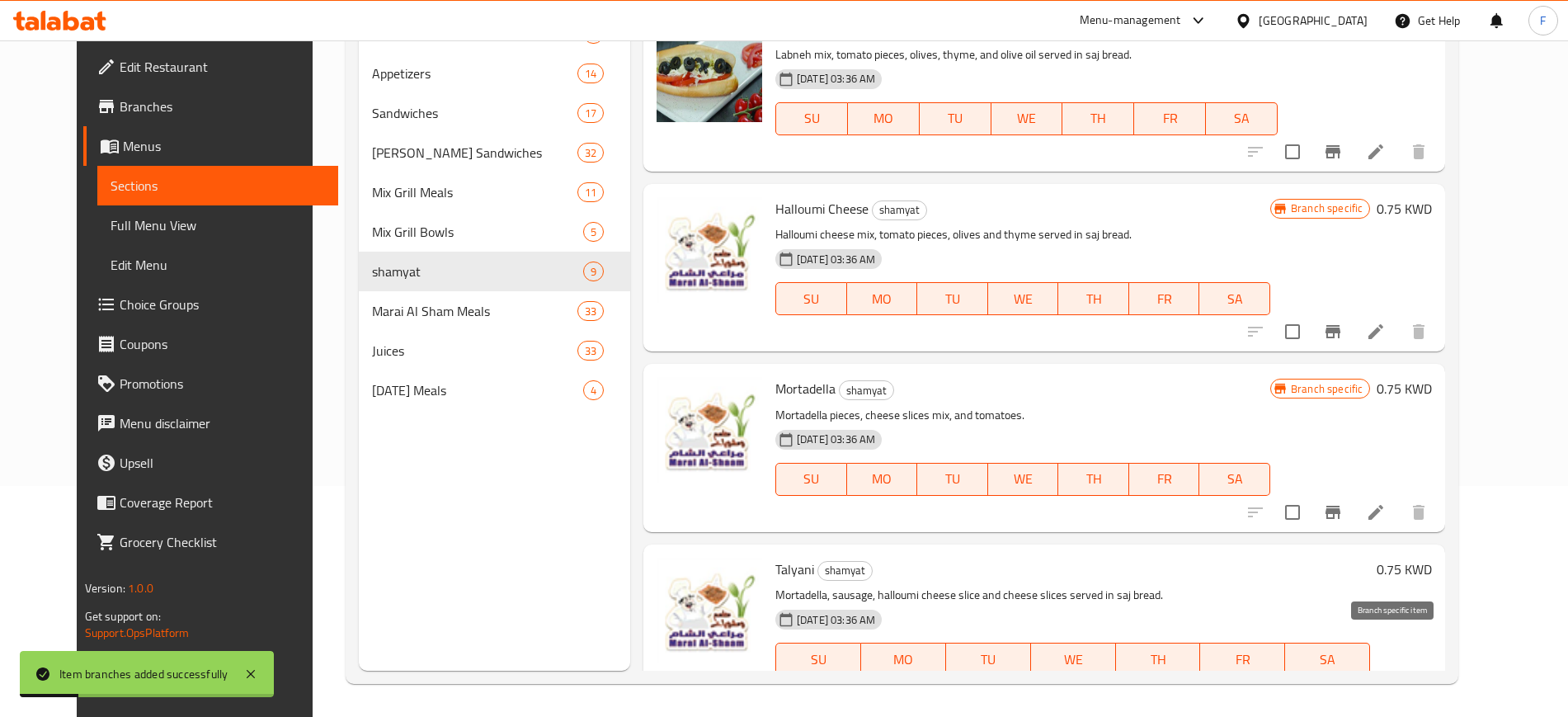
click at [1343, 682] on icon "Branch-specific-item" at bounding box center [1333, 691] width 19 height 19
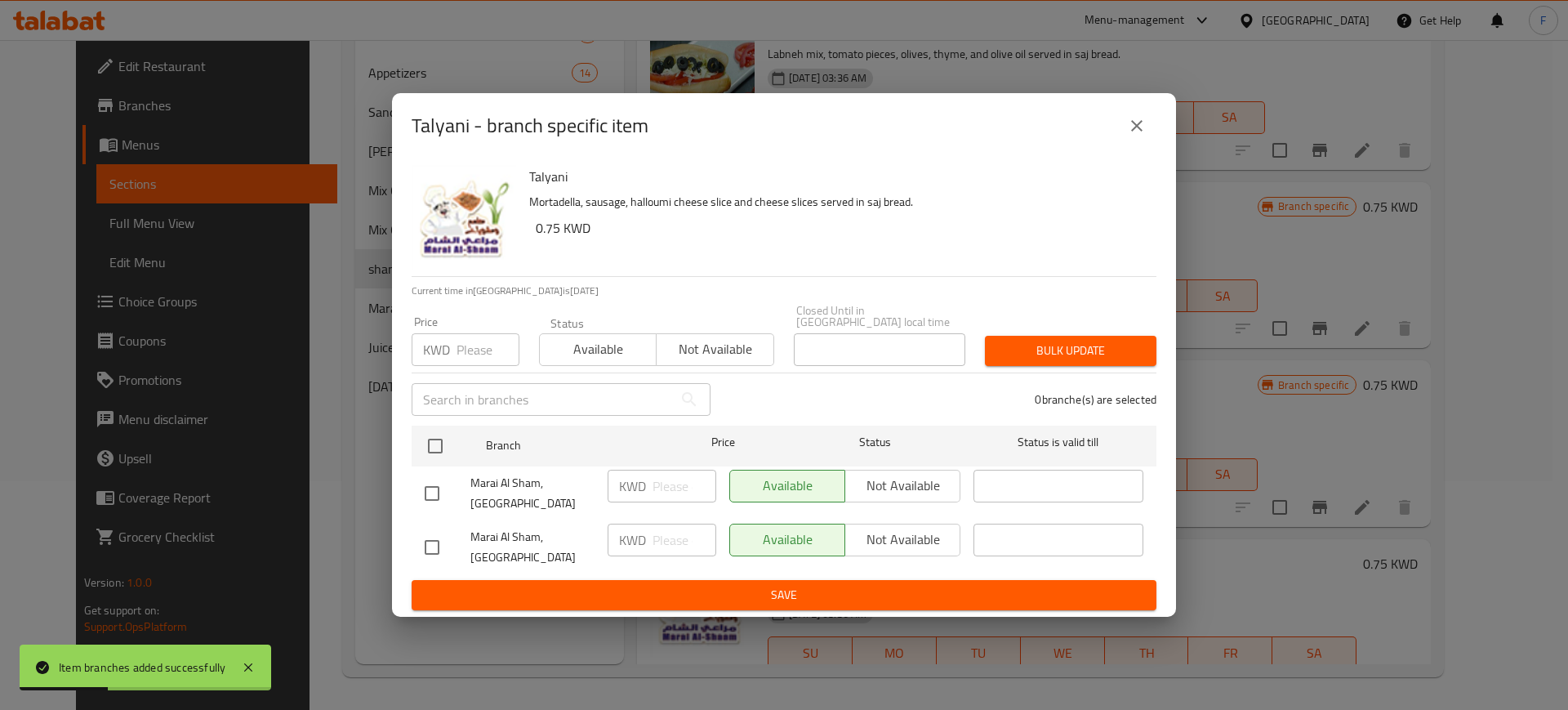
click at [476, 364] on input "number" at bounding box center [488, 349] width 63 height 32
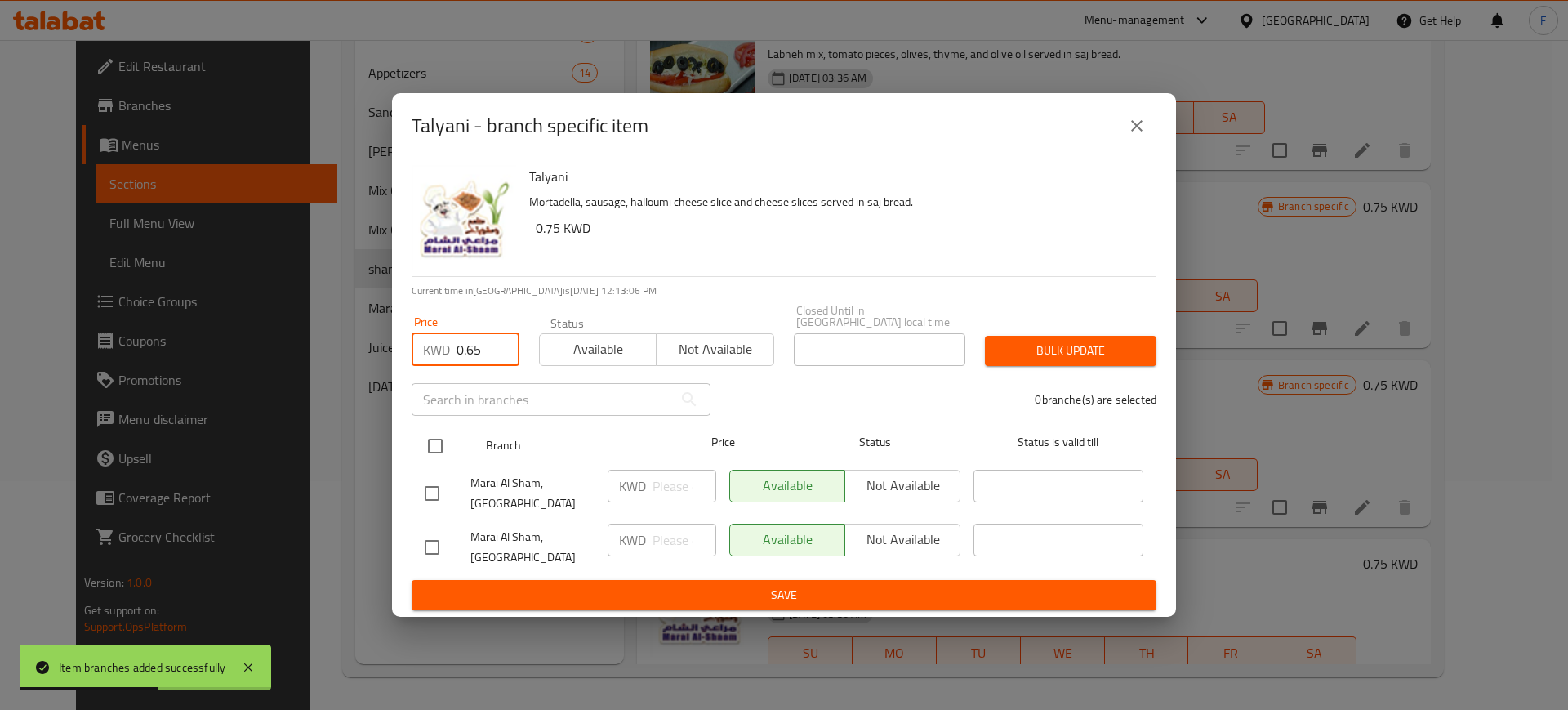
type input "0.65"
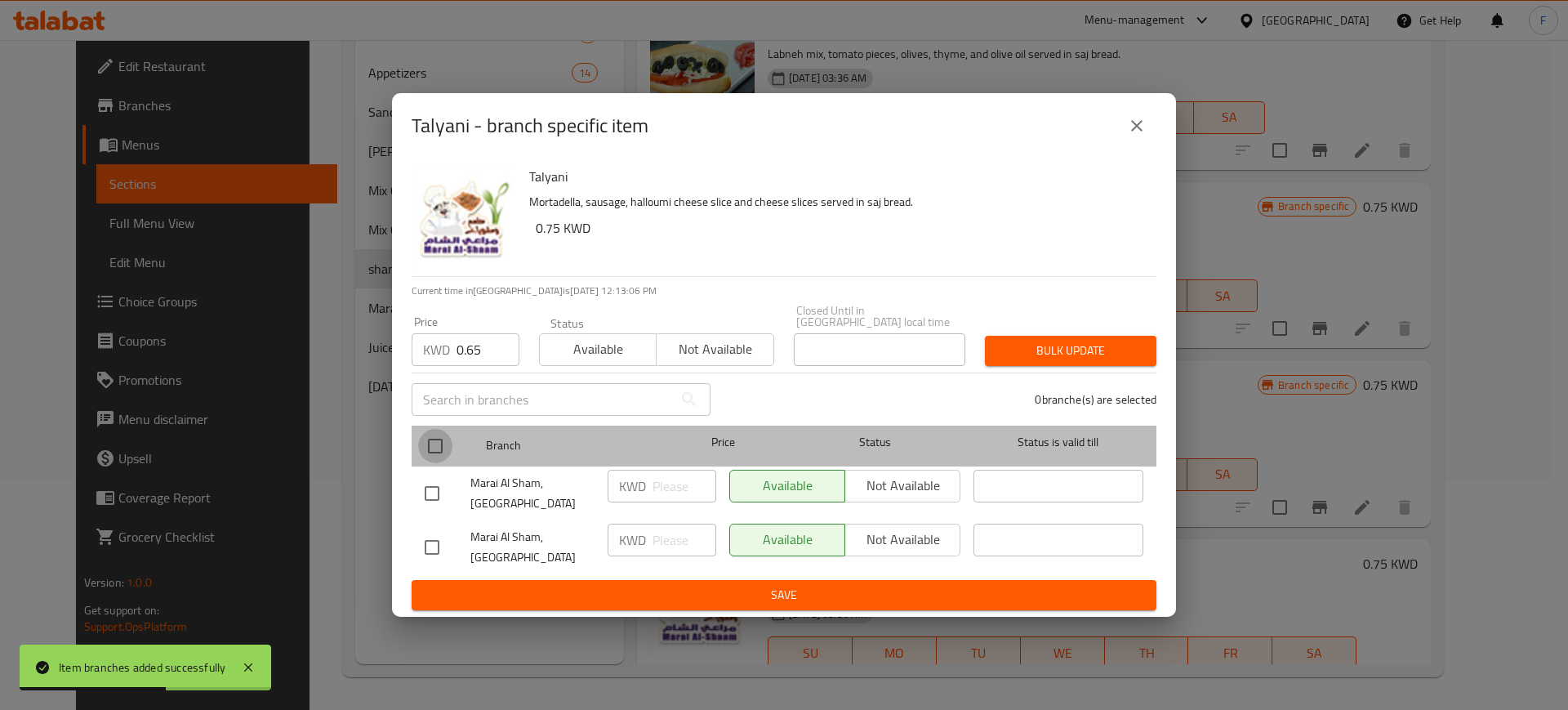
click at [439, 449] on input "checkbox" at bounding box center [435, 445] width 34 height 34
checkbox input "true"
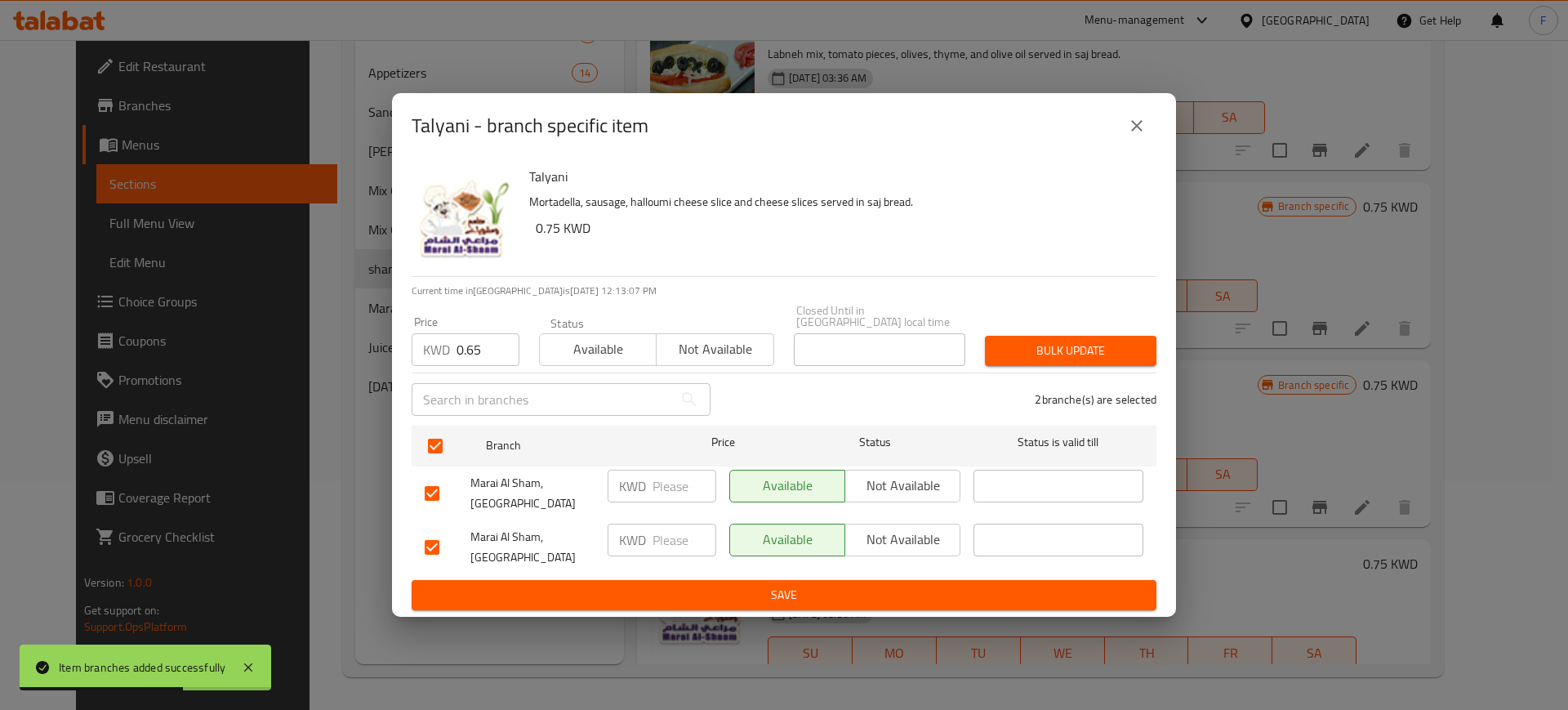
click at [652, 585] on span "Save" at bounding box center [784, 595] width 719 height 20
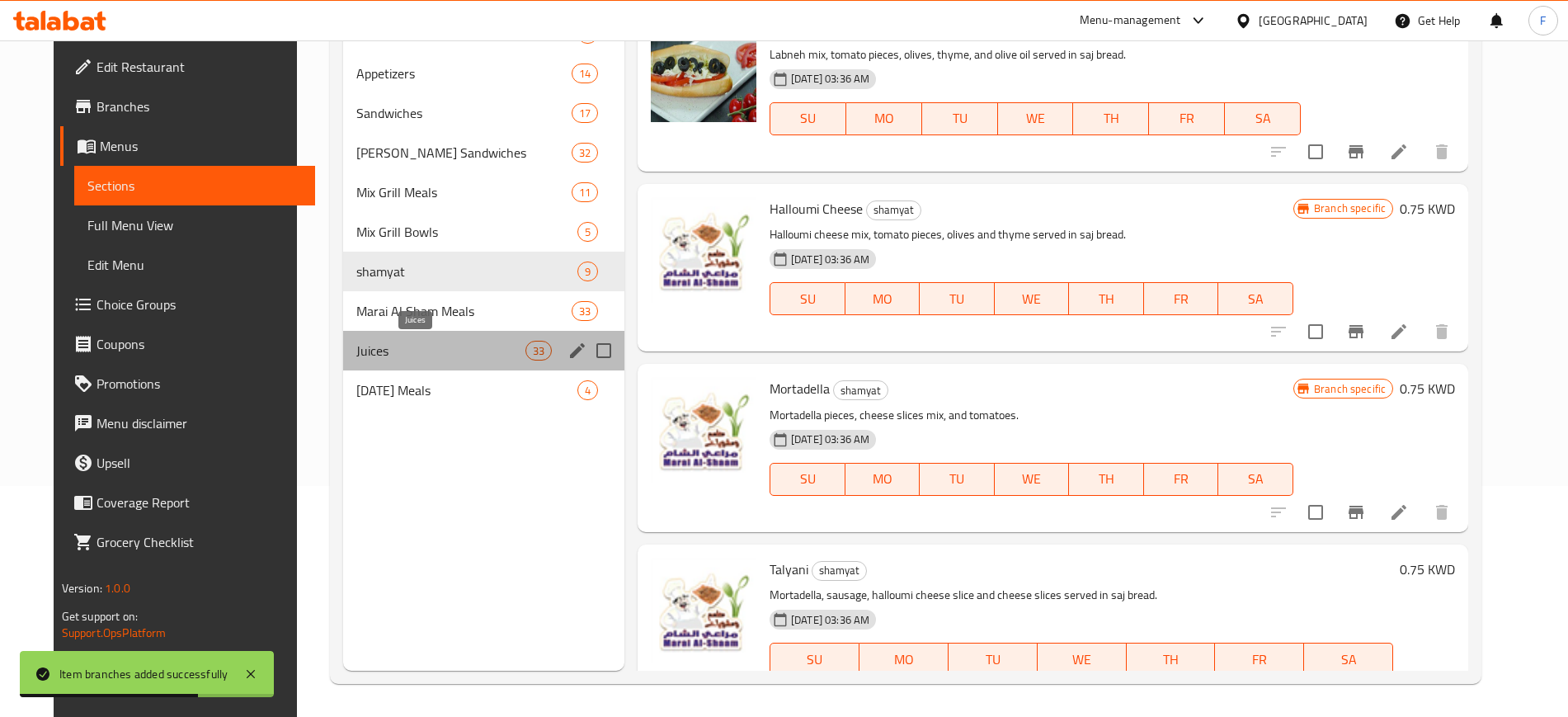
click at [458, 347] on span "Juices" at bounding box center [440, 351] width 169 height 19
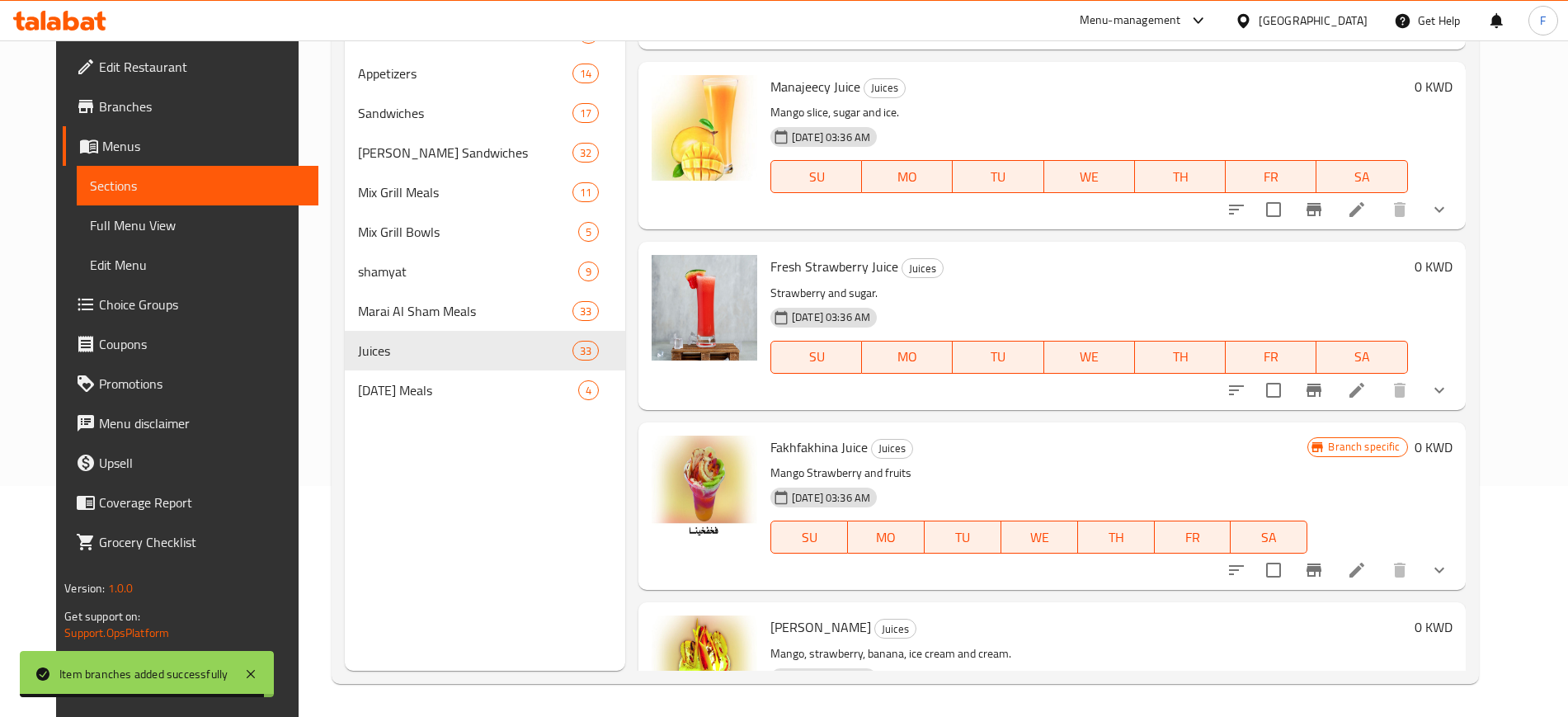
scroll to position [303, 0]
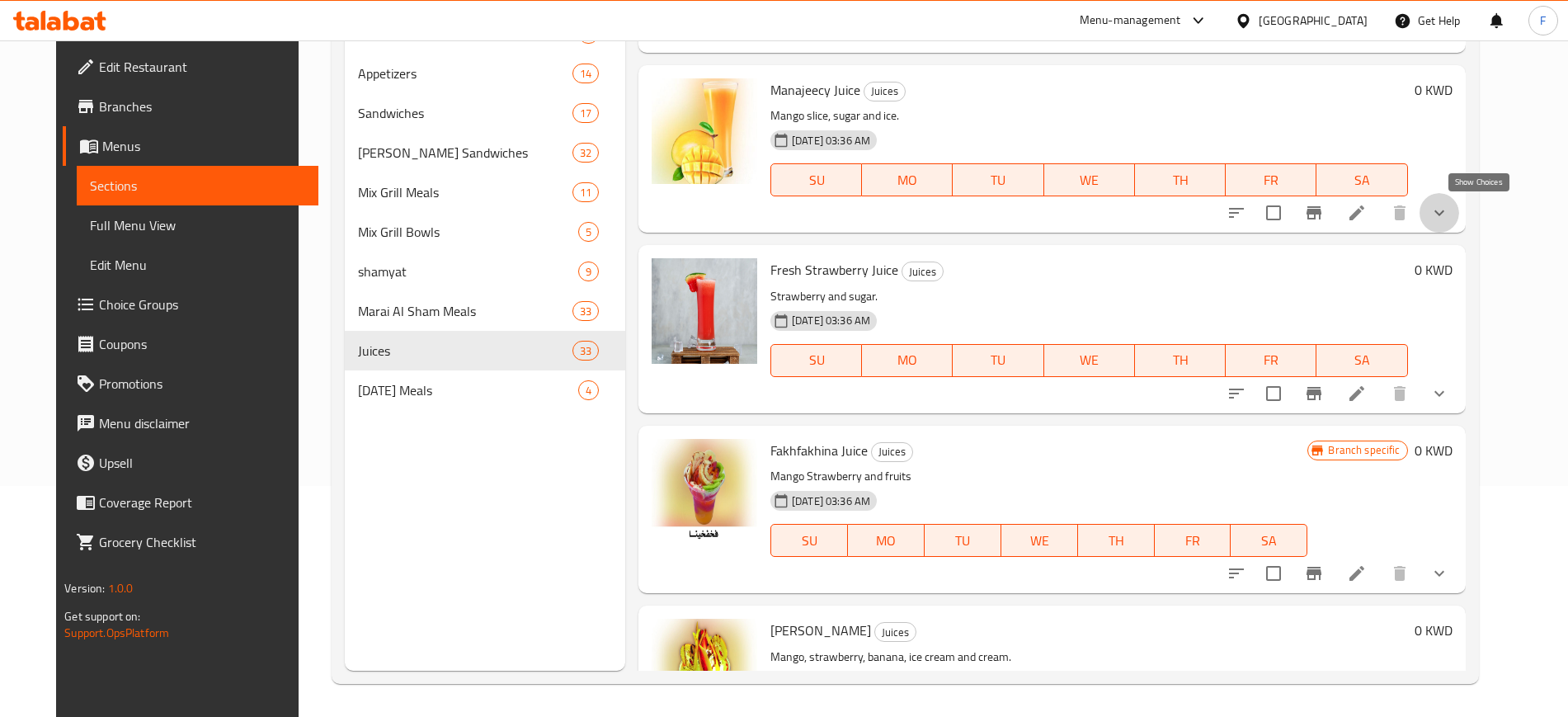
click at [1450, 213] on icon "show more" at bounding box center [1440, 213] width 19 height 19
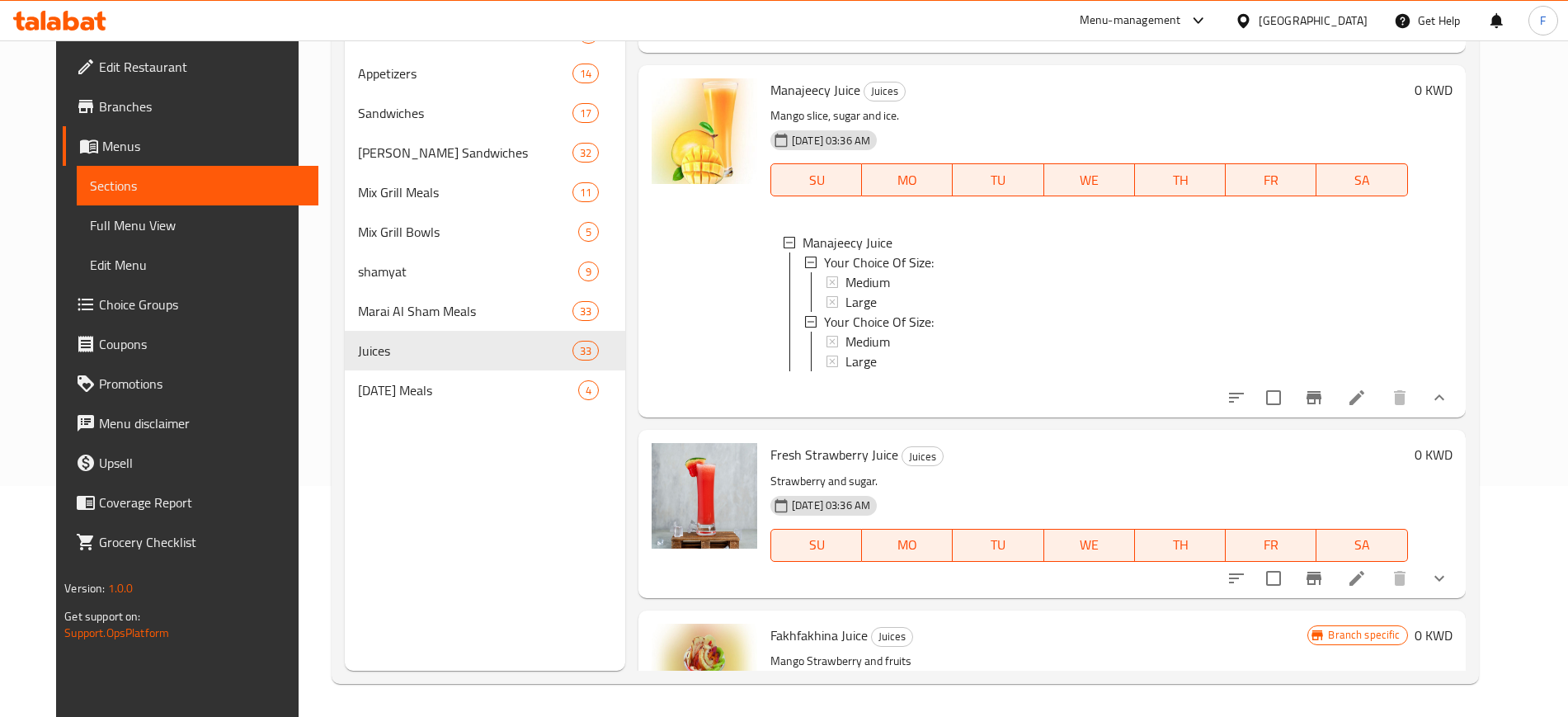
click at [1380, 411] on li at bounding box center [1357, 397] width 46 height 30
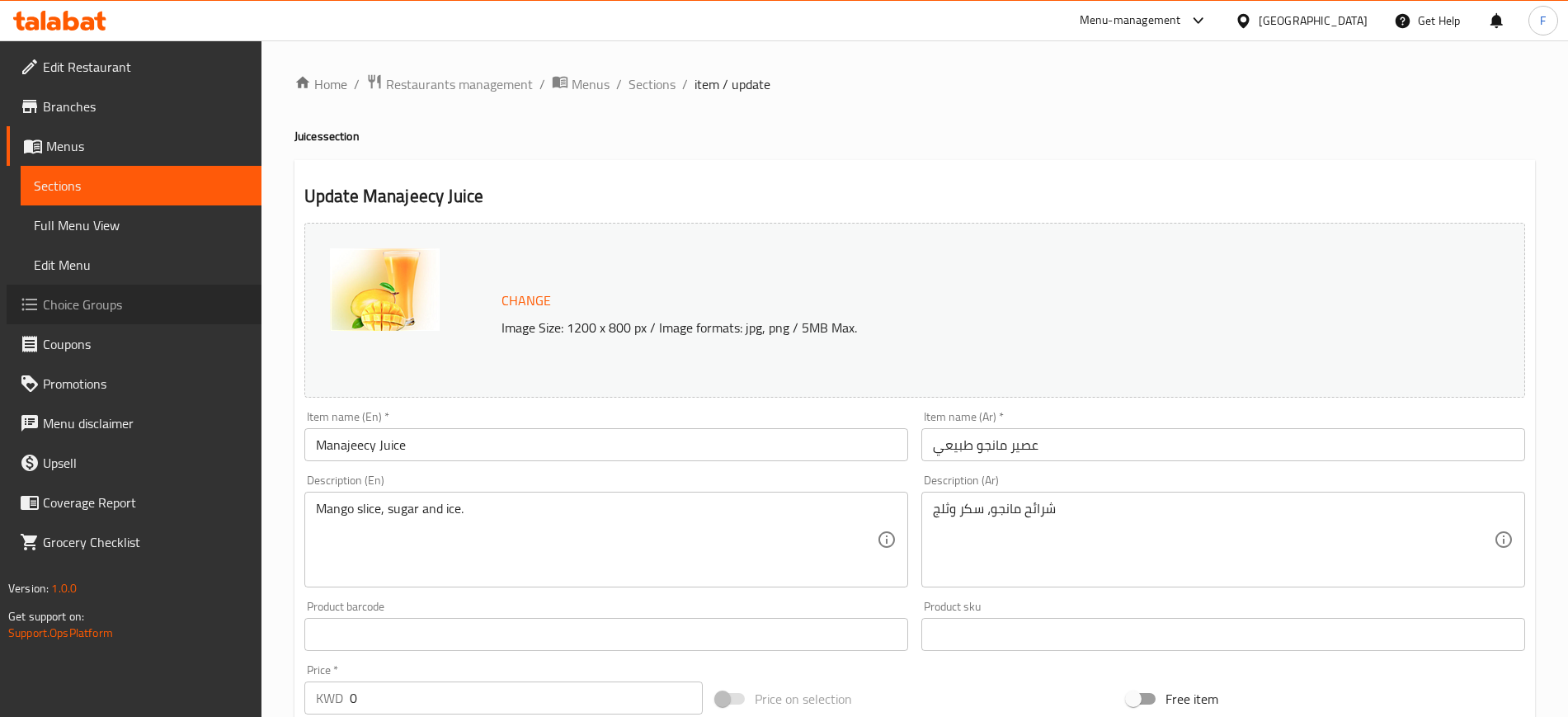
click at [107, 305] on span "Choice Groups" at bounding box center [146, 304] width 206 height 19
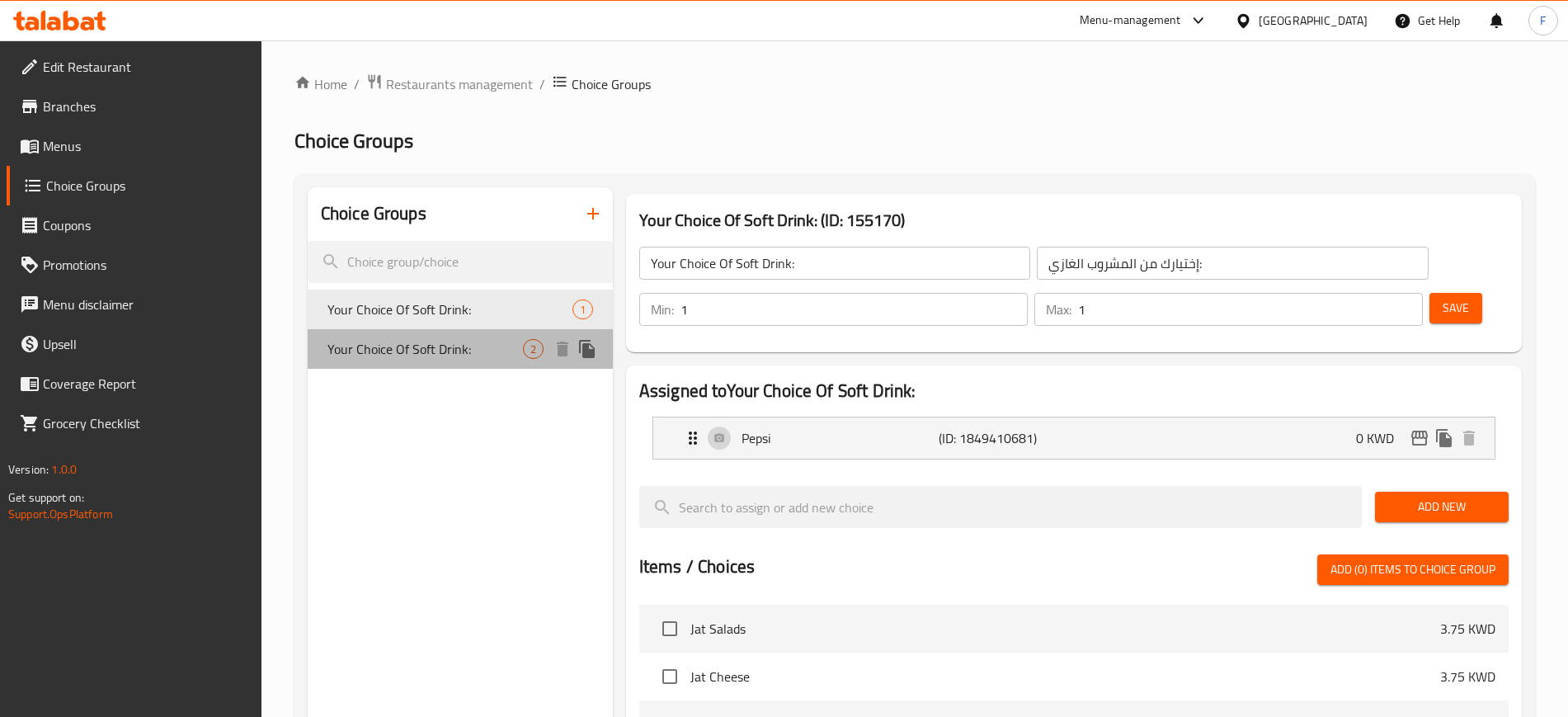
click at [470, 339] on span "Your Choice Of Soft Drink:" at bounding box center [425, 349] width 195 height 19
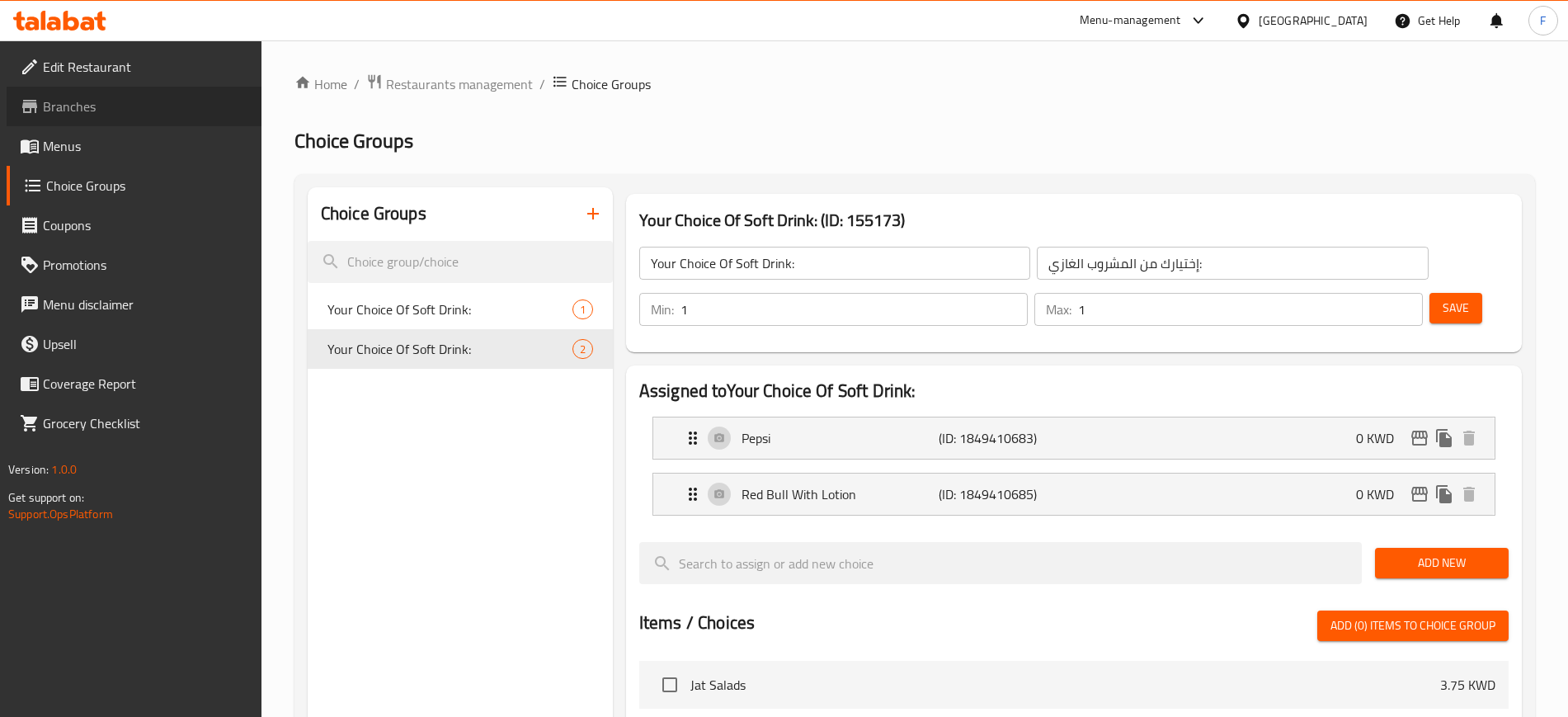
click at [154, 105] on span "Branches" at bounding box center [146, 106] width 206 height 19
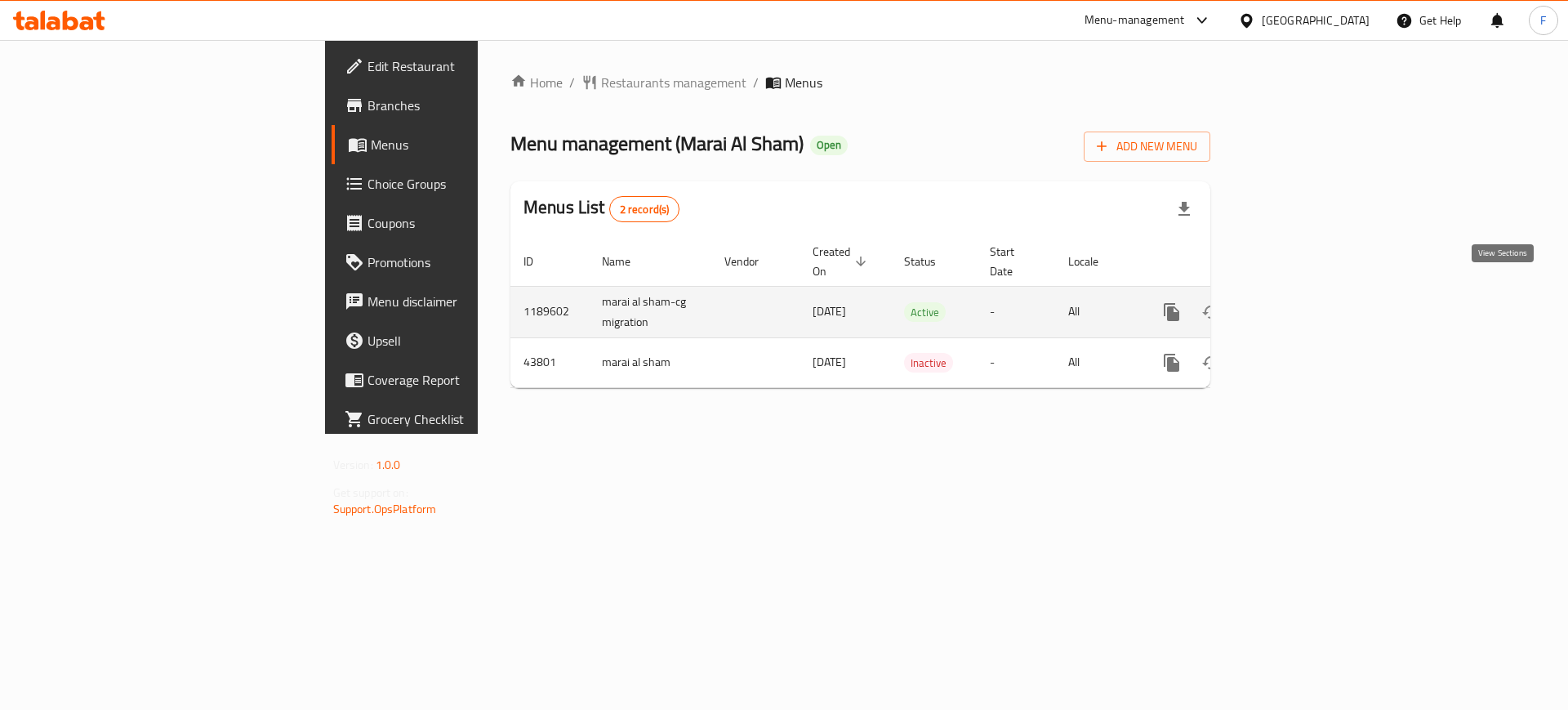
click at [1300, 303] on icon "enhanced table" at bounding box center [1289, 312] width 19 height 19
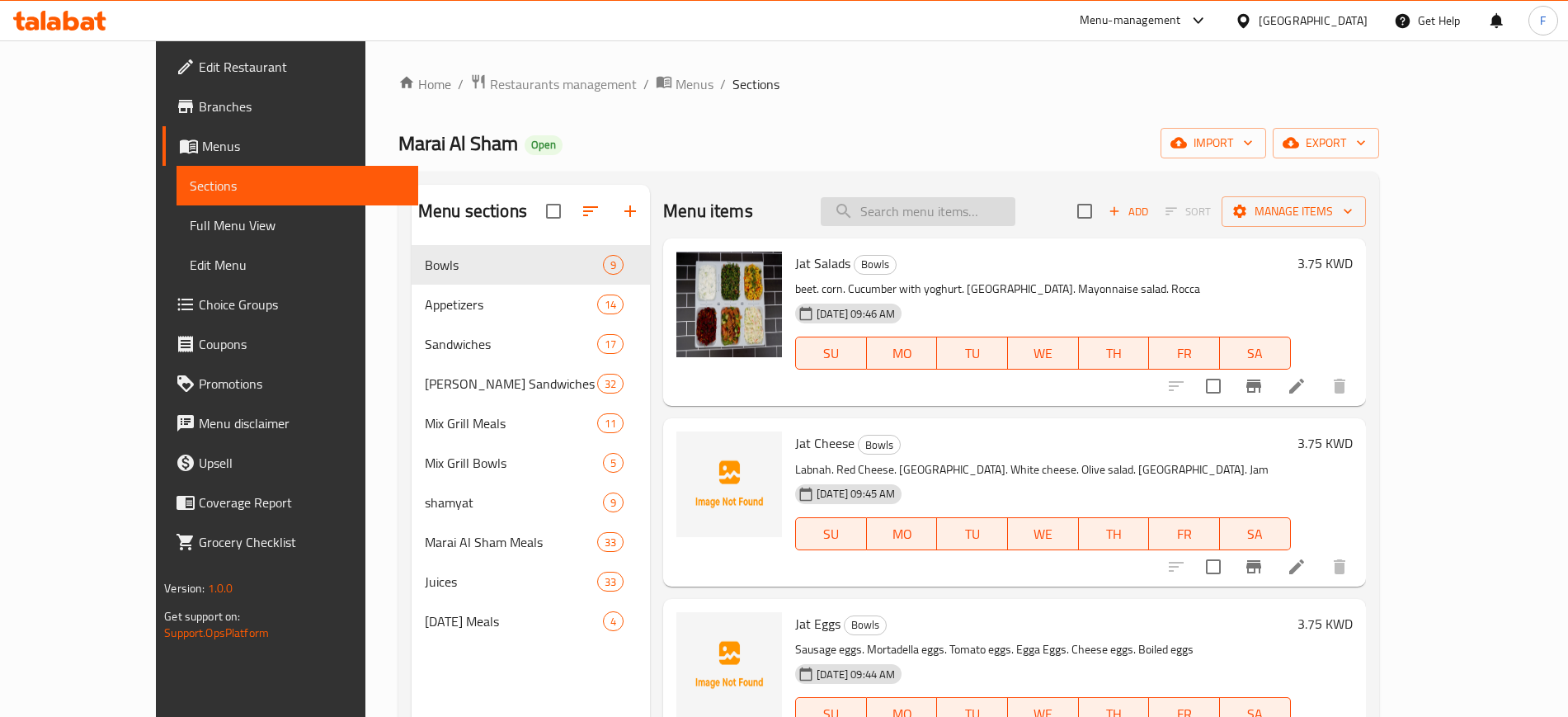
click at [979, 206] on input "search" at bounding box center [918, 211] width 194 height 29
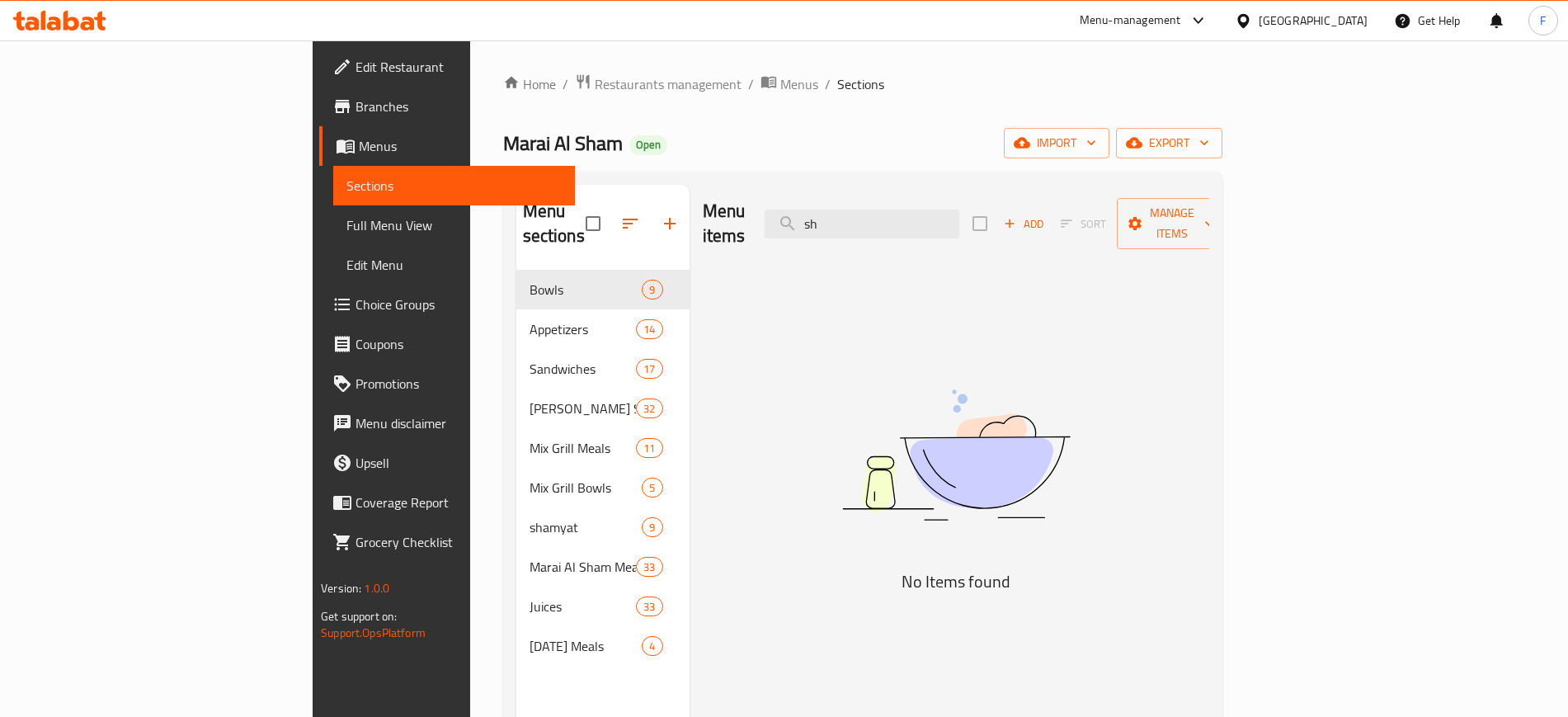
type input "s"
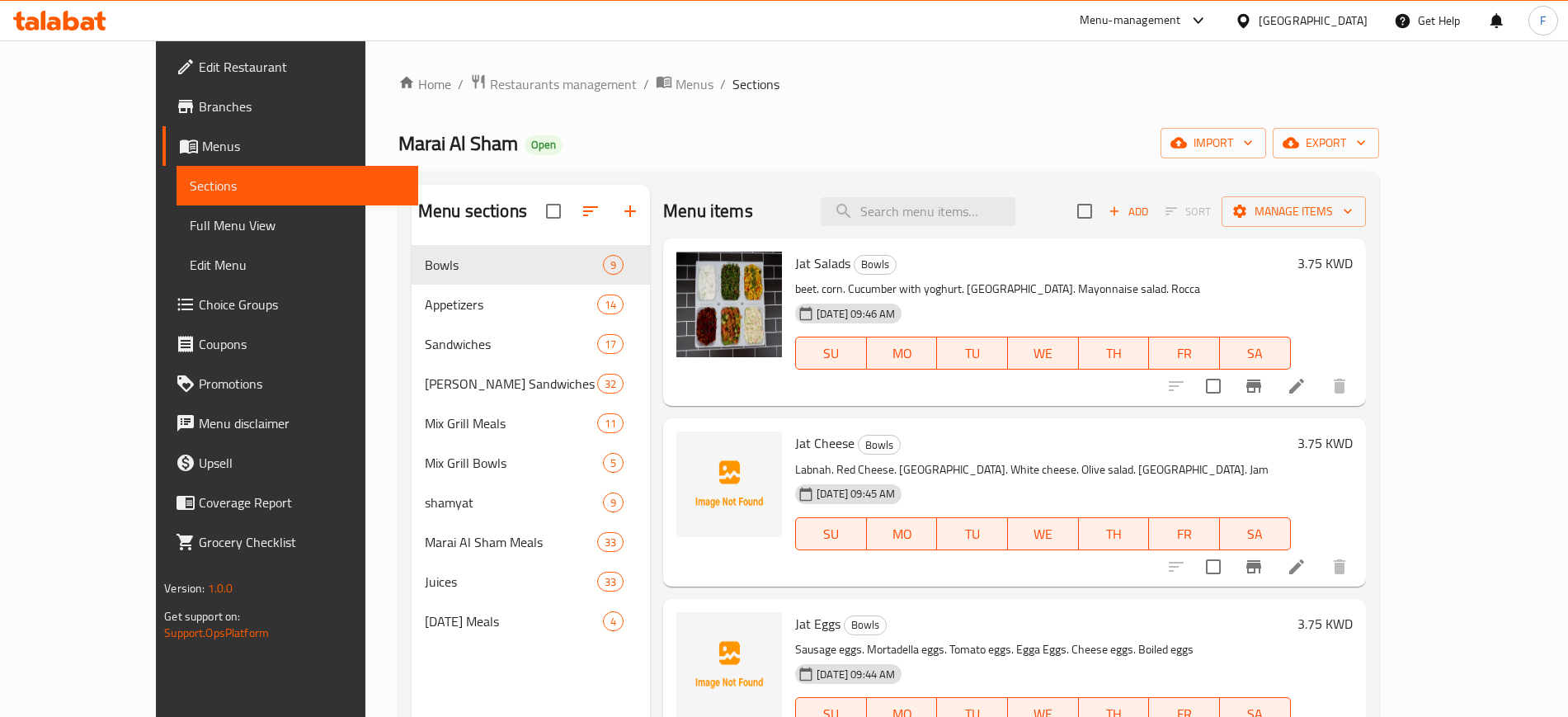
type input "a"
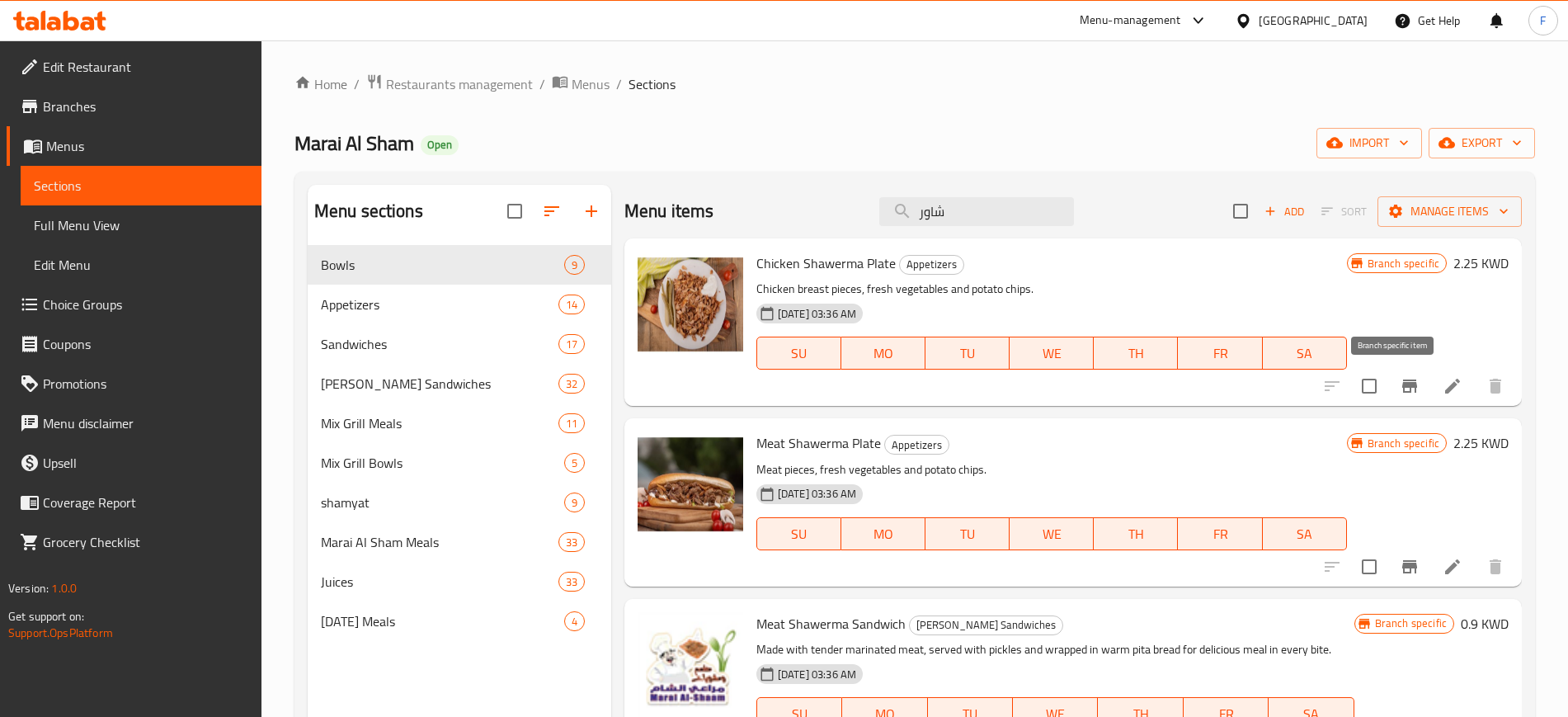
type input "شاور"
click at [1404, 381] on icon "Branch-specific-item" at bounding box center [1410, 386] width 19 height 19
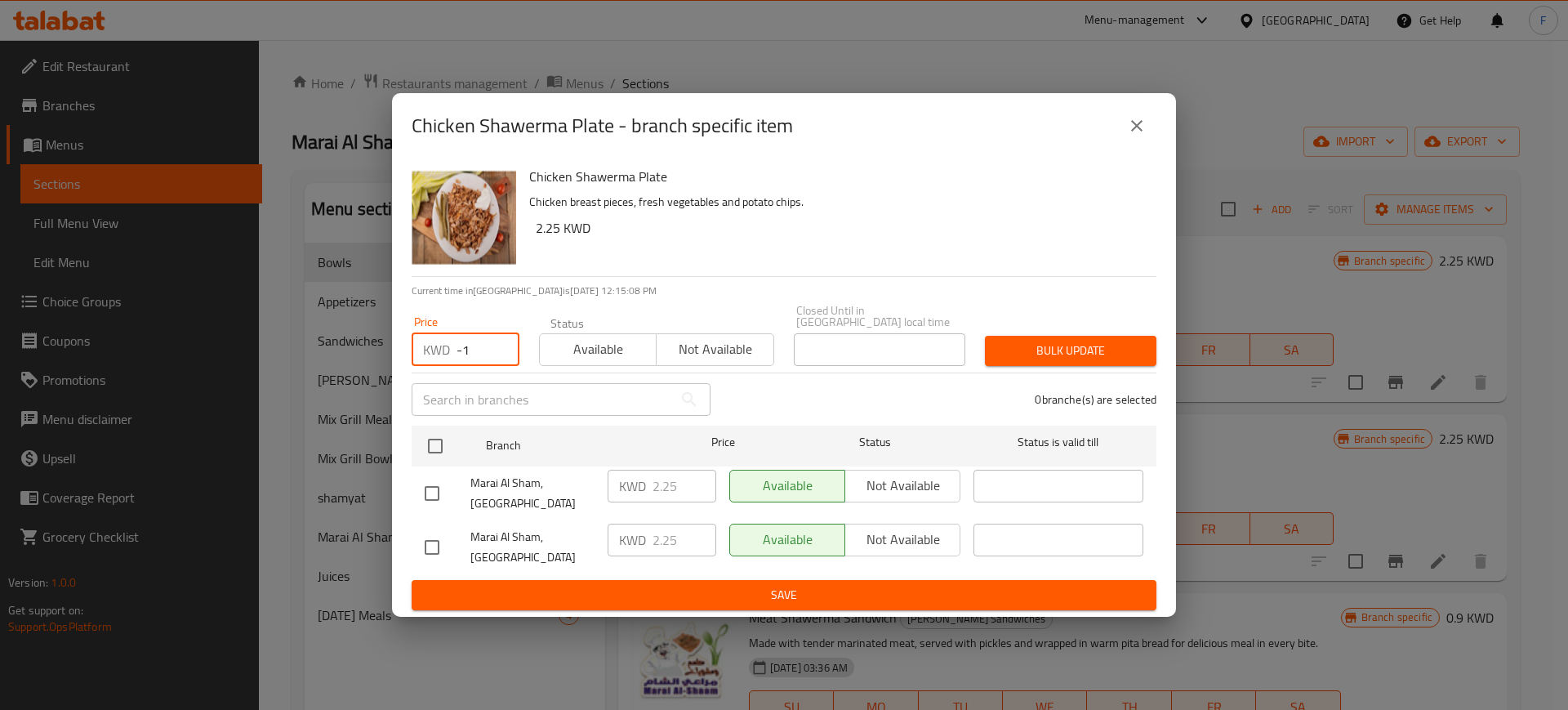
click at [498, 364] on input "-1" at bounding box center [488, 349] width 63 height 32
click at [475, 357] on input "-1" at bounding box center [488, 349] width 63 height 32
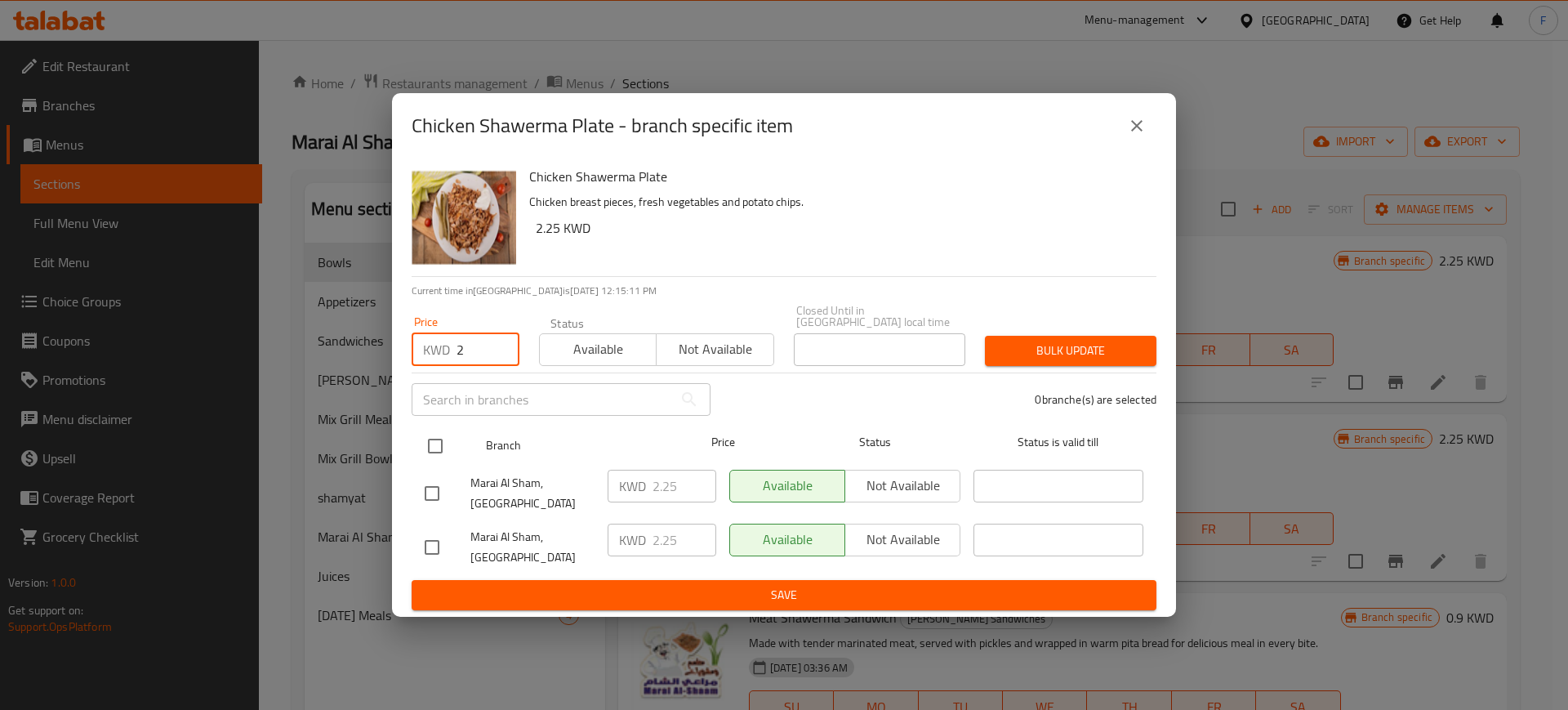
type input "2"
click at [436, 448] on input "checkbox" at bounding box center [435, 445] width 34 height 34
checkbox input "true"
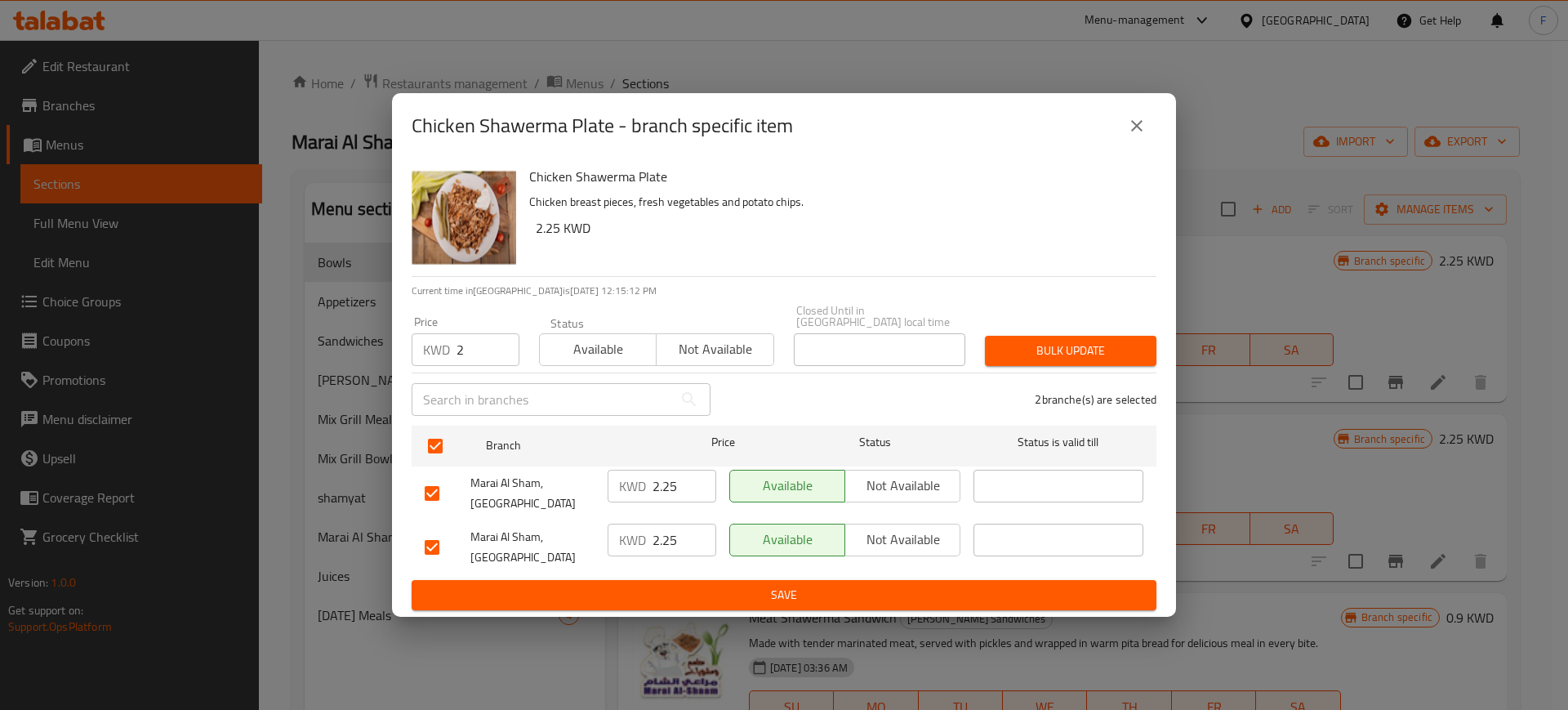
click at [1119, 353] on span "Bulk update" at bounding box center [1070, 350] width 145 height 20
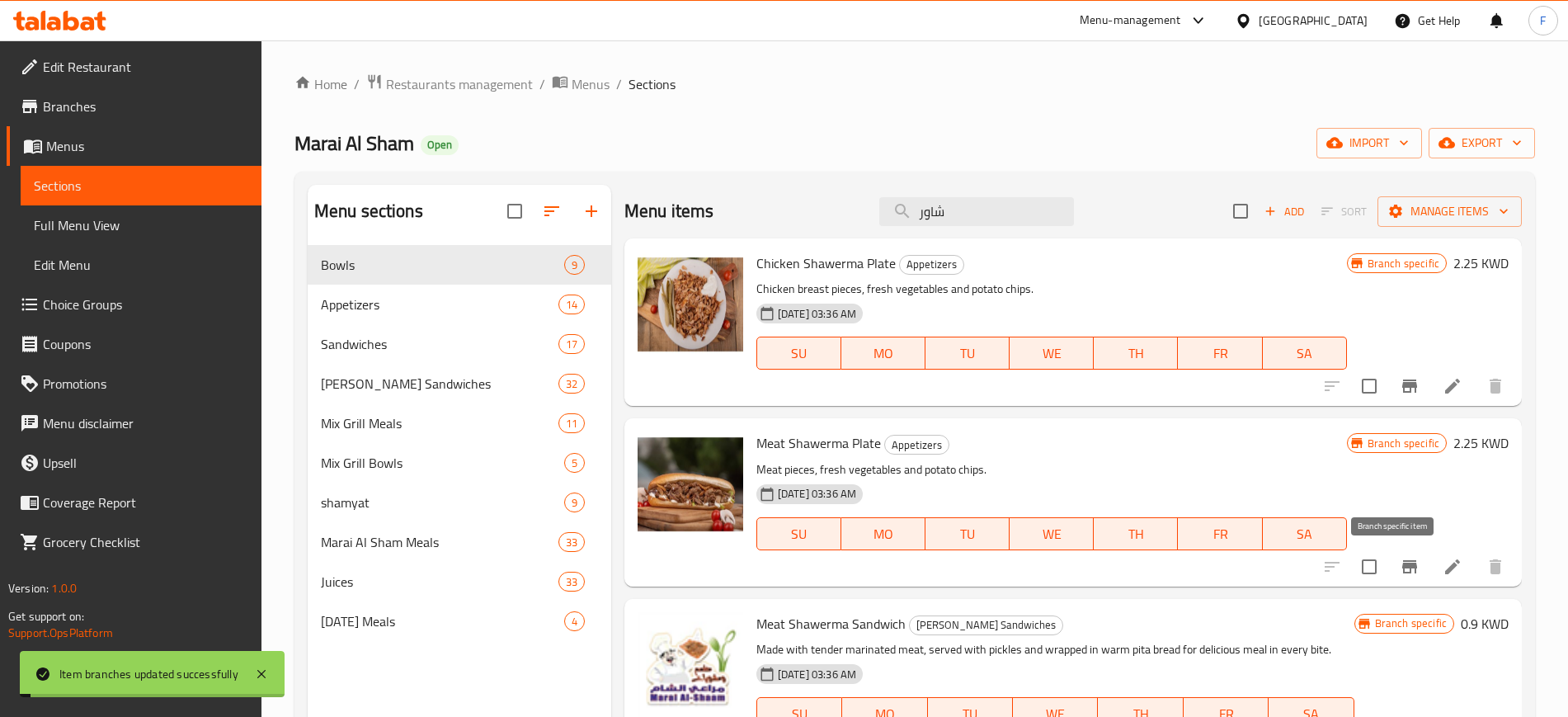
click at [1403, 567] on icon "Branch-specific-item" at bounding box center [1410, 566] width 15 height 13
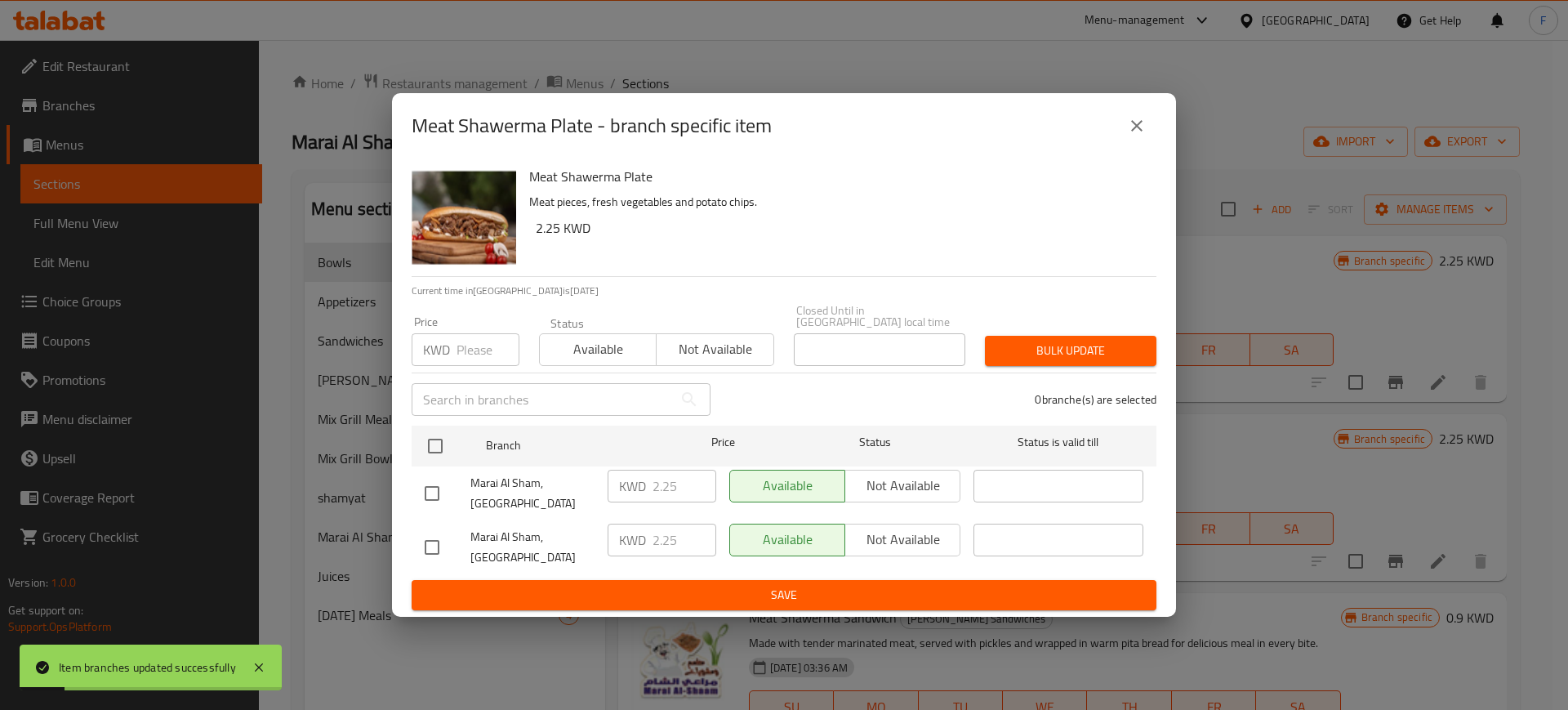
click at [476, 351] on input "number" at bounding box center [488, 349] width 63 height 32
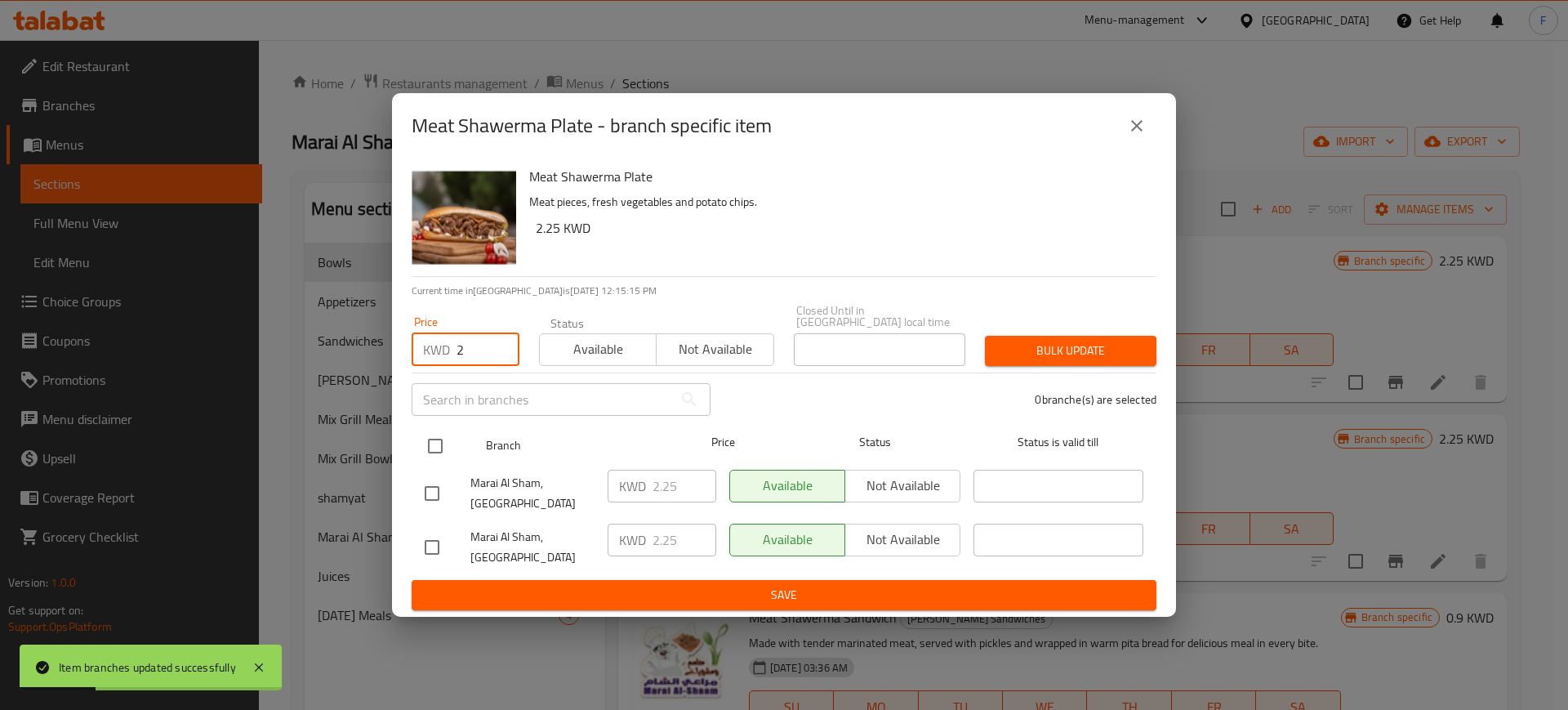
type input "2"
click at [436, 451] on input "checkbox" at bounding box center [435, 445] width 34 height 34
checkbox input "true"
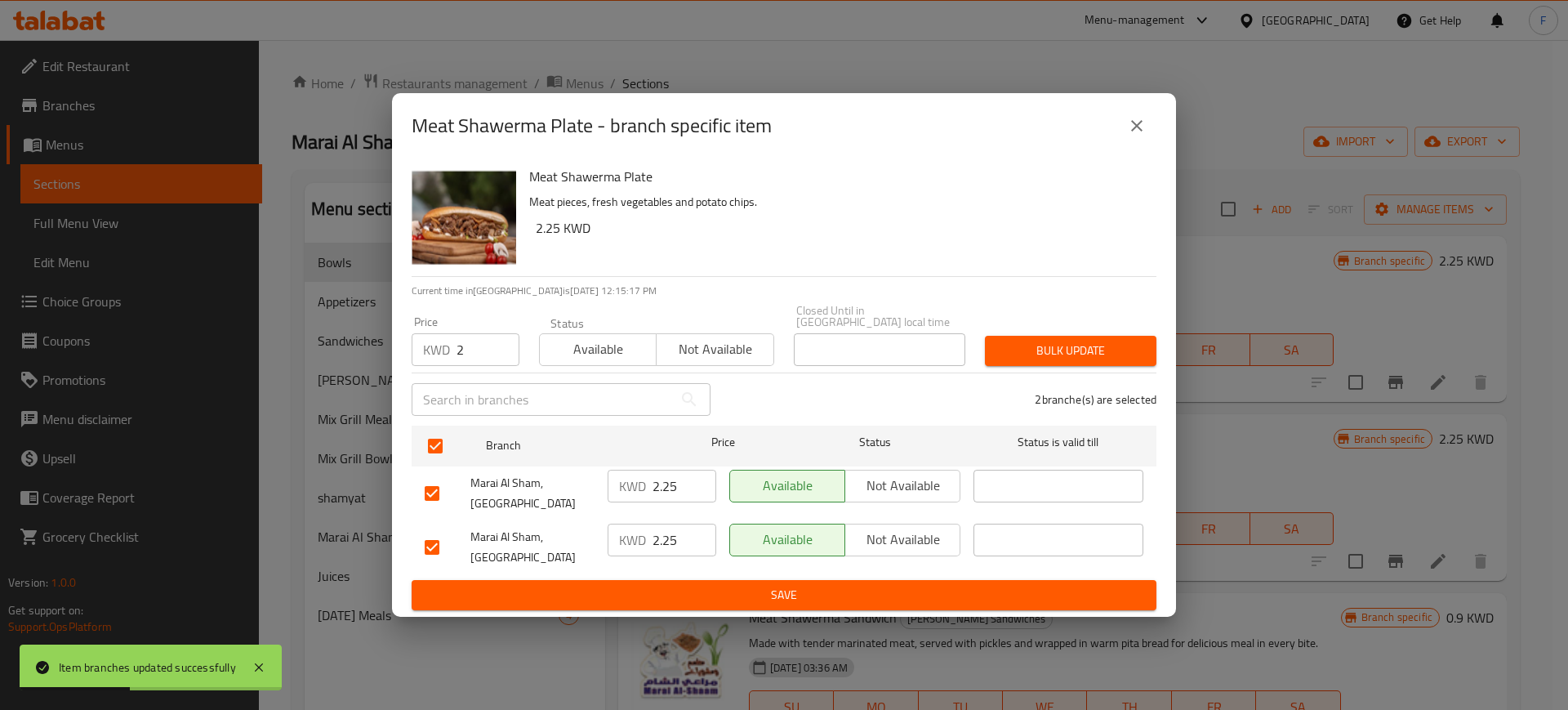
click at [1098, 361] on span "Bulk update" at bounding box center [1070, 350] width 145 height 20
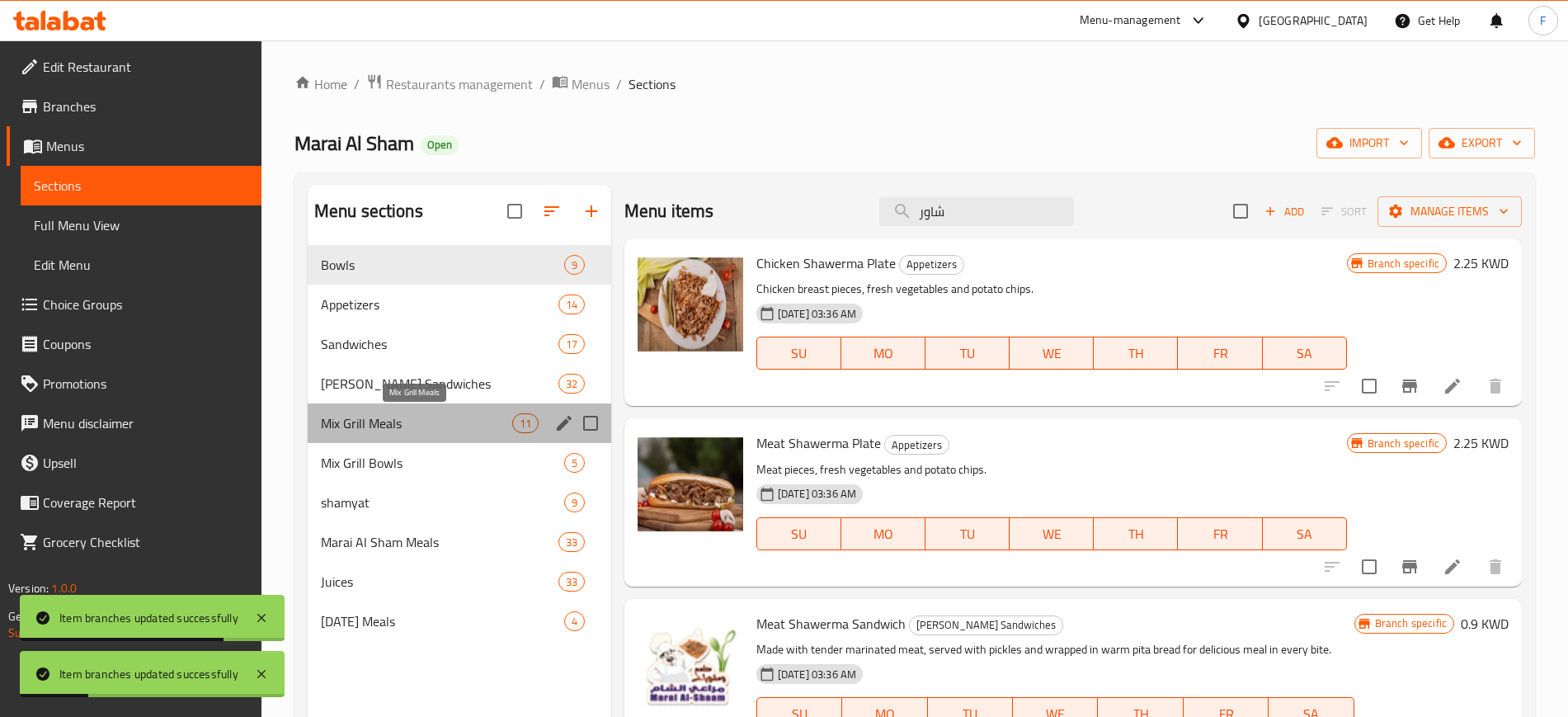
click at [483, 431] on span "Mix Grill Meals" at bounding box center [416, 423] width 192 height 19
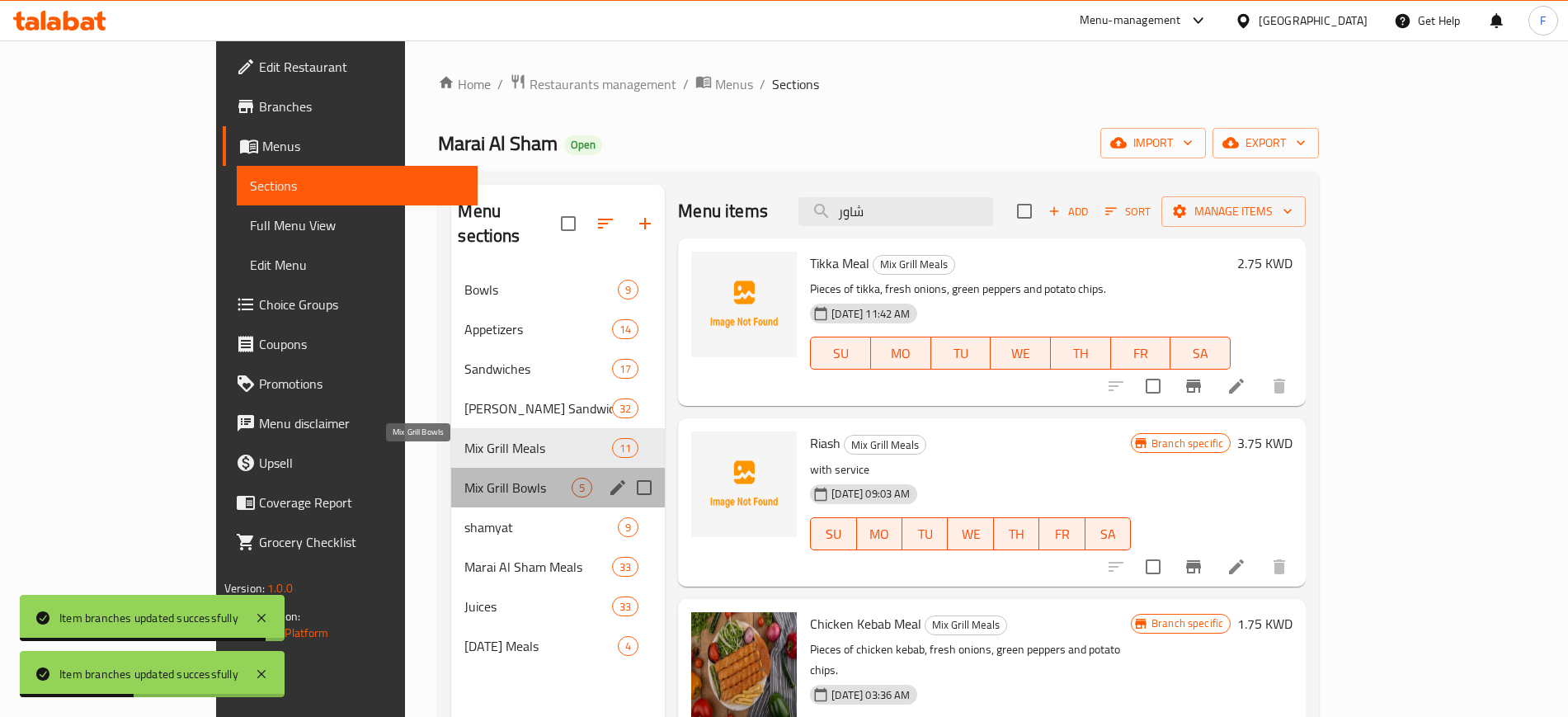
click at [472, 478] on span "Mix Grill Bowls" at bounding box center [518, 487] width 107 height 19
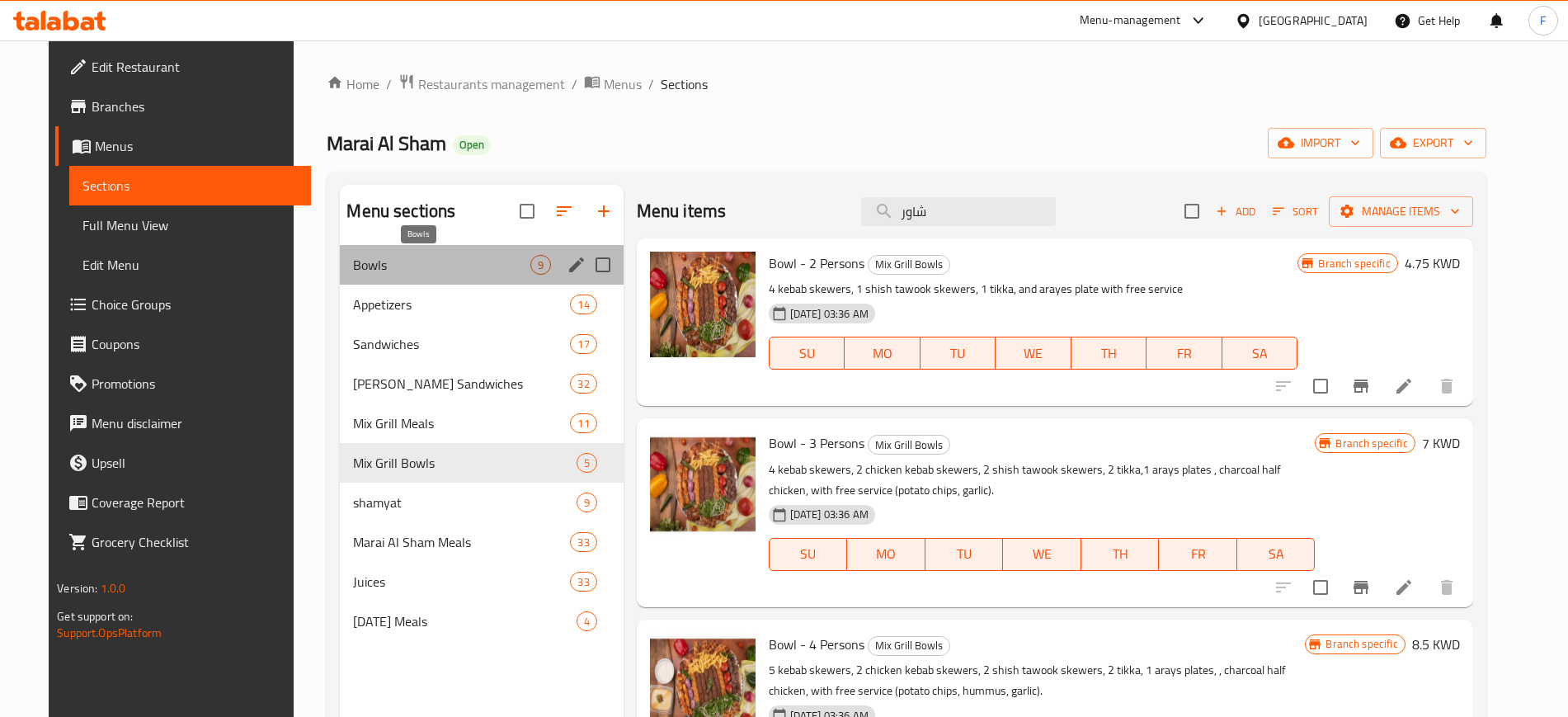
click at [443, 256] on span "Bowls" at bounding box center [442, 265] width 177 height 19
